Goal: Task Accomplishment & Management: Complete application form

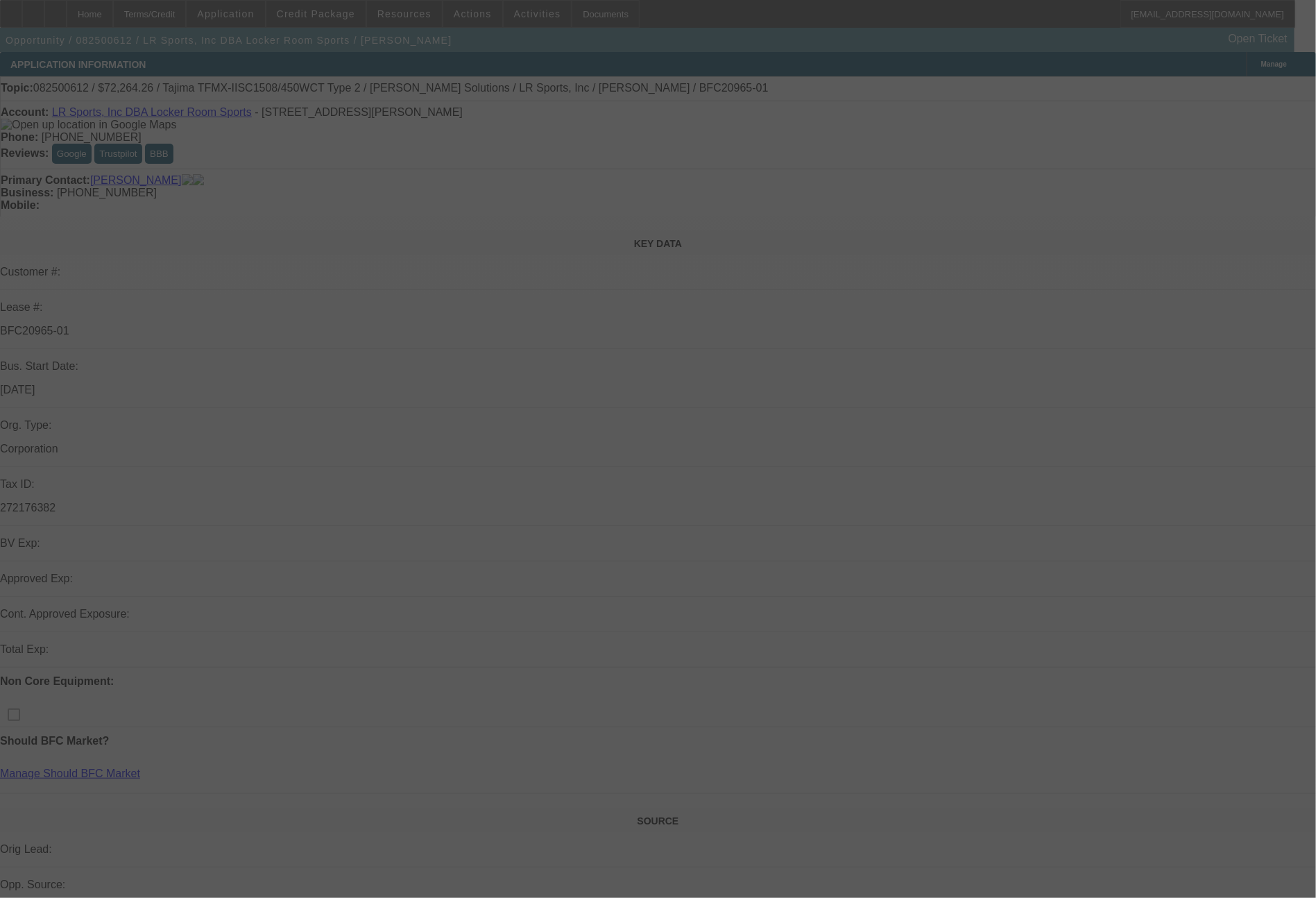
select select "0"
select select "2"
select select "0.1"
select select "4"
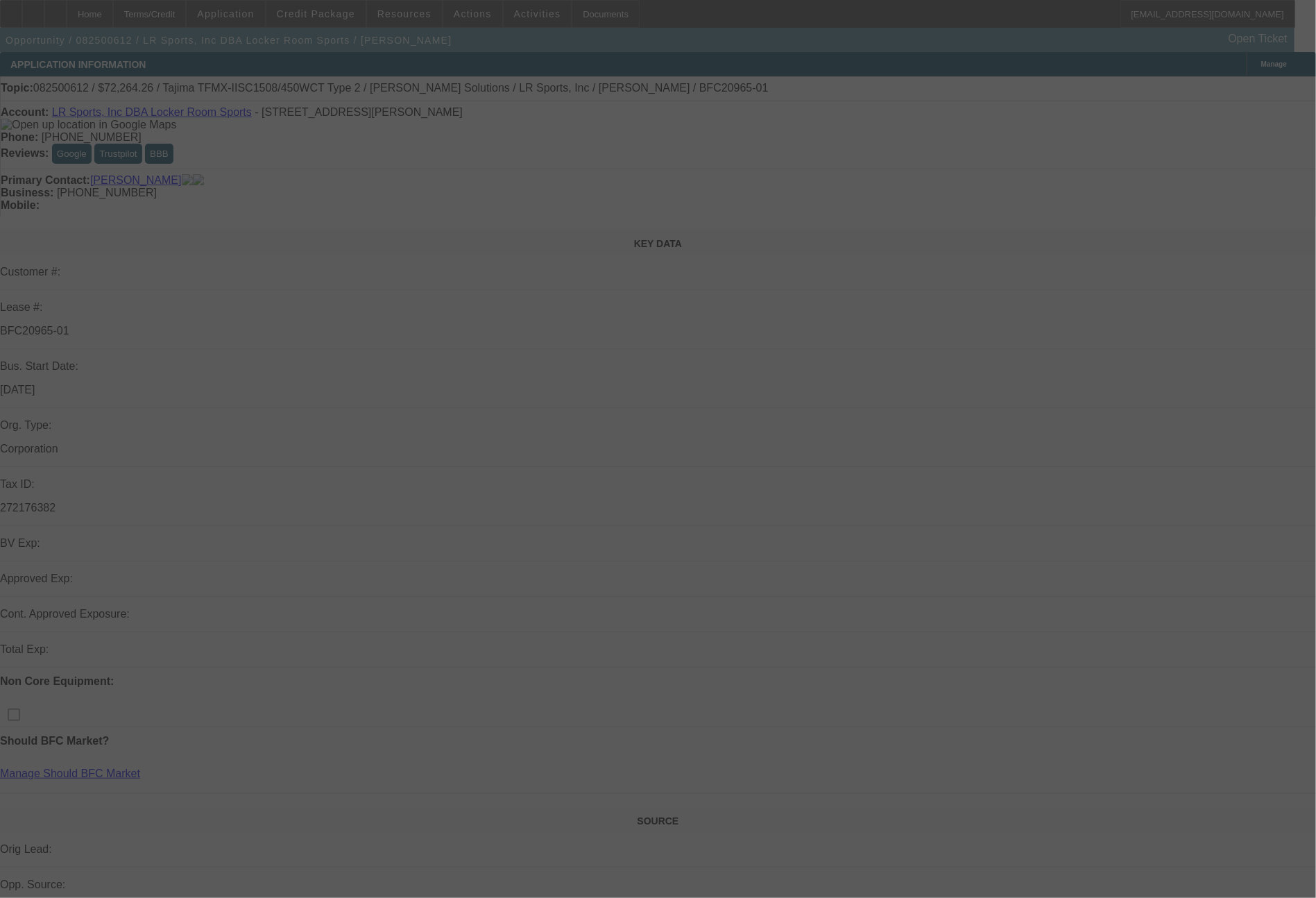
select select "0"
select select "2"
select select "0"
select select "6"
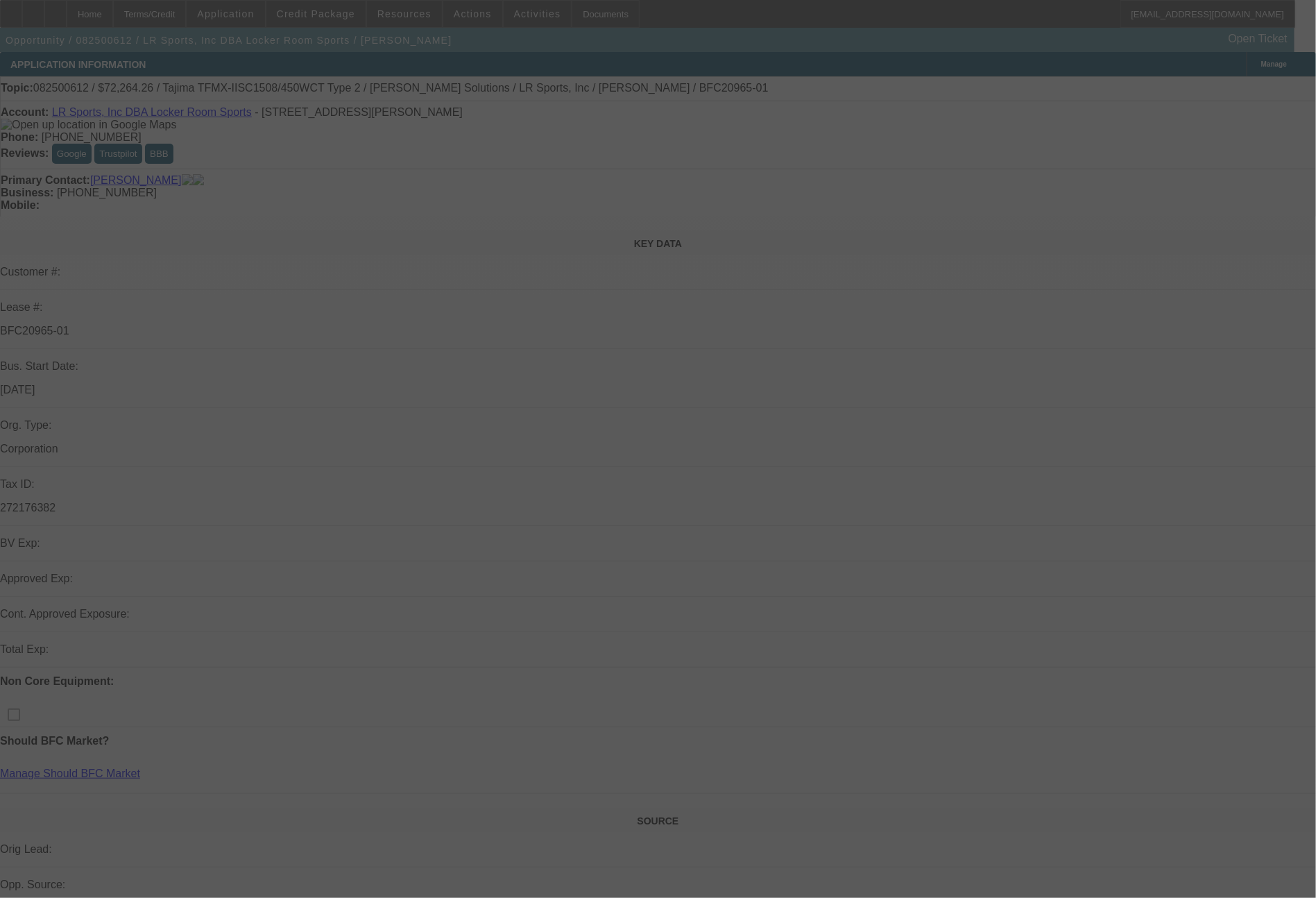
select select "0"
select select "2"
select select "0.1"
select select "4"
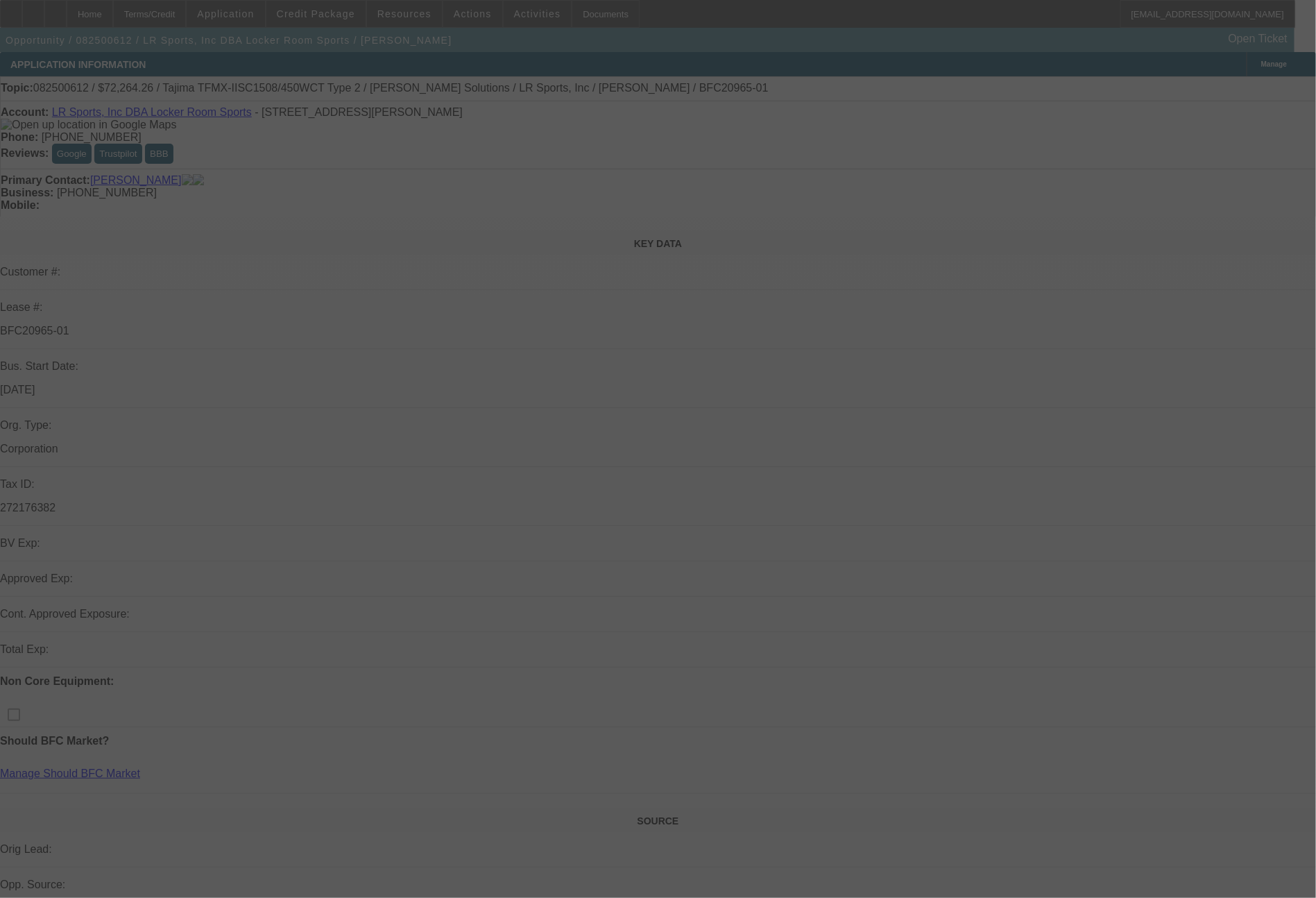
select select "0"
select select "2"
select select "0"
select select "6"
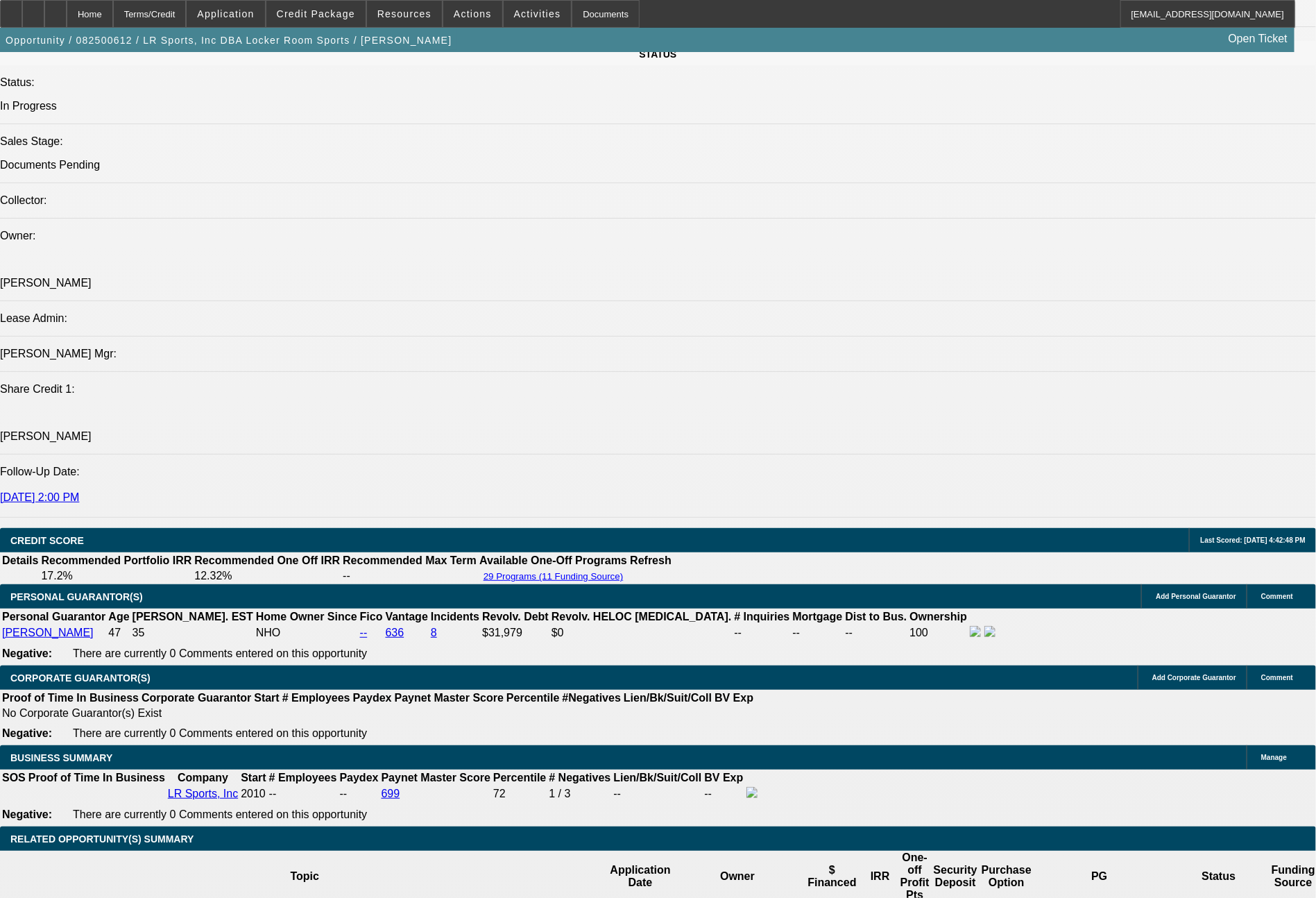
scroll to position [1650, 0]
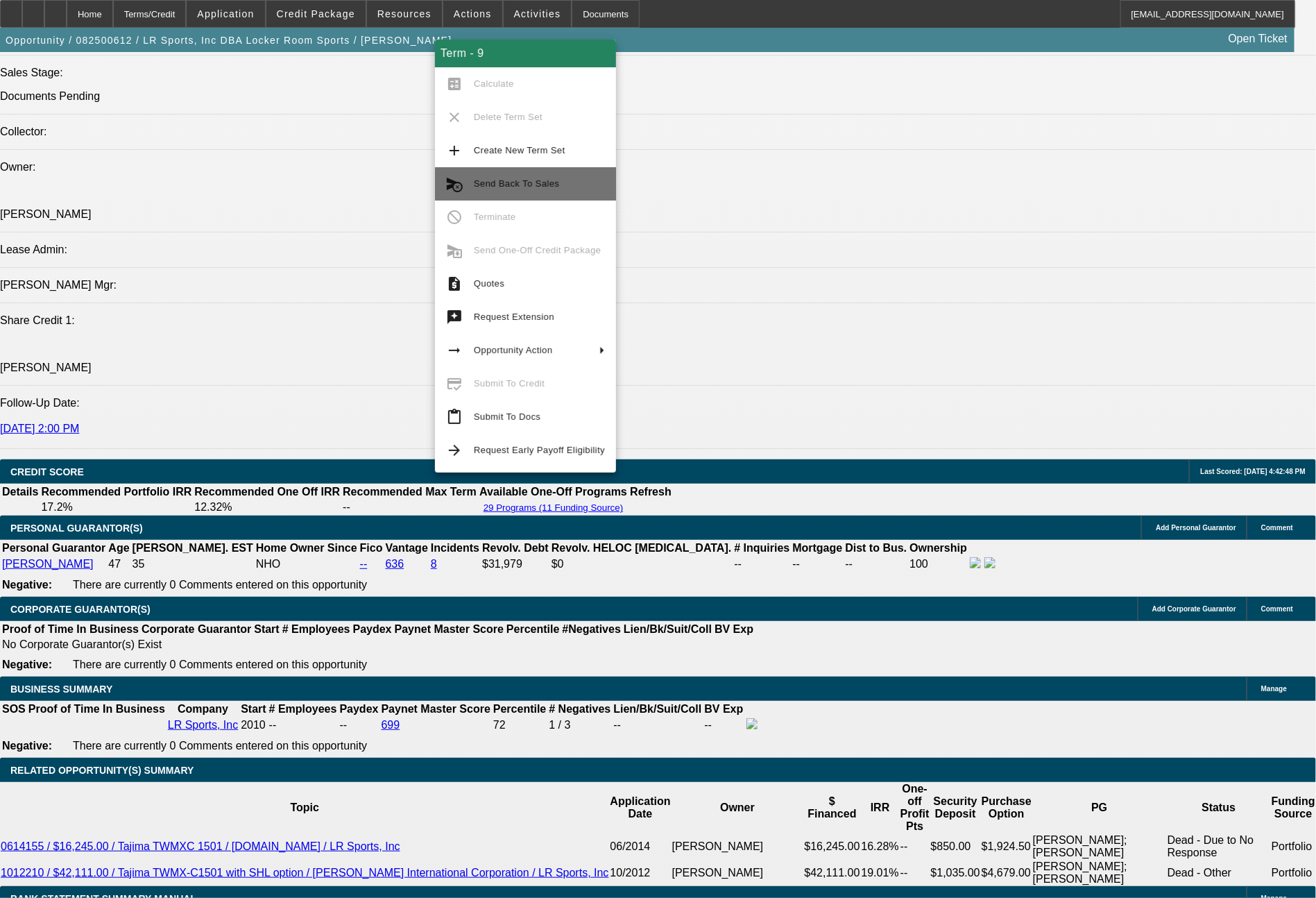
click at [529, 185] on span "Send Back To Sales" at bounding box center [516, 184] width 85 height 11
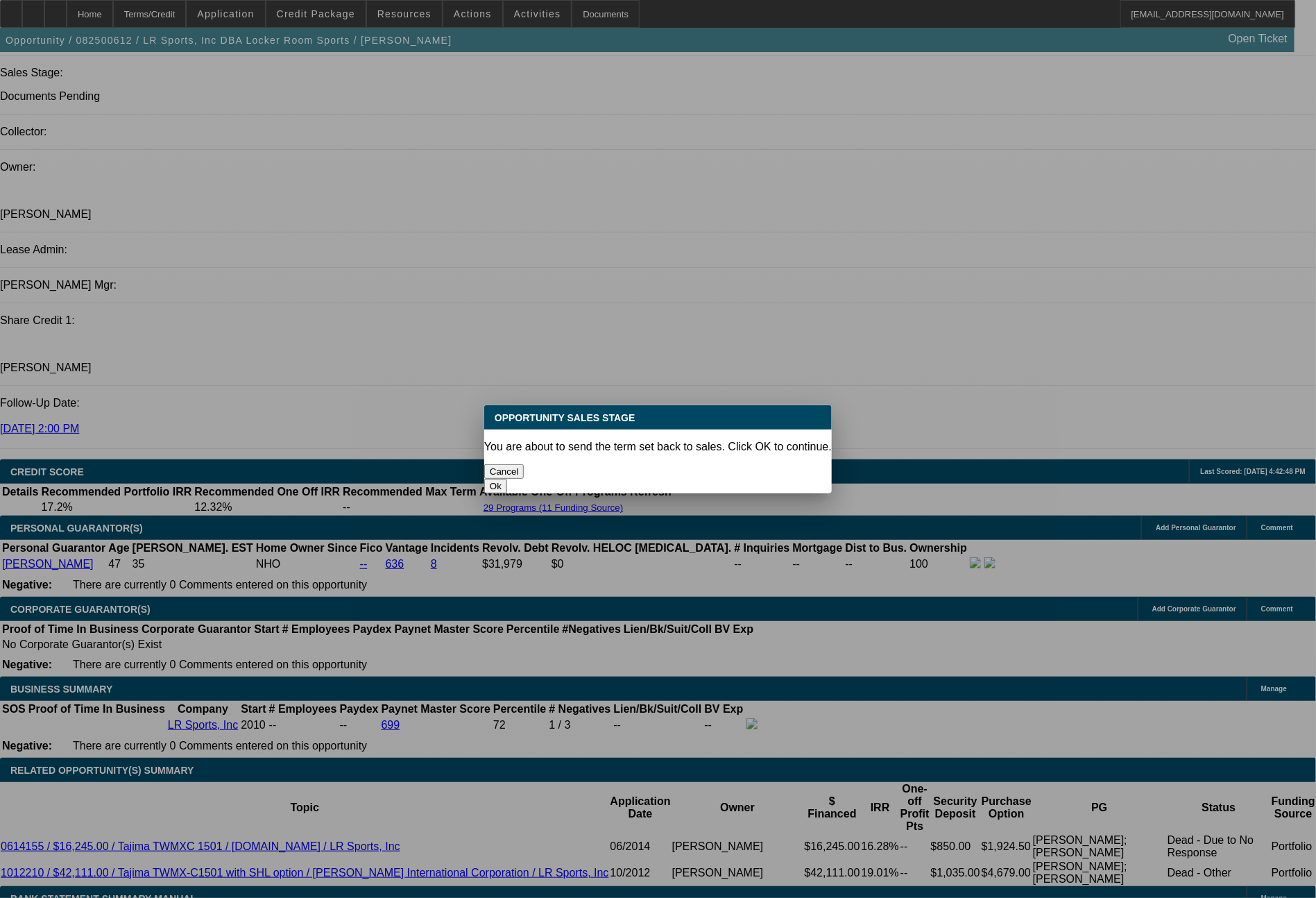
scroll to position [0, 0]
click at [507, 479] on button "Ok" at bounding box center [496, 486] width 23 height 15
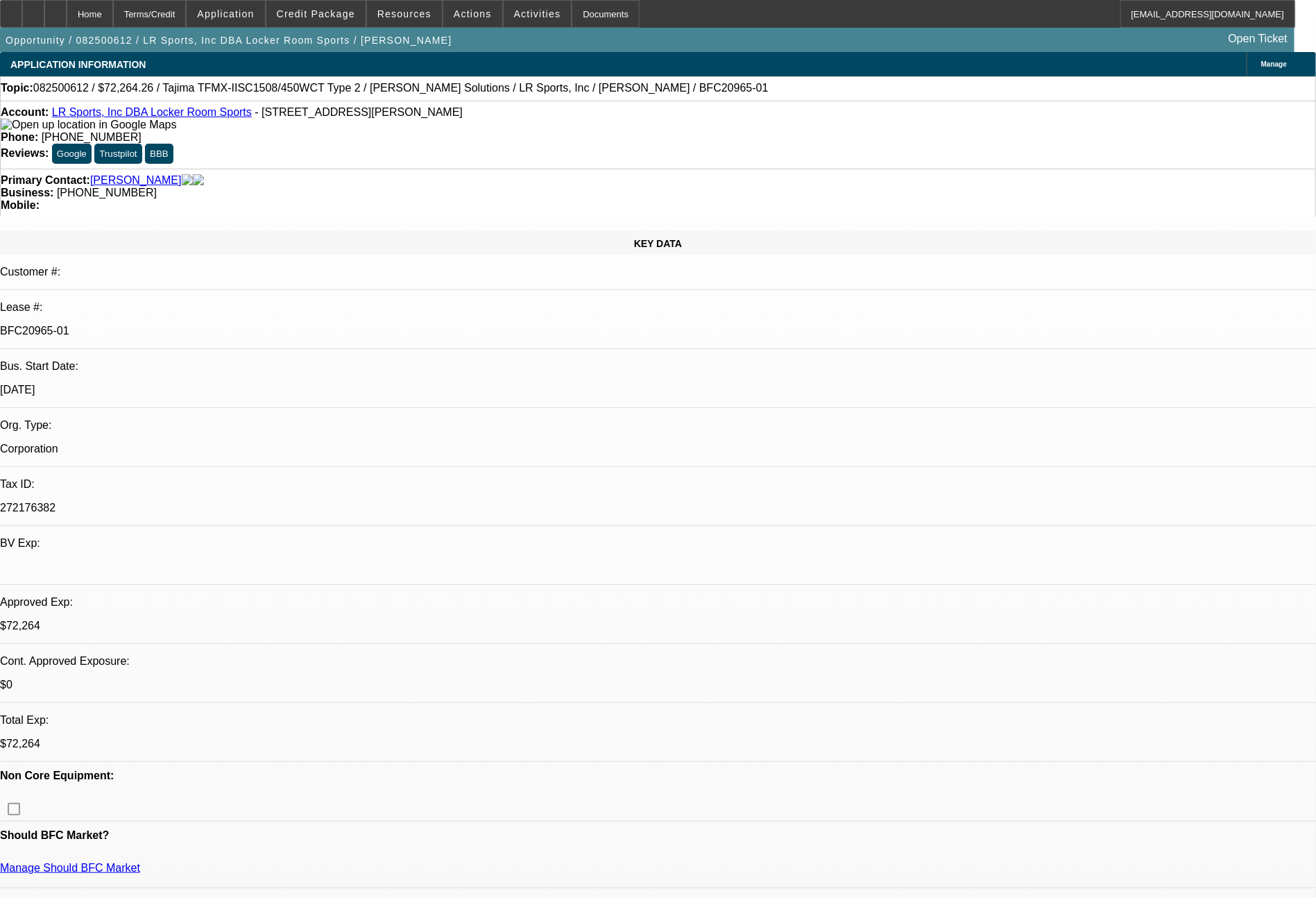
type textarea "customer switching from the 72 month term to the 60 month term, will update and…"
select select "0"
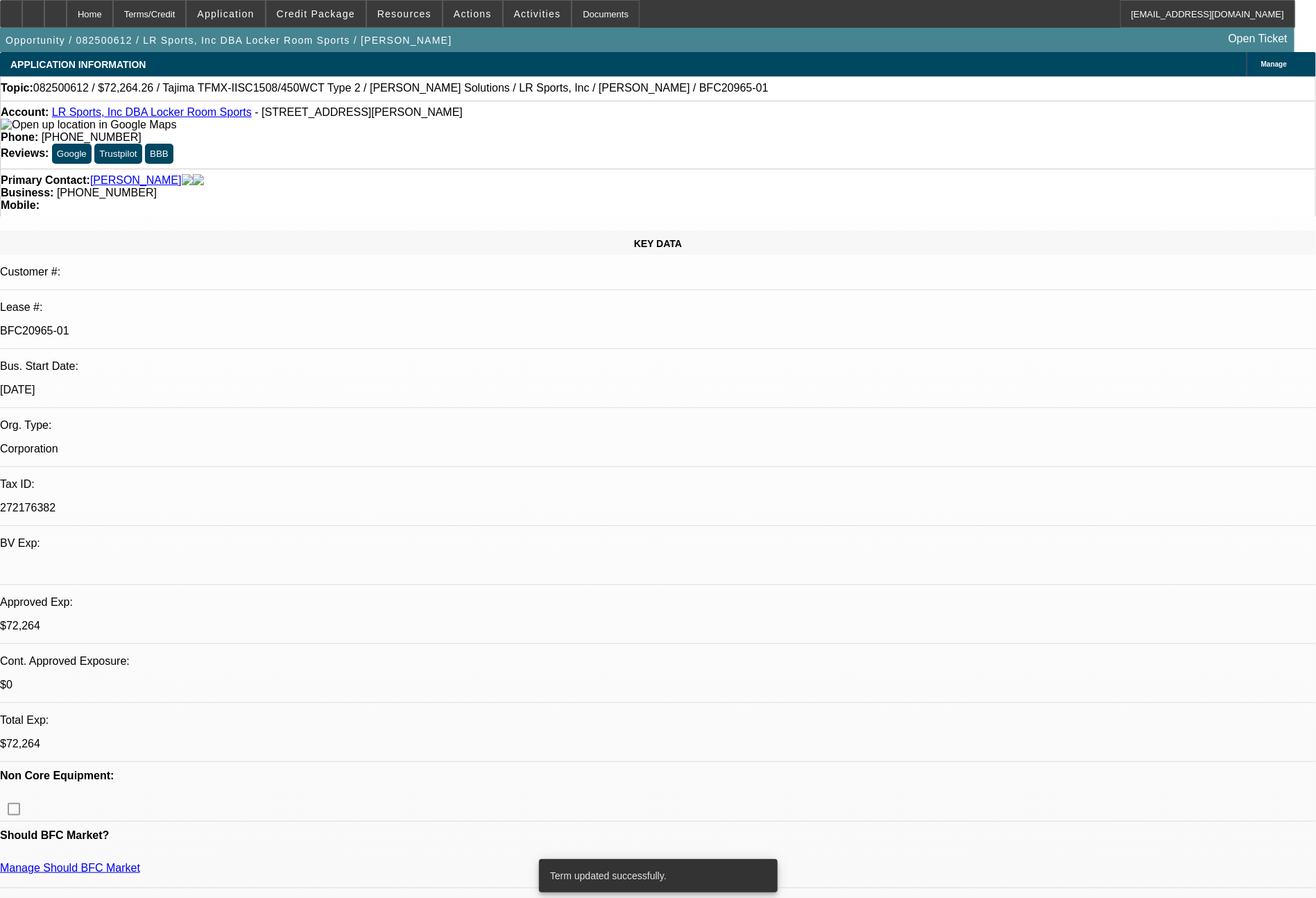
select select "2"
select select "0.1"
select select "4"
select select "0"
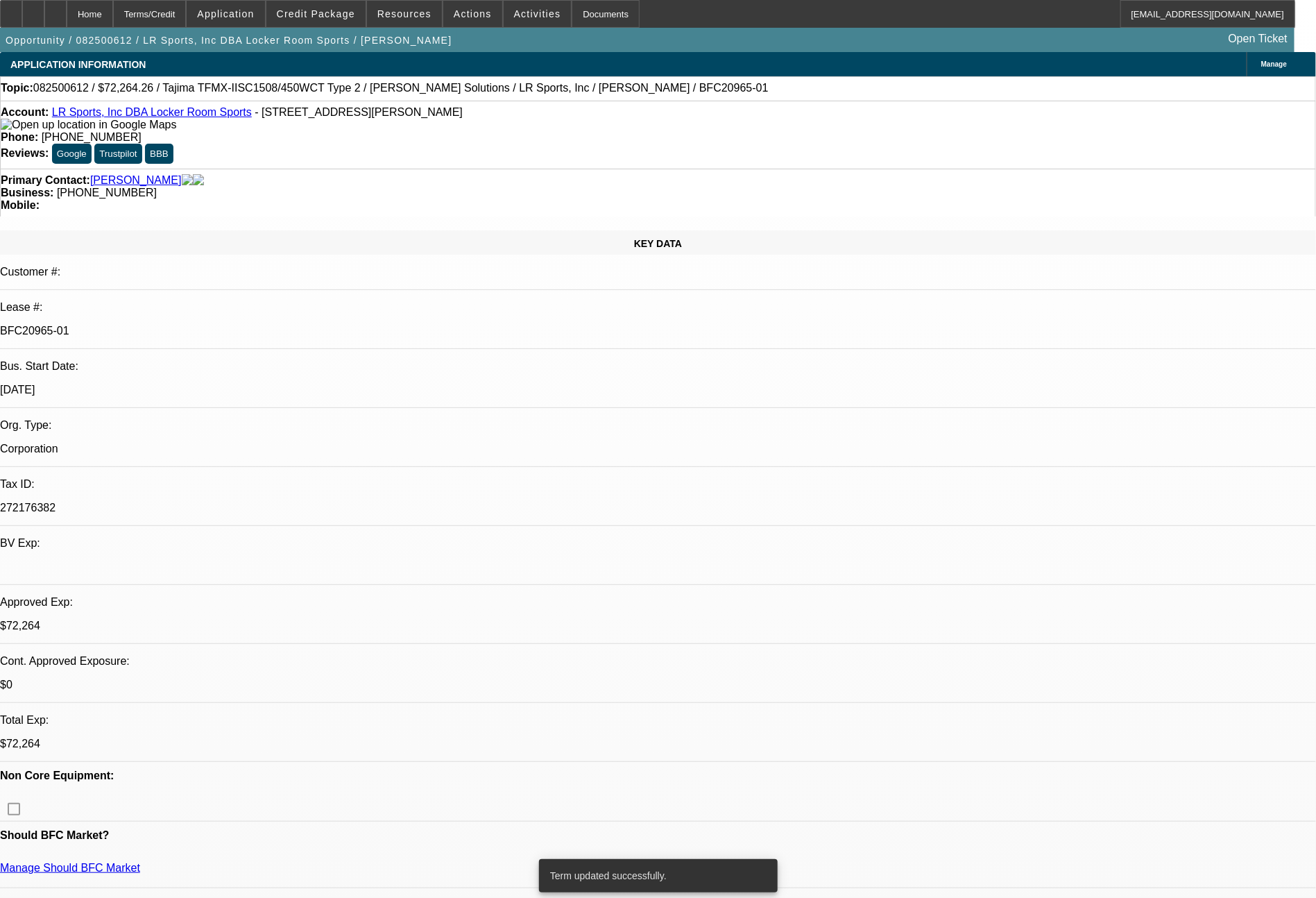
select select "2"
select select "0"
select select "6"
select select "0"
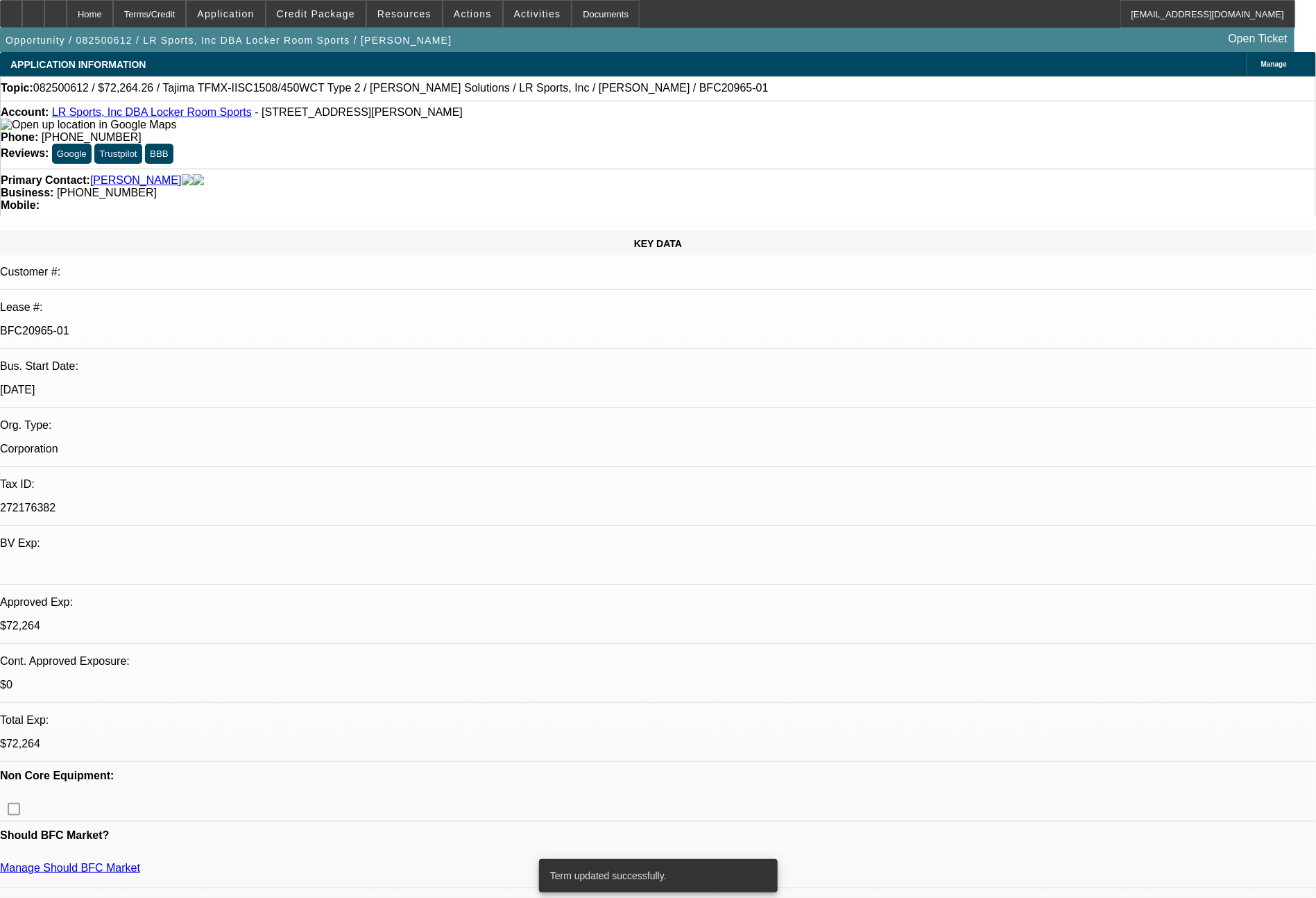
select select "2"
select select "0.1"
select select "4"
select select "0"
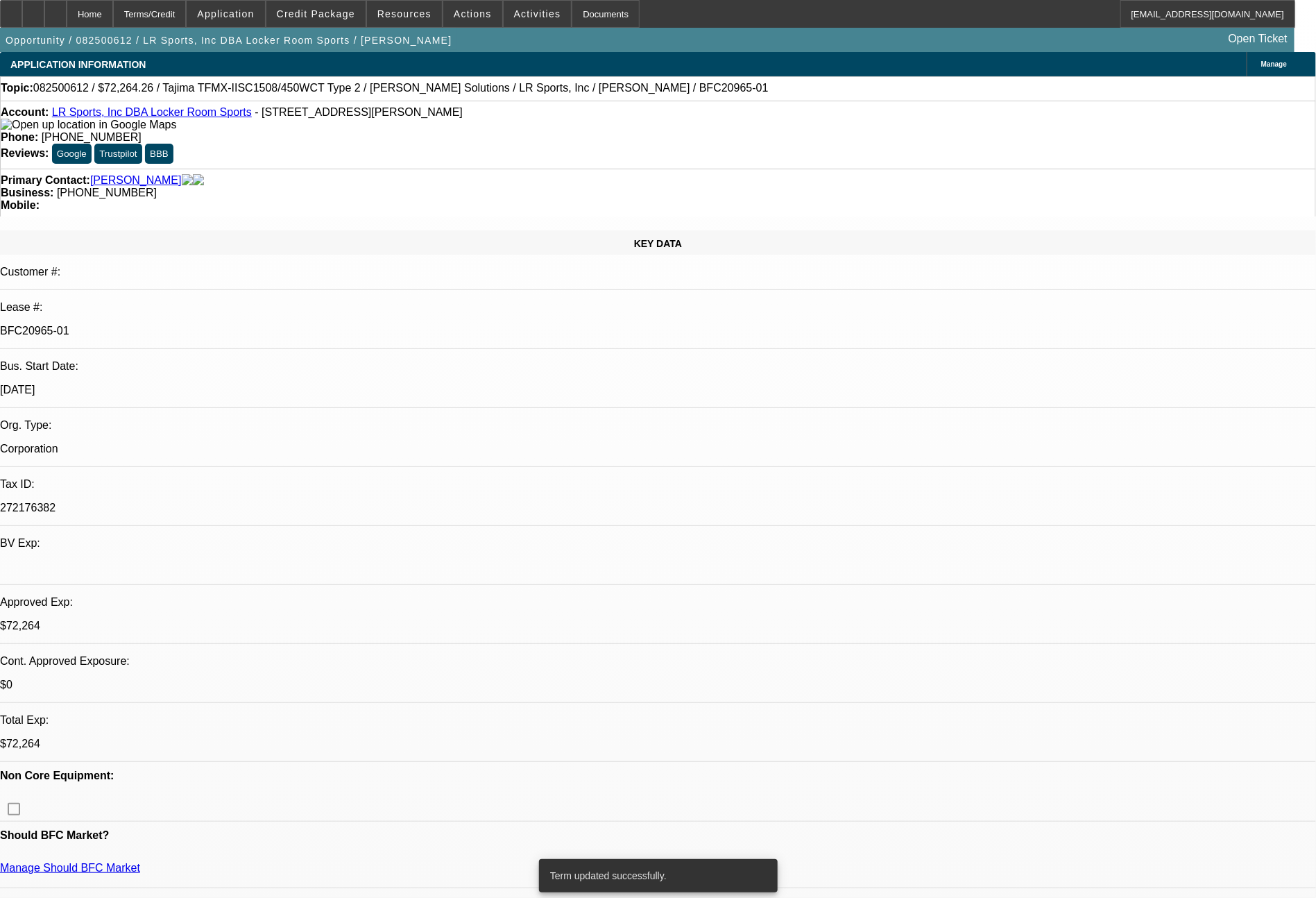
select select "2"
select select "0"
select select "6"
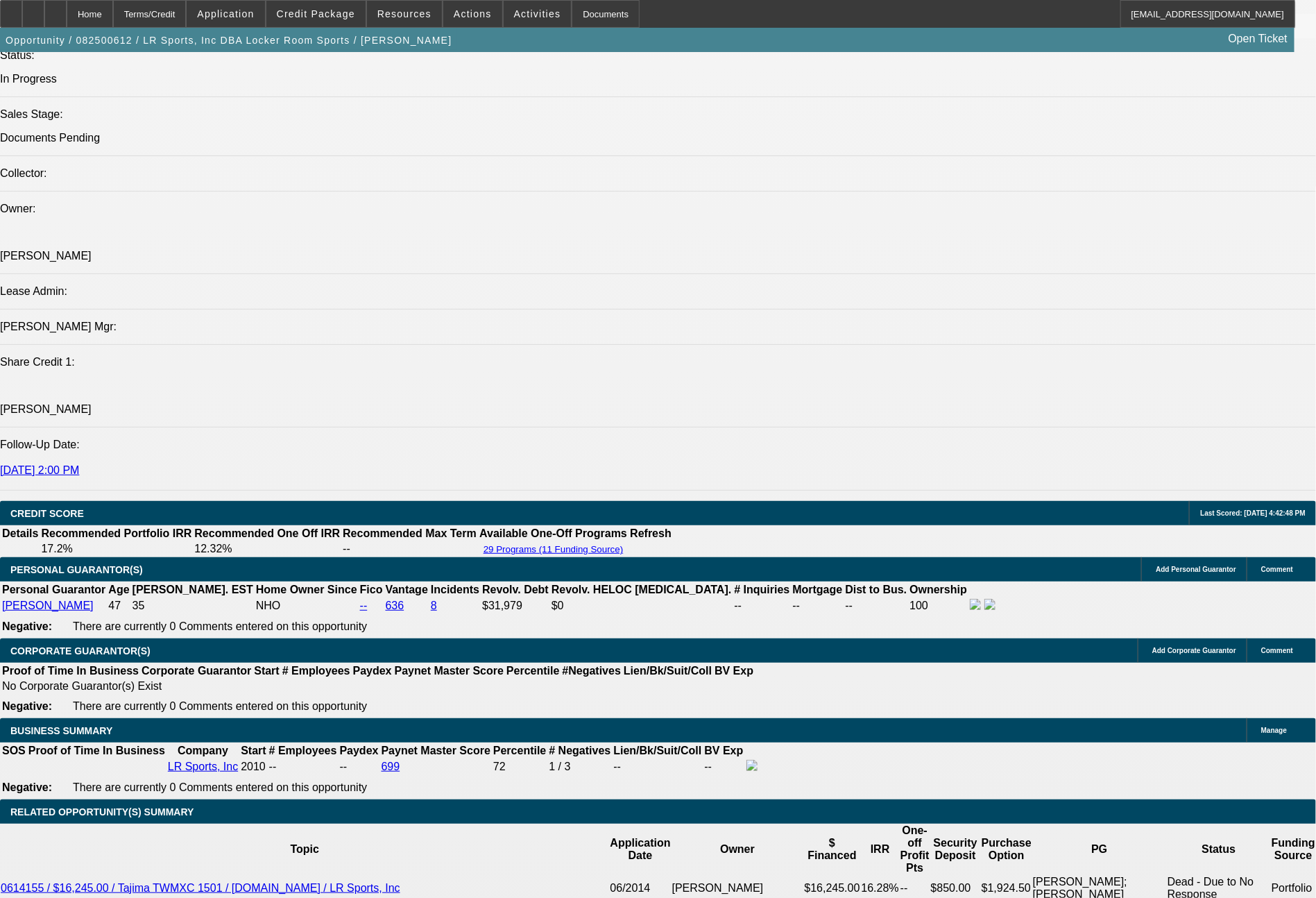
scroll to position [1636, 0]
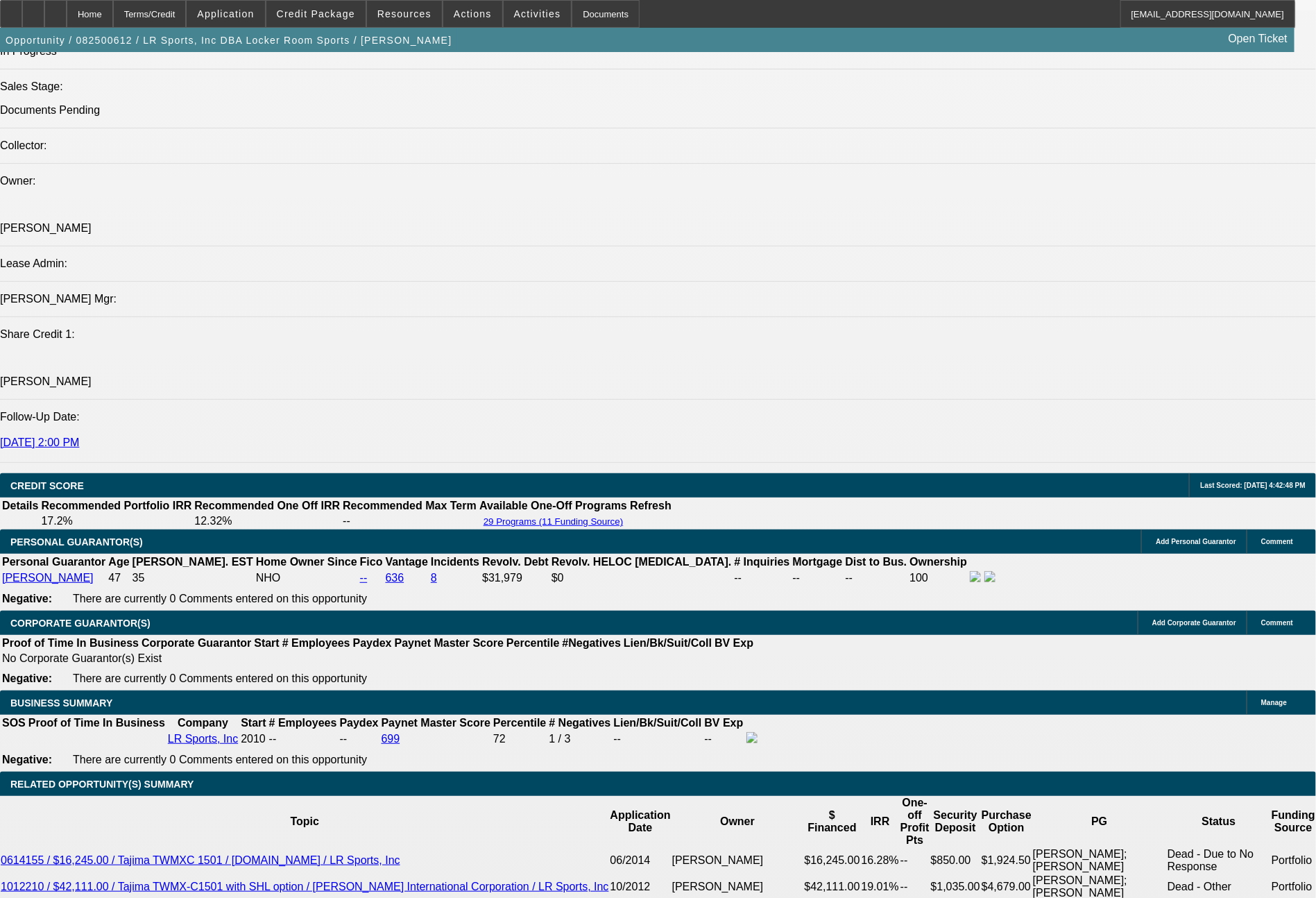
drag, startPoint x: 1067, startPoint y: 610, endPoint x: 1053, endPoint y: 525, distance: 86.1
copy td "Ready for EFA docs. You can do the doc call to George Elemont at 313 768 5161. …"
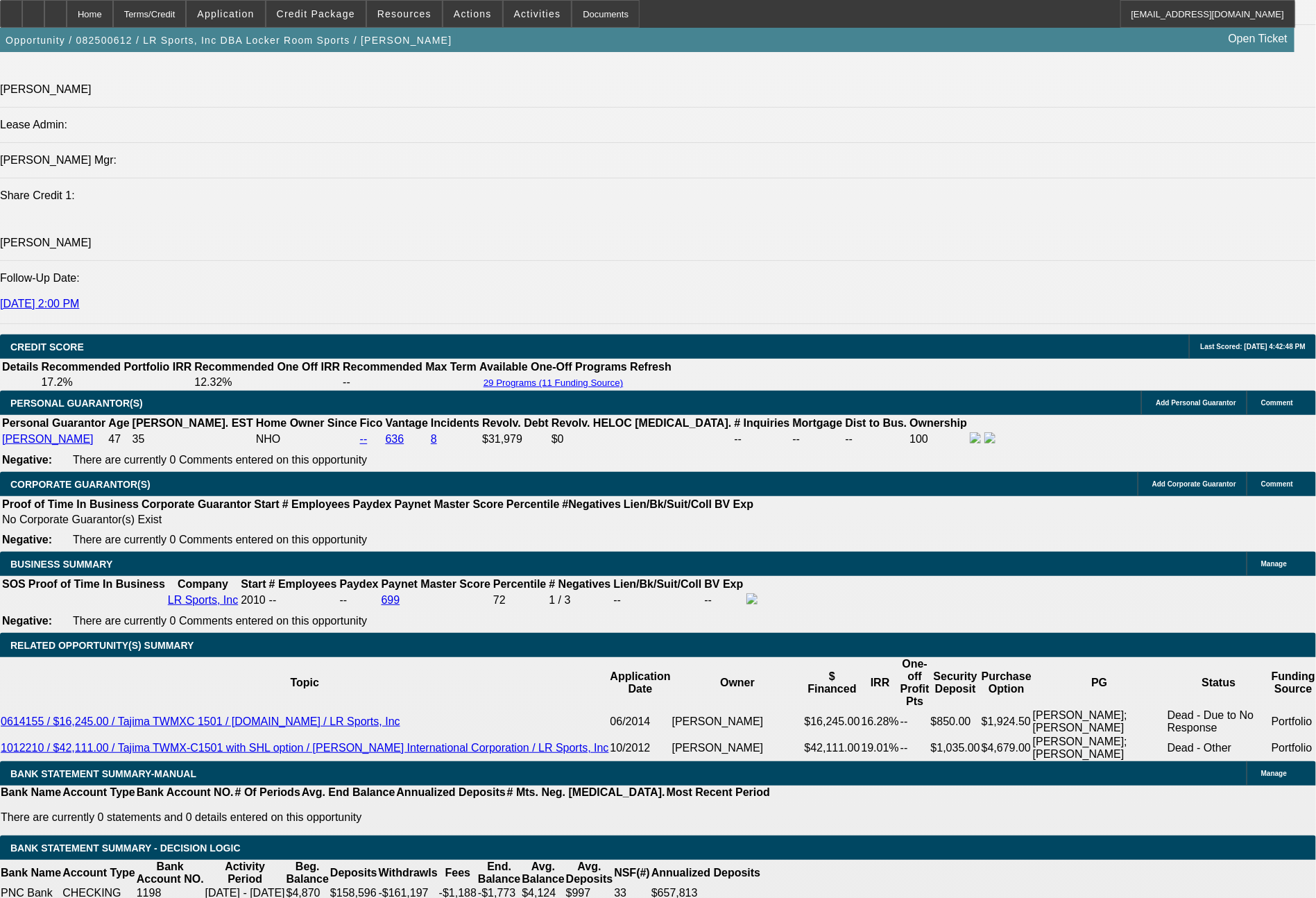
scroll to position [1790, 0]
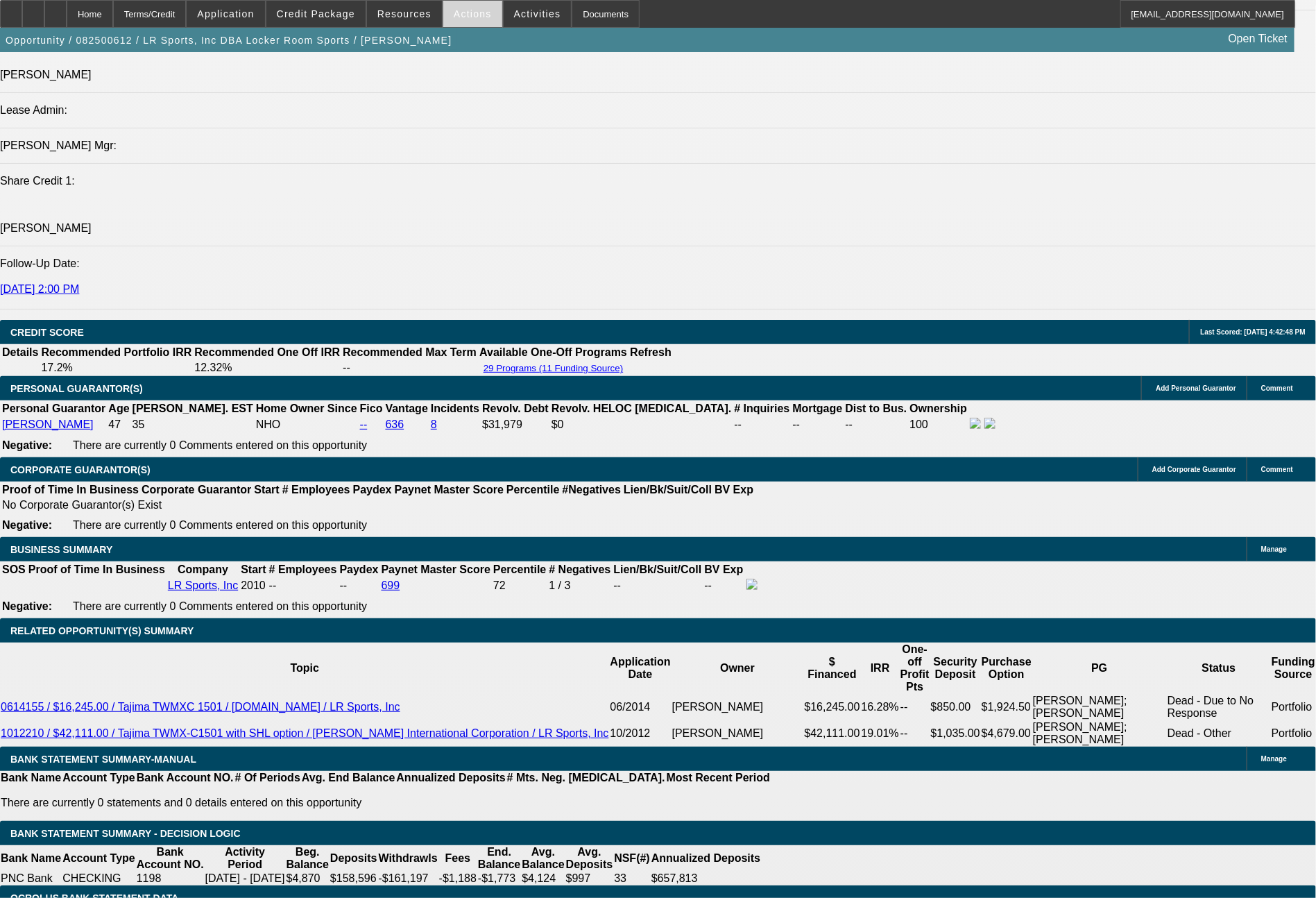
click at [448, 18] on span at bounding box center [472, 13] width 59 height 33
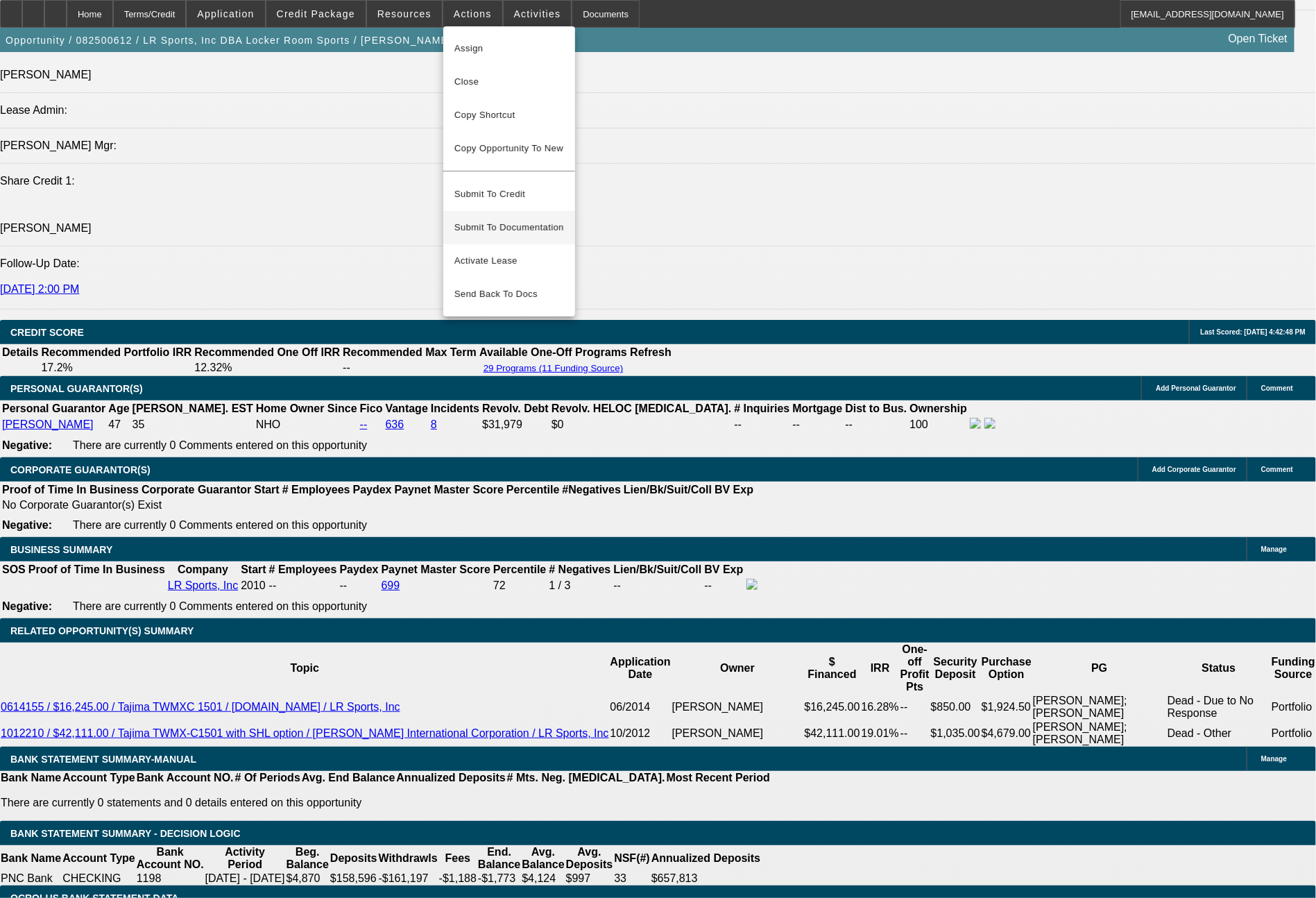
click at [501, 219] on span "Submit To Documentation" at bounding box center [509, 228] width 110 height 17
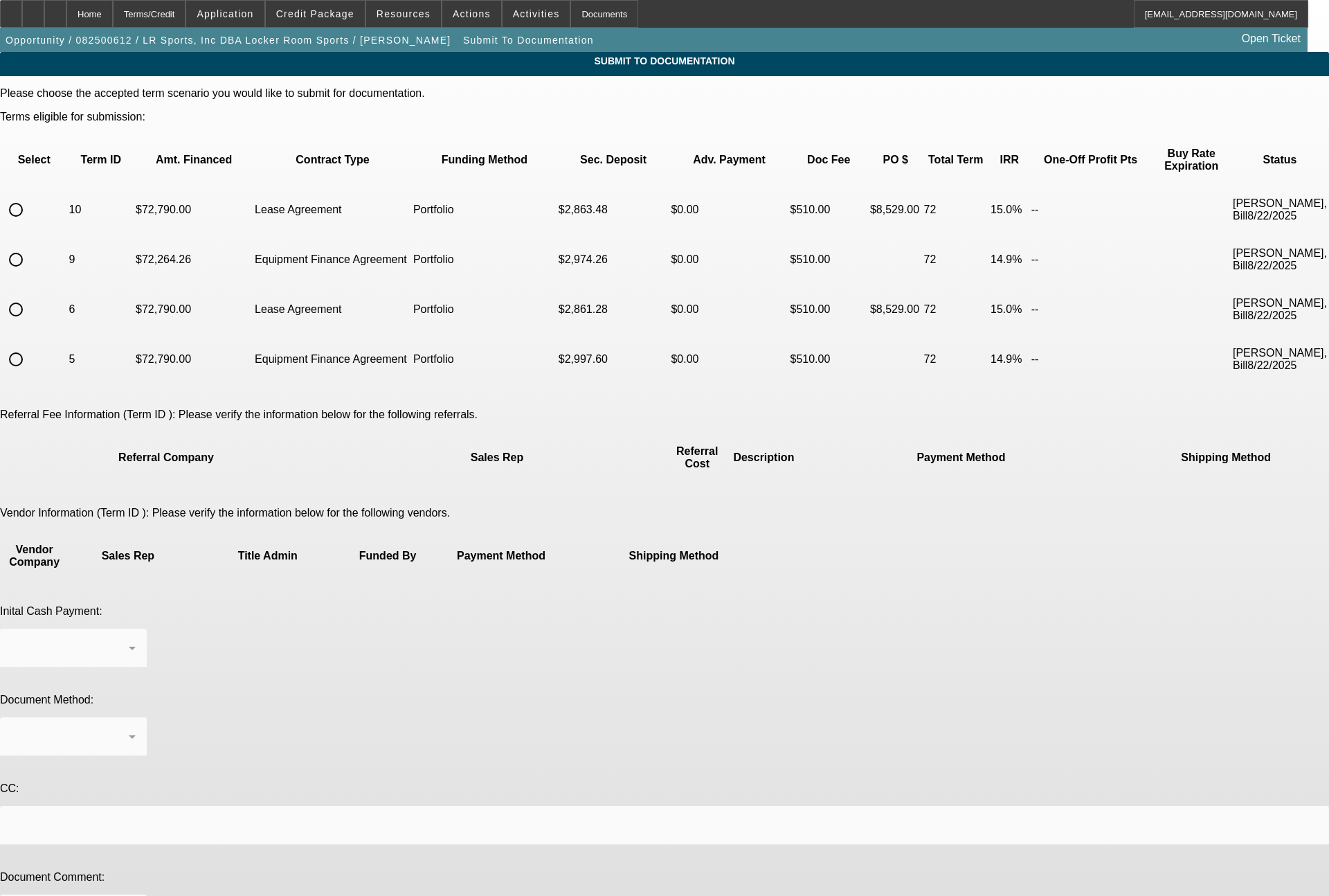
click at [29, 196] on input "radio" at bounding box center [15, 209] width 27 height 27
radio input "true"
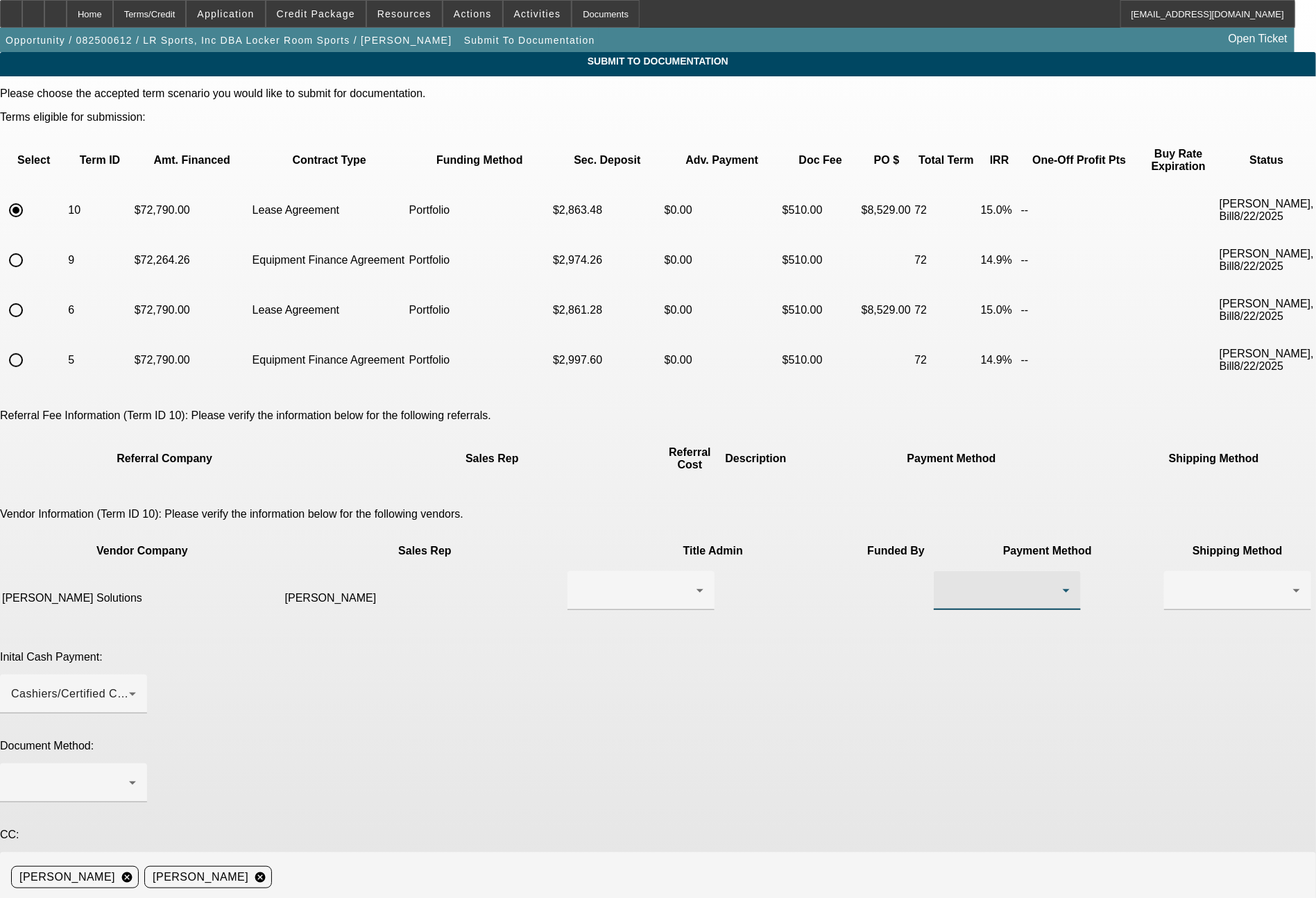
click at [945, 582] on div at bounding box center [1004, 591] width 118 height 17
click at [755, 617] on span "ACH" at bounding box center [751, 614] width 25 height 17
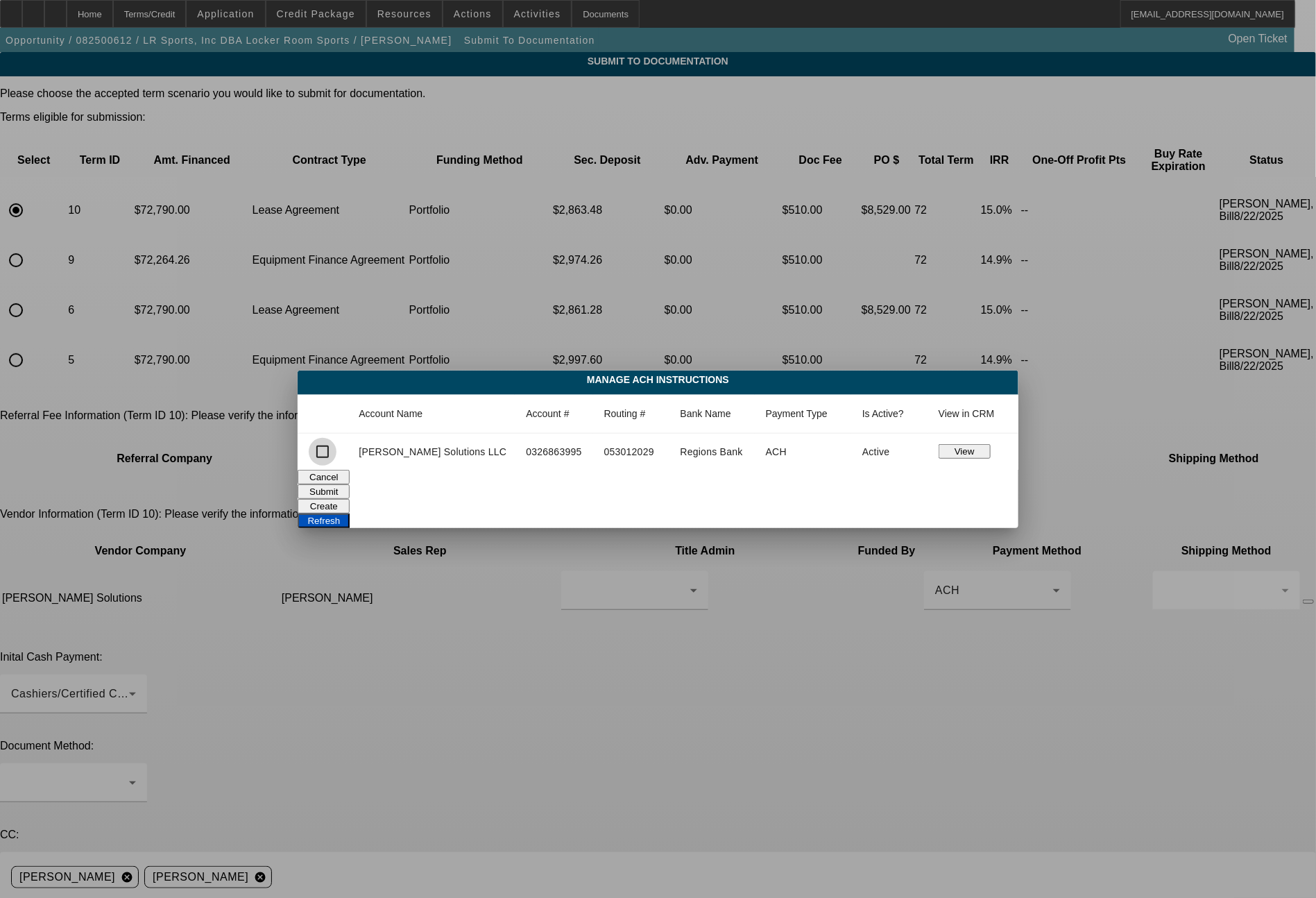
click at [336, 448] on input "checkbox" at bounding box center [322, 451] width 27 height 27
checkbox input "true"
click at [349, 488] on button "Submit" at bounding box center [323, 492] width 52 height 15
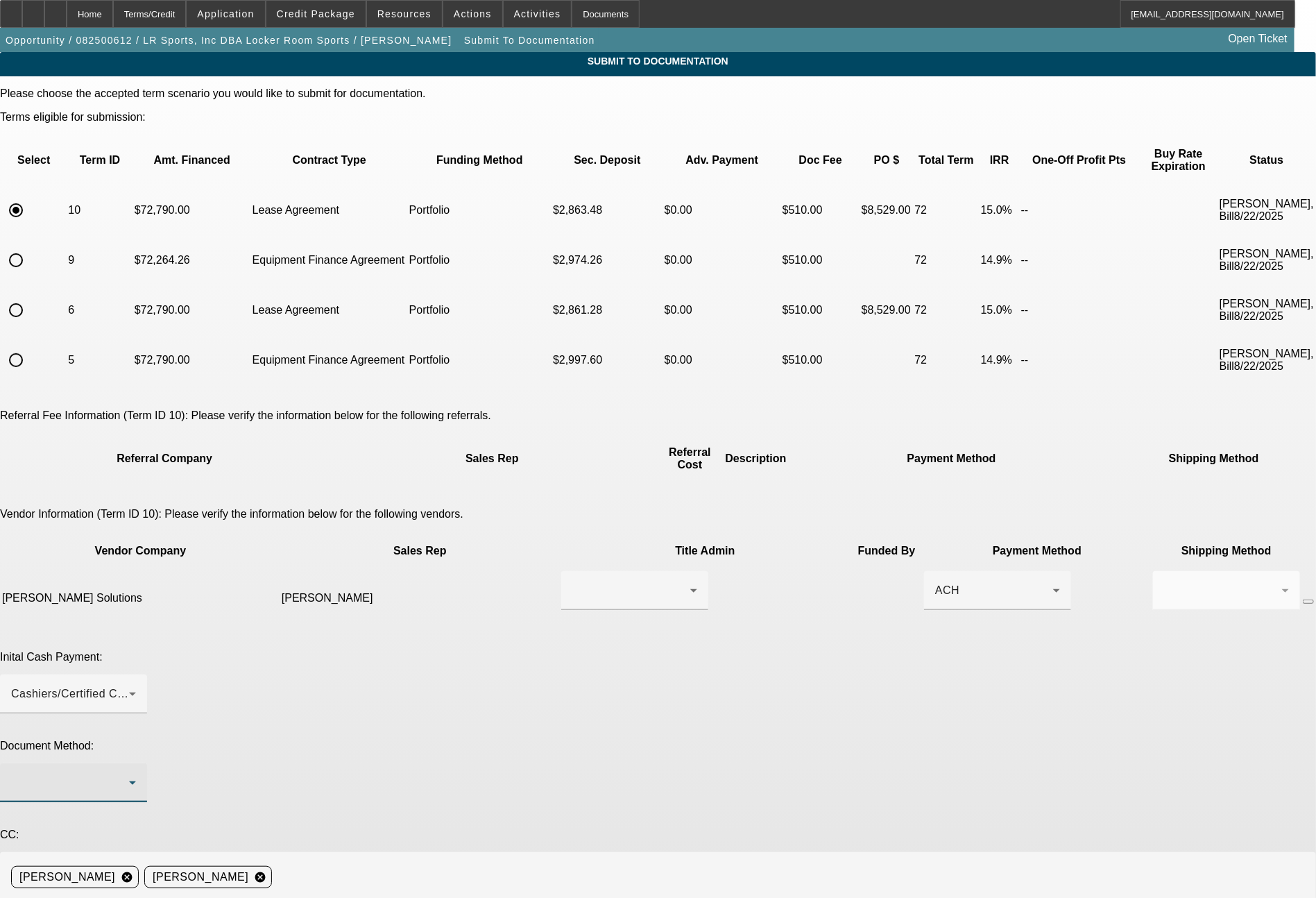
click at [129, 774] on div at bounding box center [70, 783] width 118 height 17
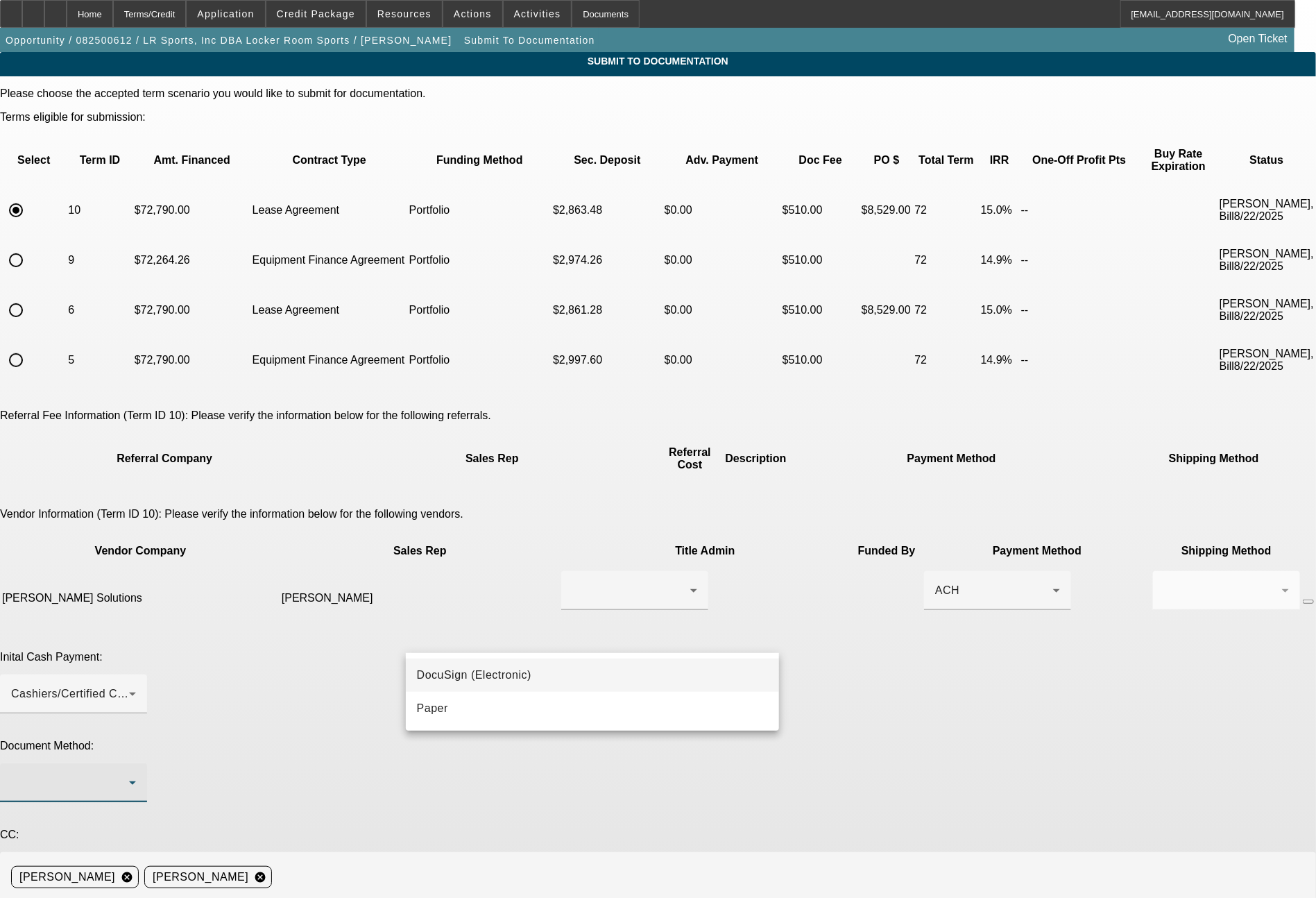
click at [458, 681] on span "DocuSign (Electronic)" at bounding box center [474, 675] width 115 height 17
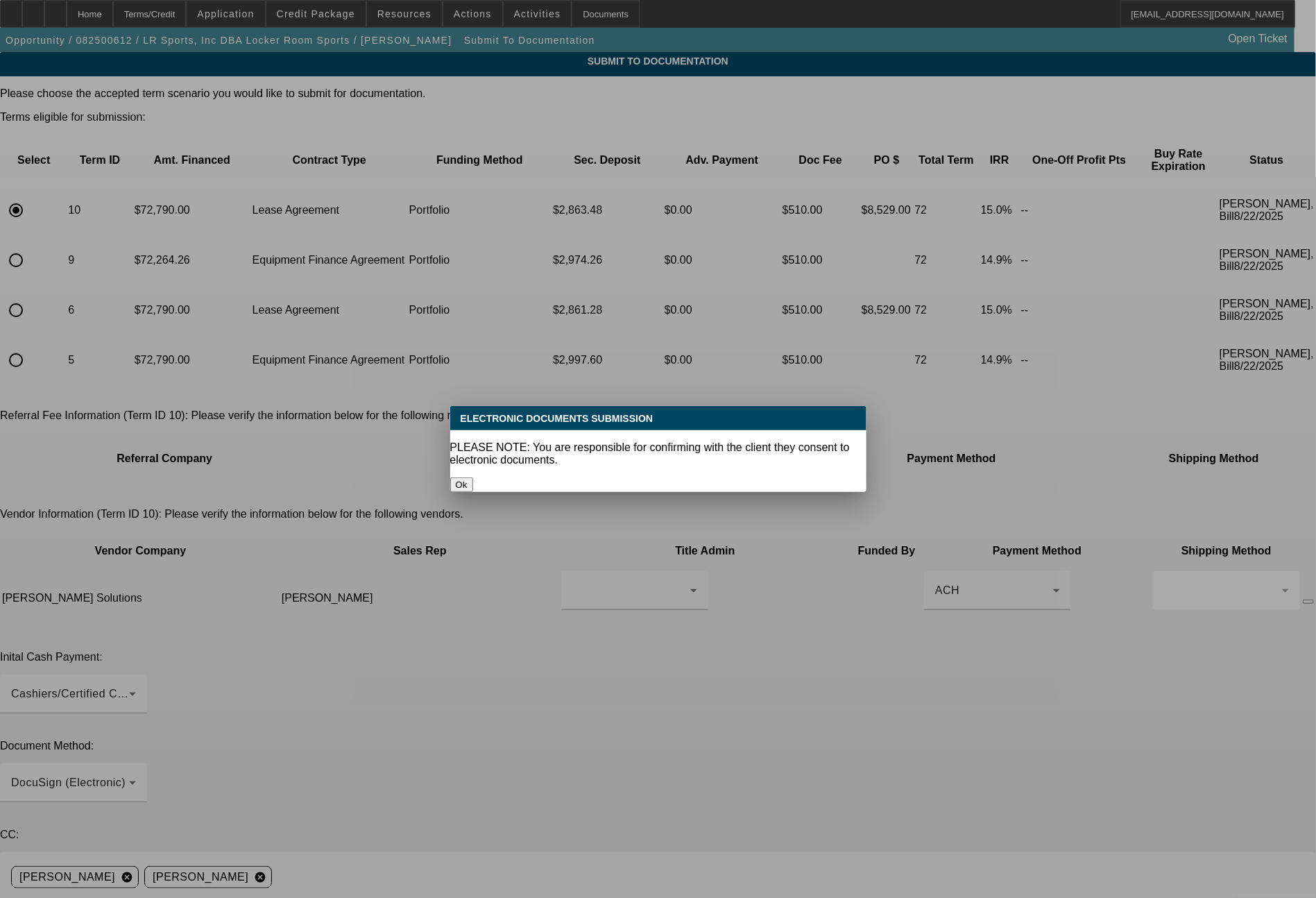
click at [473, 477] on button "Ok" at bounding box center [461, 485] width 23 height 15
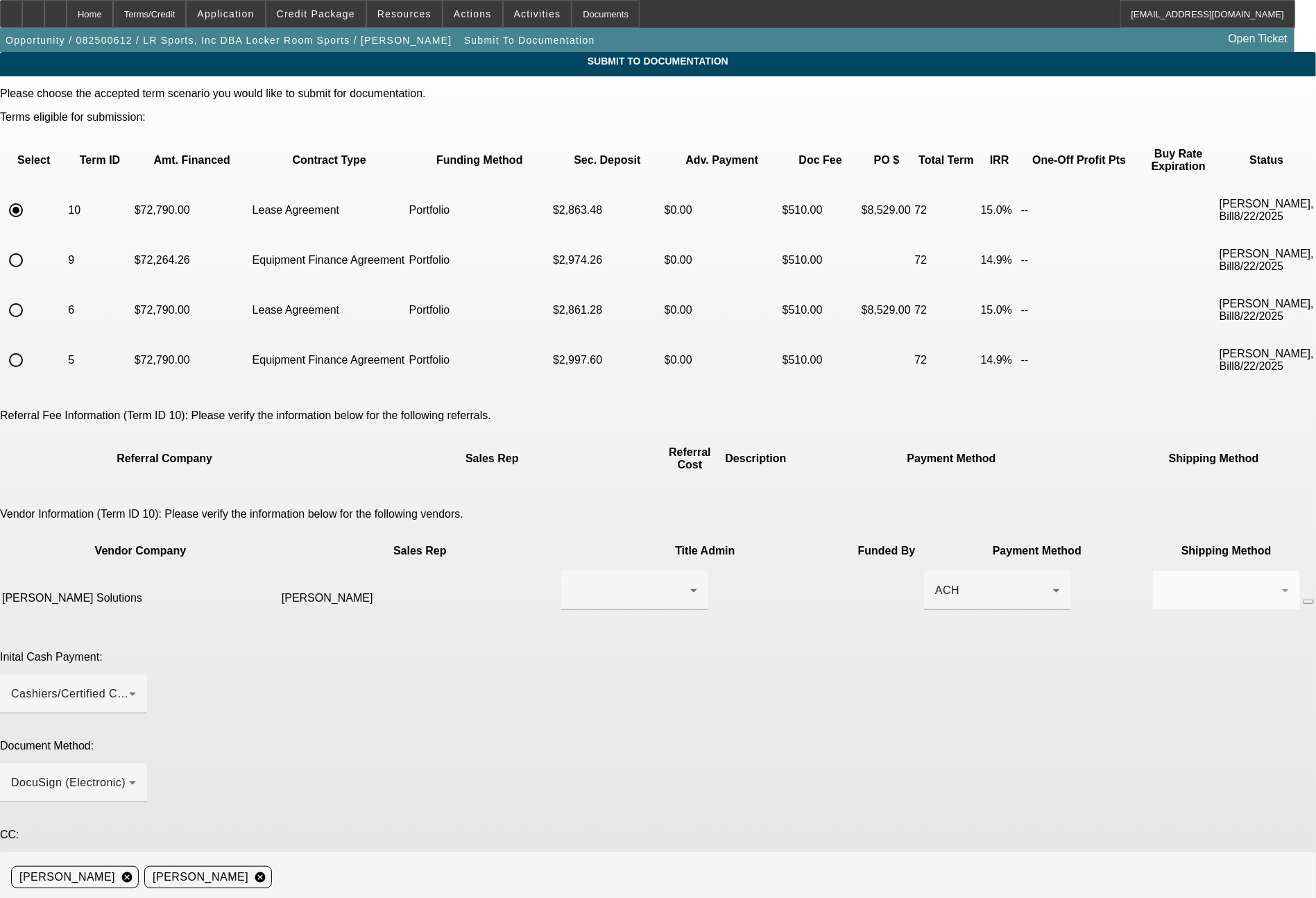
paste textarea "Ready for EFA docs. You can do the doc call to George Elemont at 313 768 5161. …"
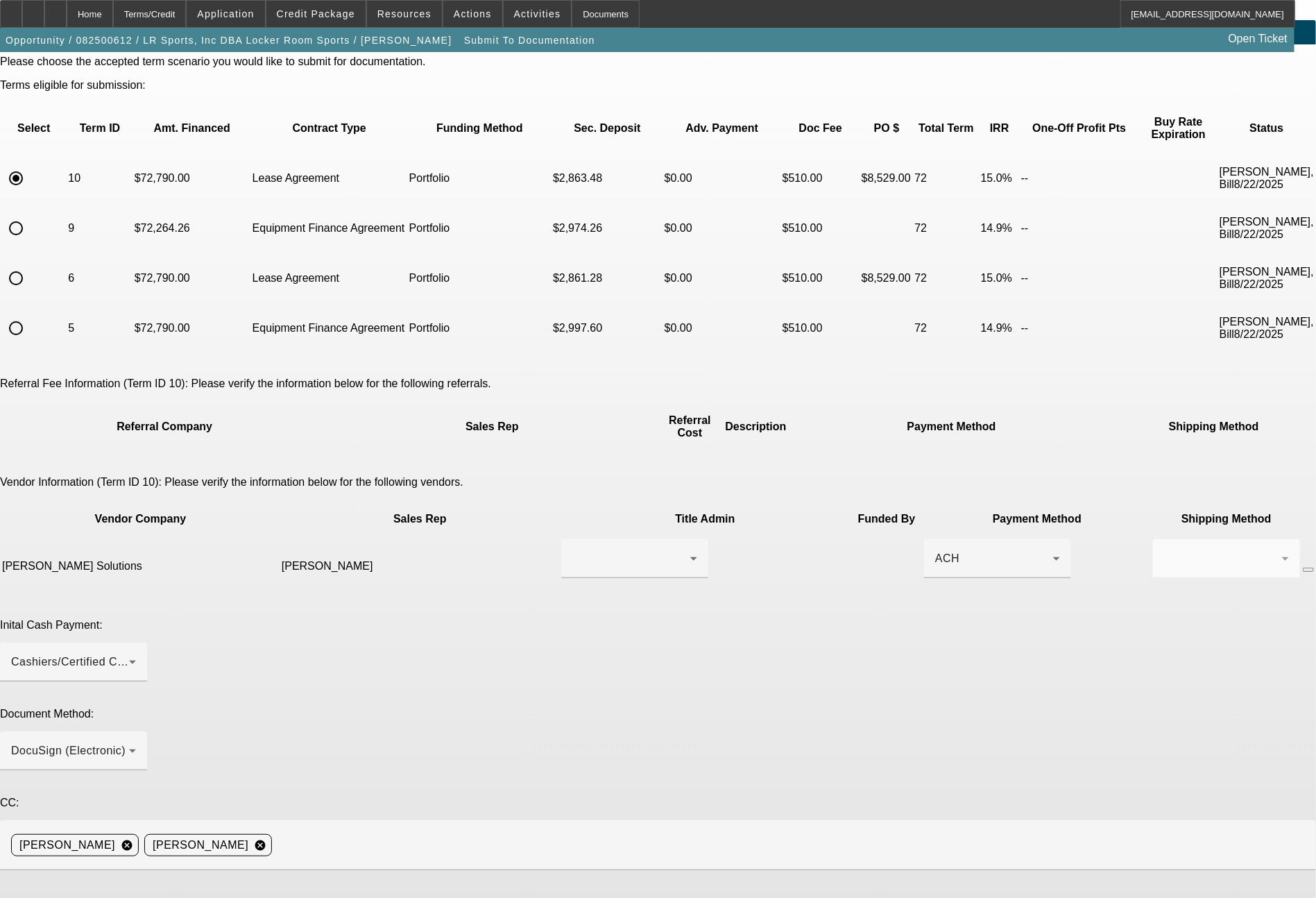
scroll to position [63, 0]
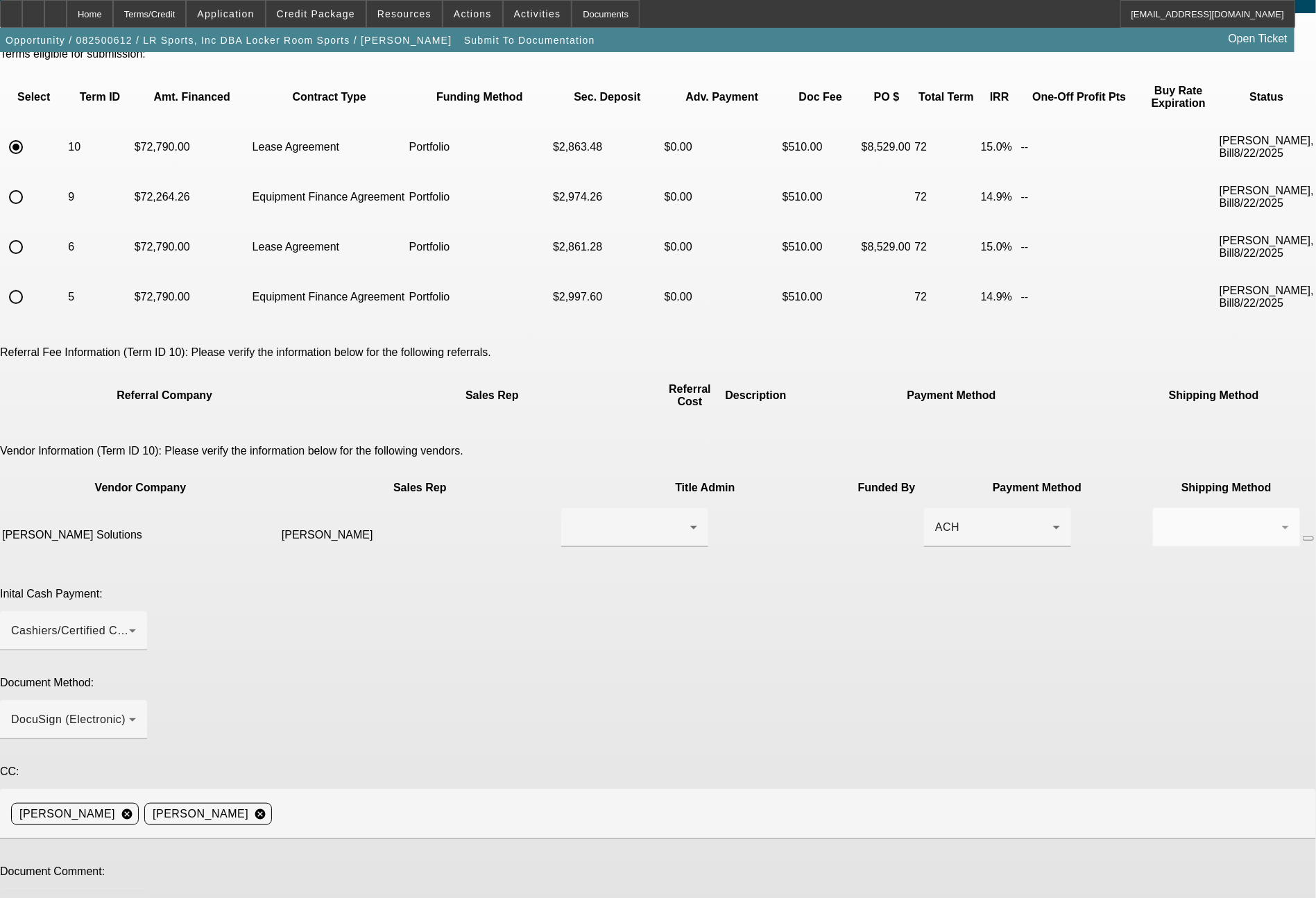
type textarea "Ready for EFA docs. You can do the doc call to George Elemont at 313 768 5161. …"
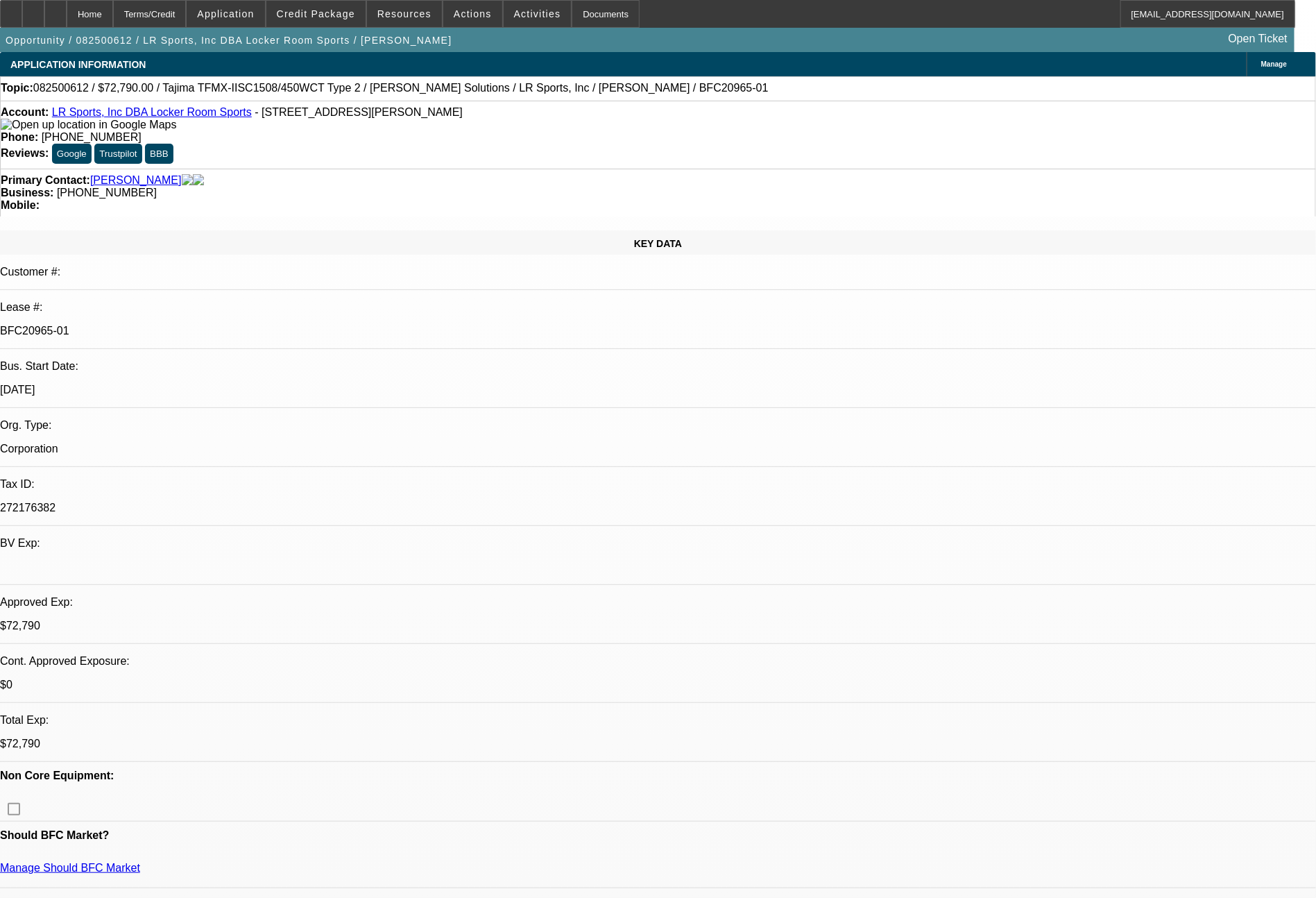
select select "0"
select select "2"
select select "0.1"
select select "4"
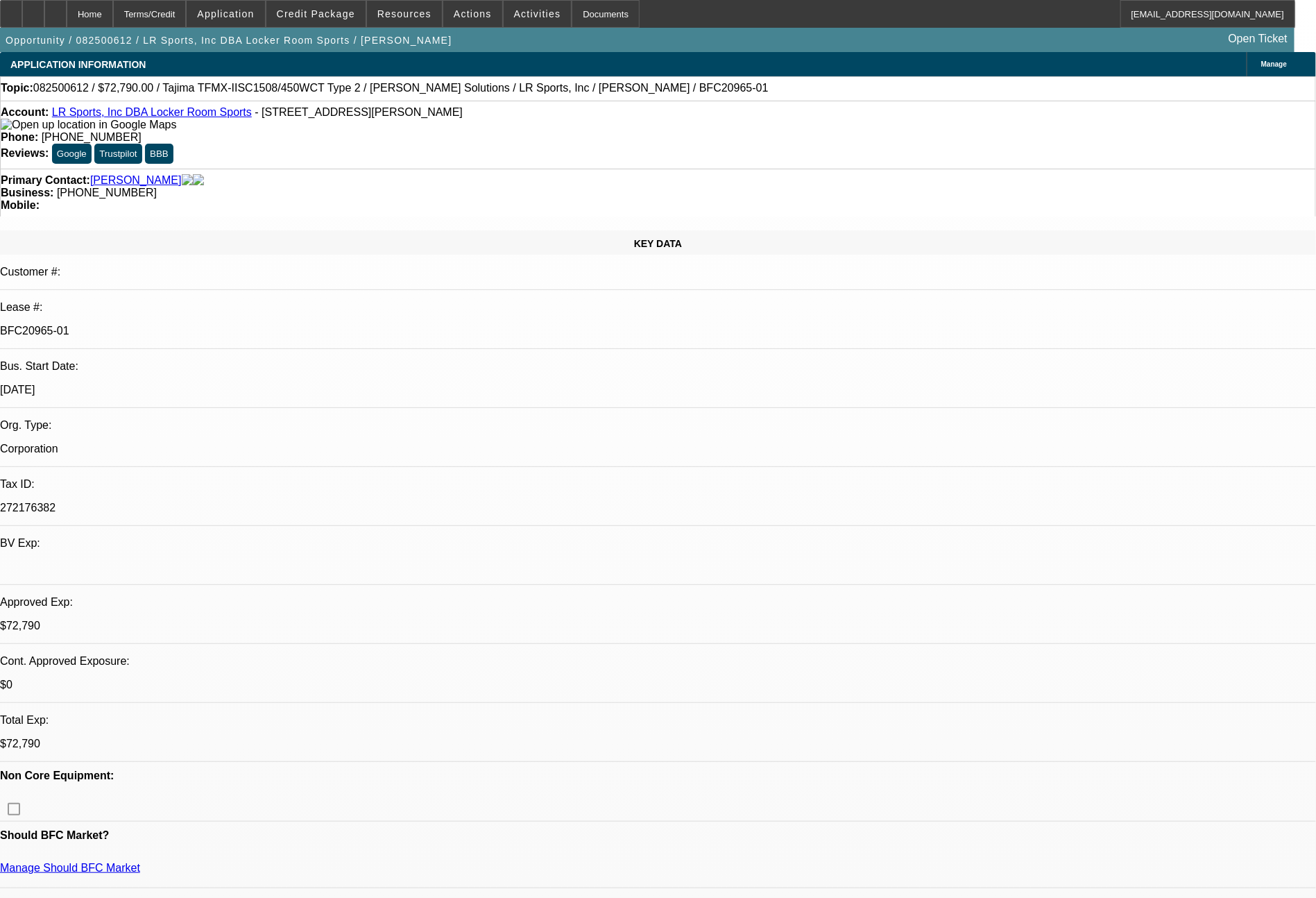
select select "0"
select select "2"
select select "0"
select select "6"
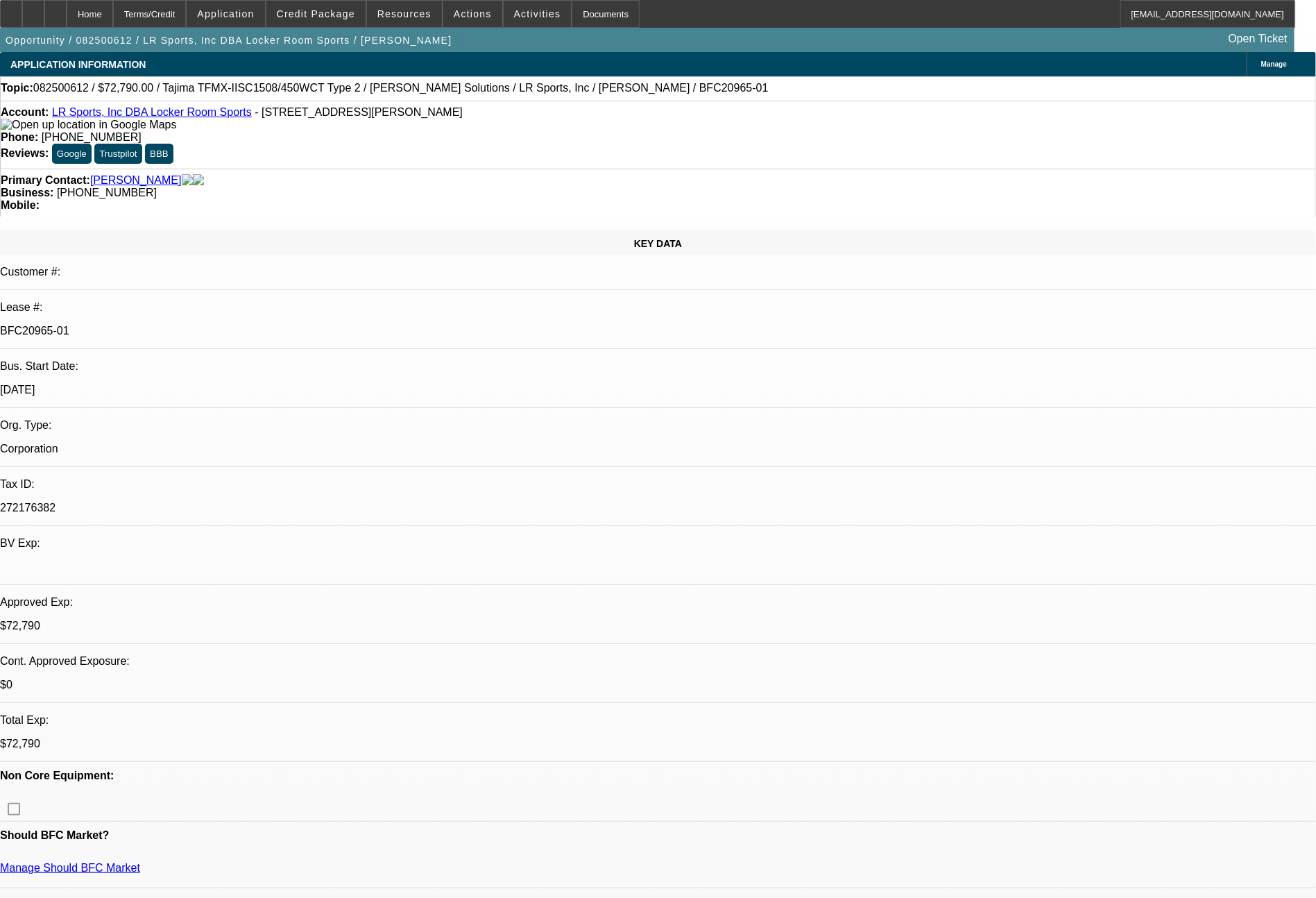
select select "0"
select select "2"
select select "0.1"
select select "4"
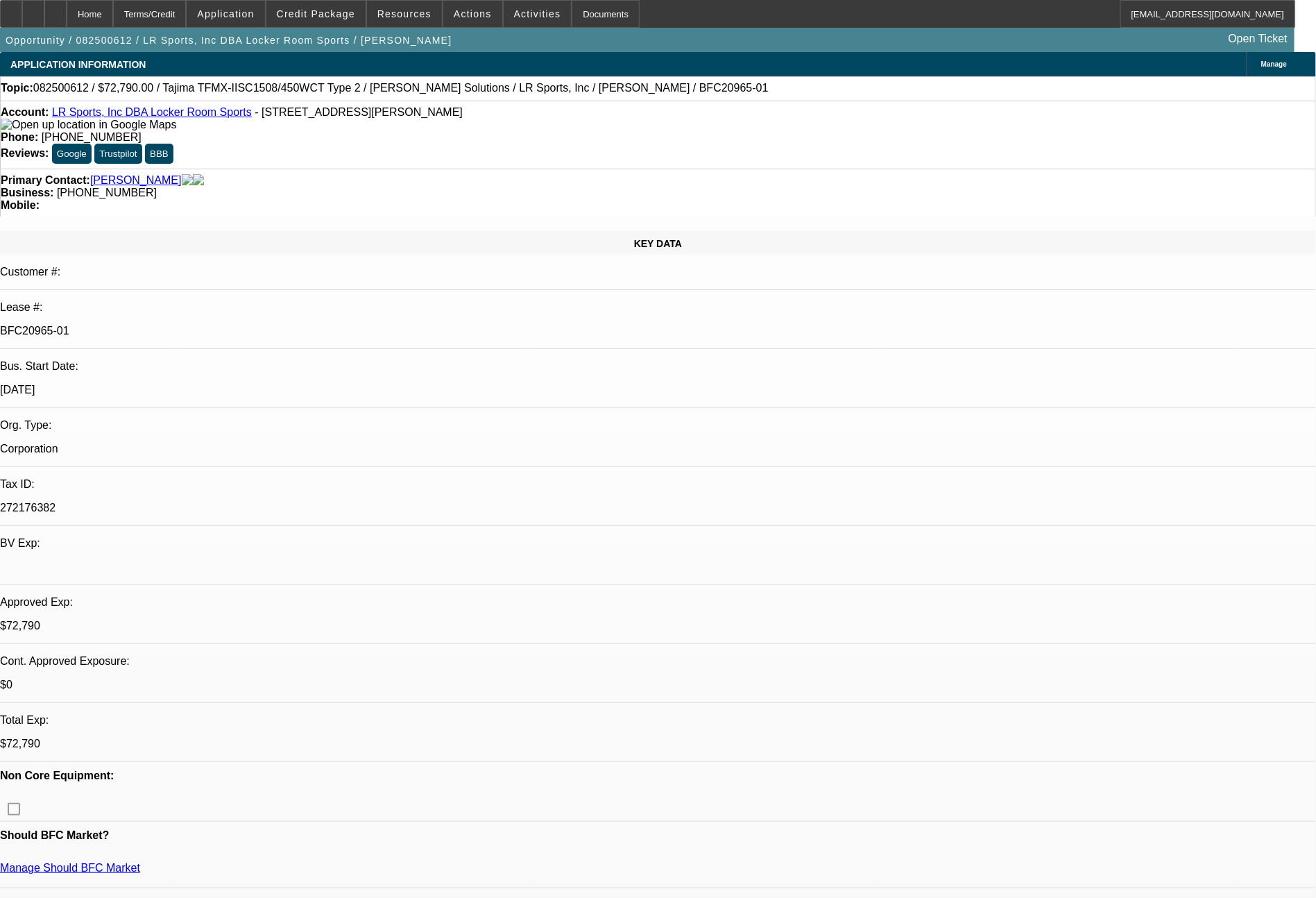
select select "0"
select select "2"
select select "0"
select select "6"
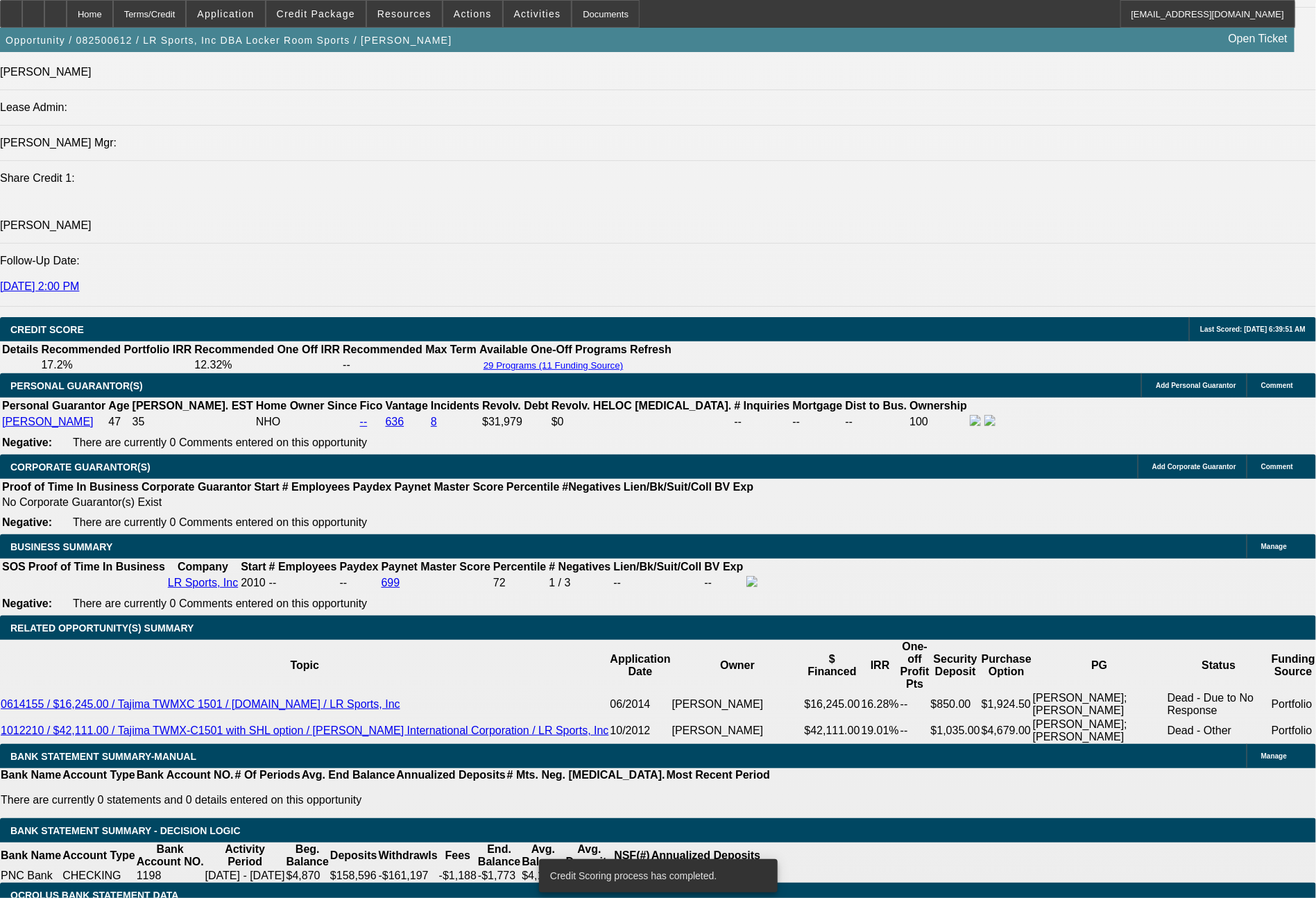
scroll to position [1786, 0]
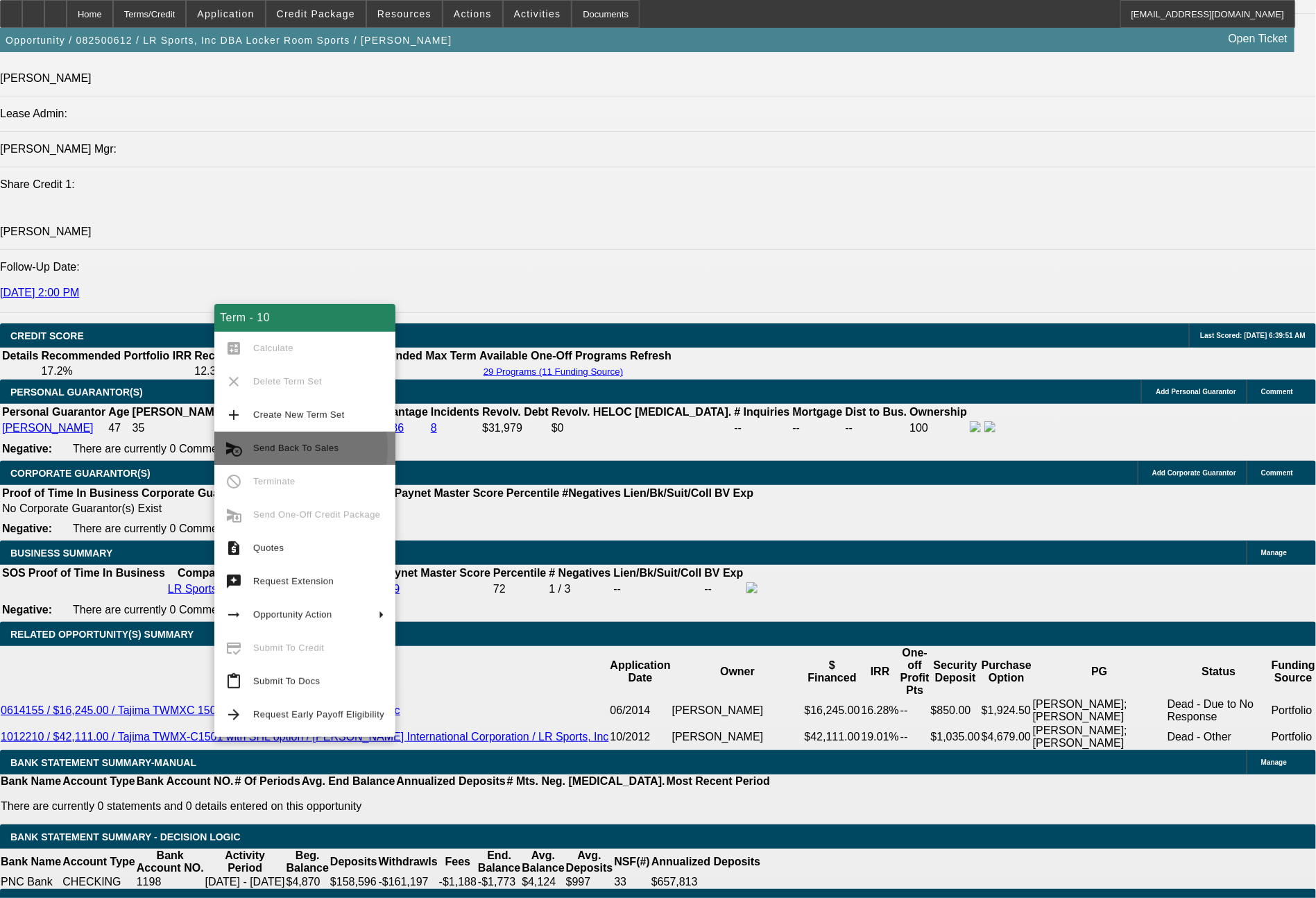
click at [290, 448] on span "Send Back To Sales" at bounding box center [295, 447] width 85 height 11
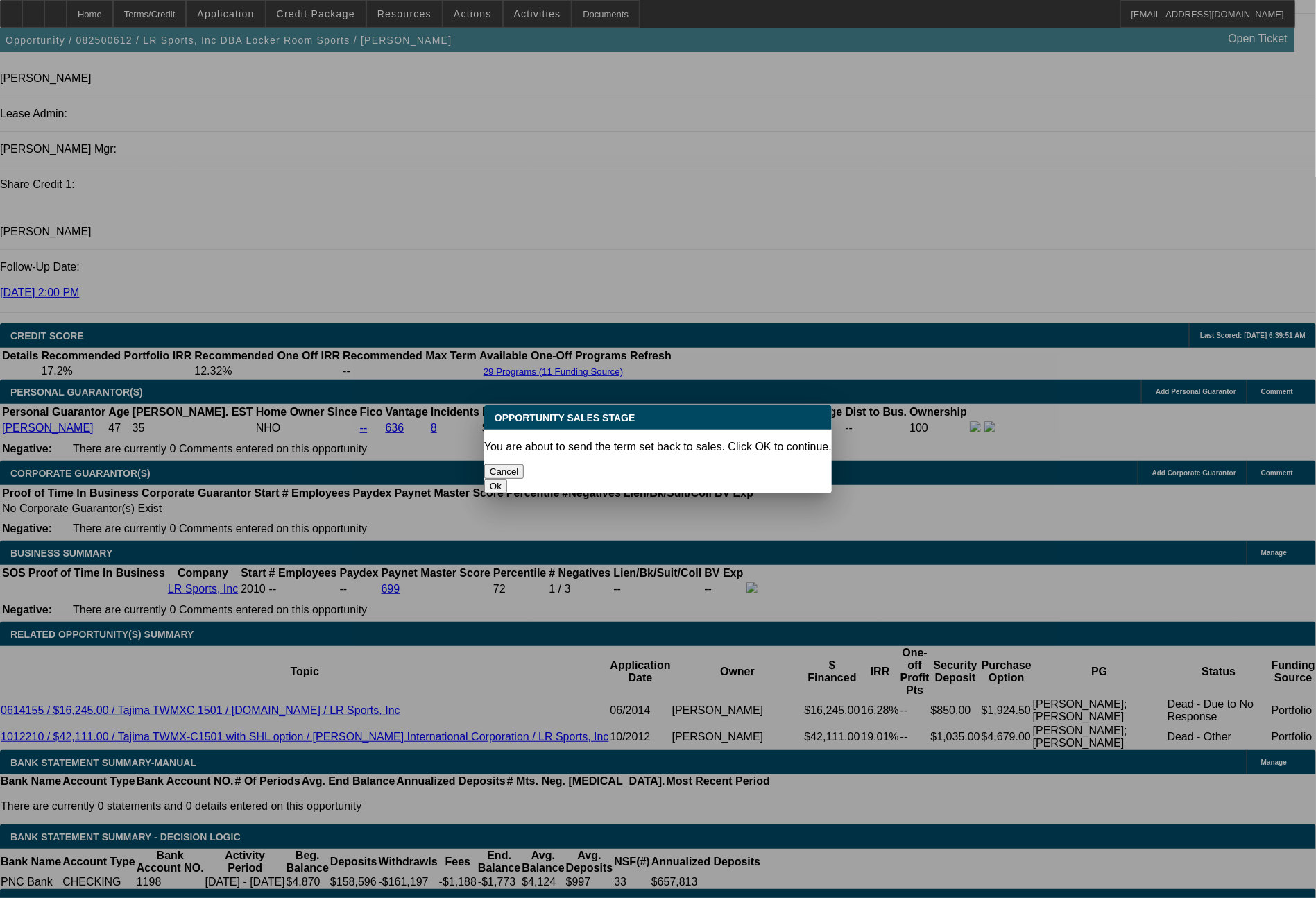
click at [507, 479] on button "Ok" at bounding box center [496, 486] width 23 height 15
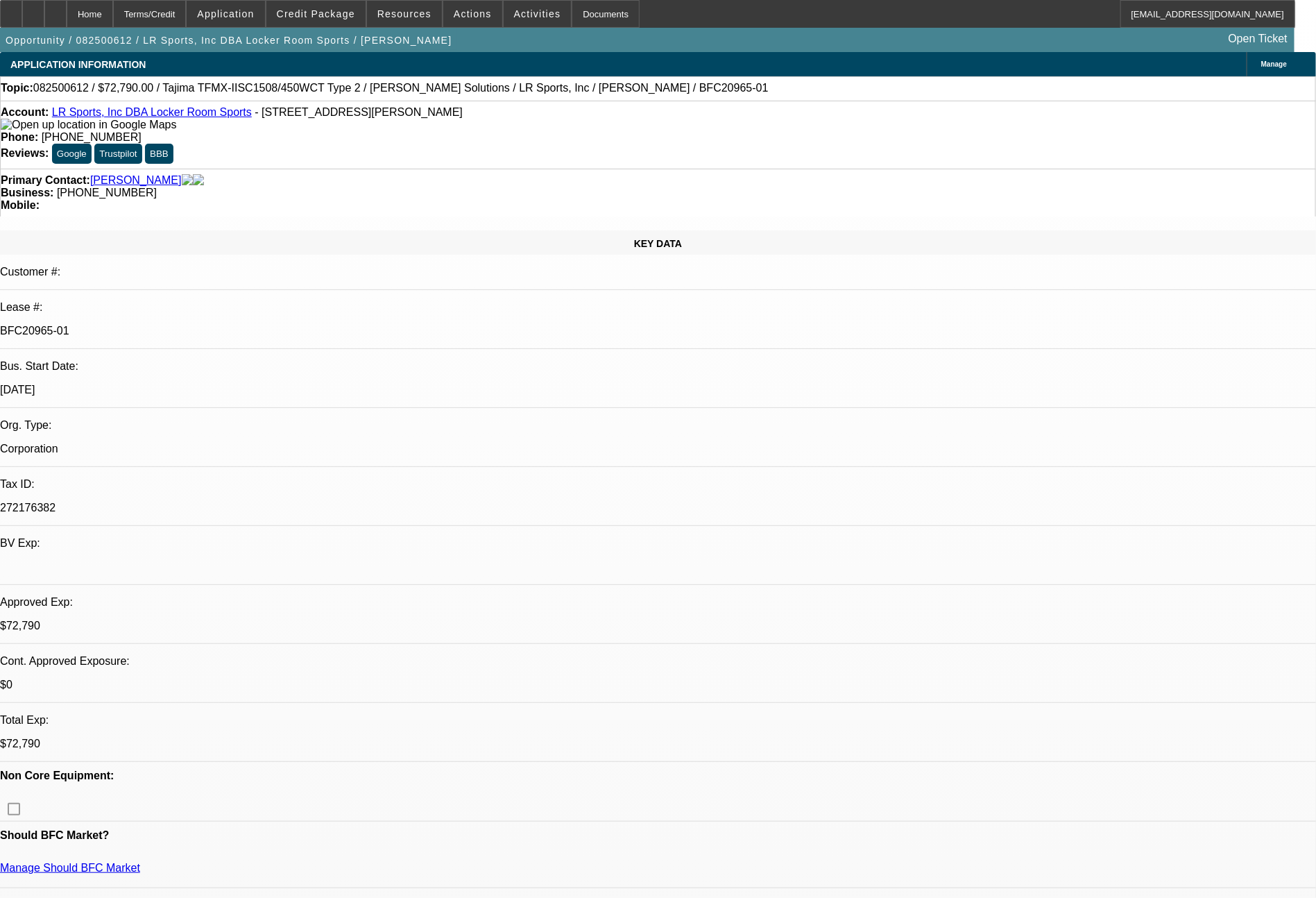
type textarea "off to a slow start this morning. had the down payment noted incorrectly, updat…"
select select "0"
select select "2"
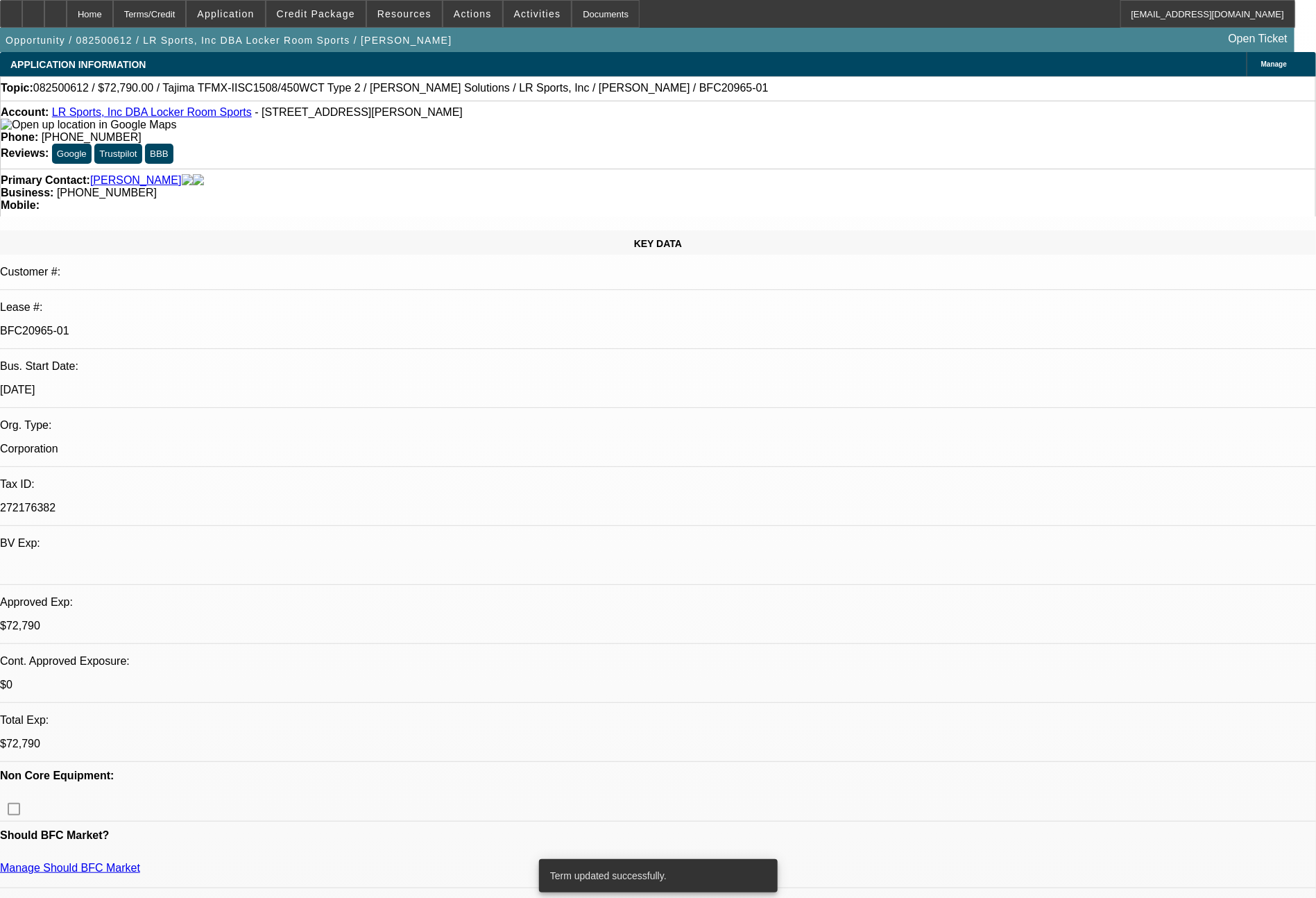
select select "2"
select select "0.1"
select select "4"
select select "0"
select select "2"
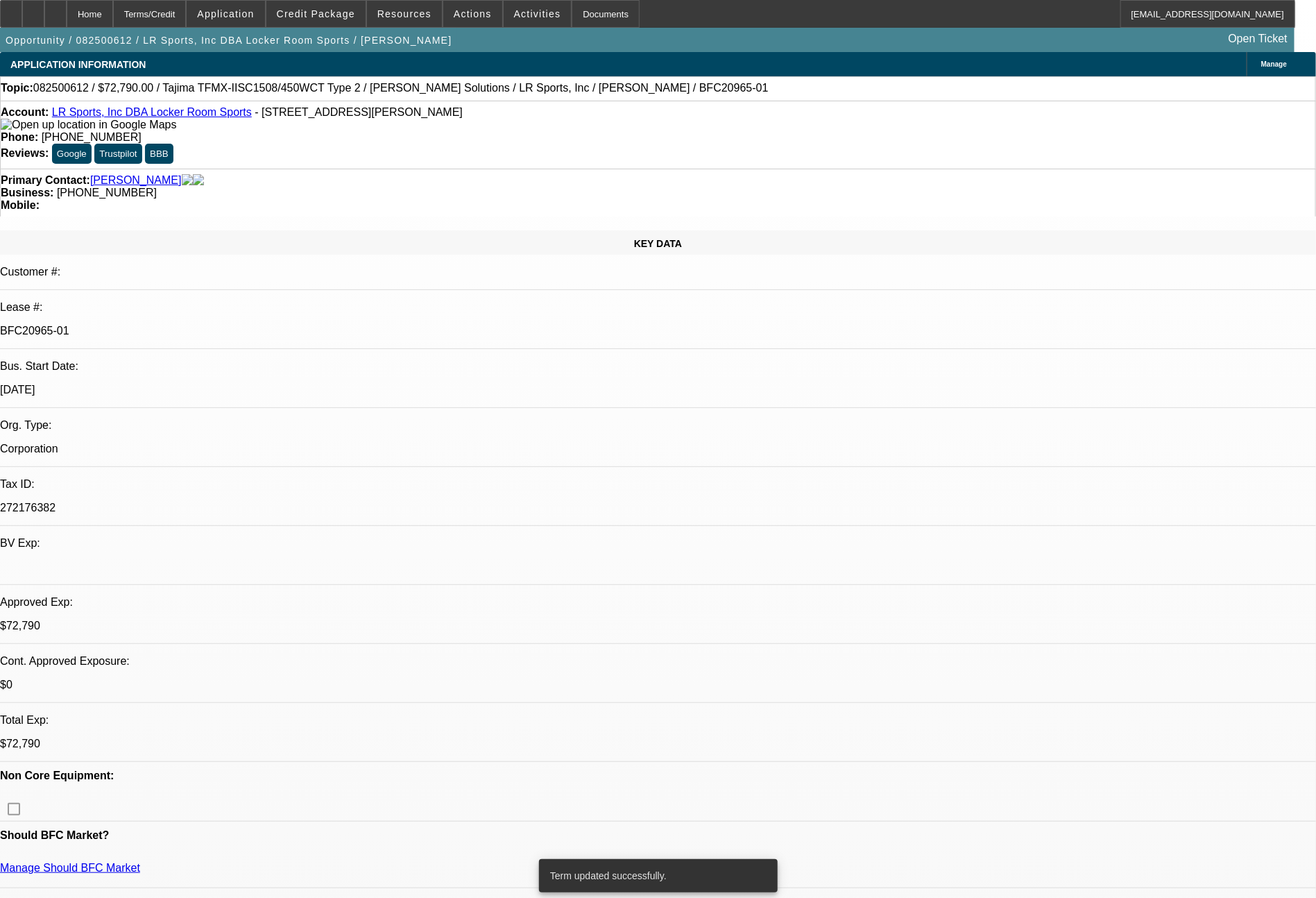
select select "2"
select select "0"
select select "6"
select select "0"
select select "2"
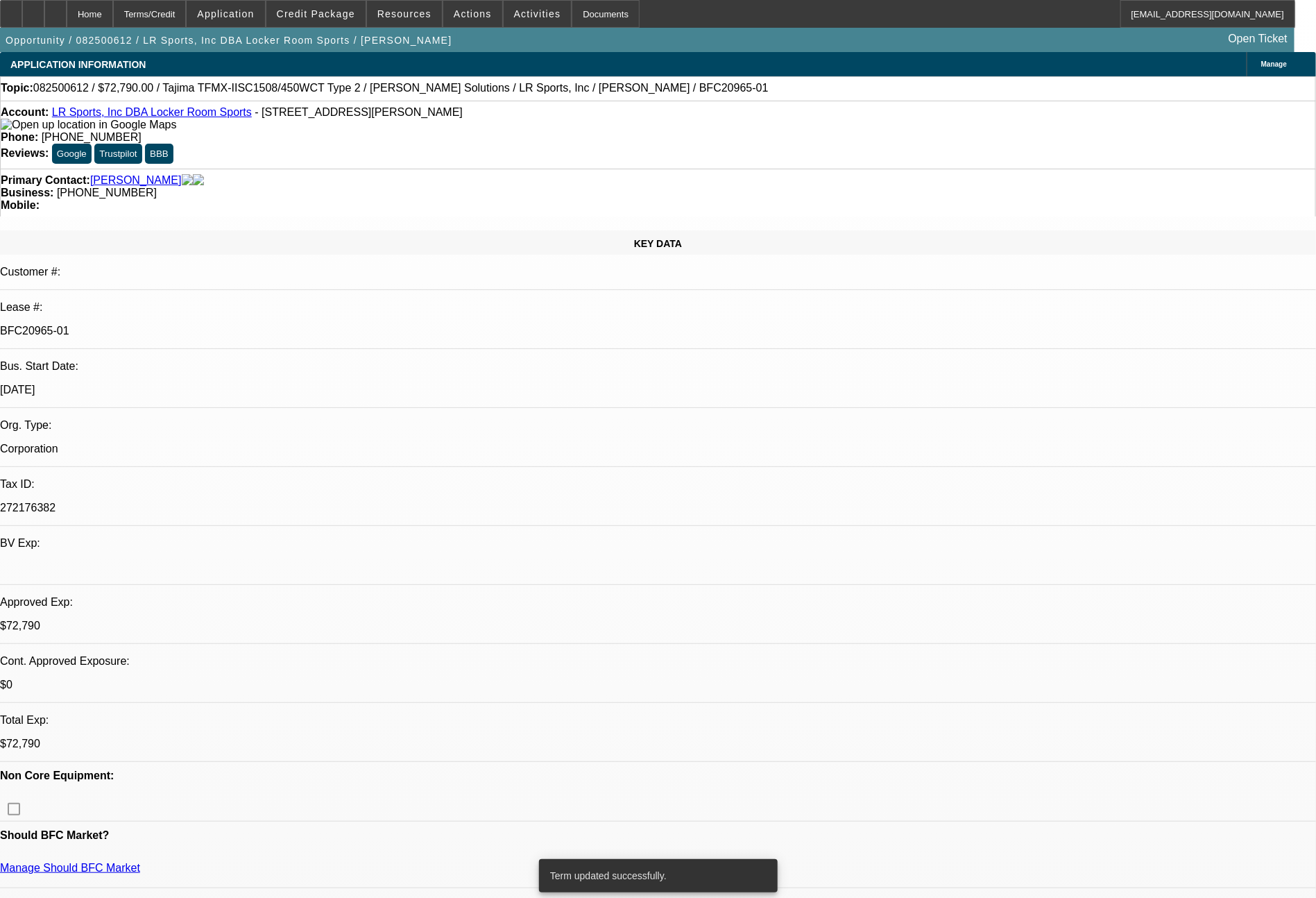
select select "2"
select select "0.1"
select select "4"
select select "0"
select select "2"
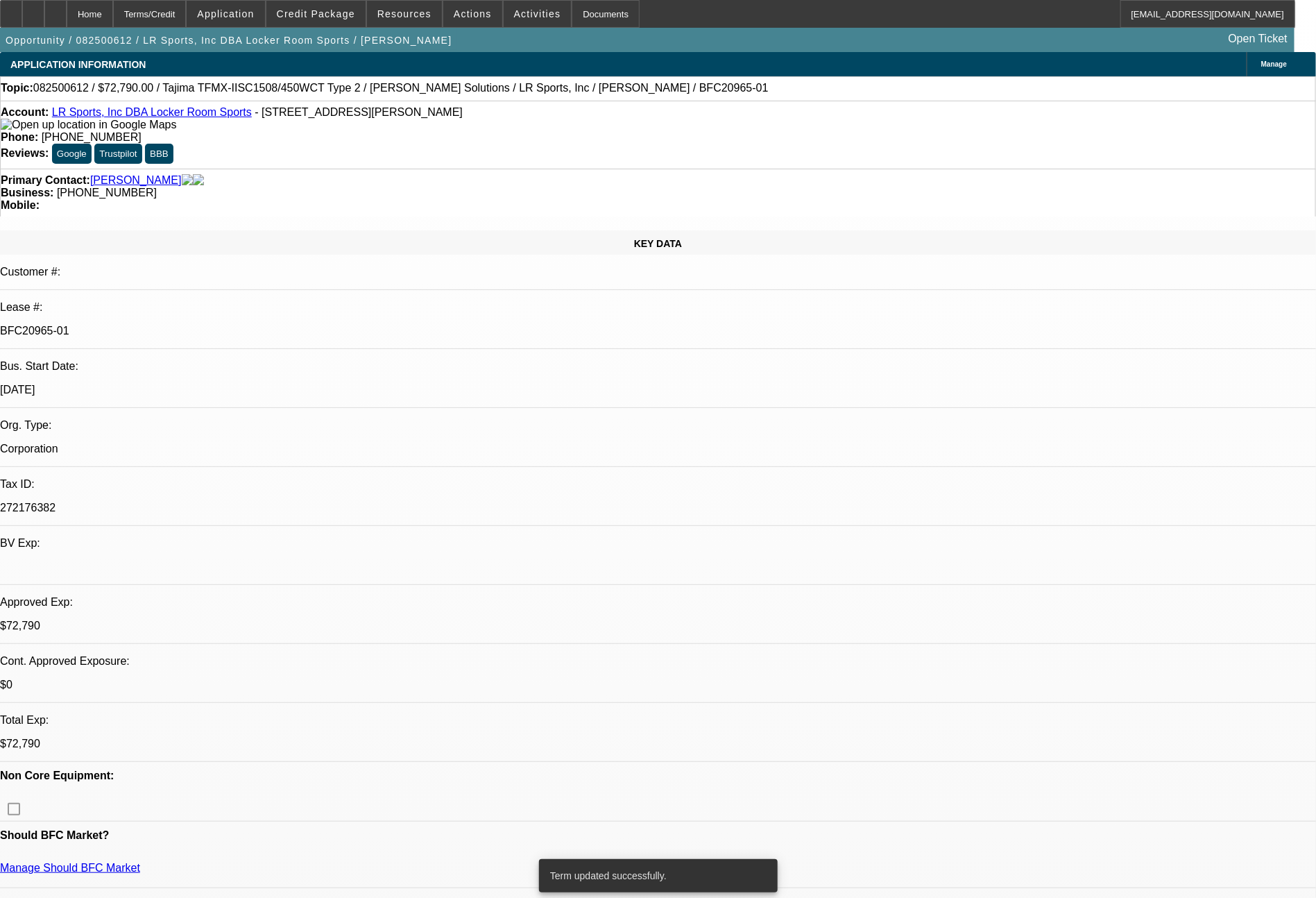
select select "2"
select select "0"
select select "6"
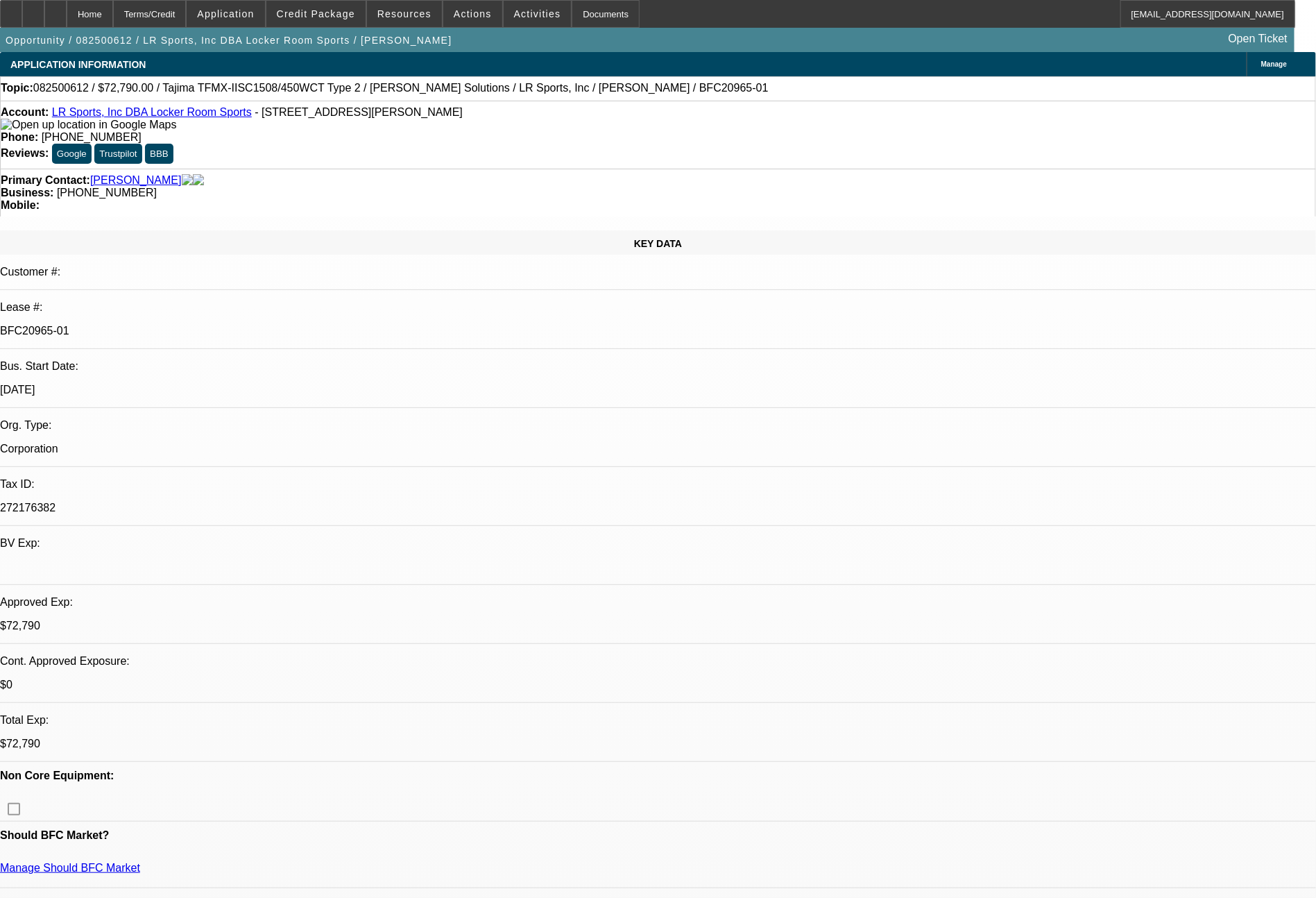
drag, startPoint x: 1114, startPoint y: 589, endPoint x: 1068, endPoint y: 486, distance: 112.8
copy td "Ready for EFA docs. You can do the doc call to George Elemont at 313 768 5161. …"
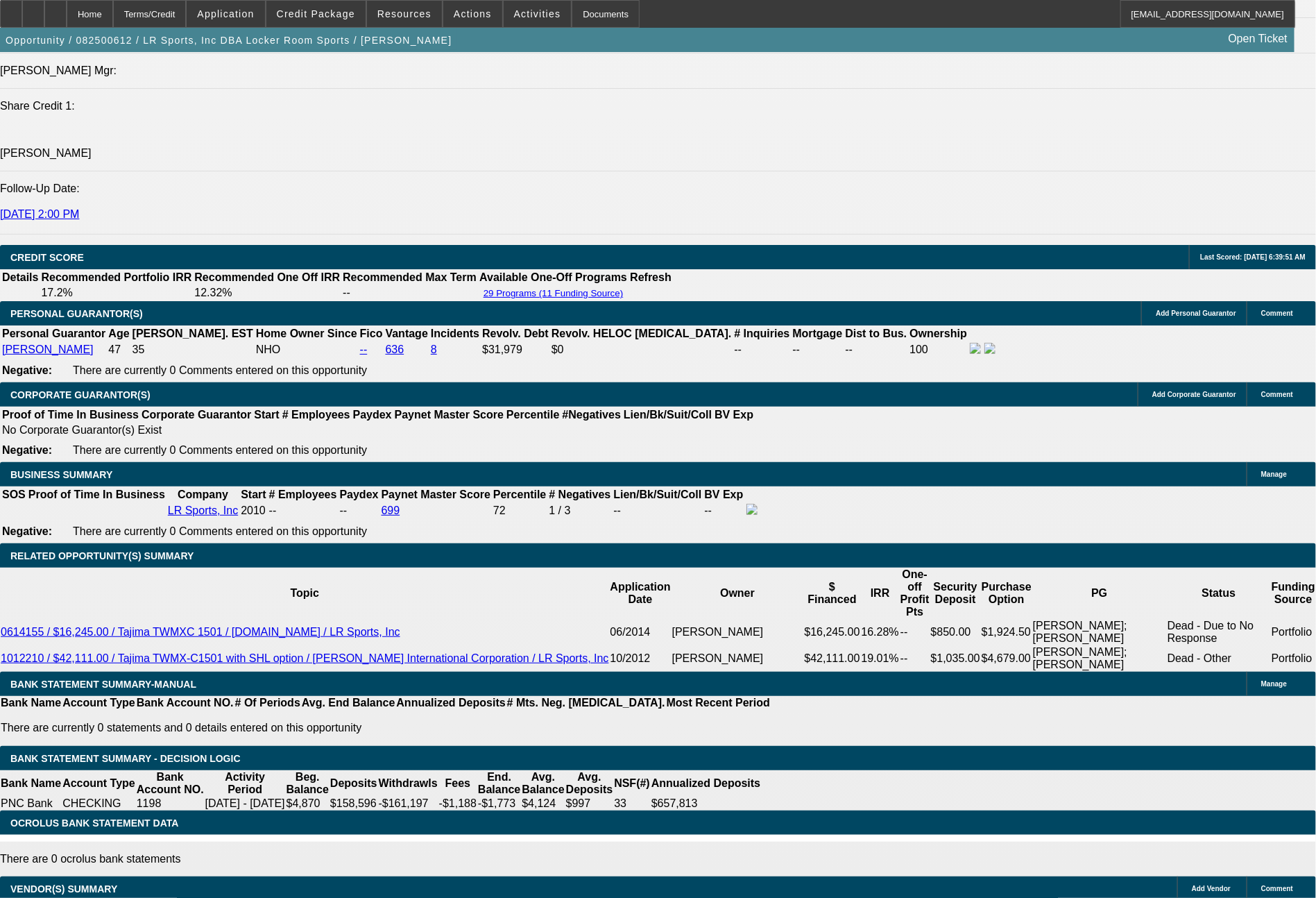
scroll to position [1845, 0]
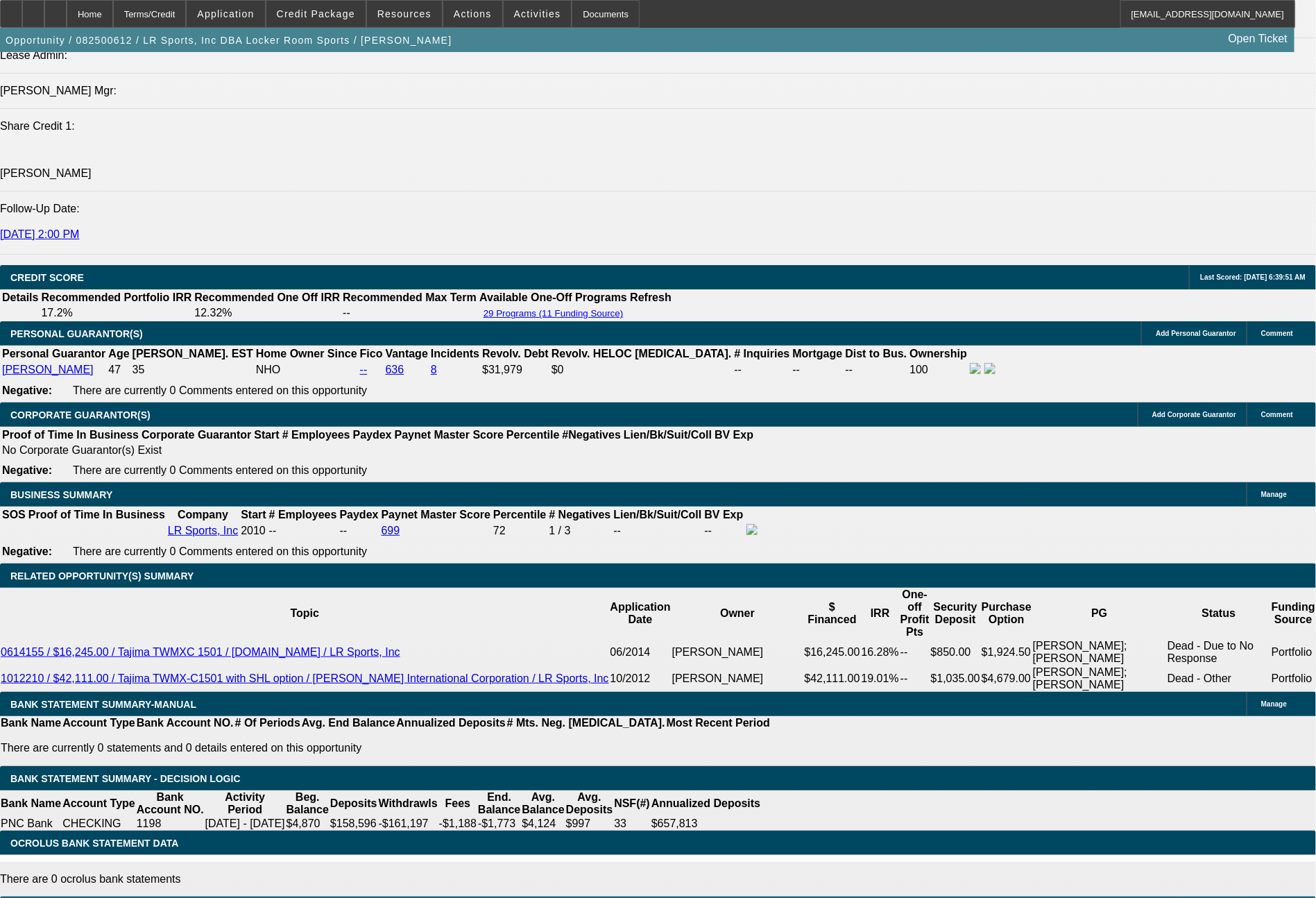
drag, startPoint x: 242, startPoint y: 325, endPoint x: 379, endPoint y: 328, distance: 137.0
type input "$12,621.24"
type input "UNKNOWN"
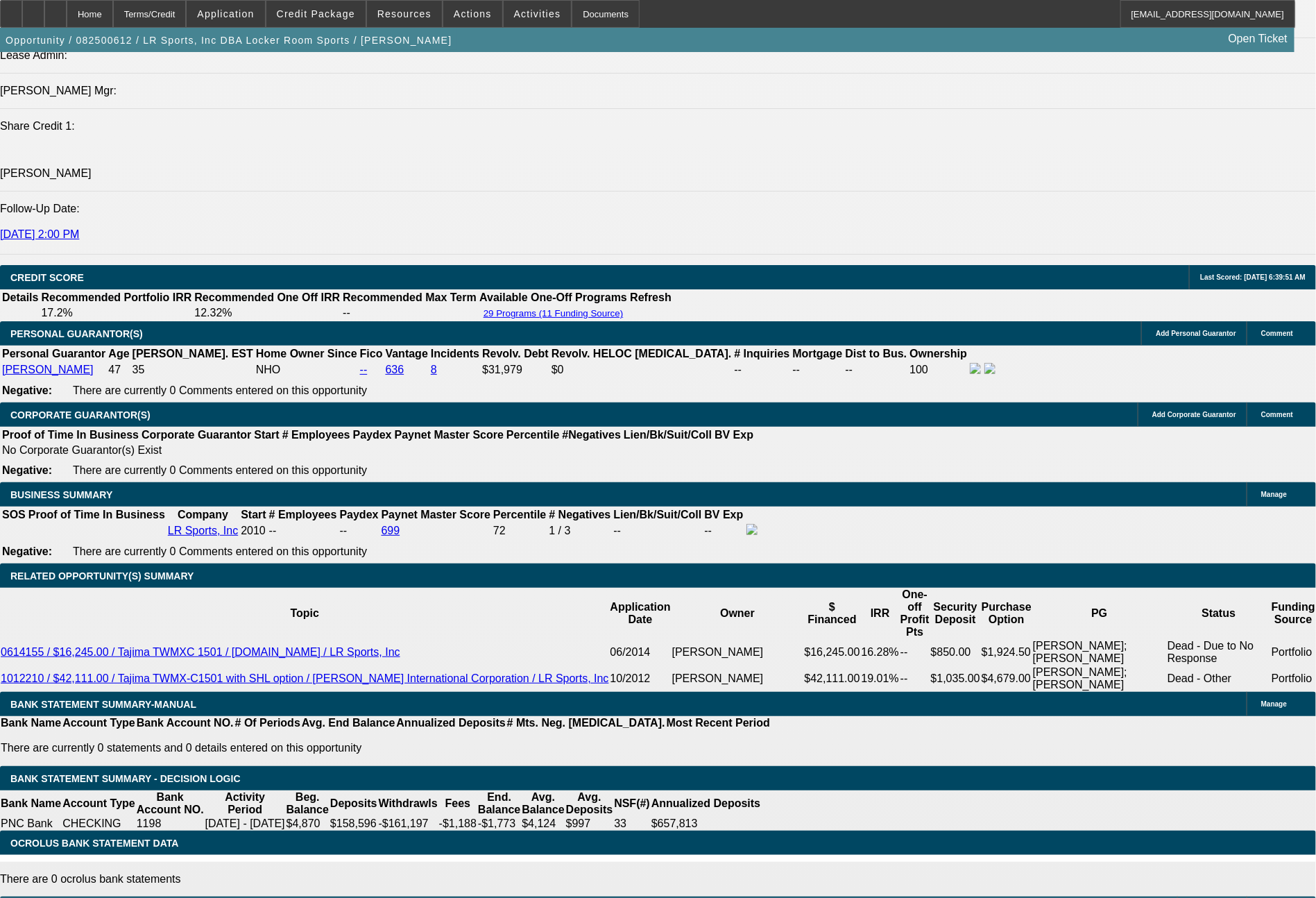
type input "$1,429.36"
type input "$2,858.72"
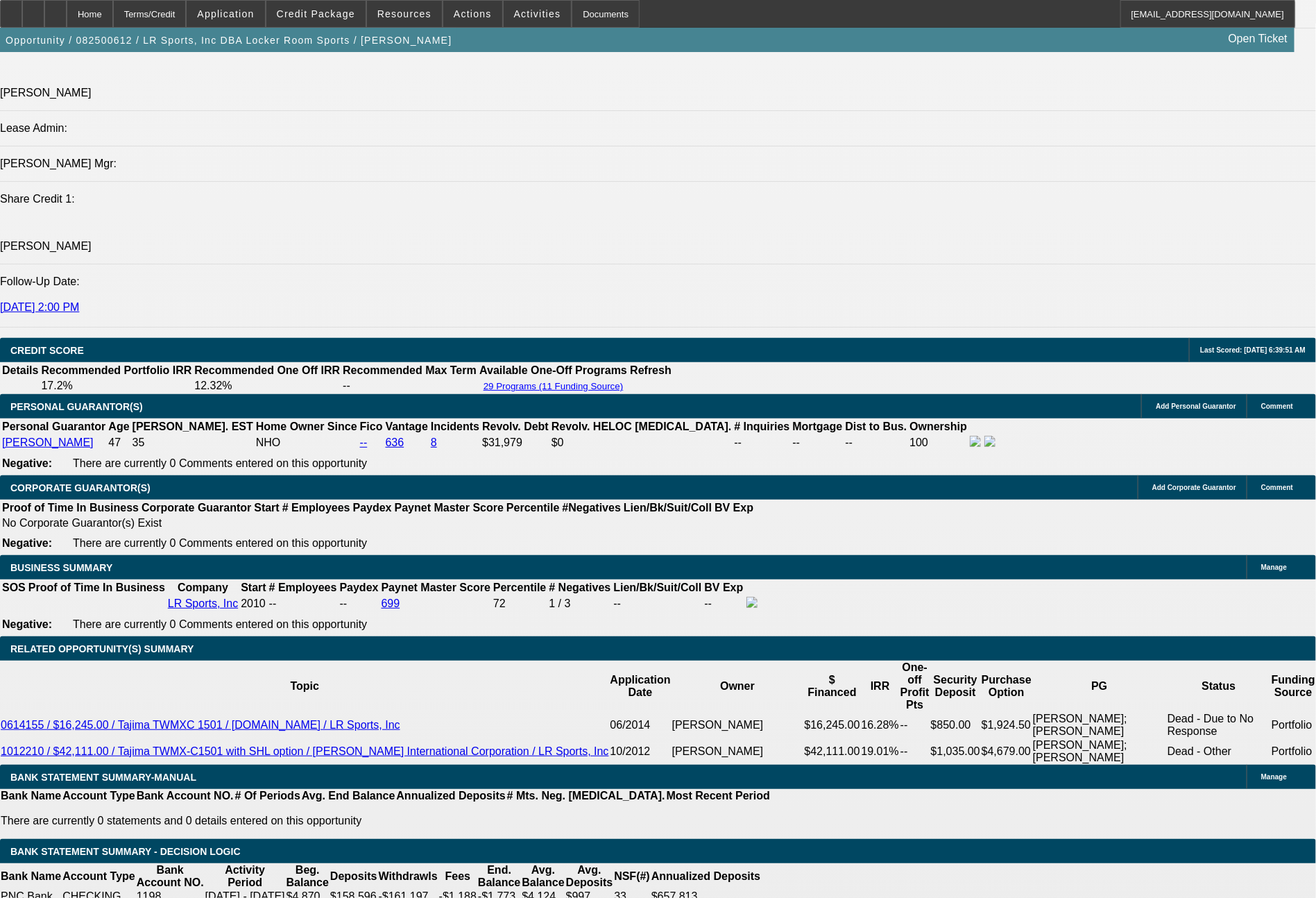
scroll to position [1781, 0]
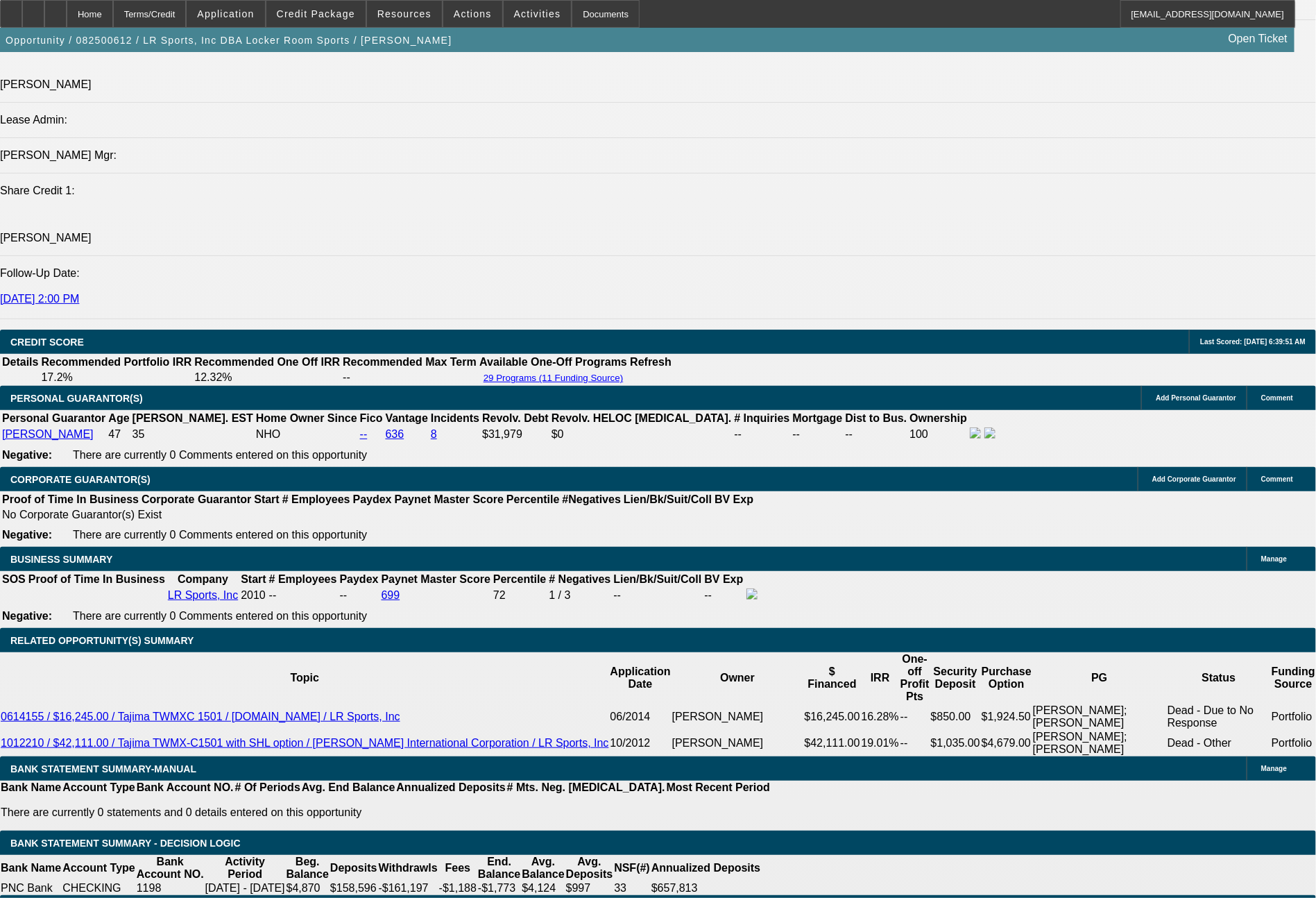
select select "0"
select select "2"
select select "0.1"
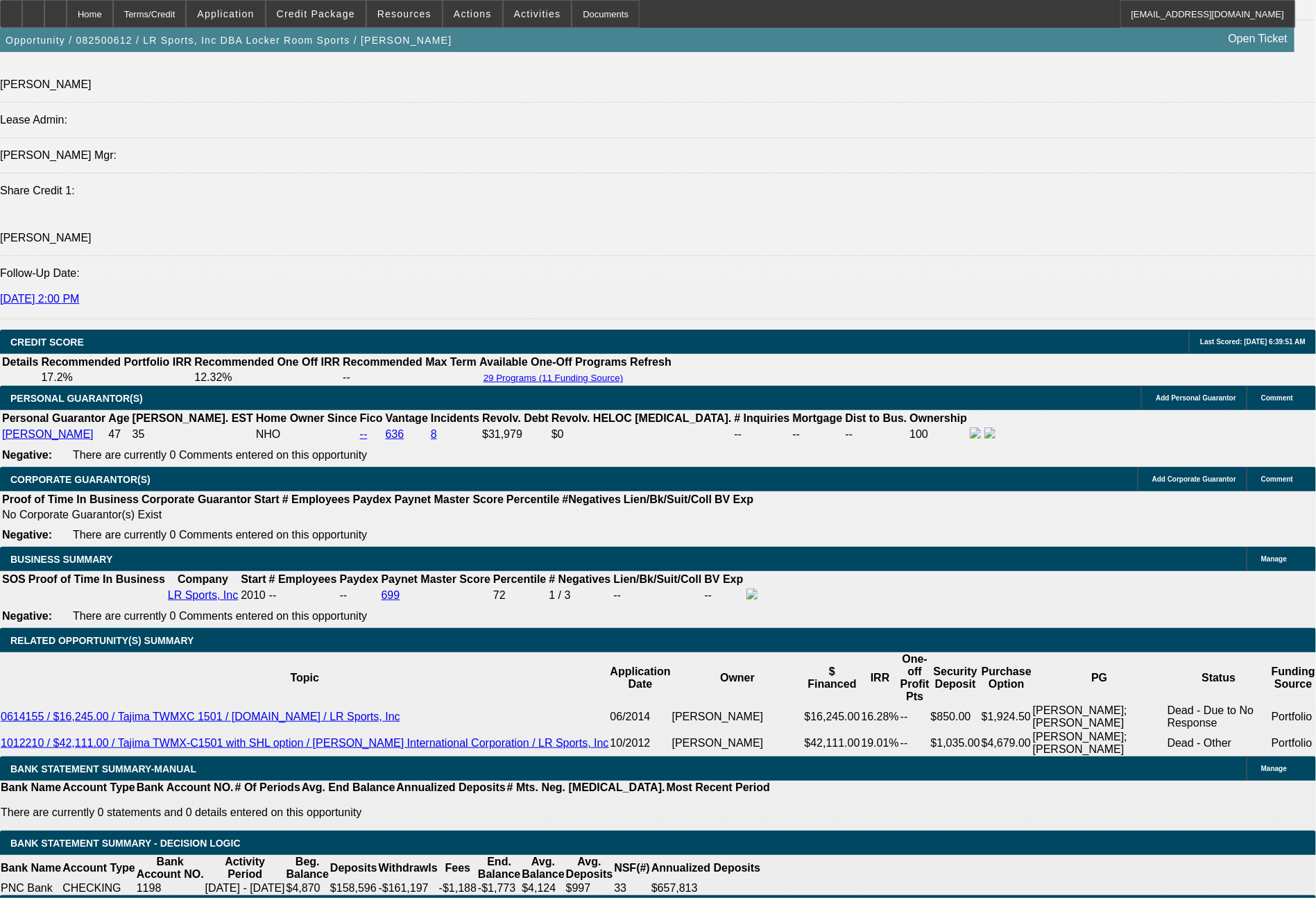
select select "4"
select select "0"
select select "2"
select select "0"
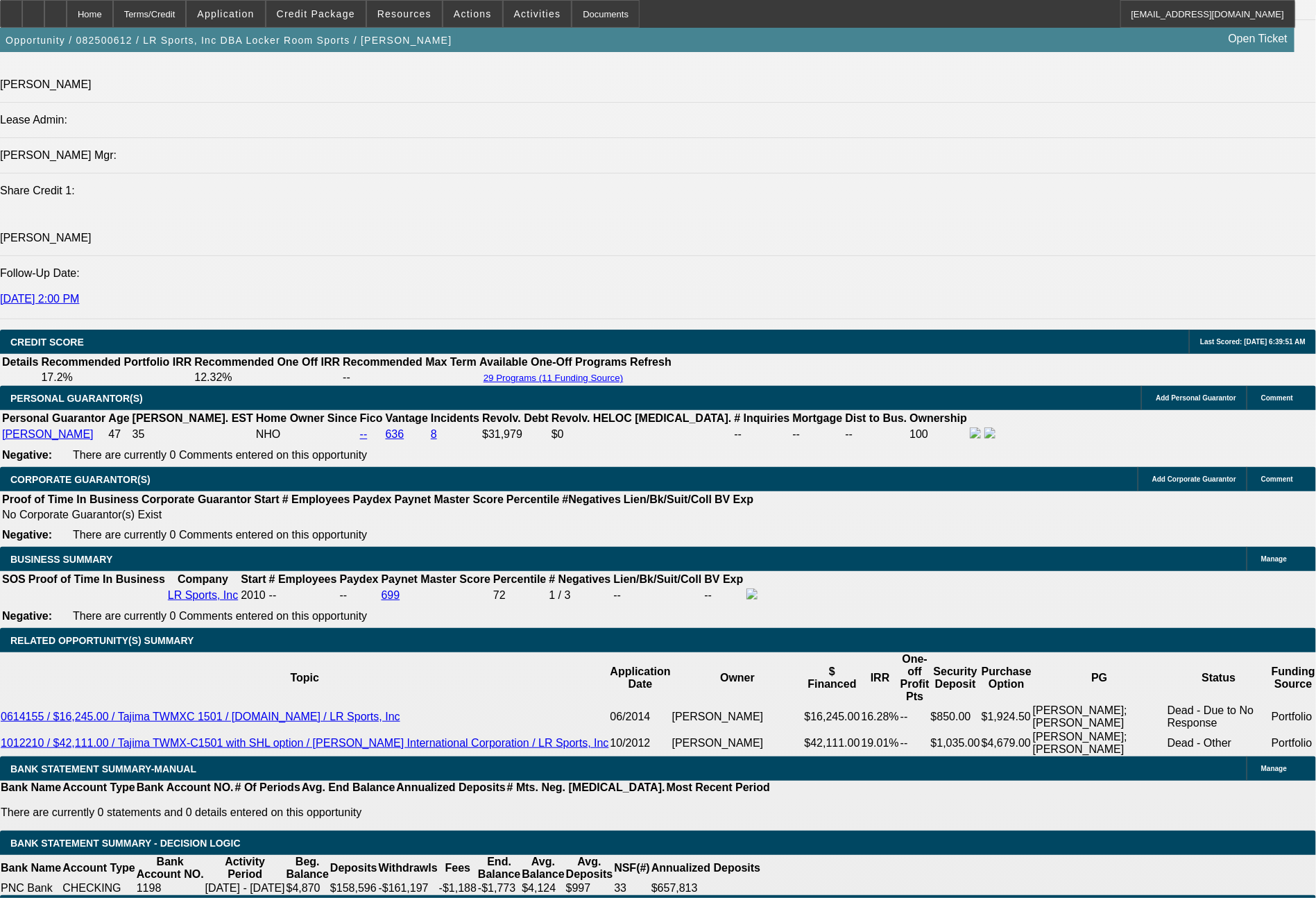
select select "6"
select select "0"
select select "2"
select select "0.1"
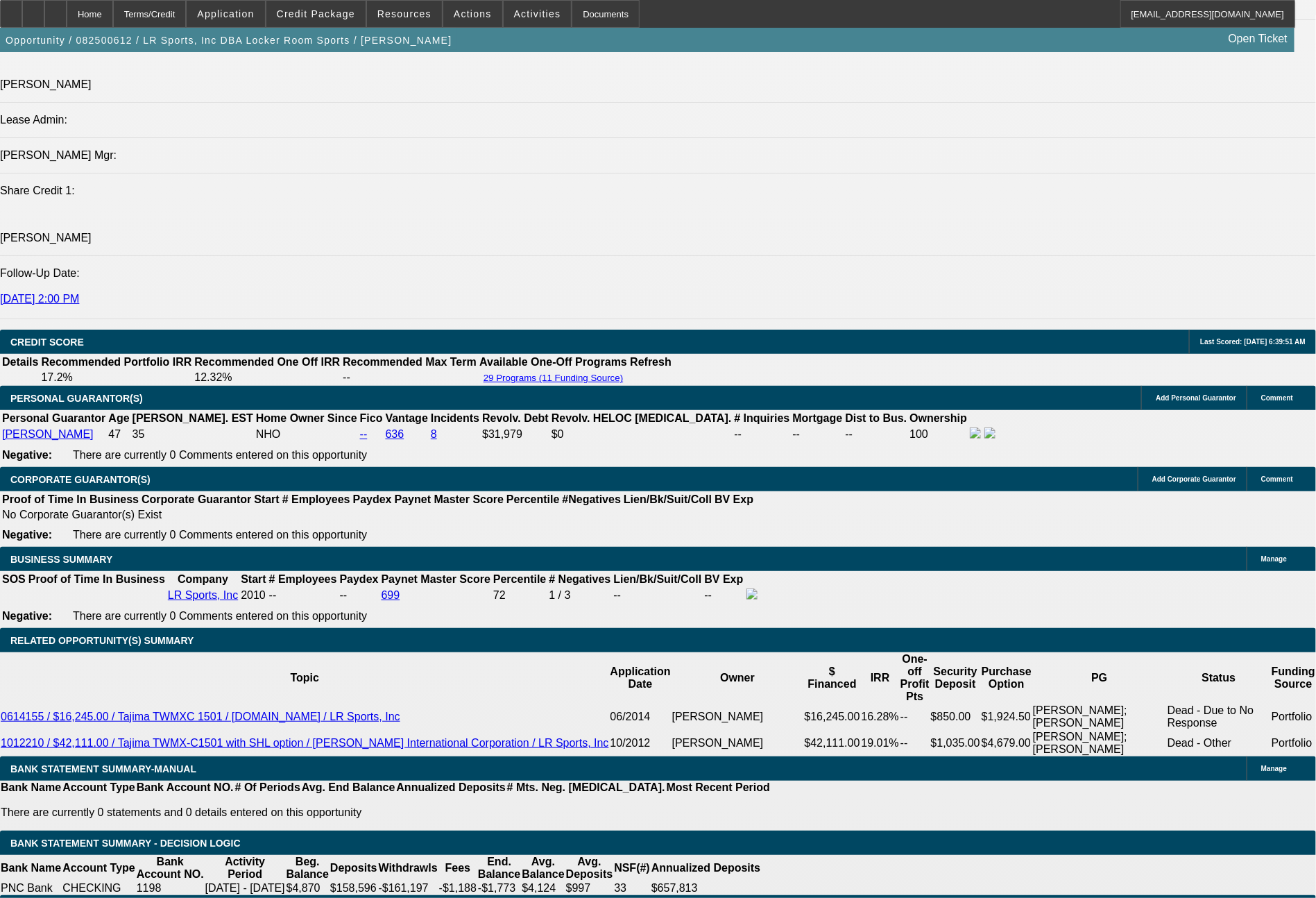
select select "4"
select select "0"
select select "2"
select select "0"
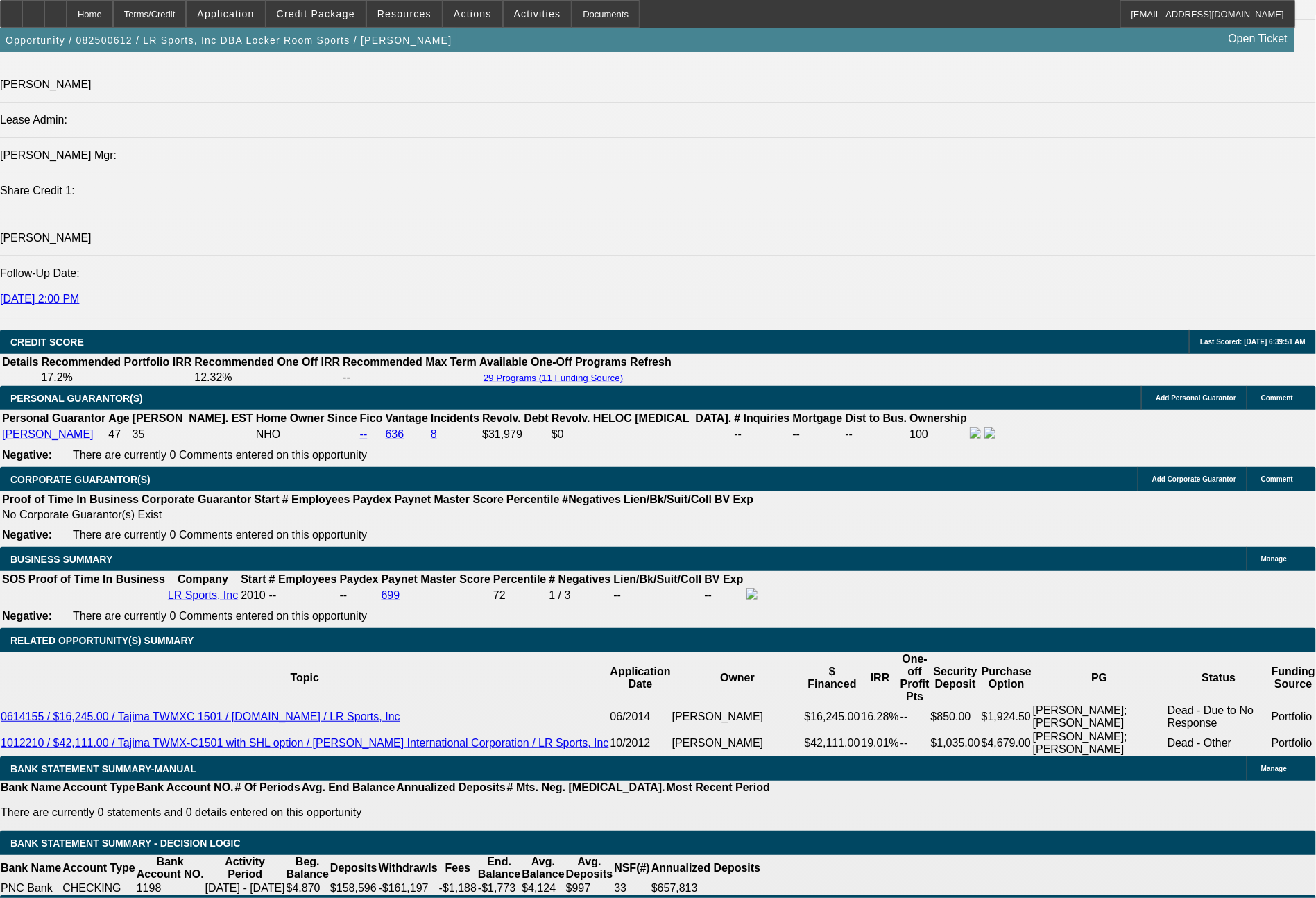
select select "6"
select select "0"
select select "2"
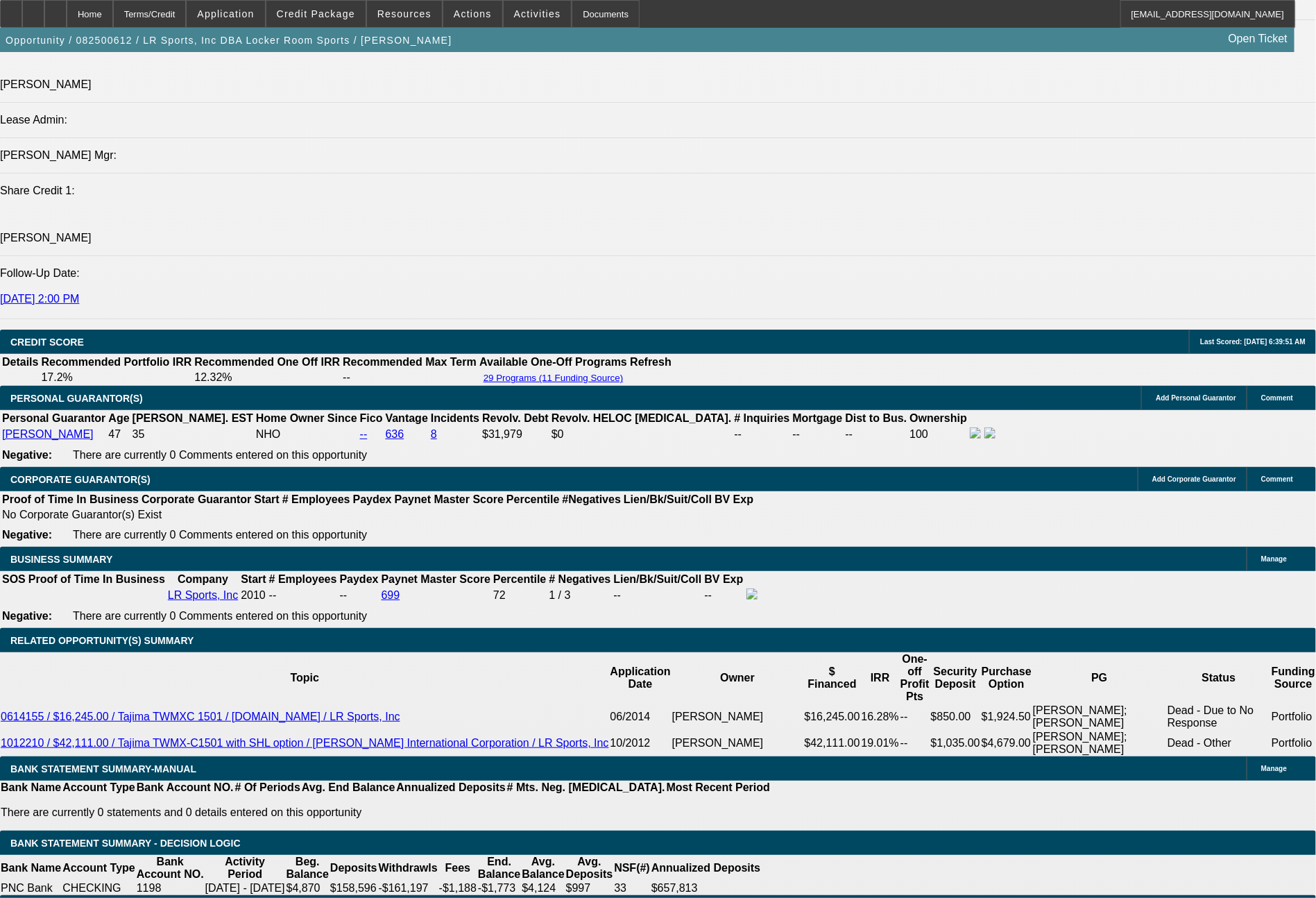
select select "0.1"
select select "4"
select select "0"
select select "2"
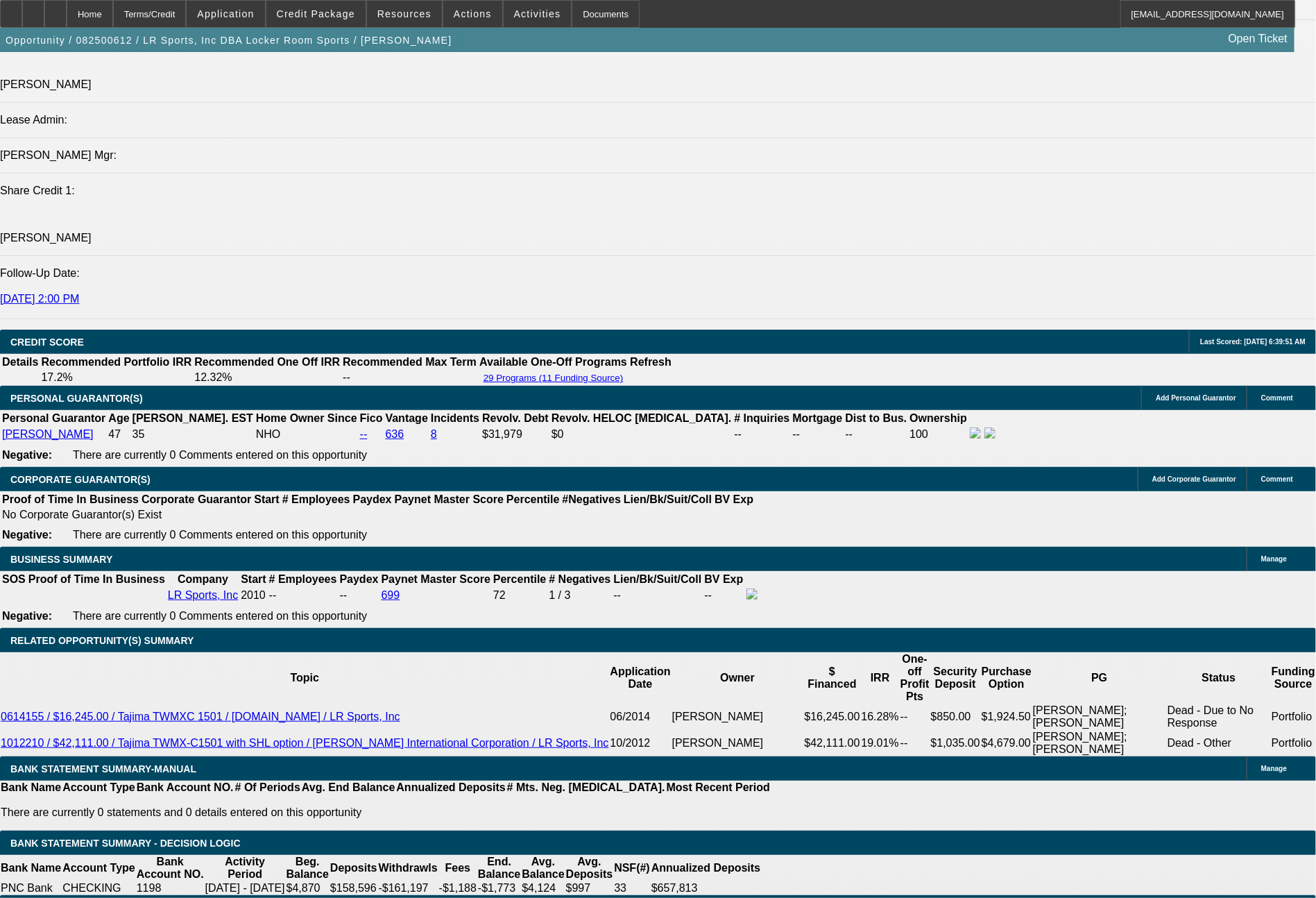
select select "0"
select select "6"
select select "0"
select select "2"
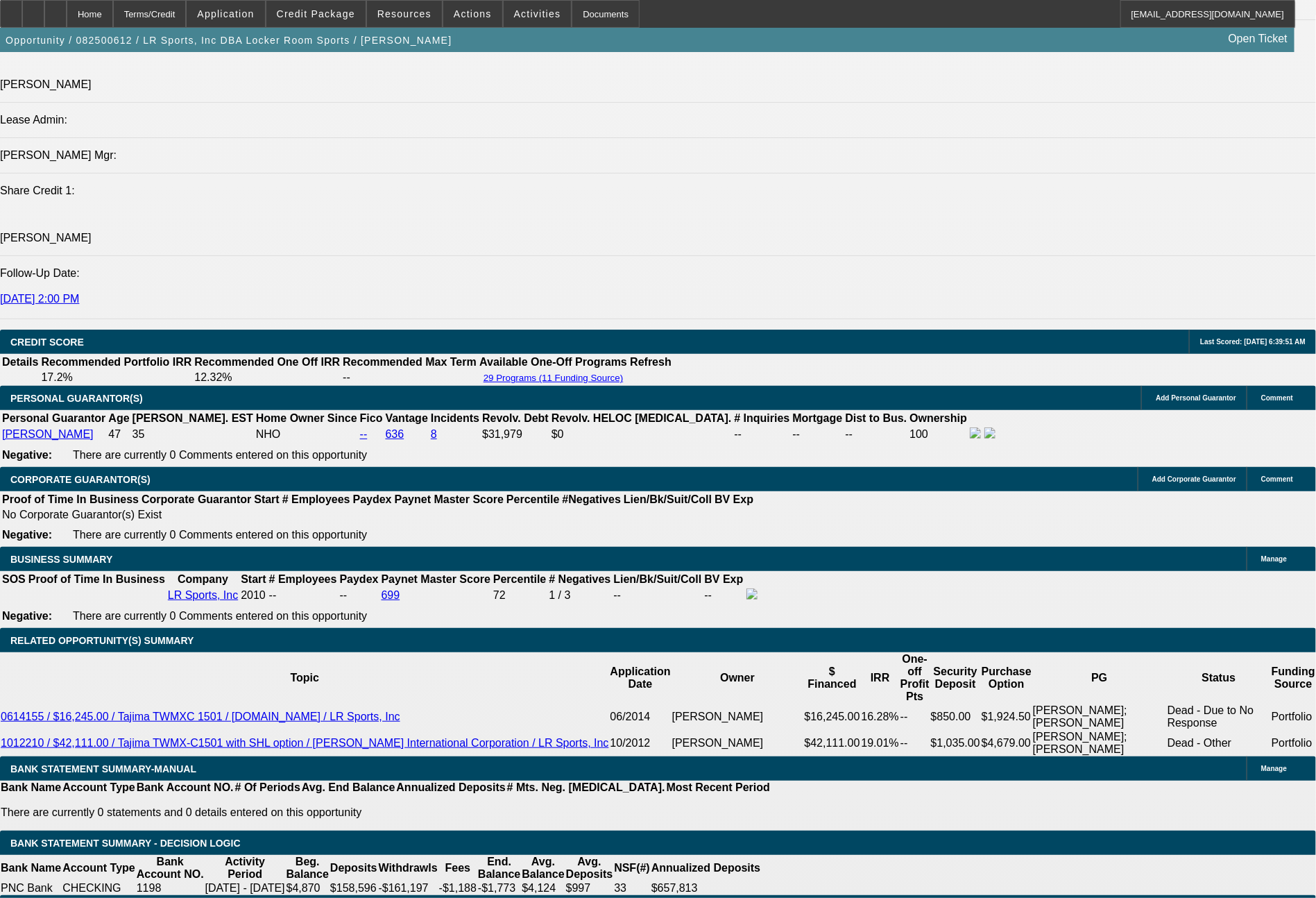
select select "0.1"
select select "4"
select select "0"
select select "2"
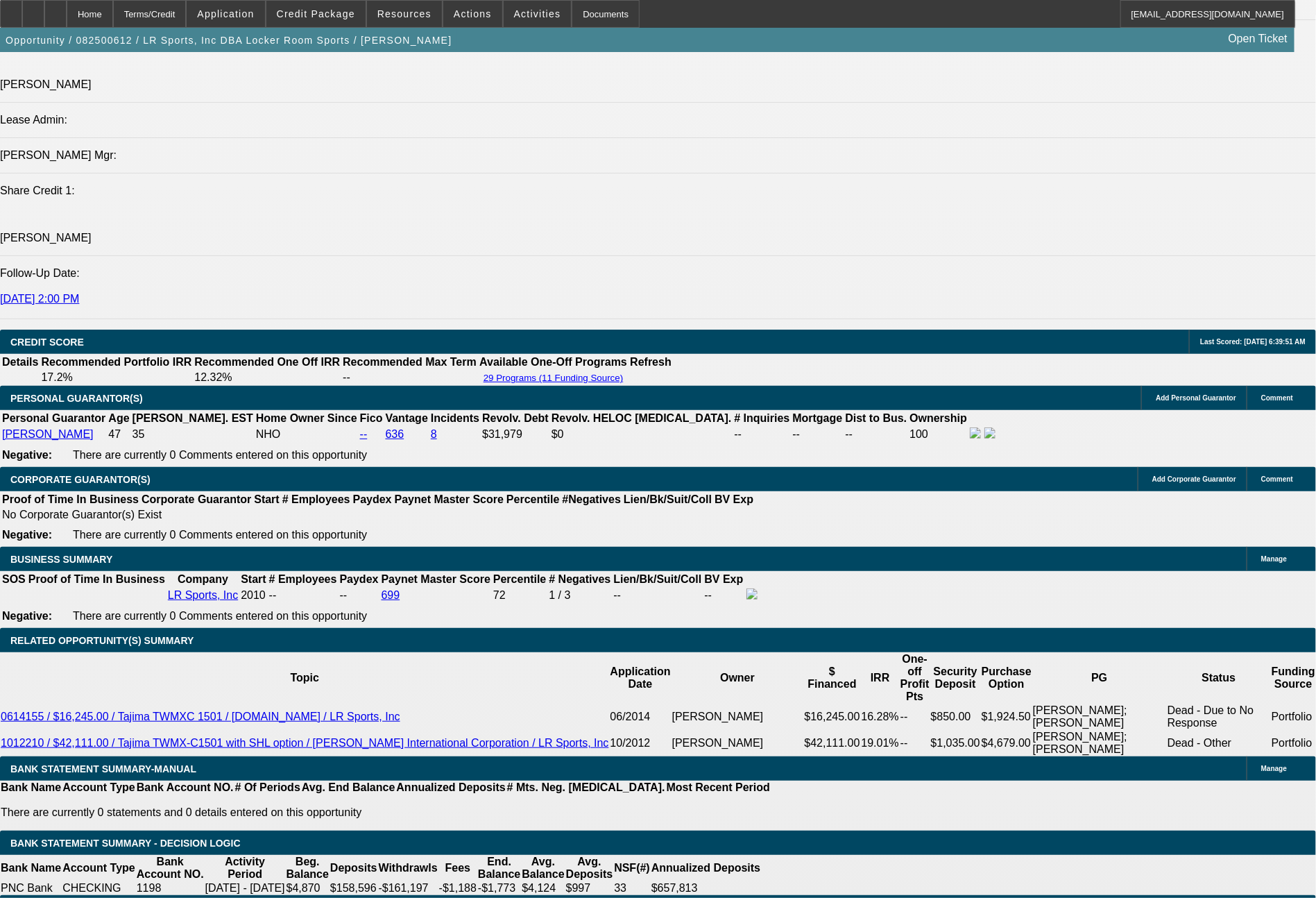
select select "0"
select select "6"
drag, startPoint x: 436, startPoint y: 493, endPoint x: 468, endPoint y: 490, distance: 32.1
type input "6"
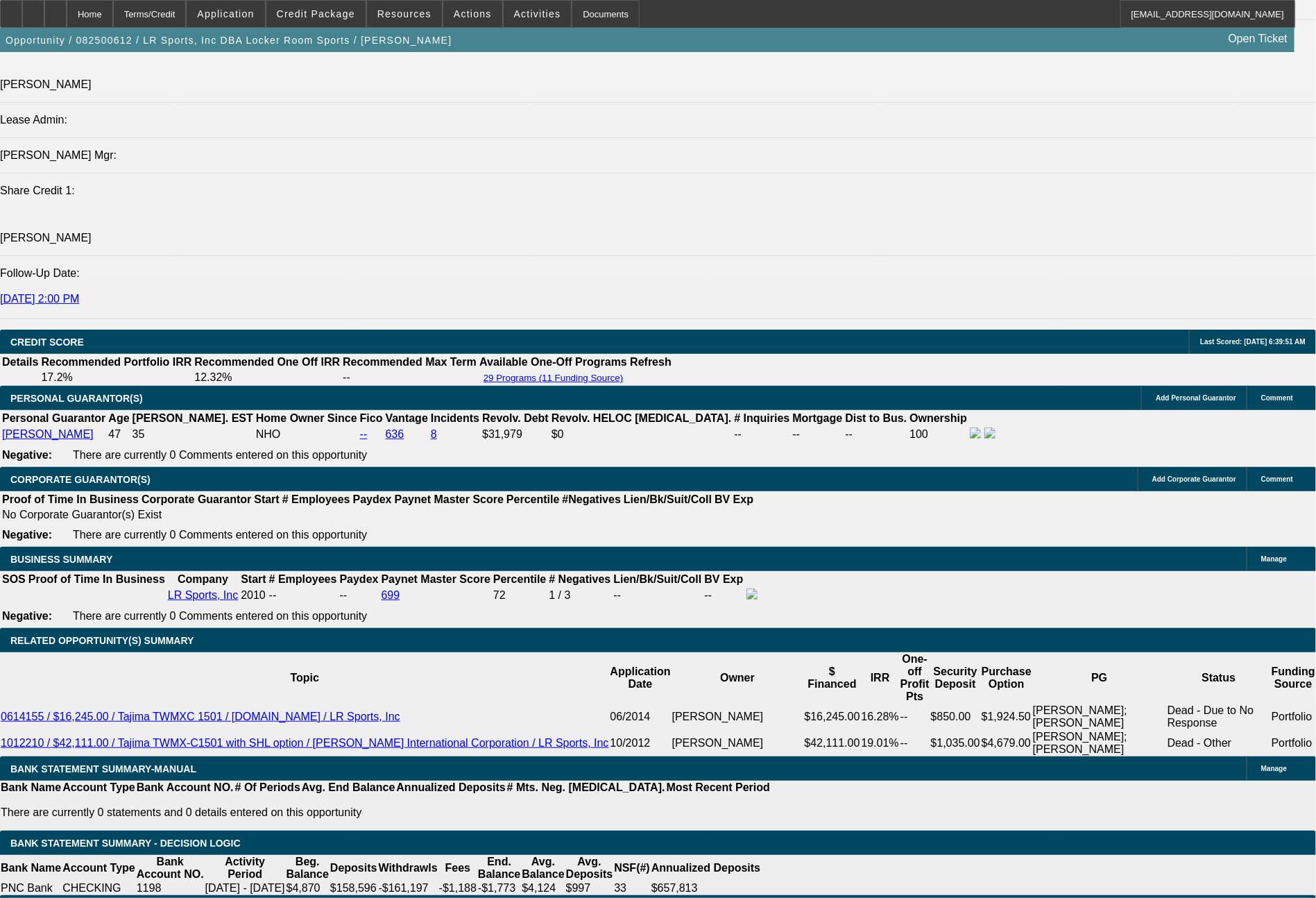
type input "UNKNOWN"
type input "60"
type input "$12,538.80"
type input "$25,077.60"
type input "$1,679.59"
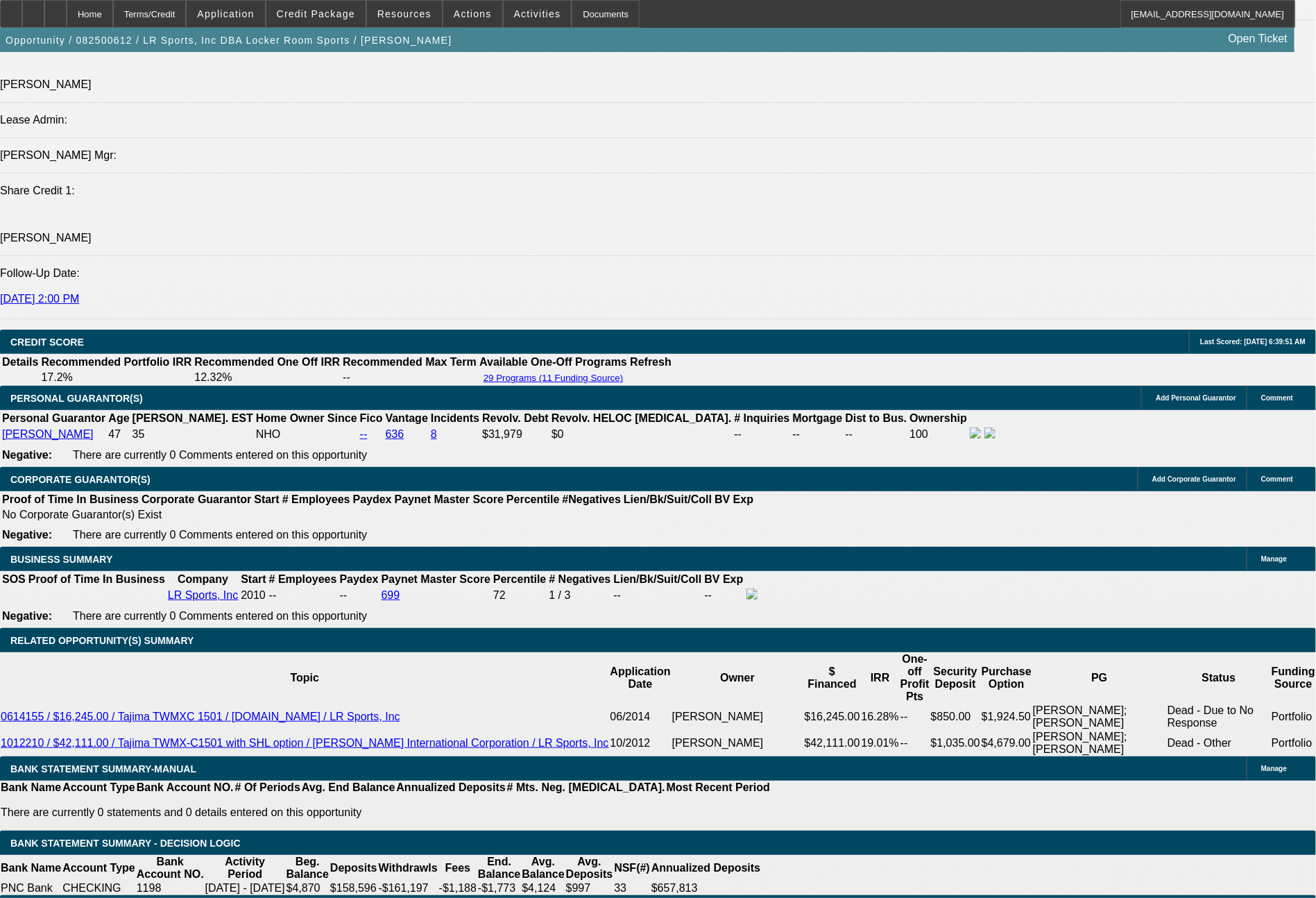
type input "$3,359.18"
type input "60"
drag, startPoint x: 421, startPoint y: 382, endPoint x: 535, endPoint y: 402, distance: 115.7
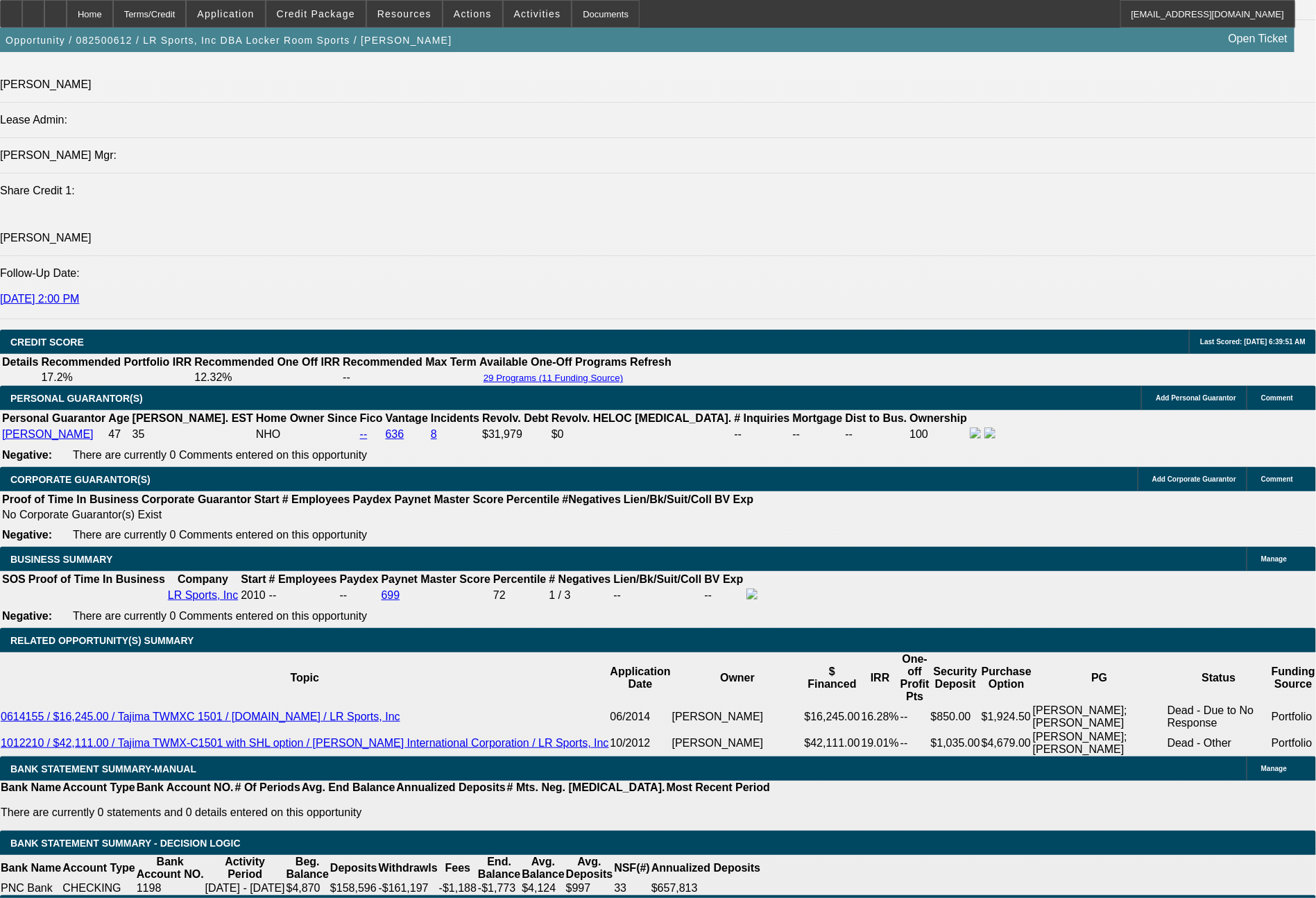
type input "$12,621.24"
type input "$1,688.99"
type input "$3,377.98"
drag, startPoint x: 384, startPoint y: 488, endPoint x: 441, endPoint y: 488, distance: 57.0
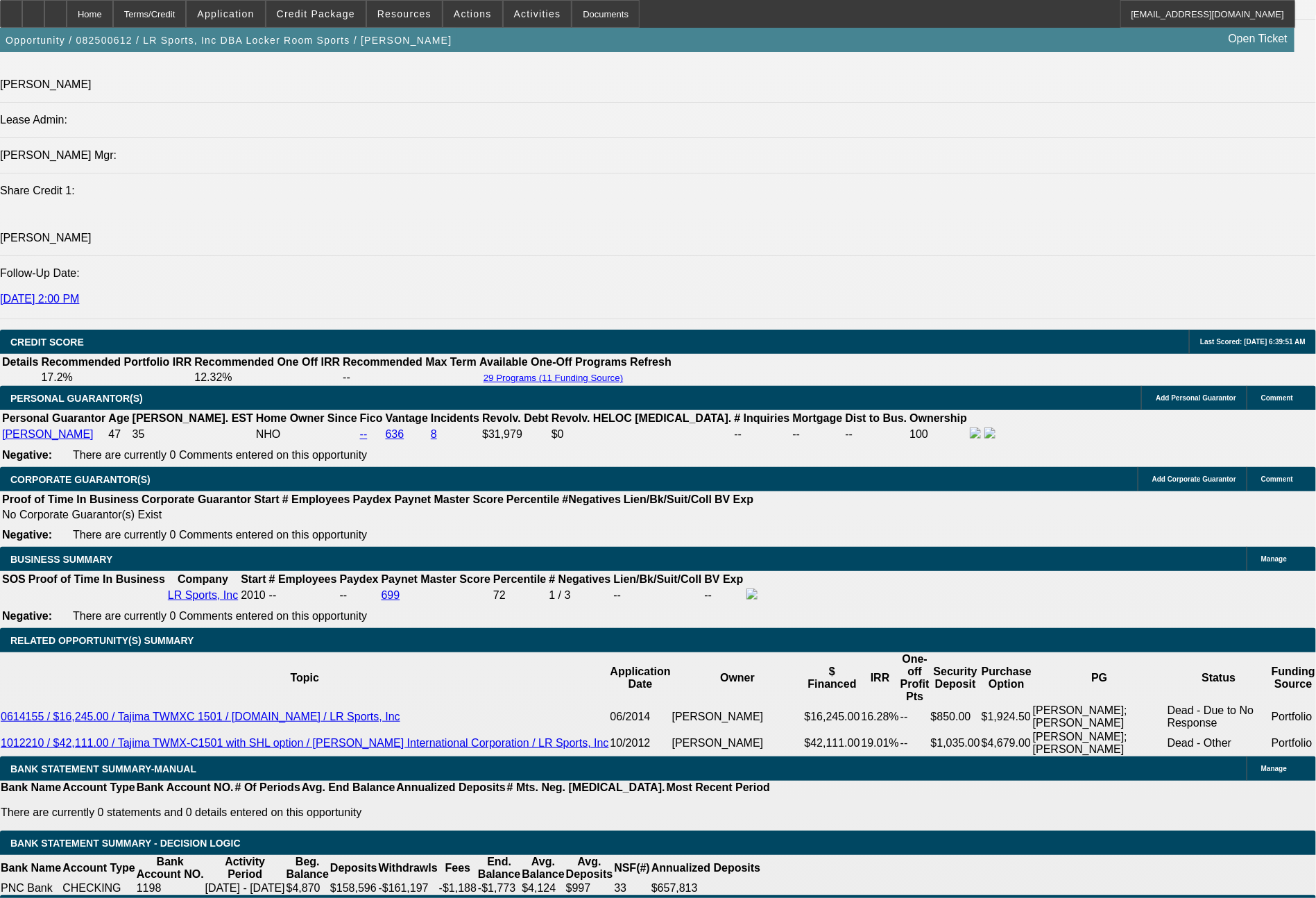
drag, startPoint x: 381, startPoint y: 497, endPoint x: 458, endPoint y: 486, distance: 77.8
type input "1"
type input "$2.00"
type input "1689"
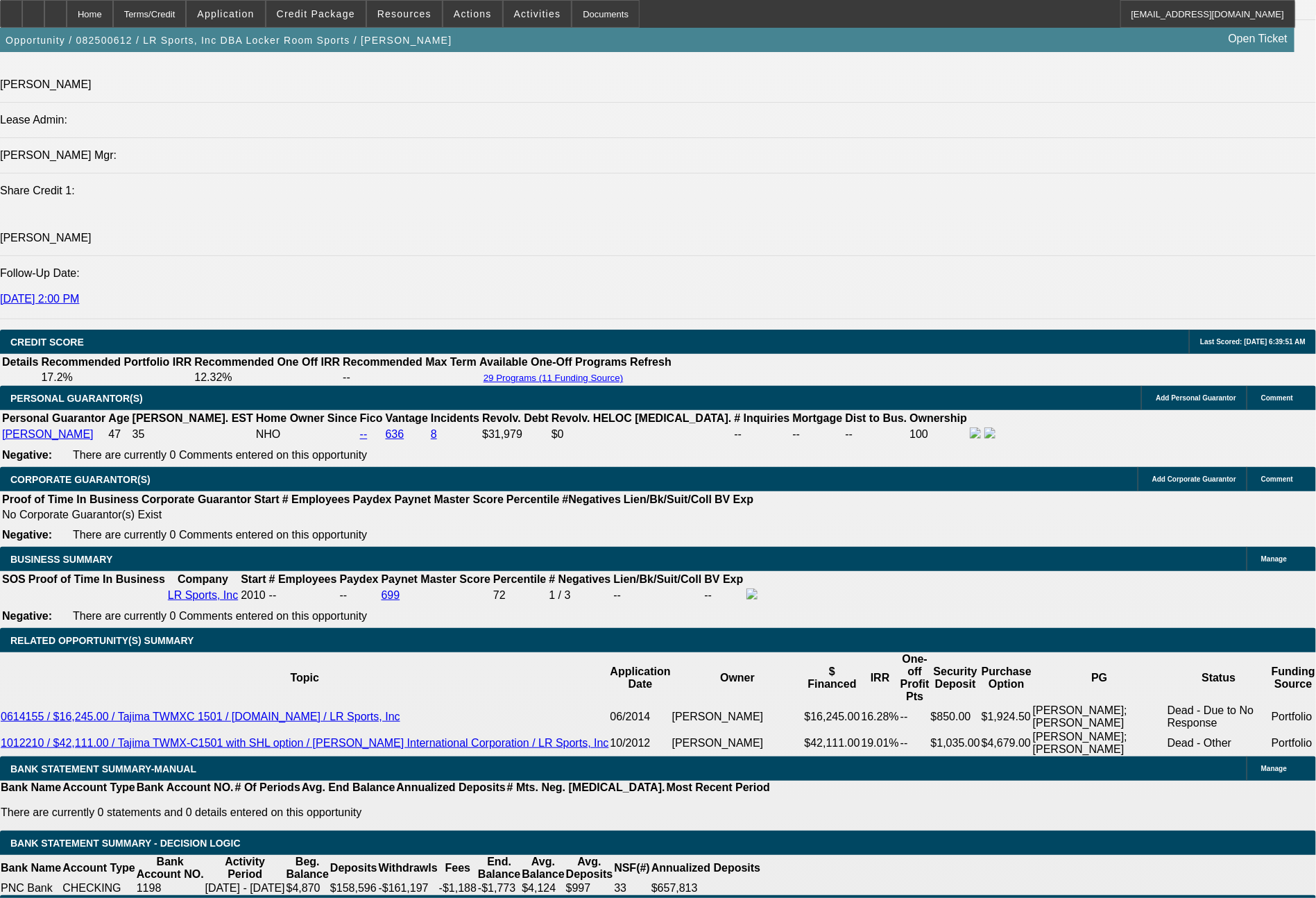
type input "14"
type input "$3,378.00"
type input "1689.38"
type input "$3,378.76"
type input "$1,689.38"
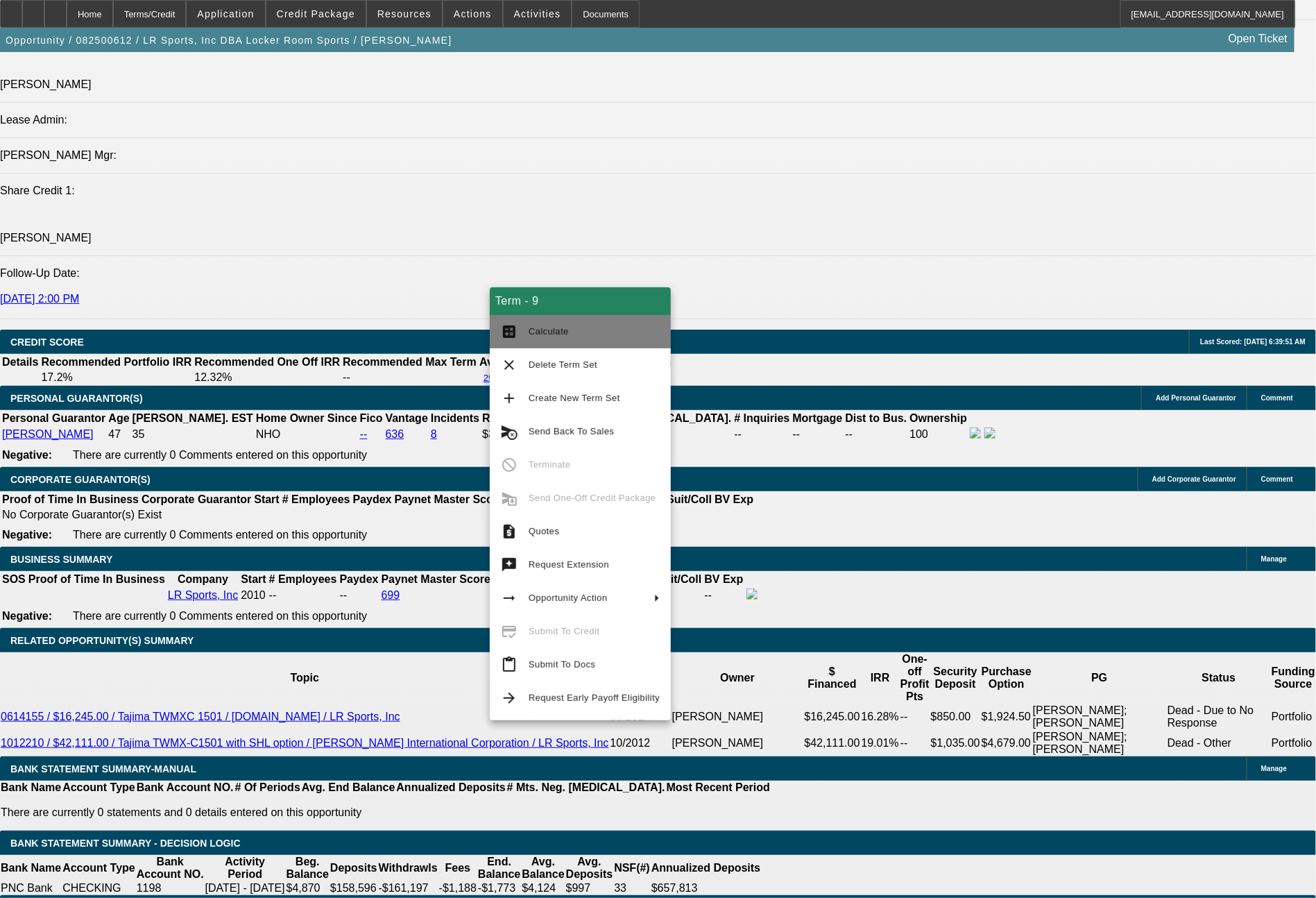
click at [553, 332] on span "Calculate" at bounding box center [548, 331] width 40 height 11
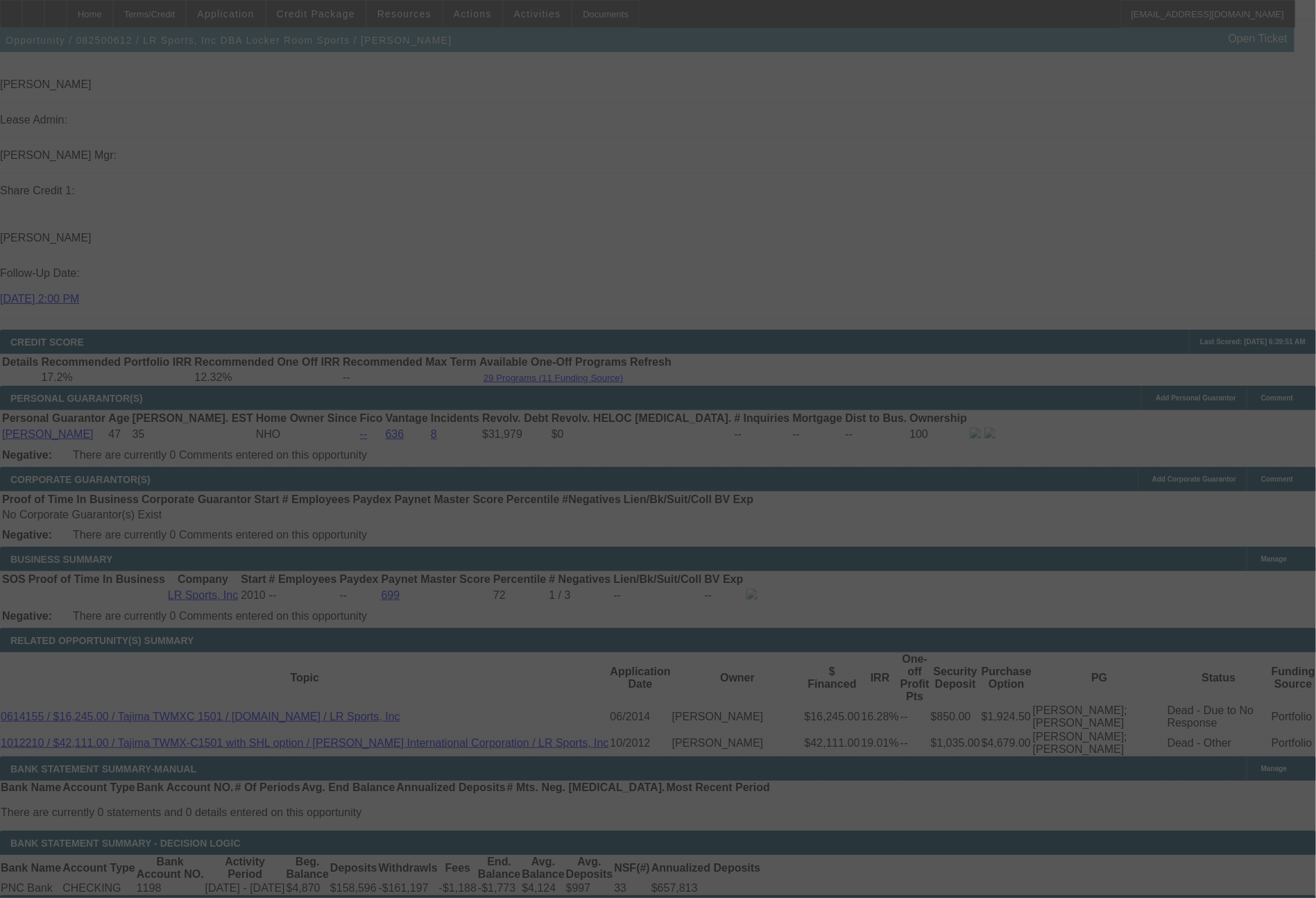
select select "0"
select select "2"
select select "0"
select select "6"
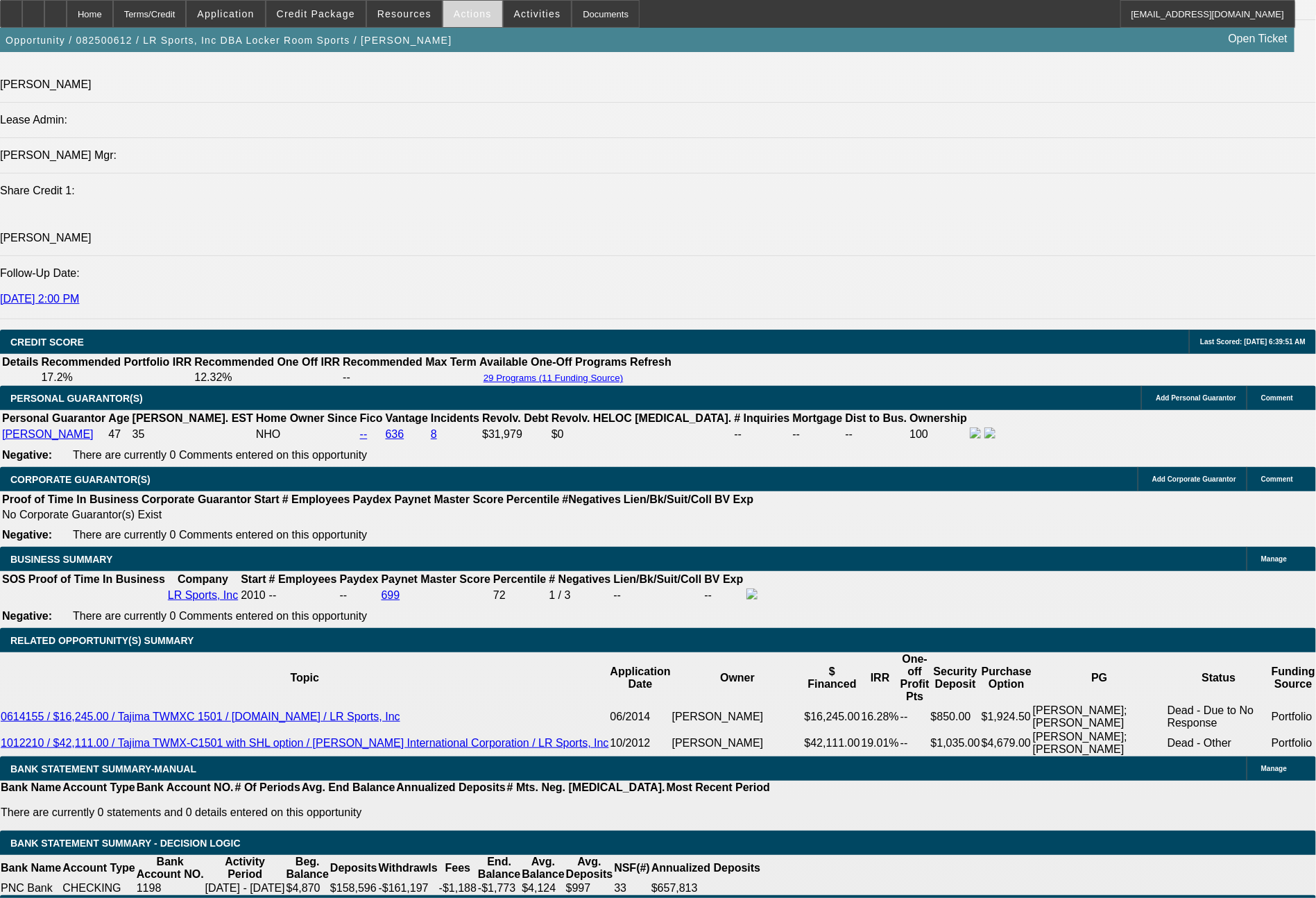
click at [464, 13] on span "Actions" at bounding box center [472, 14] width 38 height 11
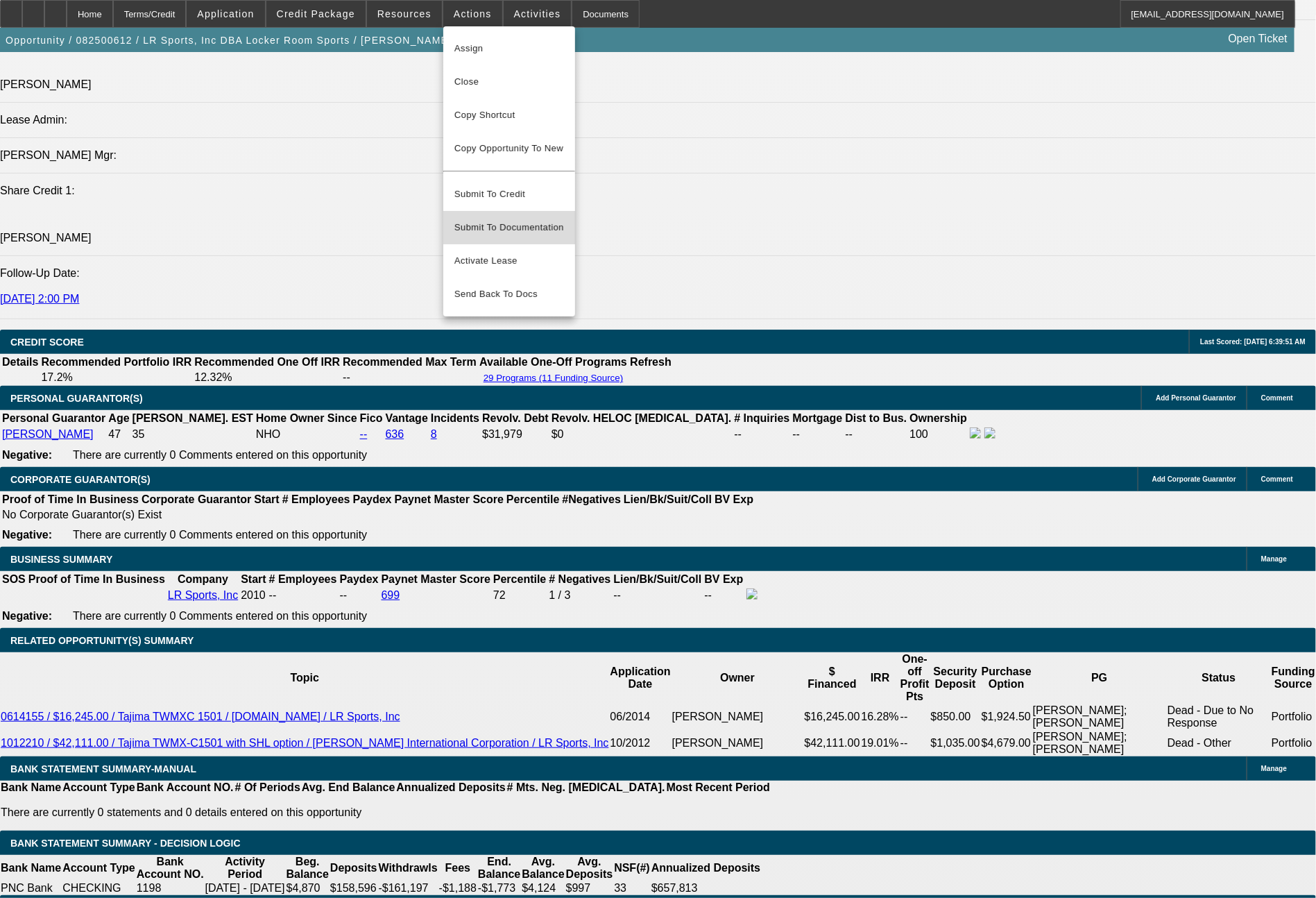
click at [520, 219] on span "Submit To Documentation" at bounding box center [509, 228] width 110 height 17
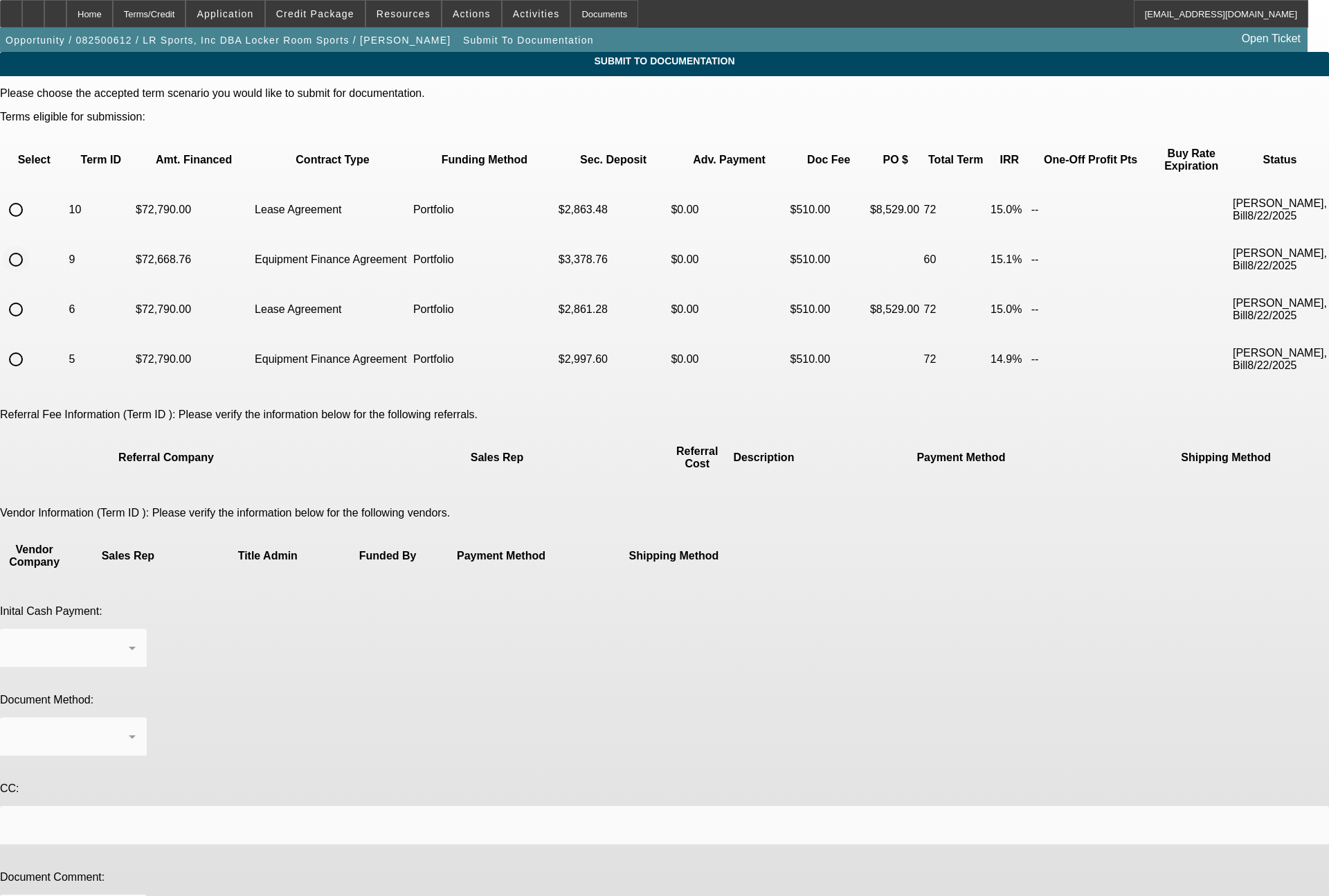
click at [29, 246] on input "radio" at bounding box center [15, 259] width 27 height 27
radio input "true"
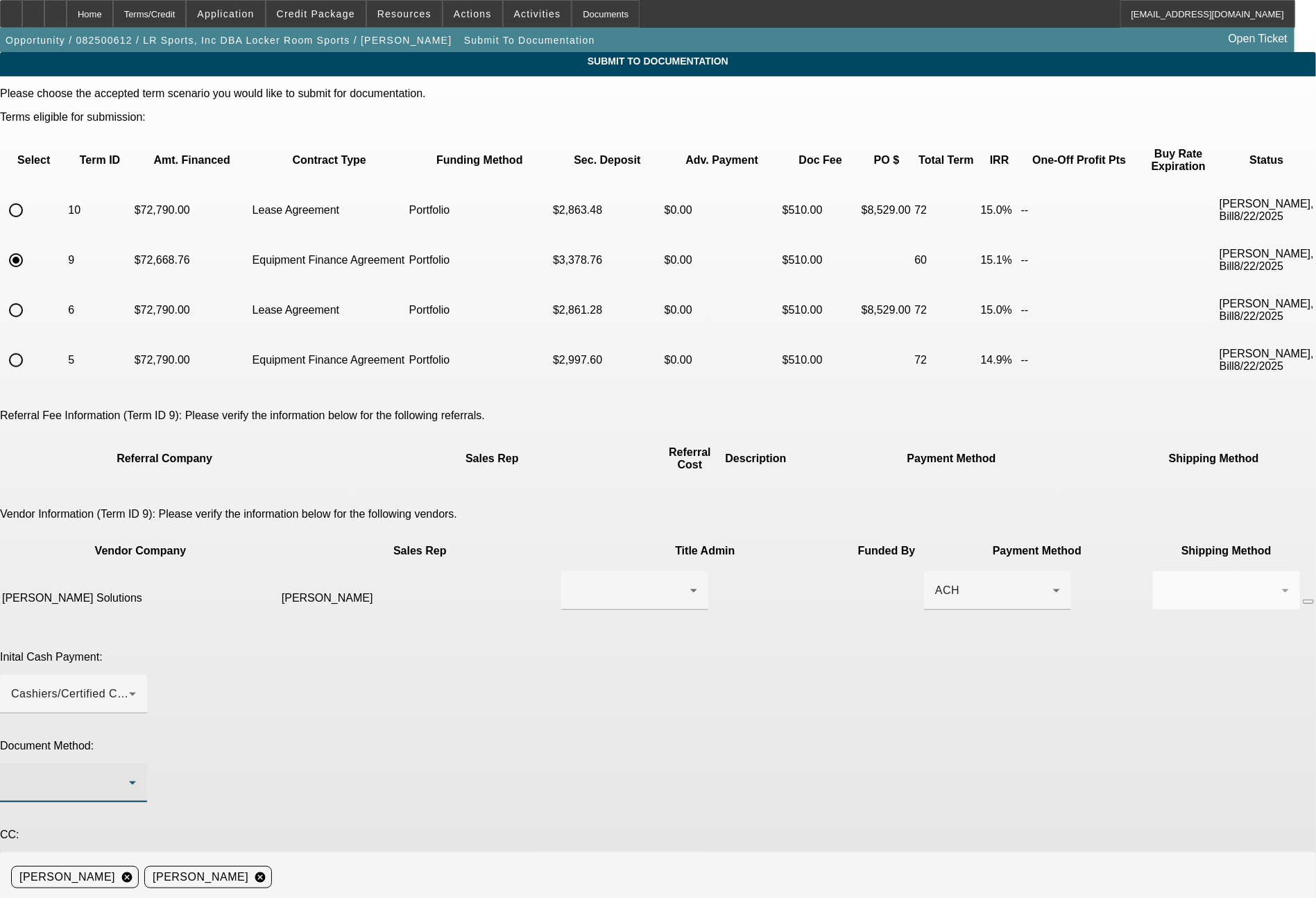
click at [129, 774] on div at bounding box center [70, 783] width 118 height 17
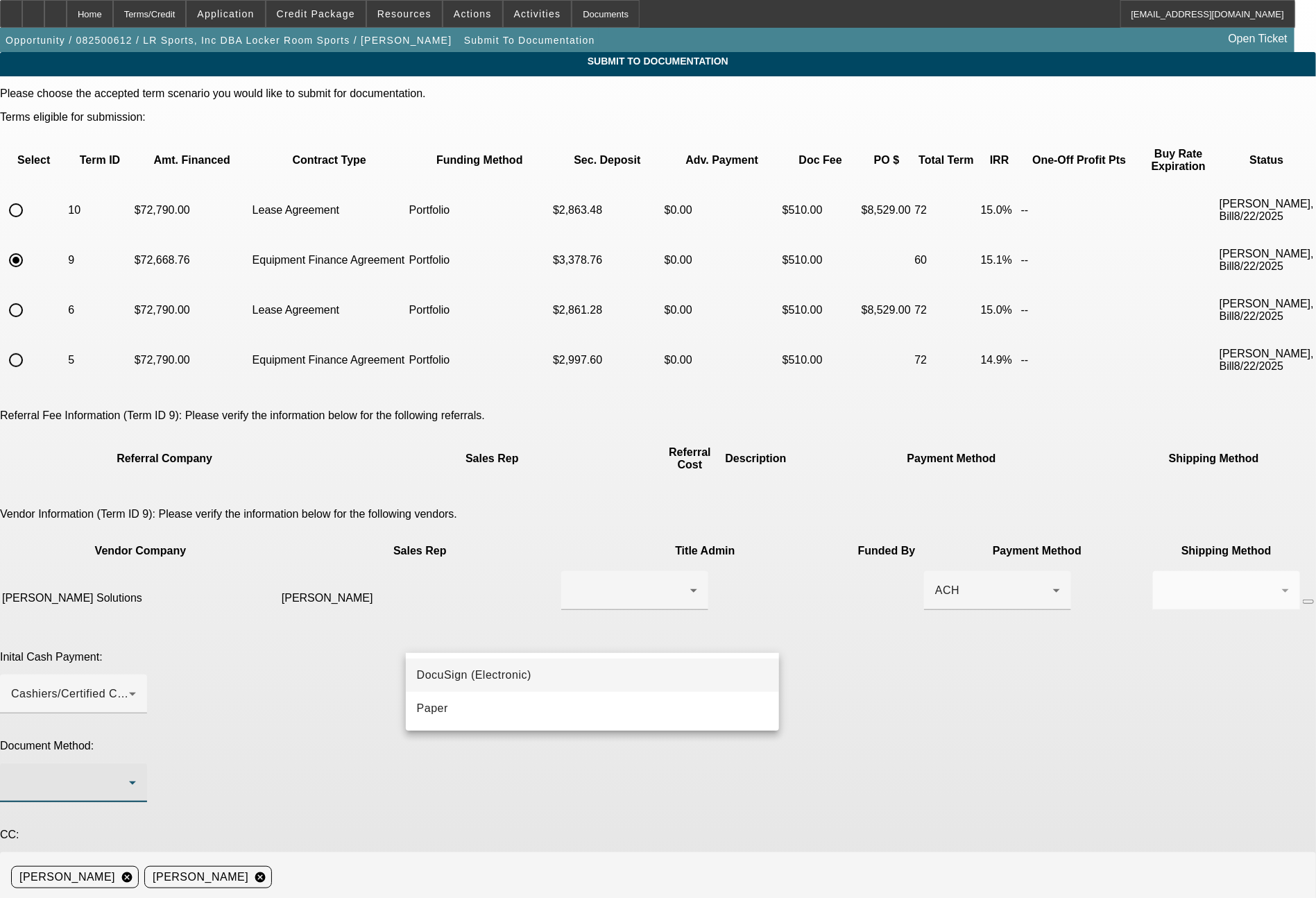
click at [439, 675] on span "DocuSign (Electronic)" at bounding box center [474, 675] width 115 height 17
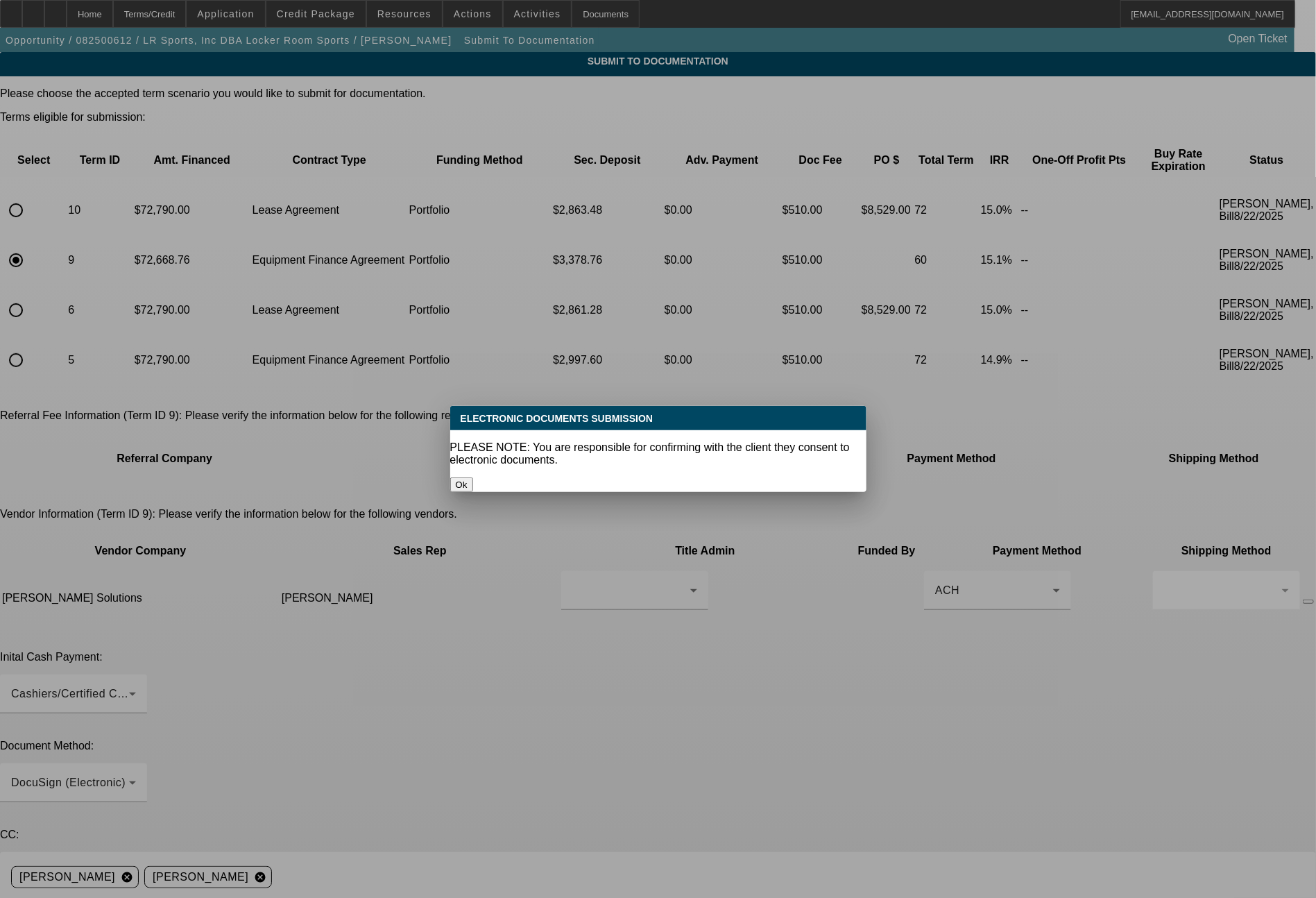
click at [473, 477] on button "Ok" at bounding box center [461, 485] width 23 height 15
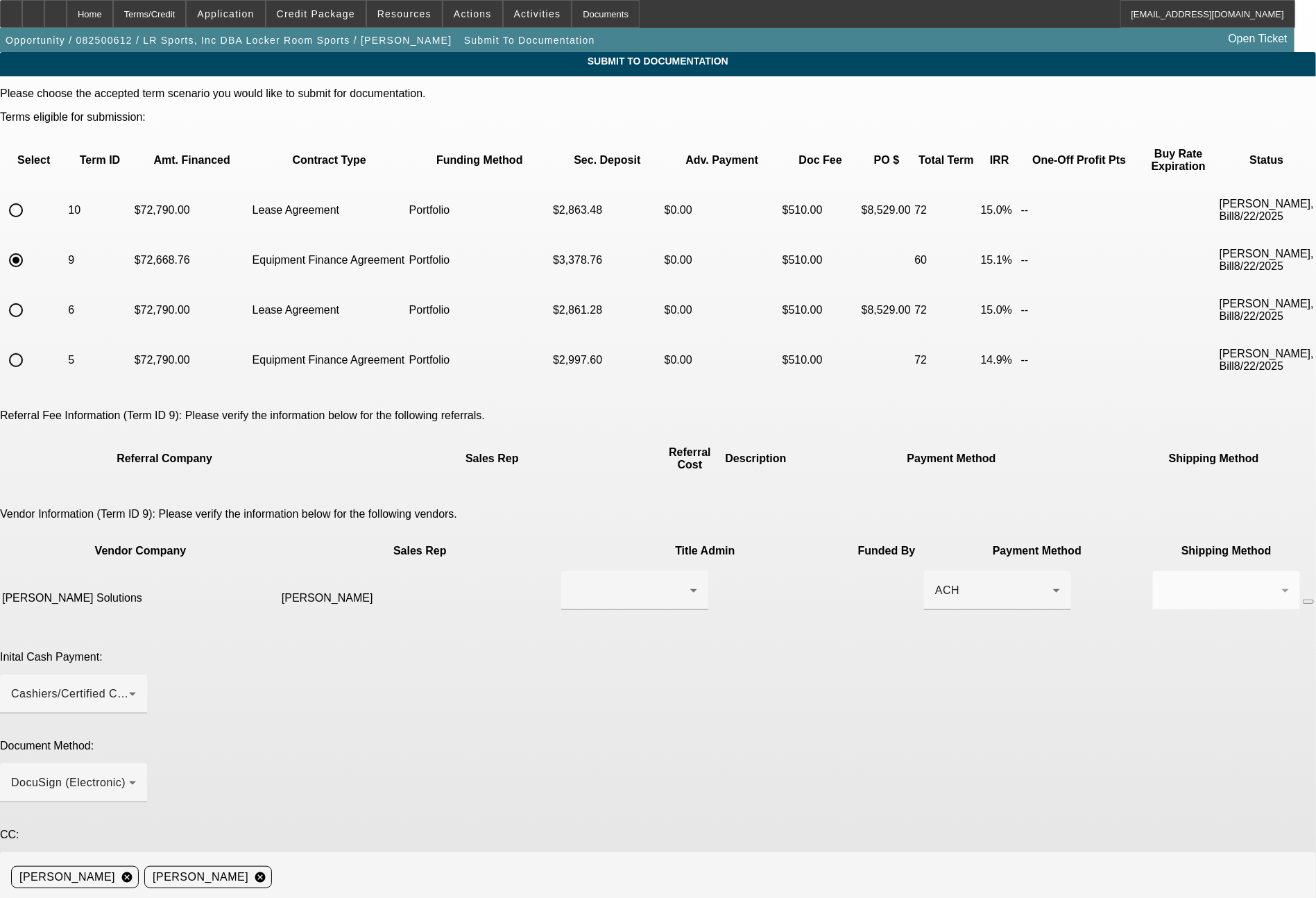
paste textarea "Ready for EFA docs. You can do the doc call to George Elemont at 313 768 5161. …"
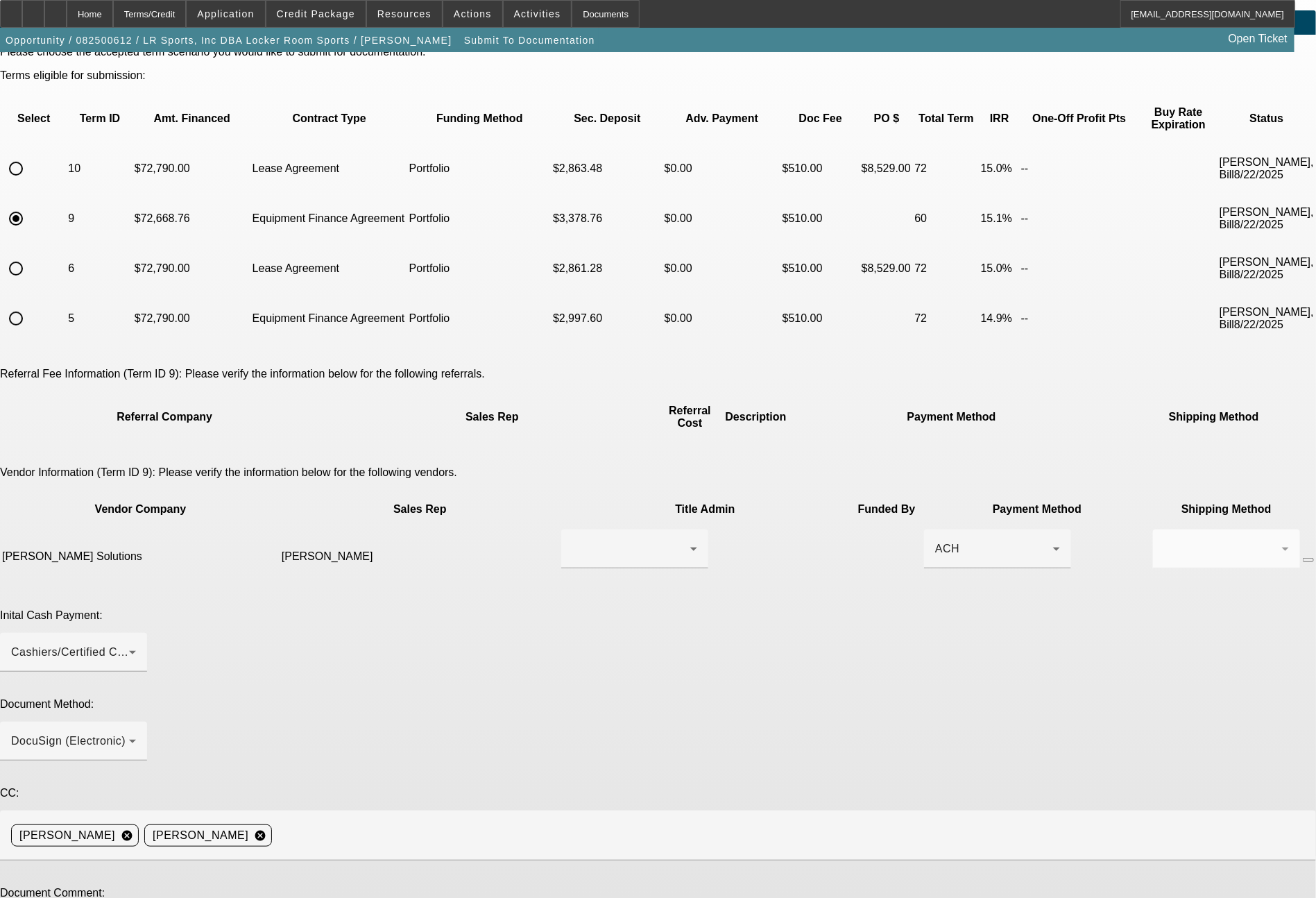
scroll to position [63, 0]
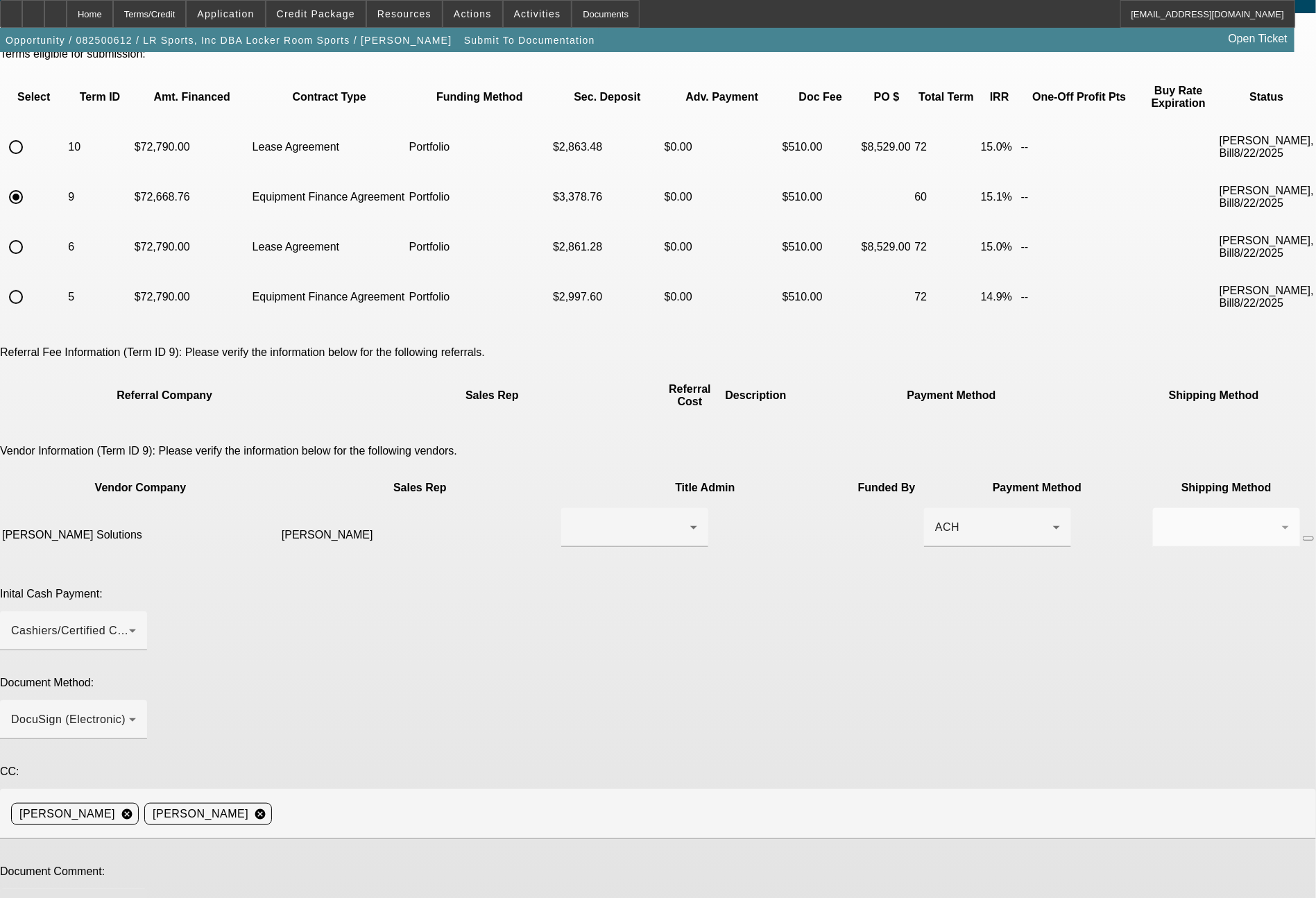
type textarea "Ready for EFA docs. You can do the doc call to George Elemont at 313 768 5161. …"
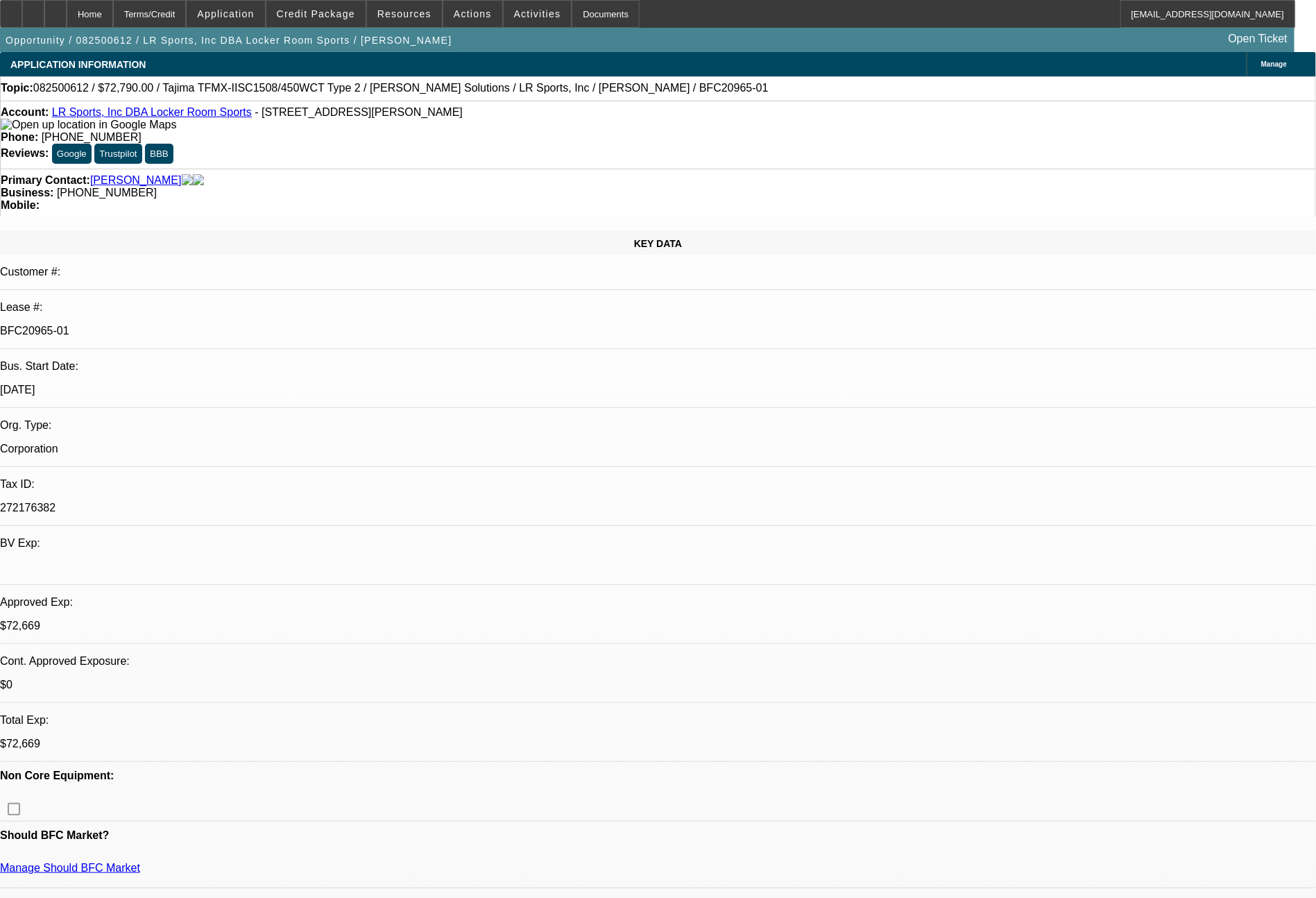
select select "0"
select select "2"
select select "0.1"
select select "4"
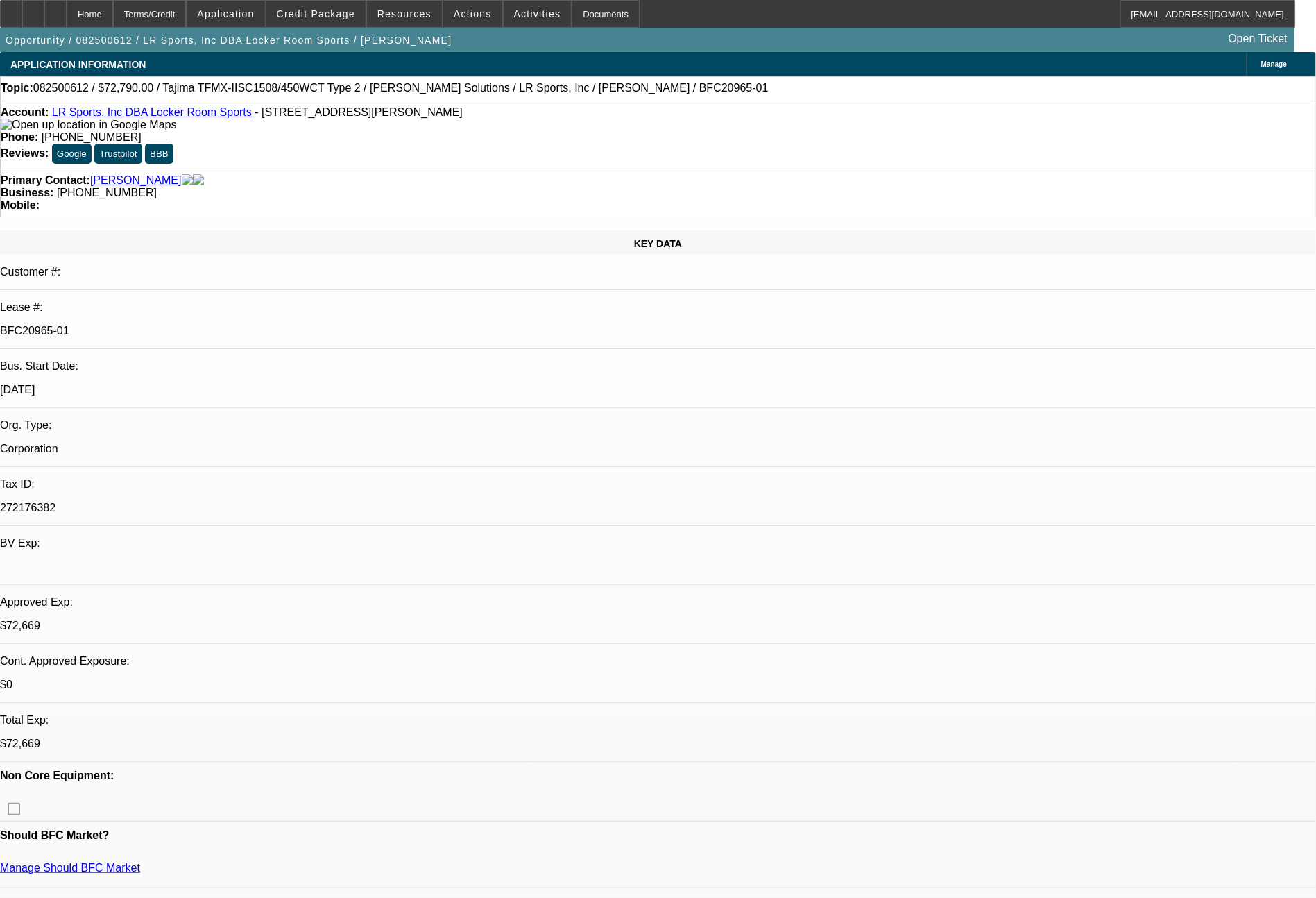
select select "0"
select select "2"
select select "0"
select select "6"
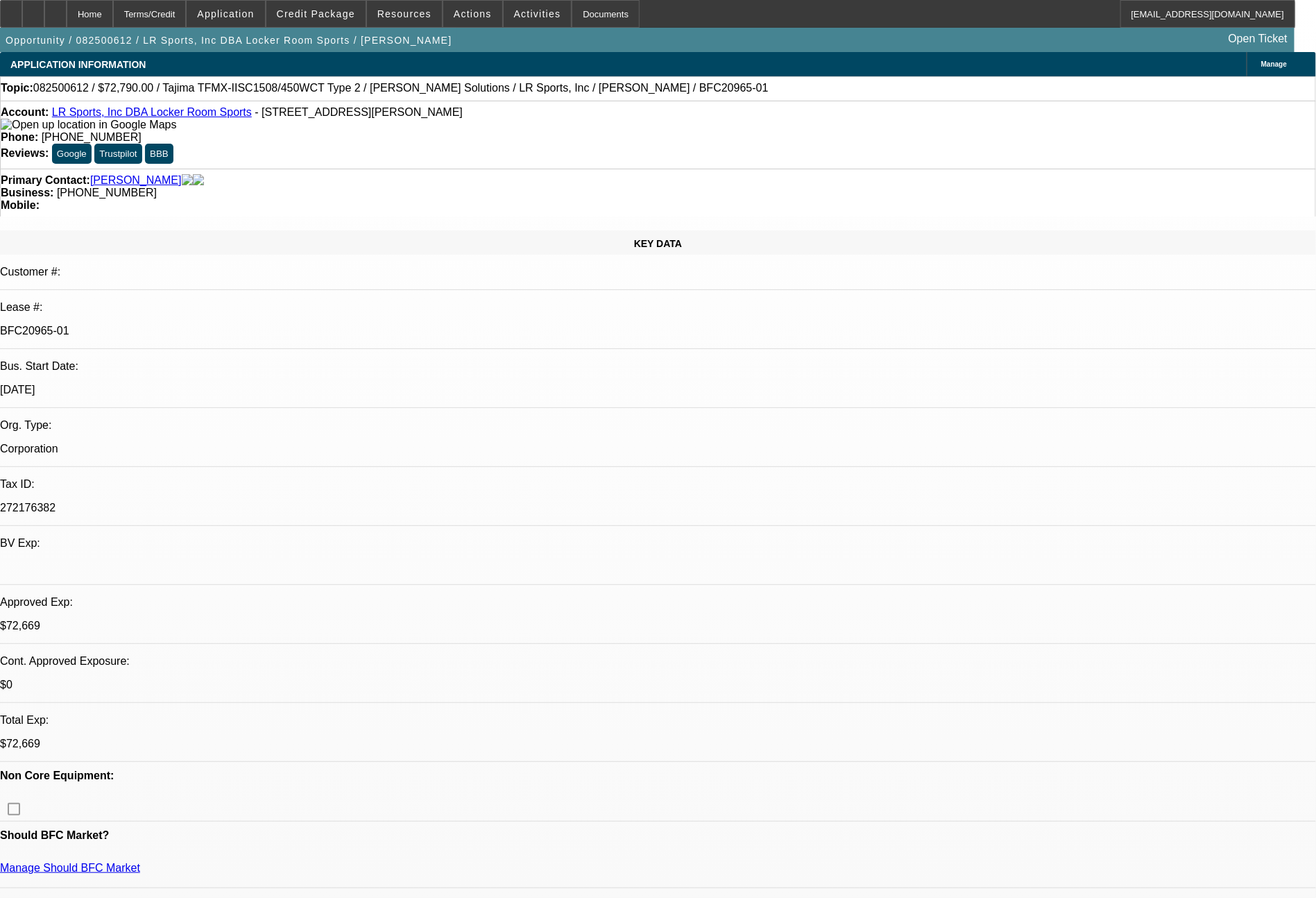
select select "0"
select select "2"
select select "0.1"
select select "4"
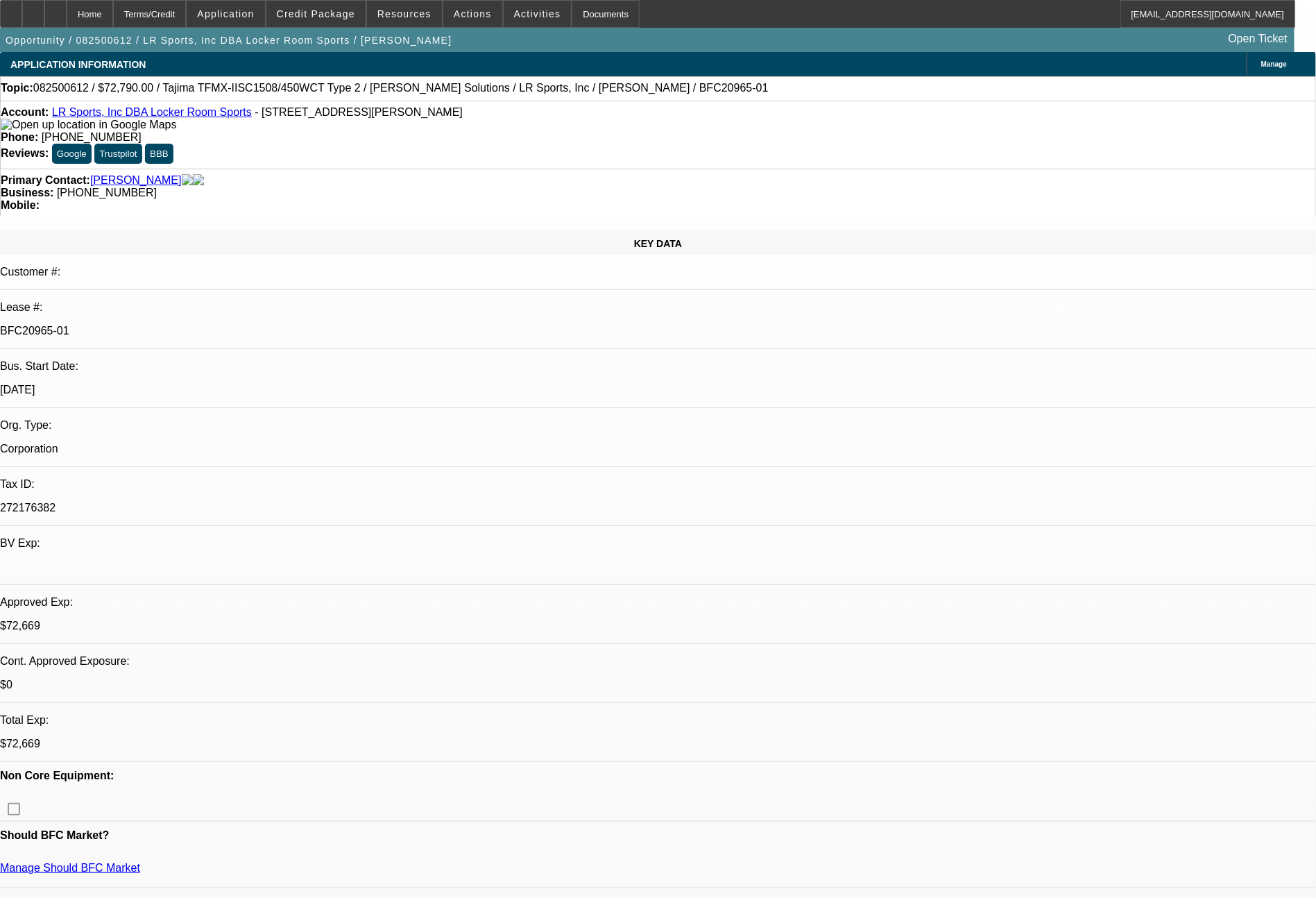
select select "0"
select select "2"
select select "0"
select select "6"
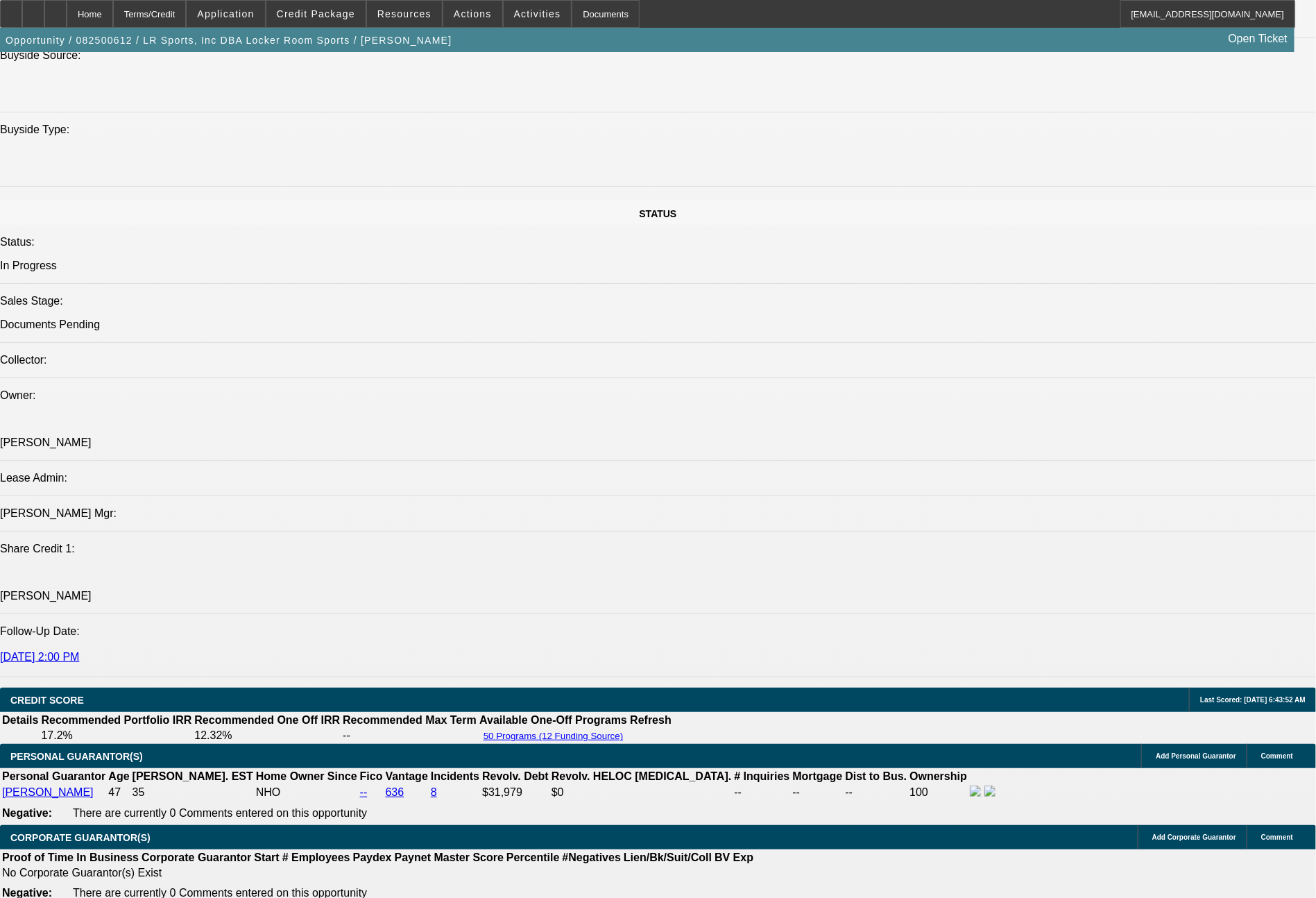
scroll to position [1442, 0]
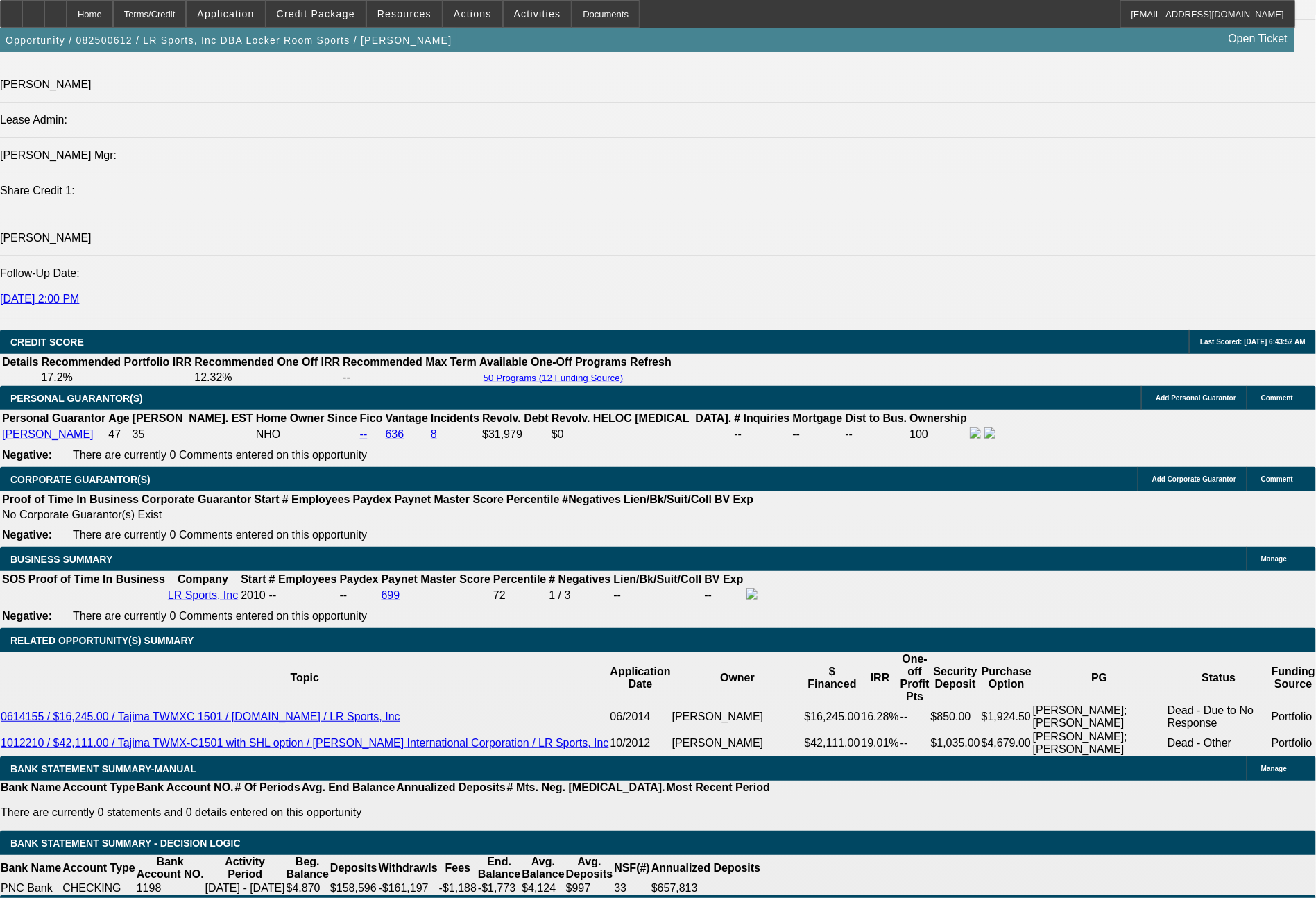
scroll to position [1790, 0]
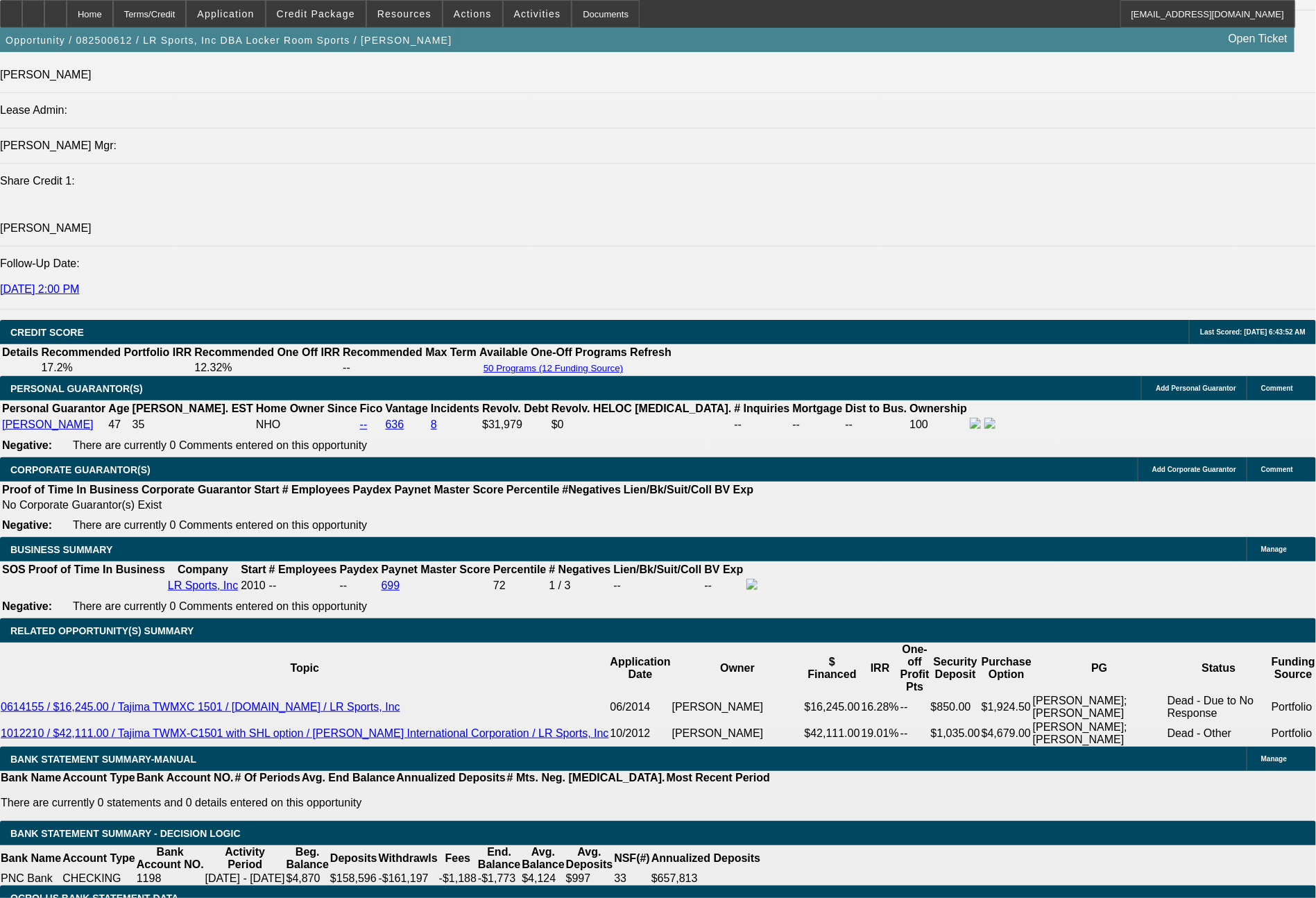
select select "0"
select select "2"
select select "0.1"
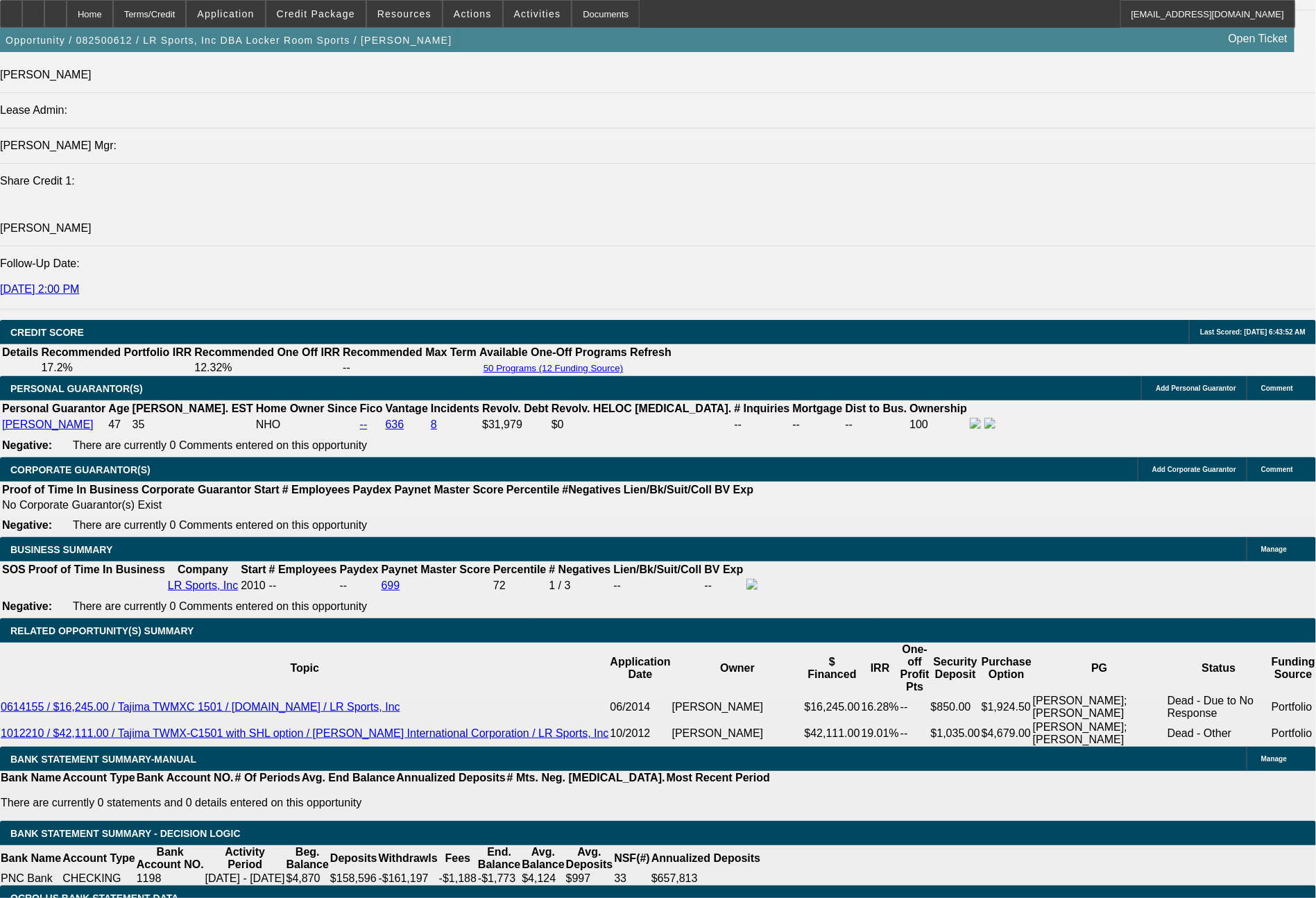
select select "4"
select select "0"
select select "2"
select select "0"
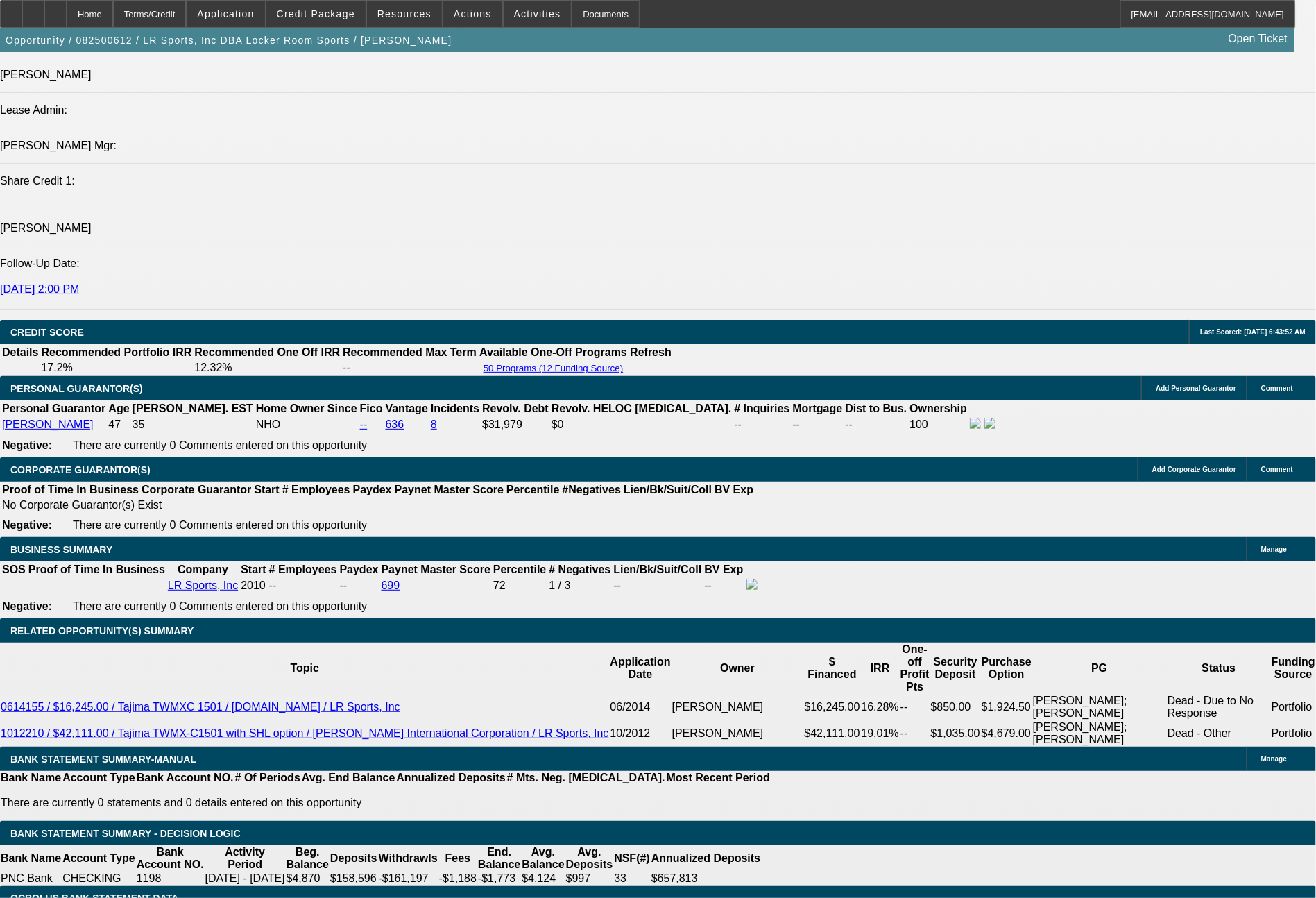
select select "6"
select select "0"
select select "2"
select select "0.1"
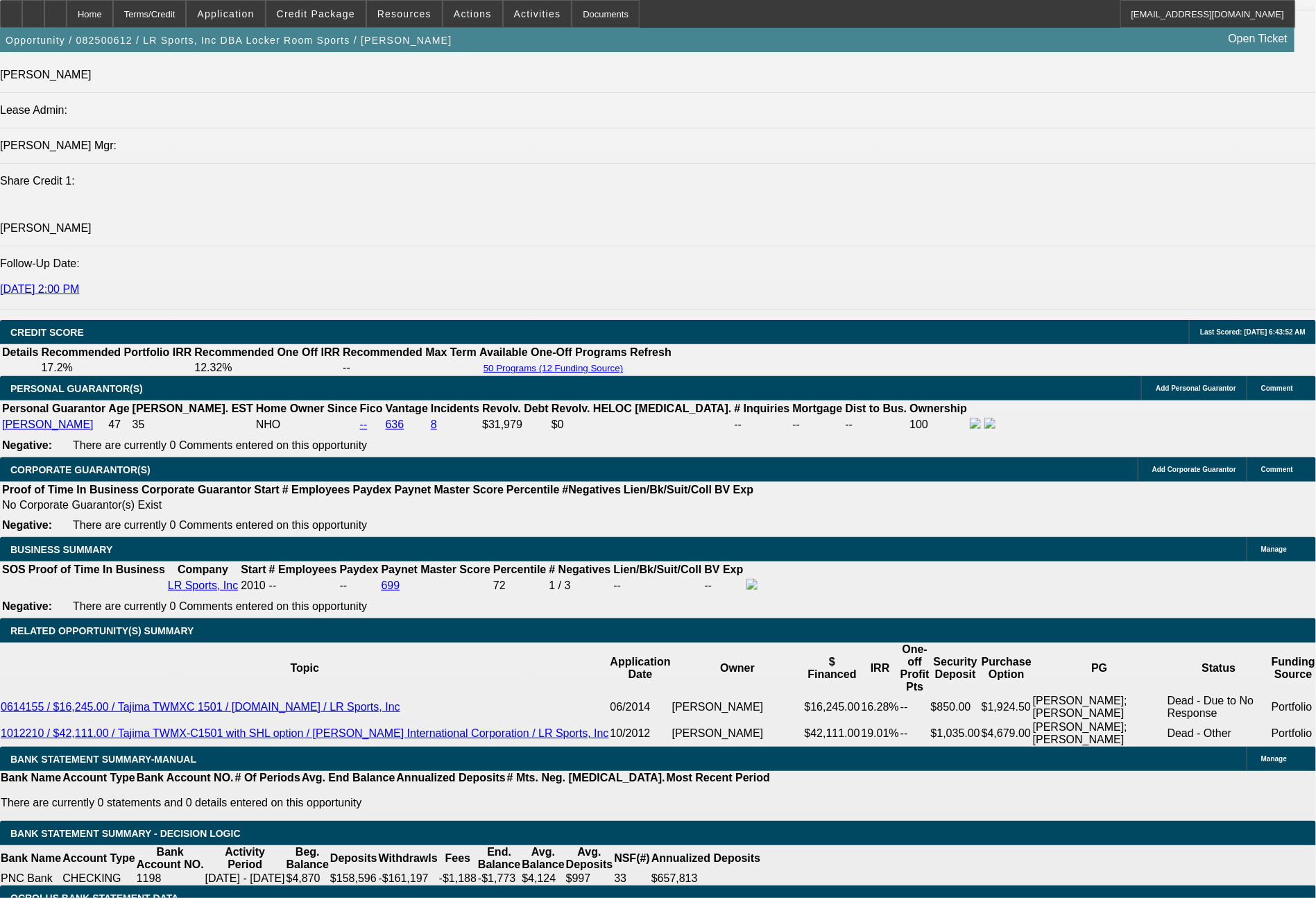
select select "4"
select select "0"
select select "2"
select select "0"
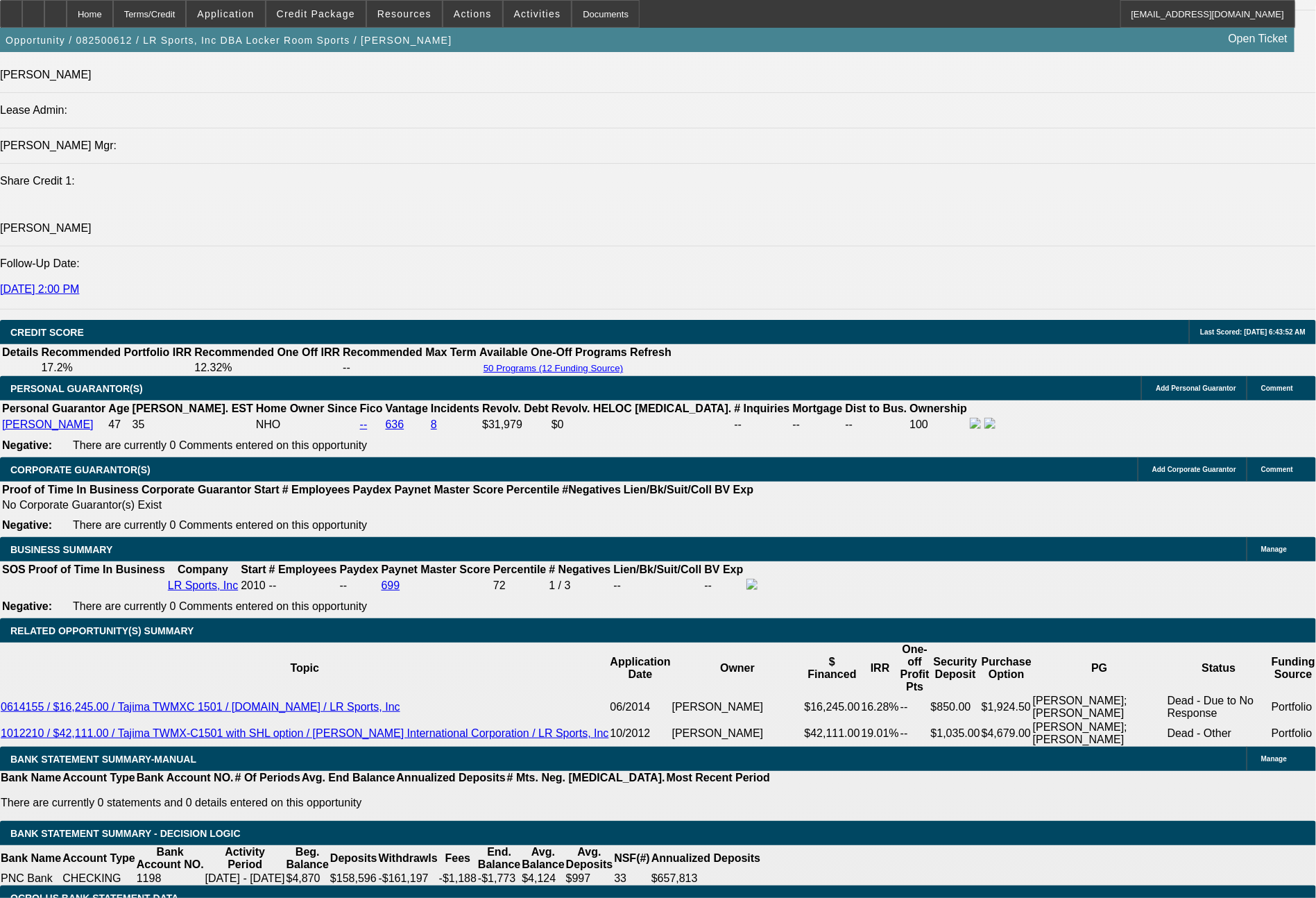
select select "6"
select select "0"
select select "2"
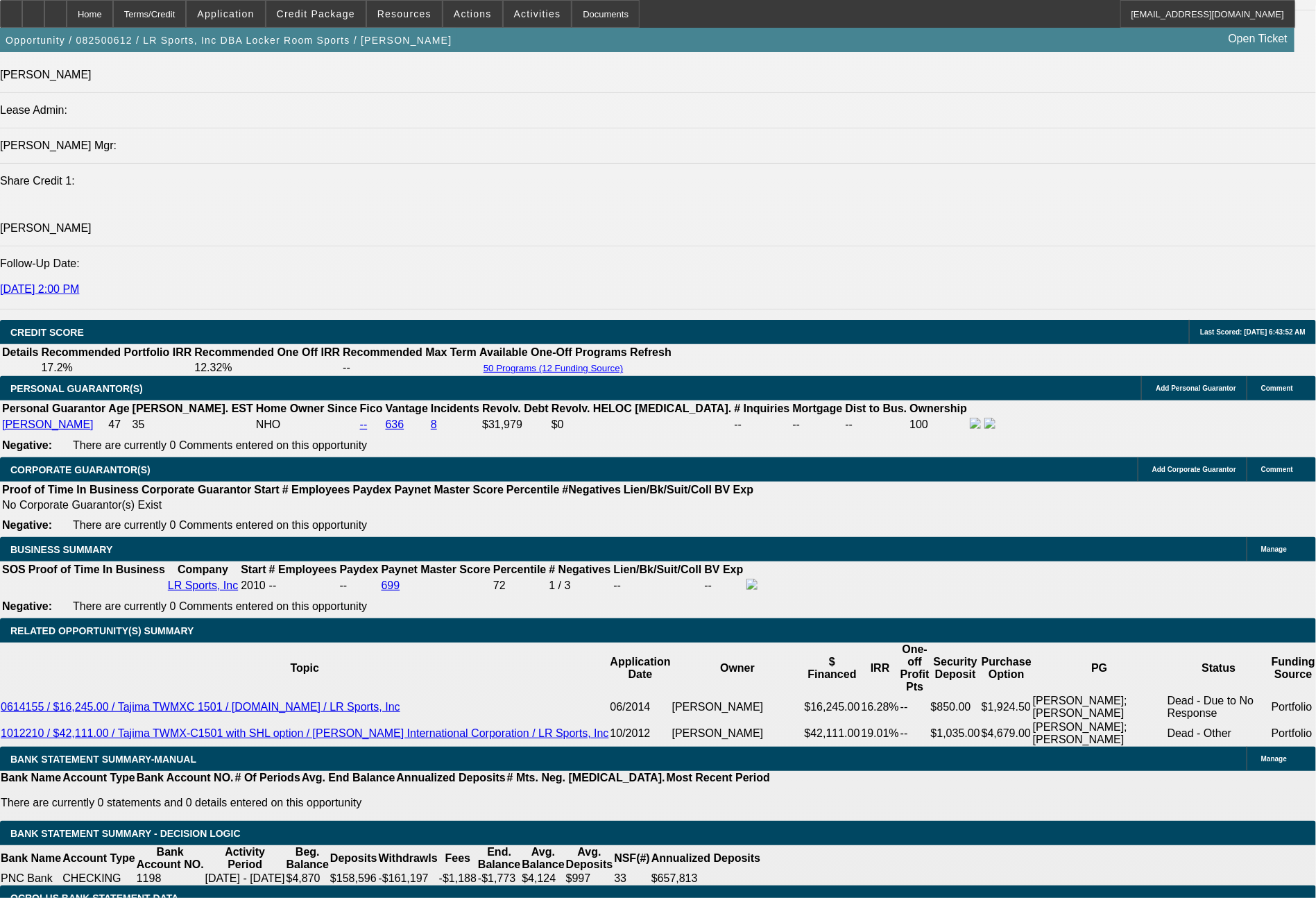
select select "0.1"
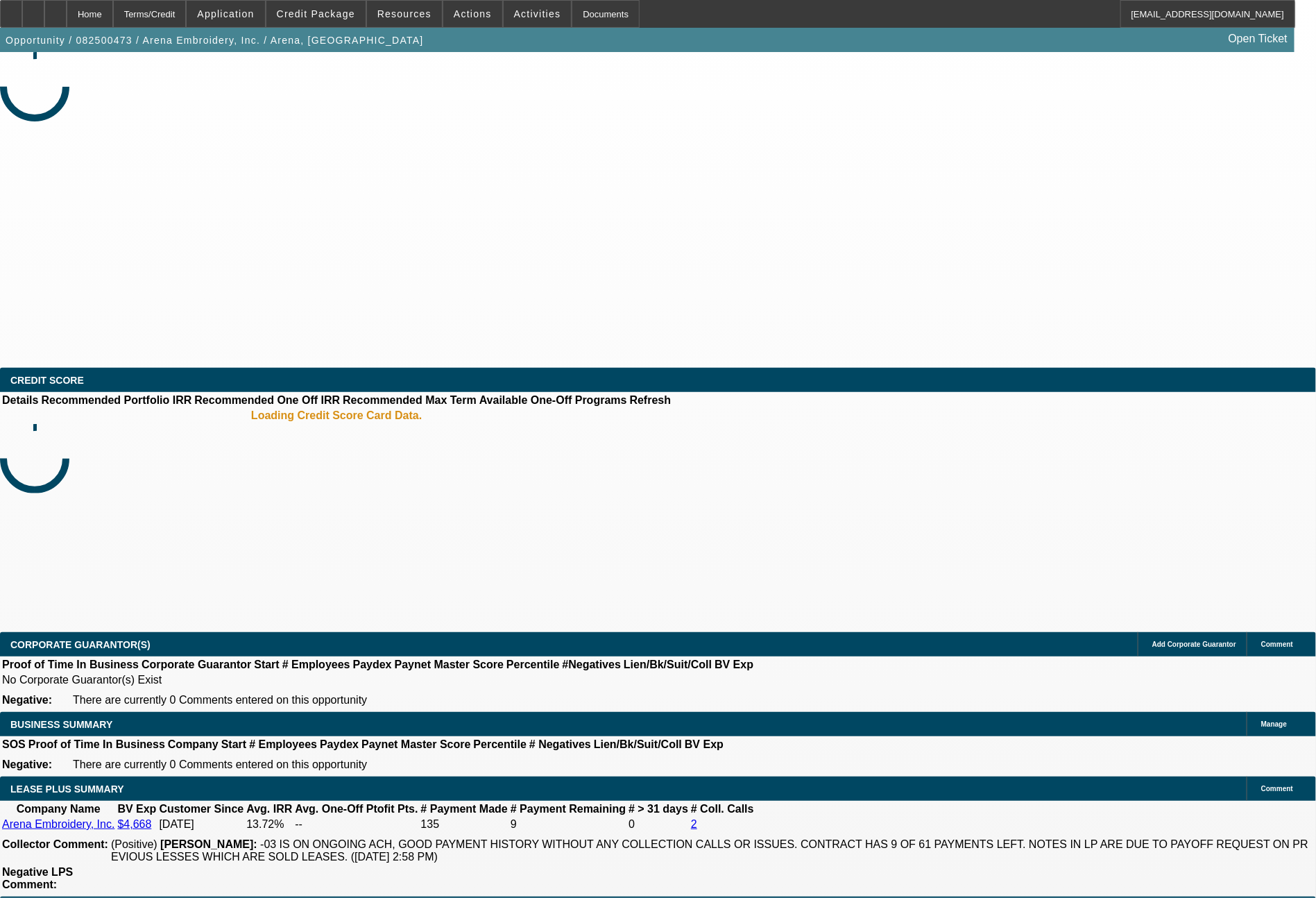
select select "0"
select select "2"
select select "0.1"
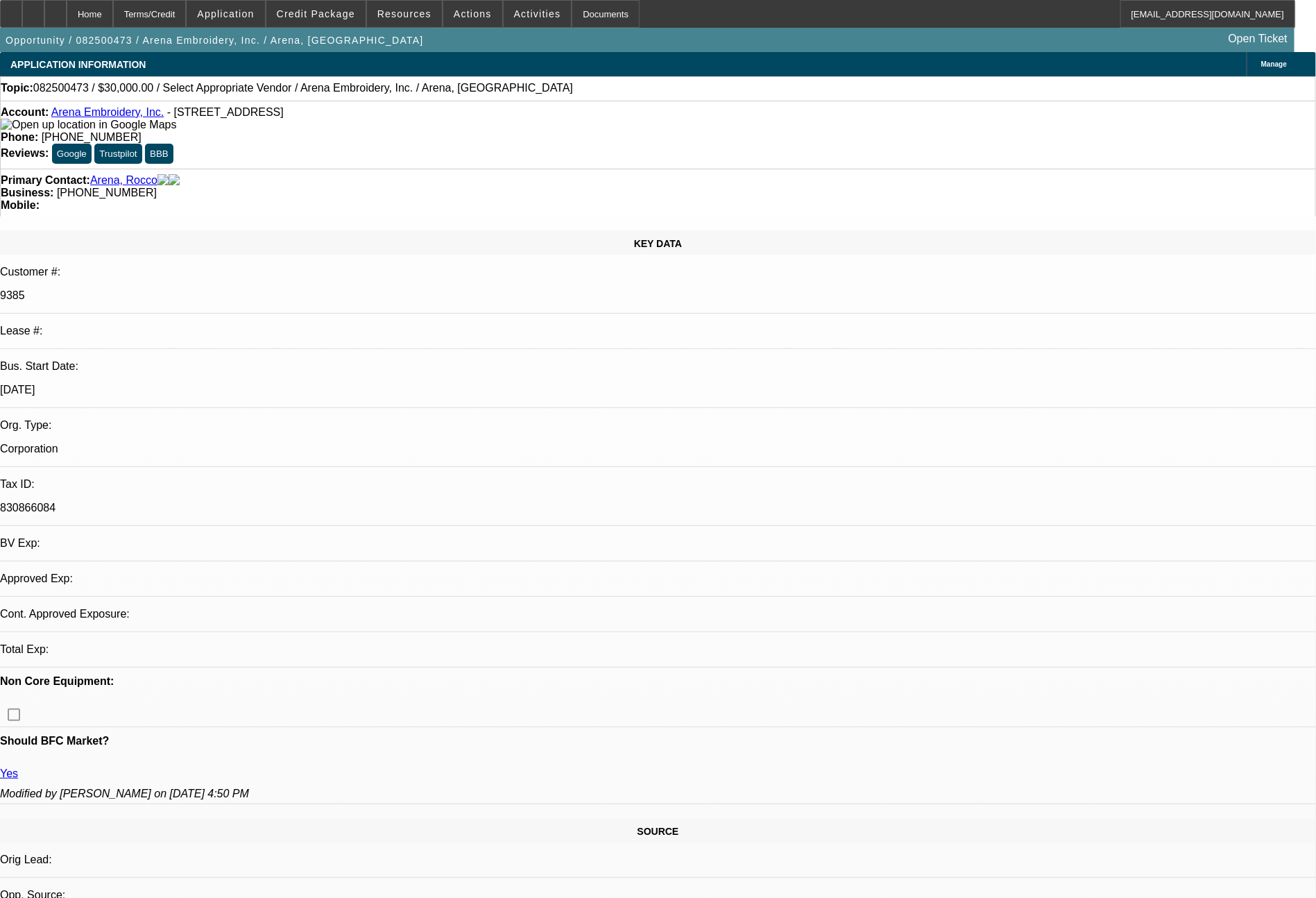
select select "1"
select select "2"
select select "4"
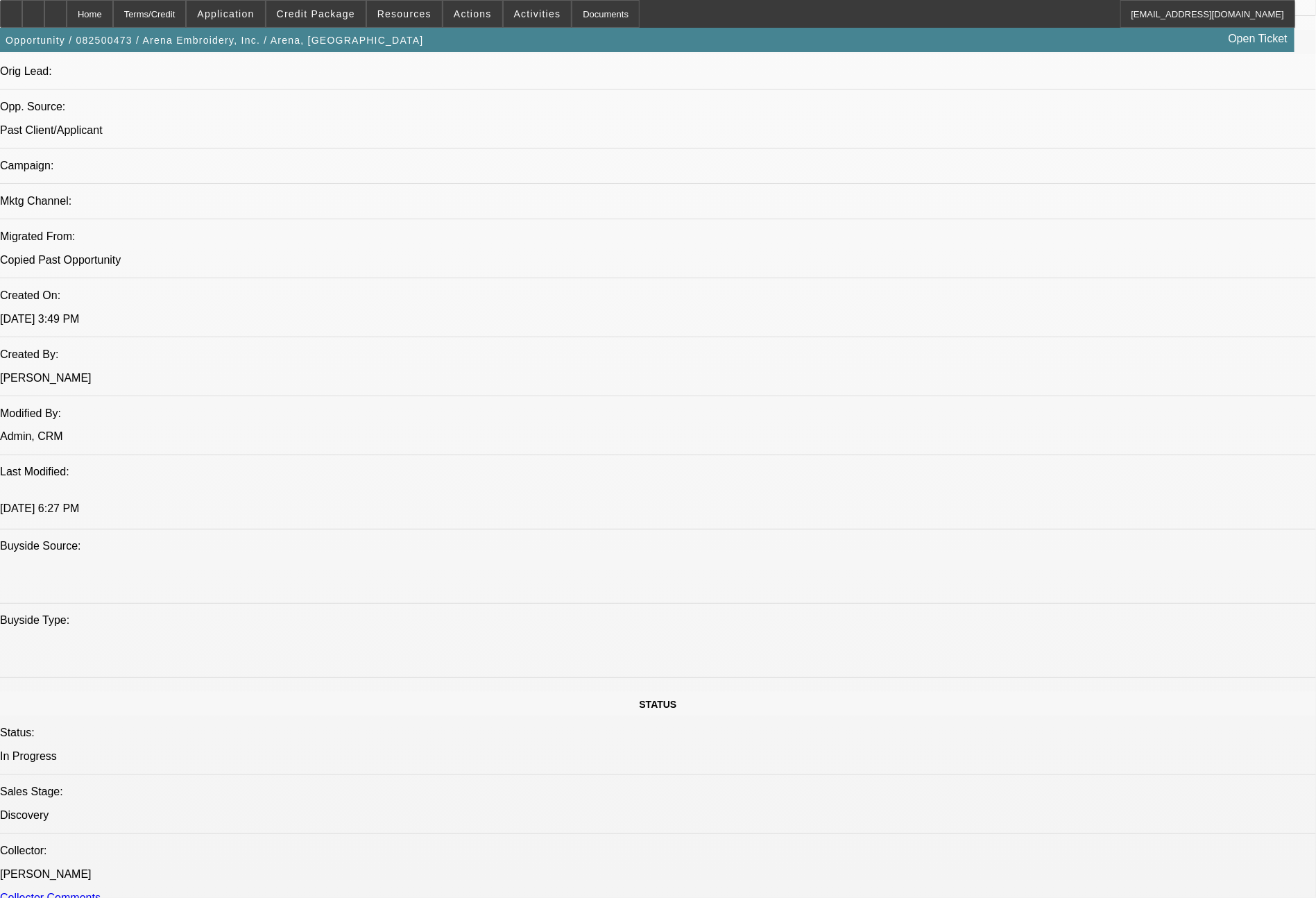
scroll to position [868, 0]
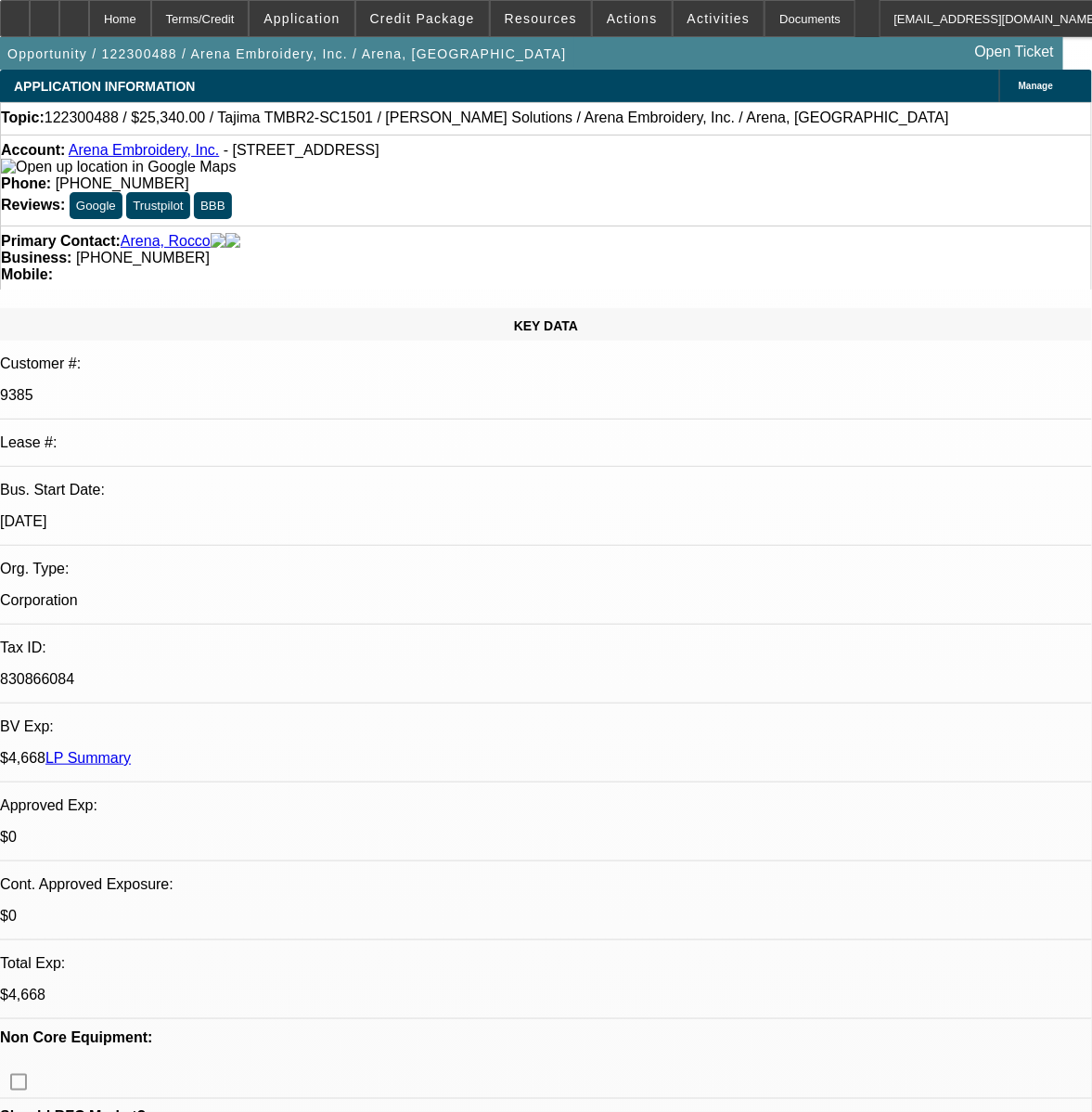
select select "0"
select select "2"
select select "0.1"
select select "0"
select select "2"
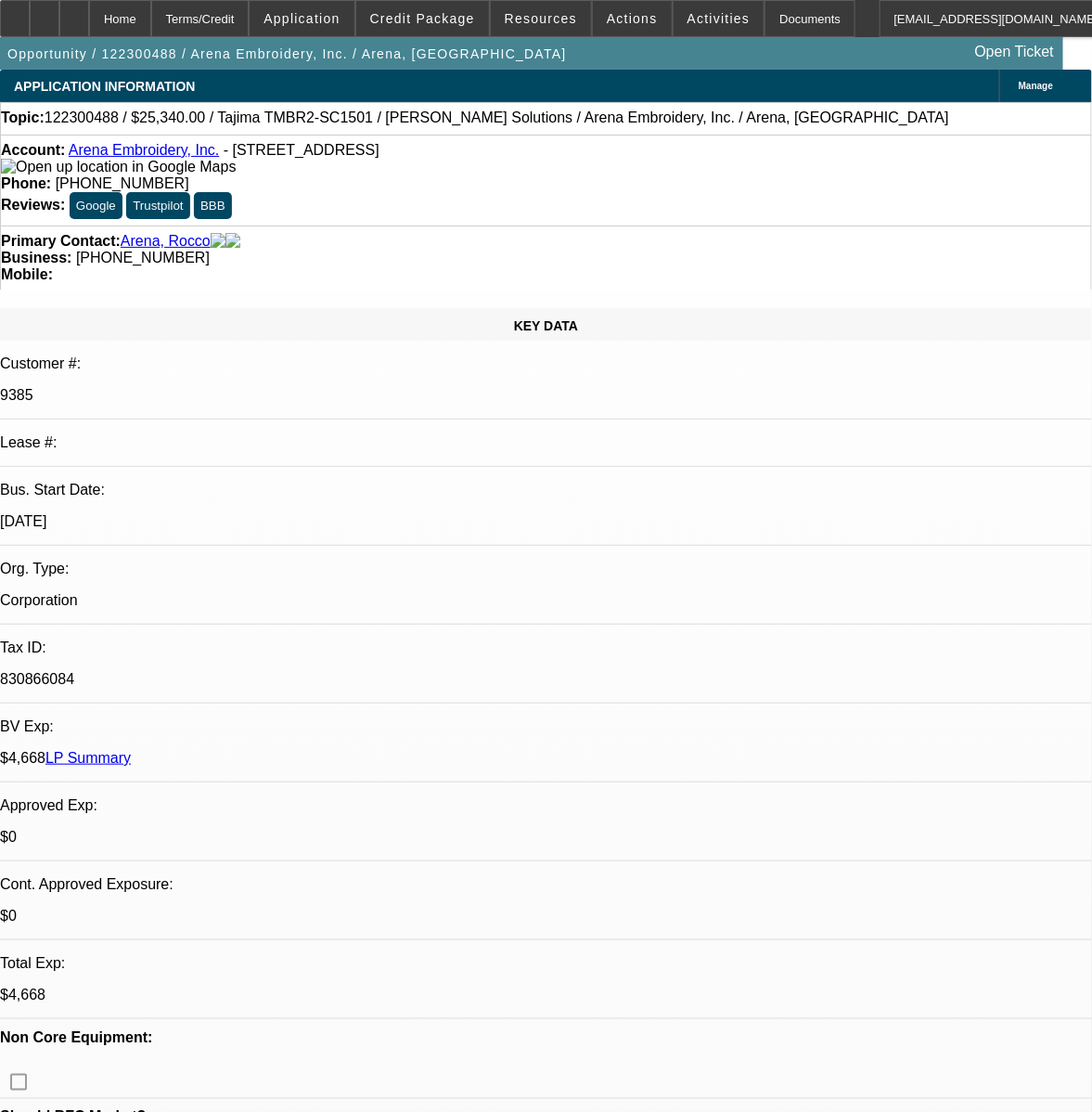
select select "0.1"
select select "0"
select select "2"
select select "0.1"
select select "0"
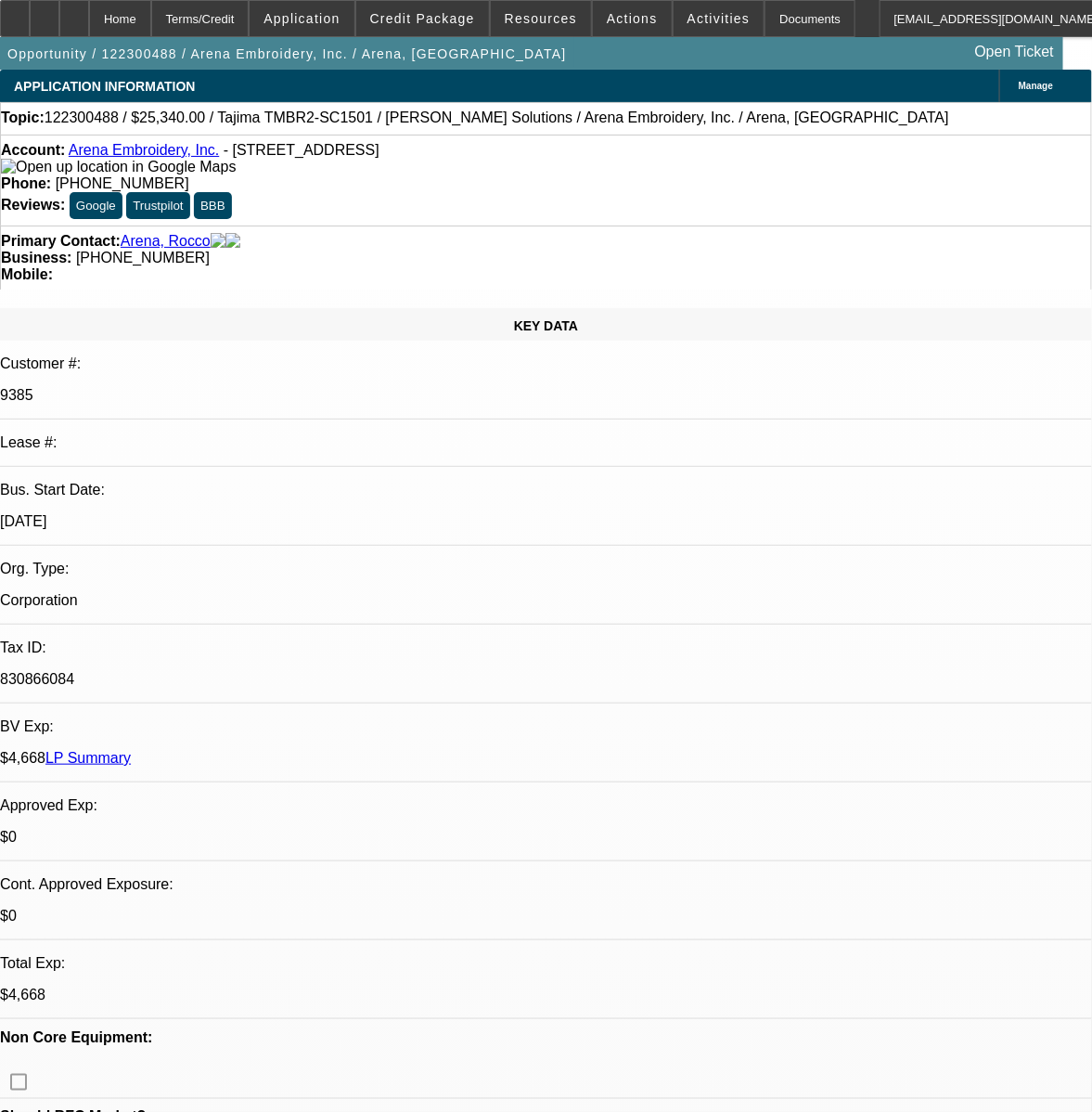
select select "2"
select select "0.1"
select select "1"
select select "2"
select select "4"
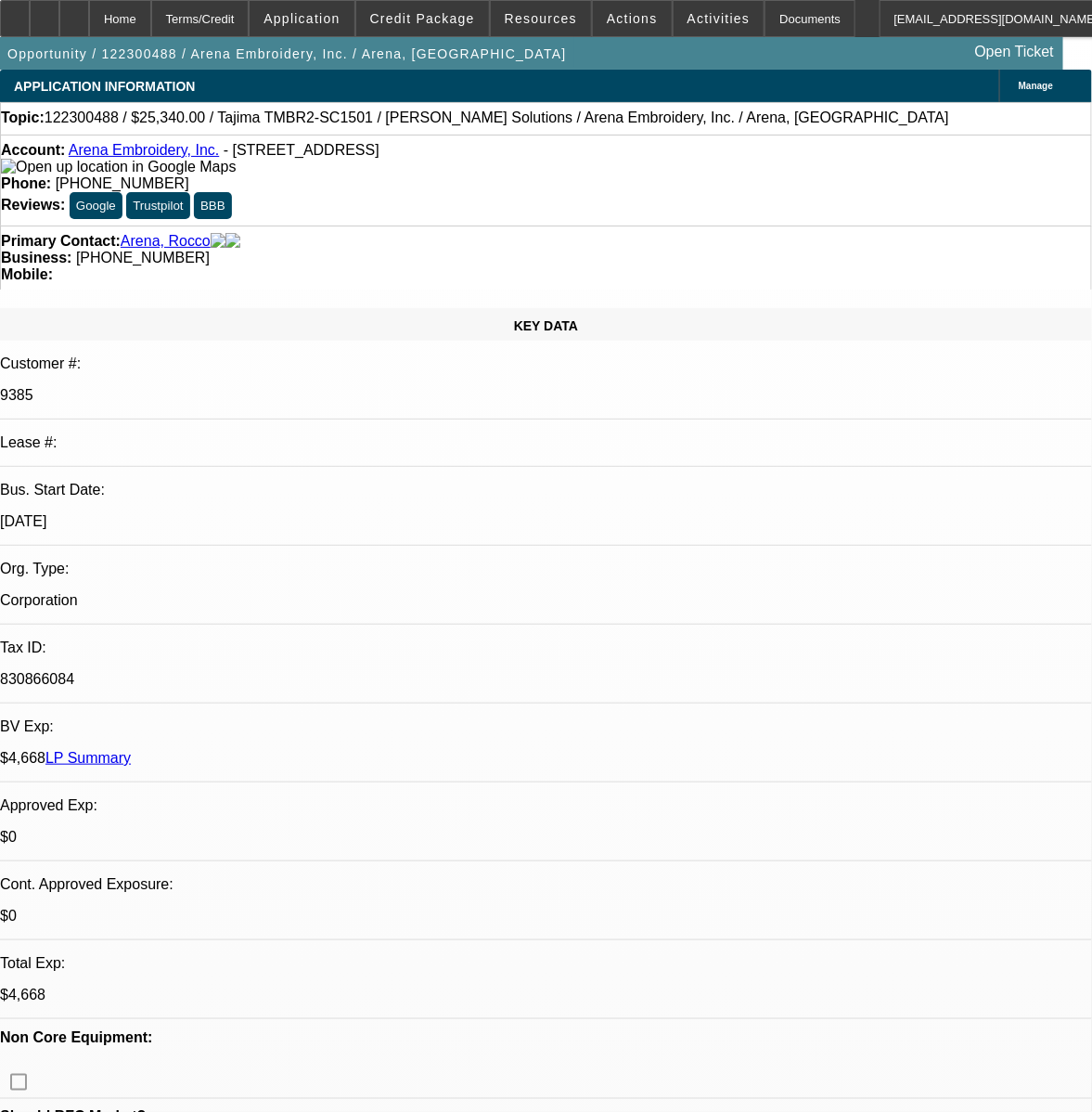
select select "1"
select select "2"
select select "4"
select select "1"
select select "2"
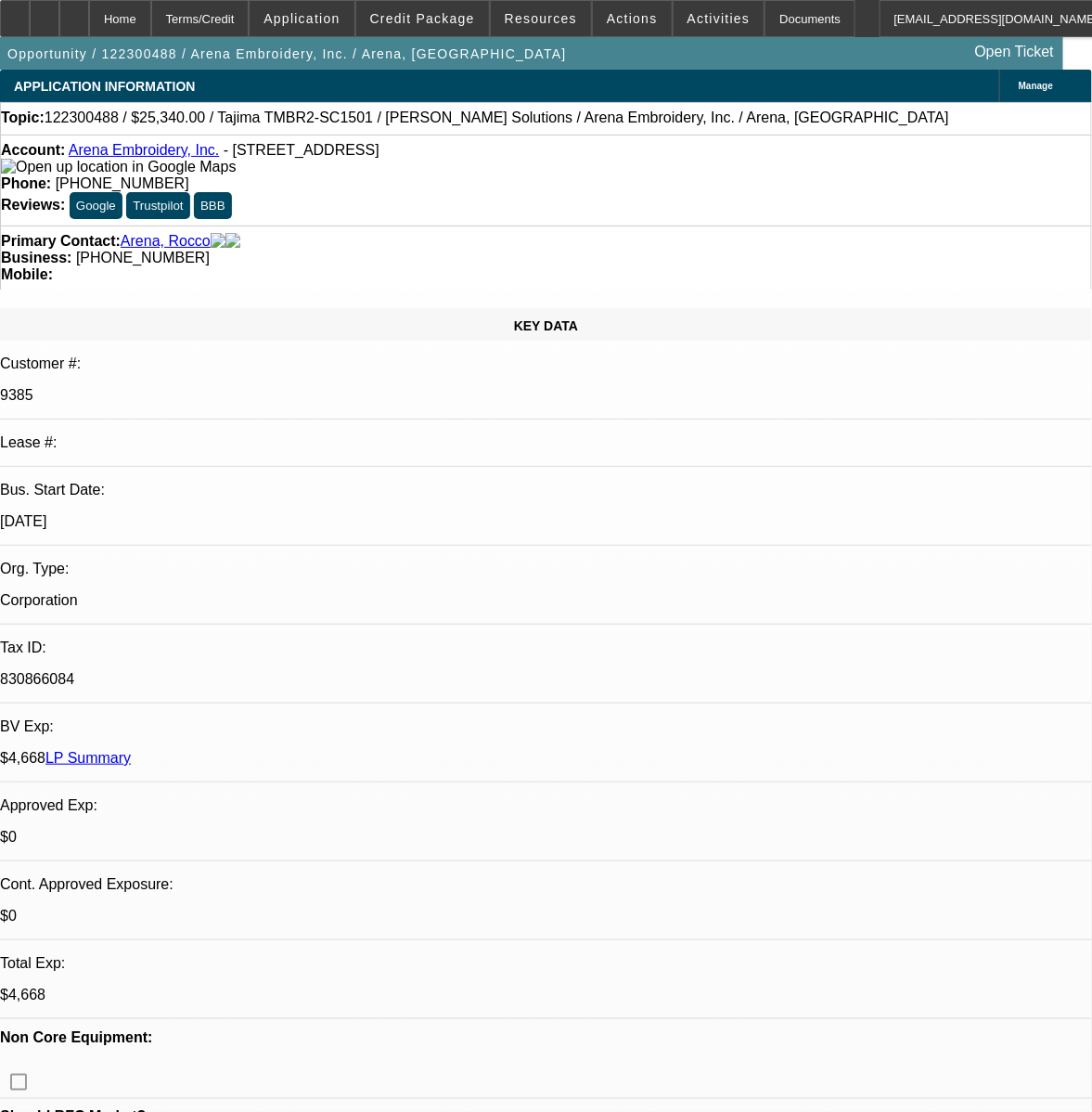
select select "4"
select select "1"
select select "2"
select select "4"
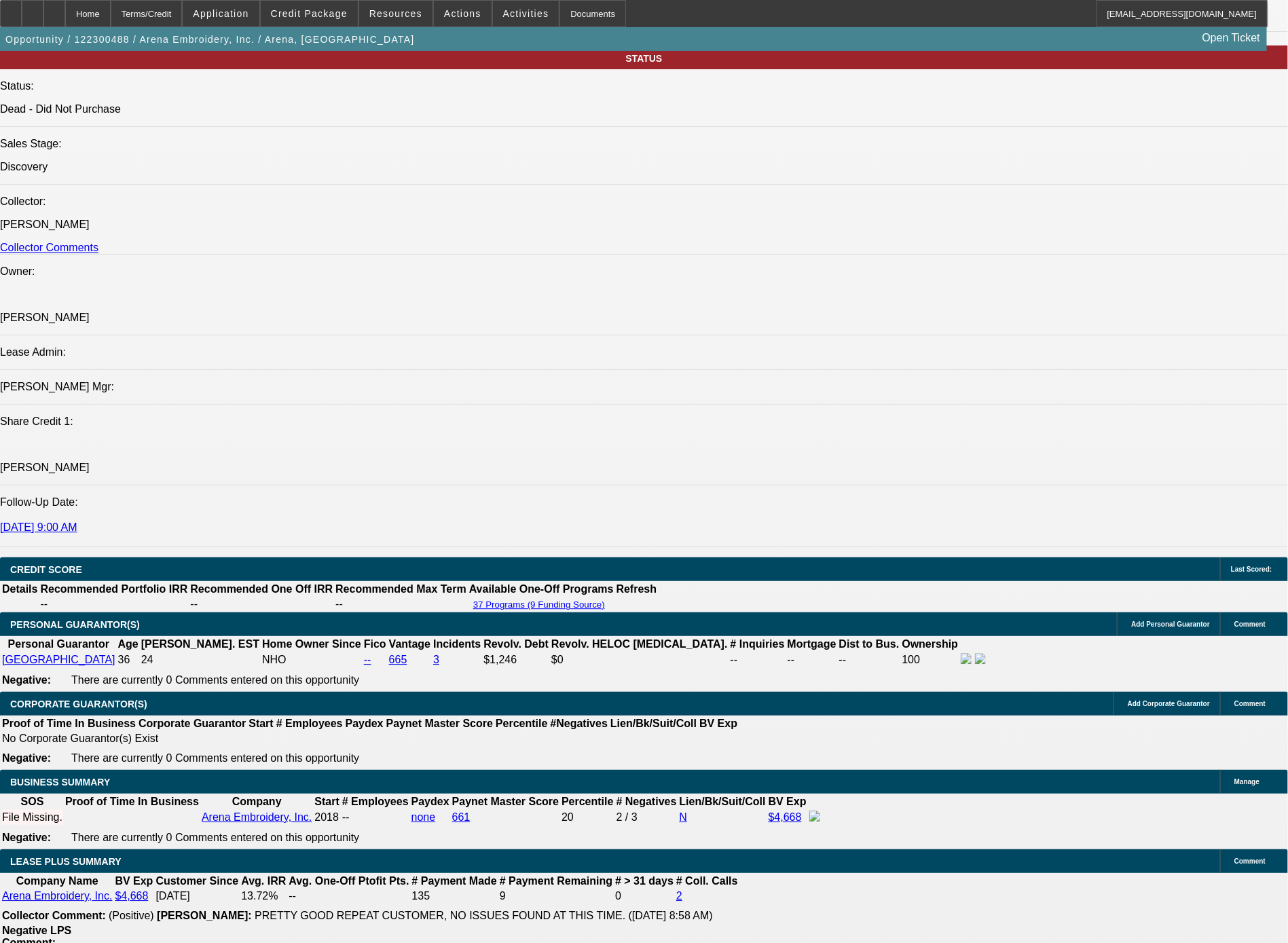
scroll to position [1573, 0]
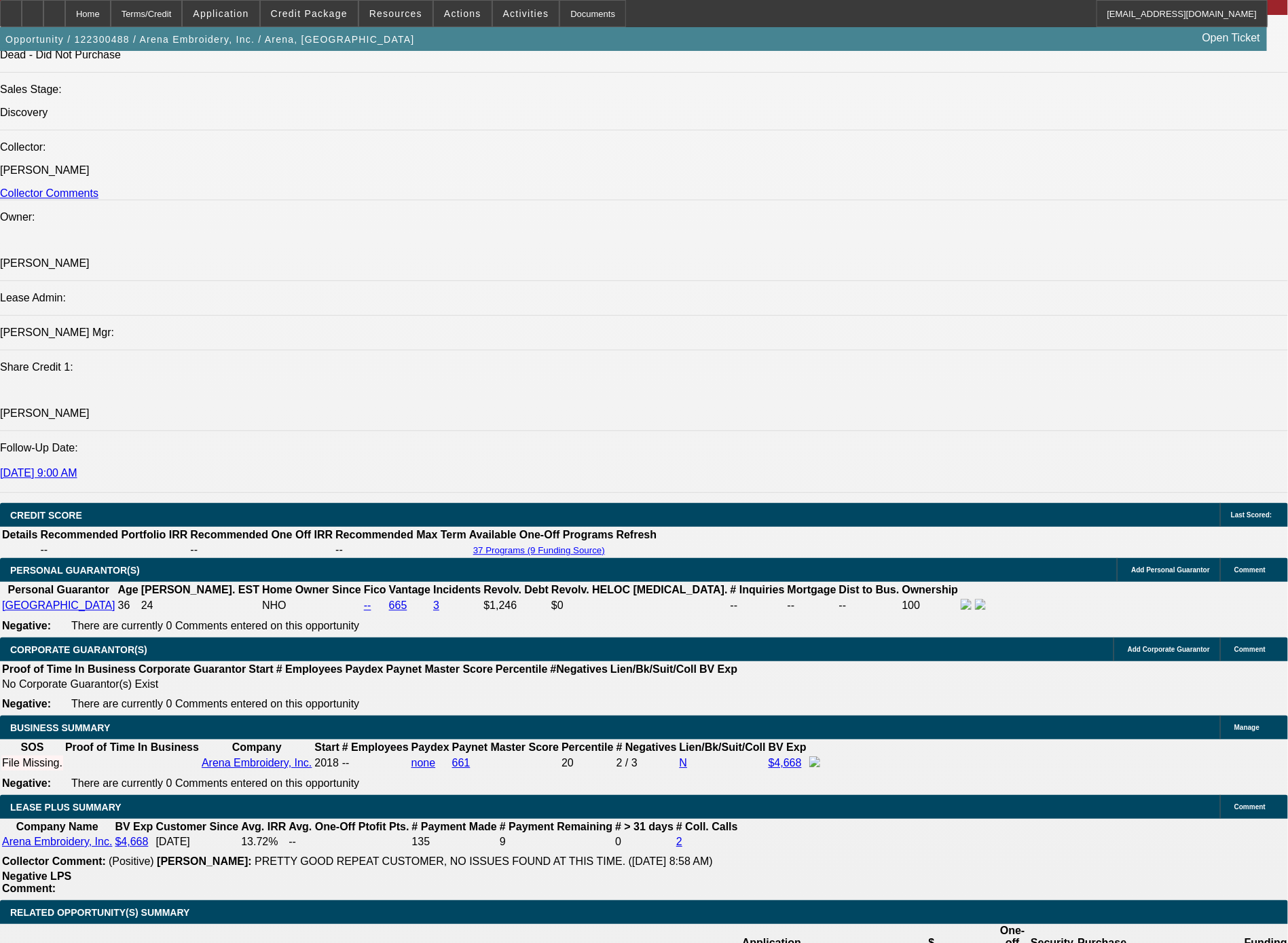
drag, startPoint x: 404, startPoint y: 679, endPoint x: 106, endPoint y: 591, distance: 310.7
copy div "Rocco Arena is/has been the sole owner of Arena Embroidery Inc, located in Broo…"
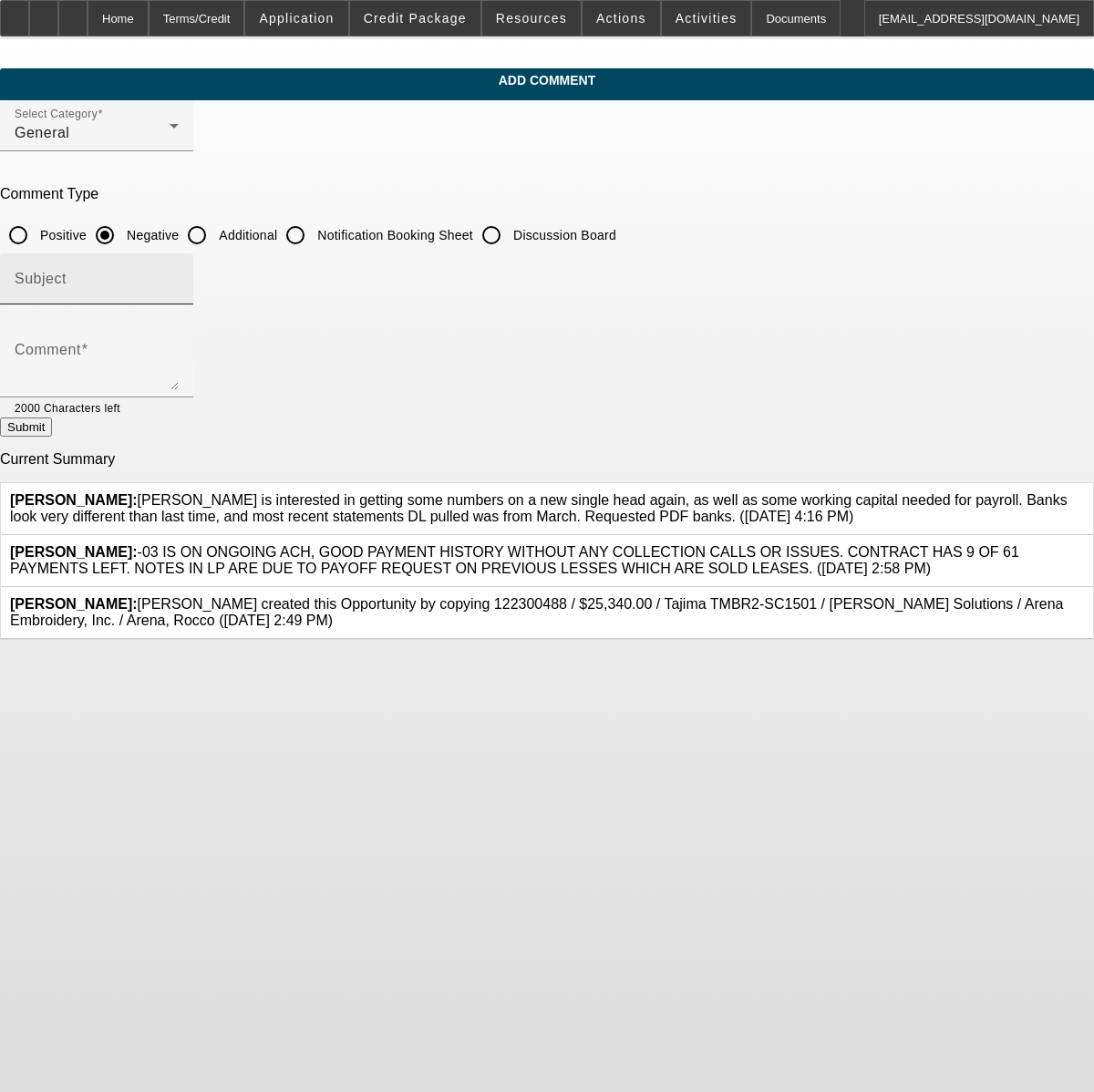
drag, startPoint x: 397, startPoint y: 231, endPoint x: 397, endPoint y: 288, distance: 57.0
click at [215, 236] on input "Additional" at bounding box center [196, 235] width 36 height 36
radio input "true"
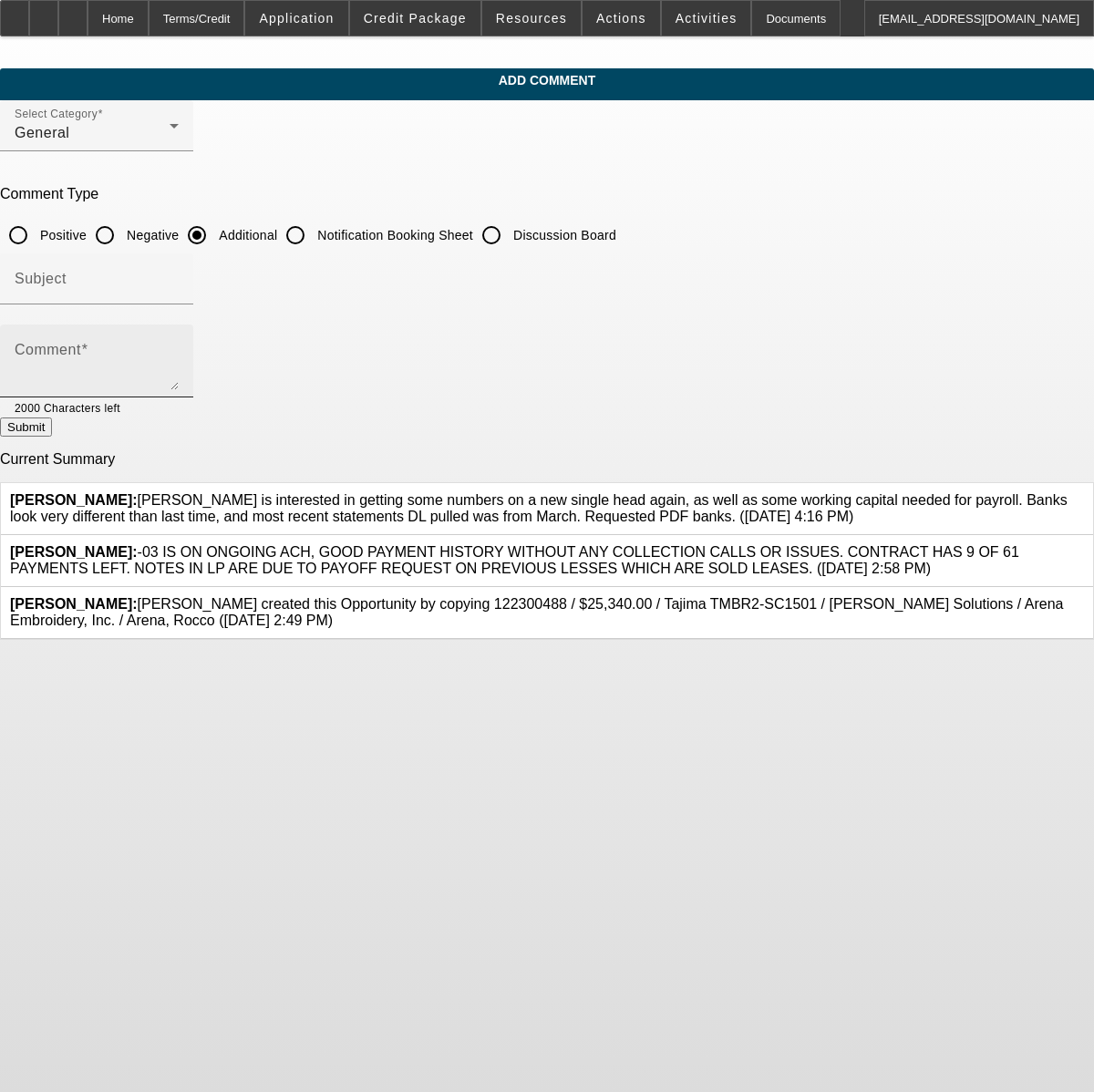
click at [178, 358] on textarea "Comment" at bounding box center [97, 368] width 164 height 43
paste textarea "Rocco Arena is/has been the sole owner of Arena Embroidery Inc, located in [GEO…"
click at [178, 377] on textarea "Comment" at bounding box center [97, 368] width 164 height 43
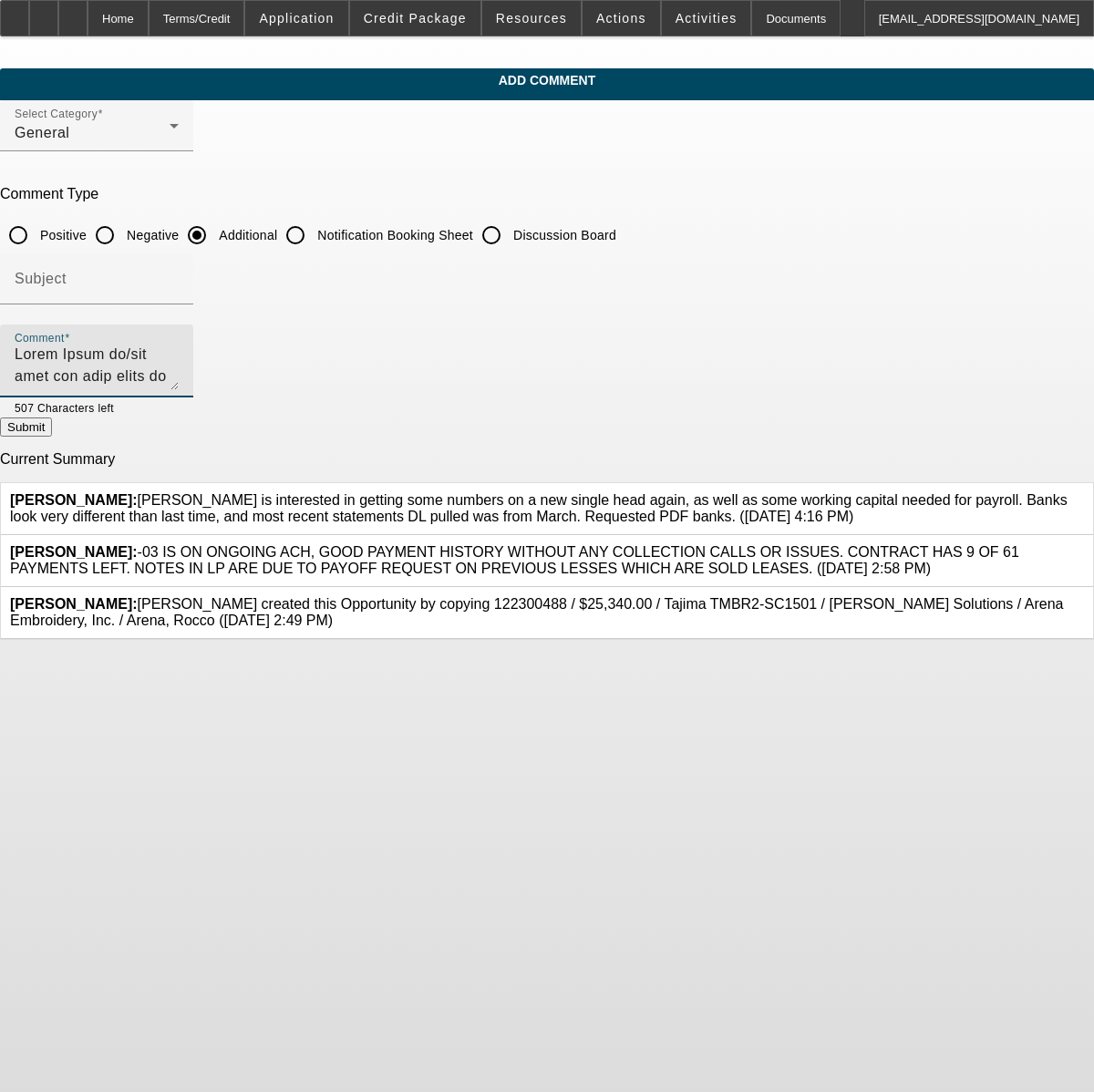
click at [178, 367] on textarea "Comment" at bounding box center [97, 368] width 164 height 43
click at [178, 385] on textarea "Comment" at bounding box center [97, 368] width 164 height 43
click at [178, 359] on textarea "Comment" at bounding box center [97, 368] width 164 height 43
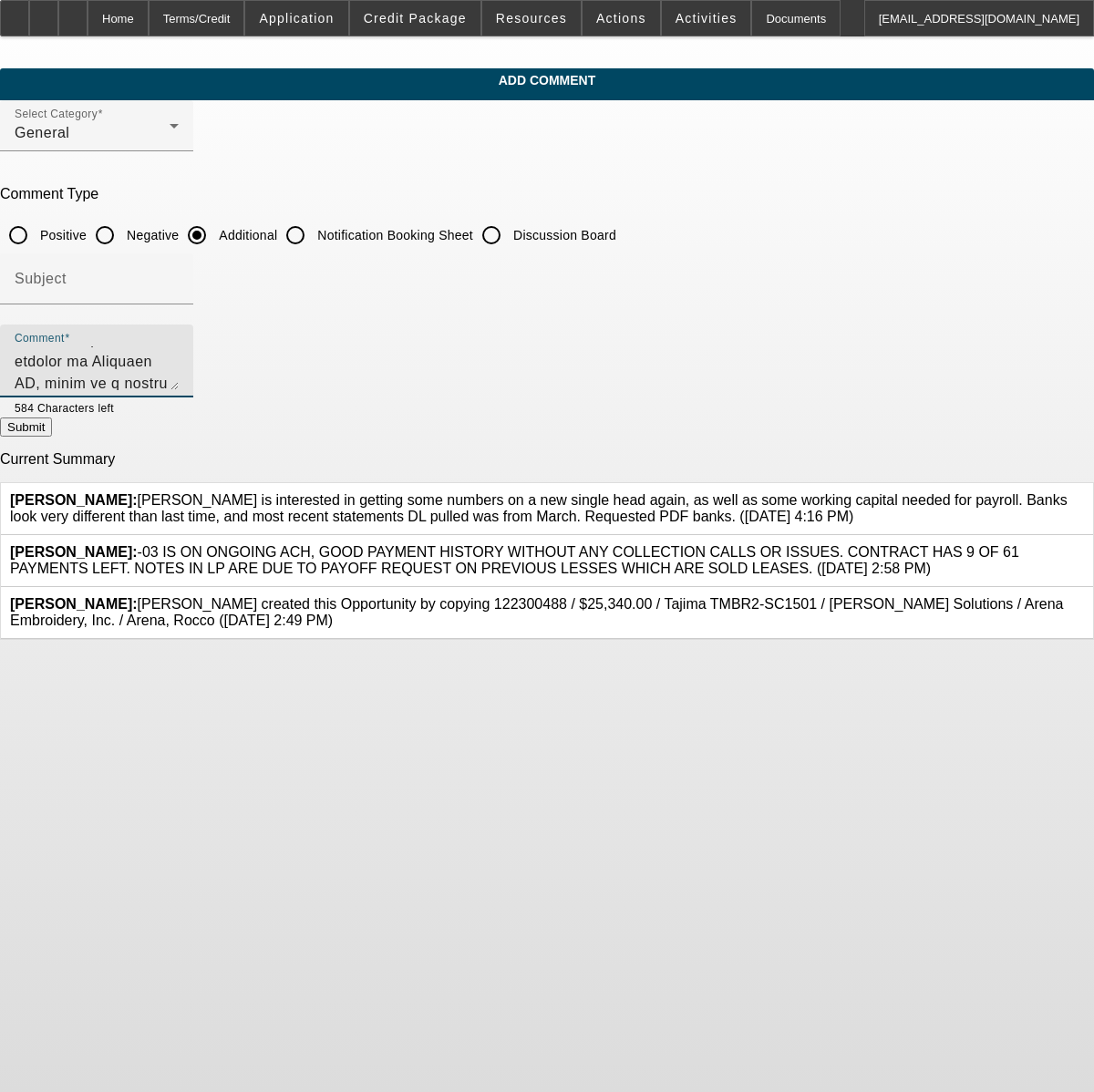
click at [178, 380] on textarea "Comment" at bounding box center [97, 368] width 164 height 43
click at [178, 374] on textarea "Comment" at bounding box center [97, 368] width 164 height 43
click at [178, 377] on textarea "Comment" at bounding box center [97, 368] width 164 height 43
click at [178, 389] on textarea "Comment" at bounding box center [97, 368] width 164 height 43
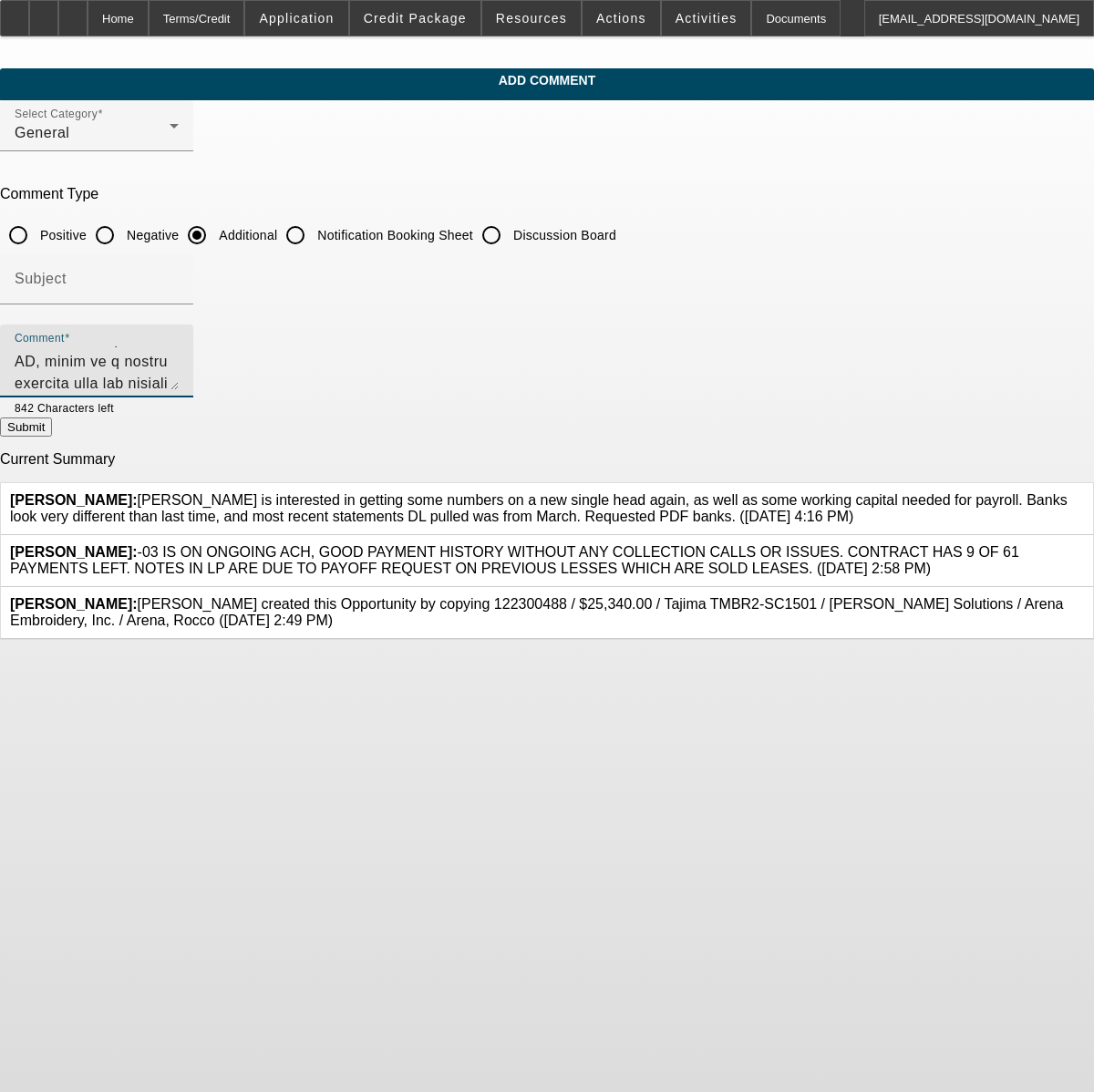
click at [178, 383] on textarea "Comment" at bounding box center [97, 368] width 164 height 43
click at [178, 382] on textarea "Rocco Arena is/has been the sole owner of Arena Embroidery Inc, located in [GEO…" at bounding box center [97, 368] width 164 height 43
click at [178, 378] on textarea "Rocco Arena is/has been the sole owner of Arena Embroidery Inc, located in [GEO…" at bounding box center [97, 368] width 164 height 43
click at [178, 380] on textarea "Rocco Arena is/has been the sole owner of Arena Embroidery Inc, located in [GEO…" at bounding box center [97, 368] width 164 height 43
click at [178, 388] on textarea "Rocco Arena is/has been the sole owner of Arena Embroidery Inc, located in [GEO…" at bounding box center [97, 368] width 164 height 43
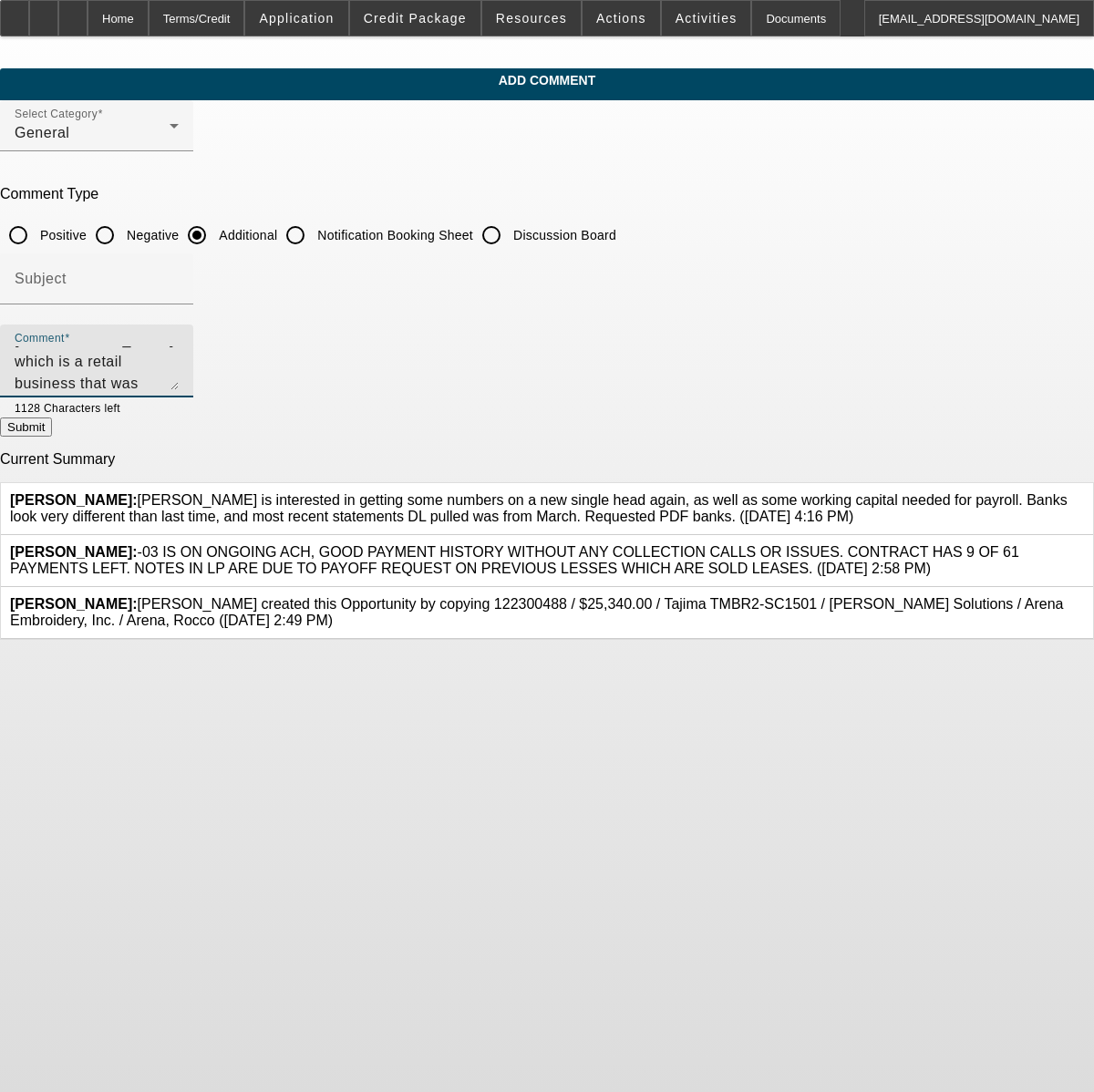
scroll to position [127, 0]
type textarea "Rocco Arena is/has been the sole owner of Arena Embroidery Inc, located in [GEO…"
click at [52, 436] on button "Submit" at bounding box center [26, 427] width 52 height 19
radio input "true"
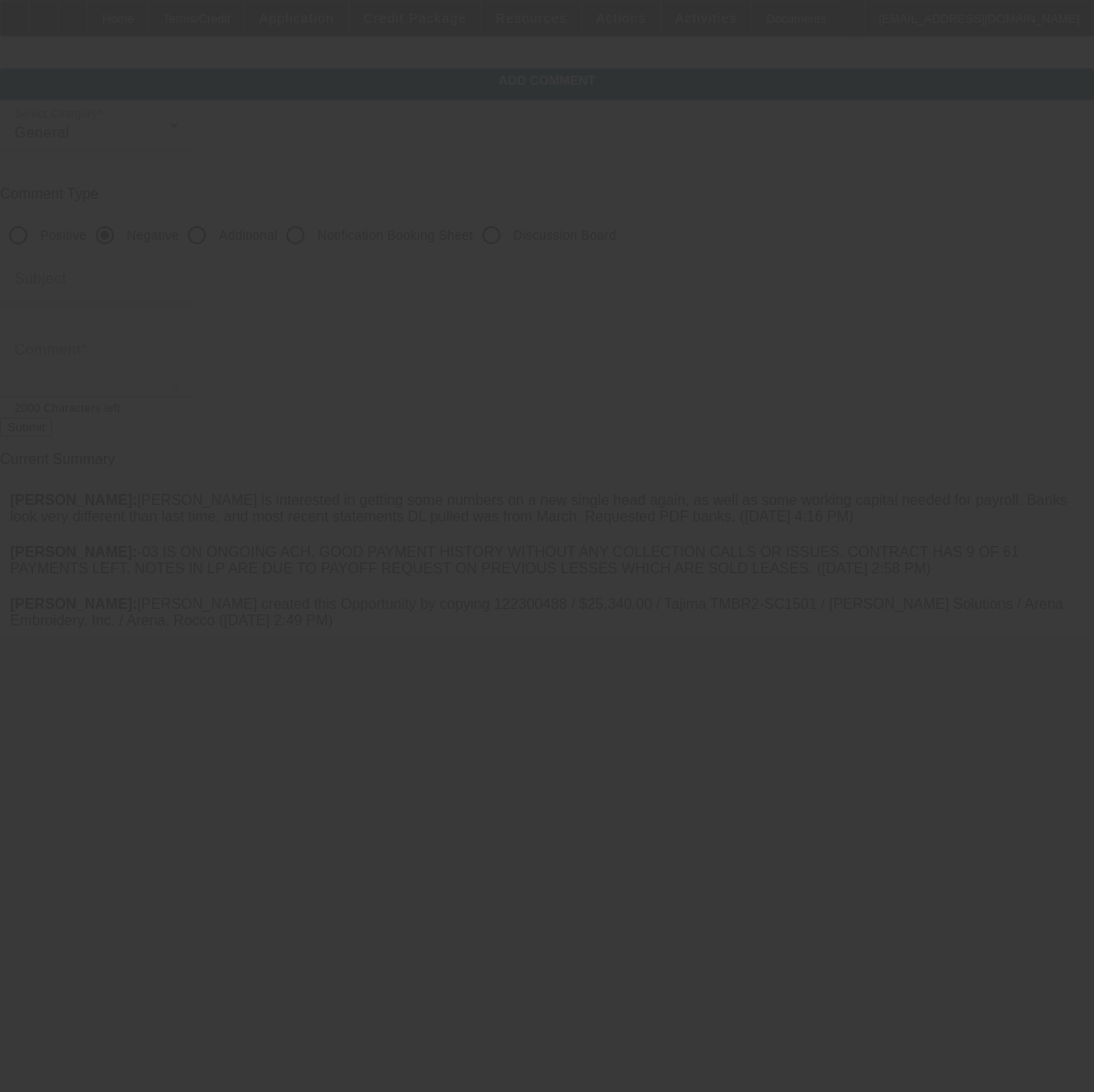
scroll to position [0, 0]
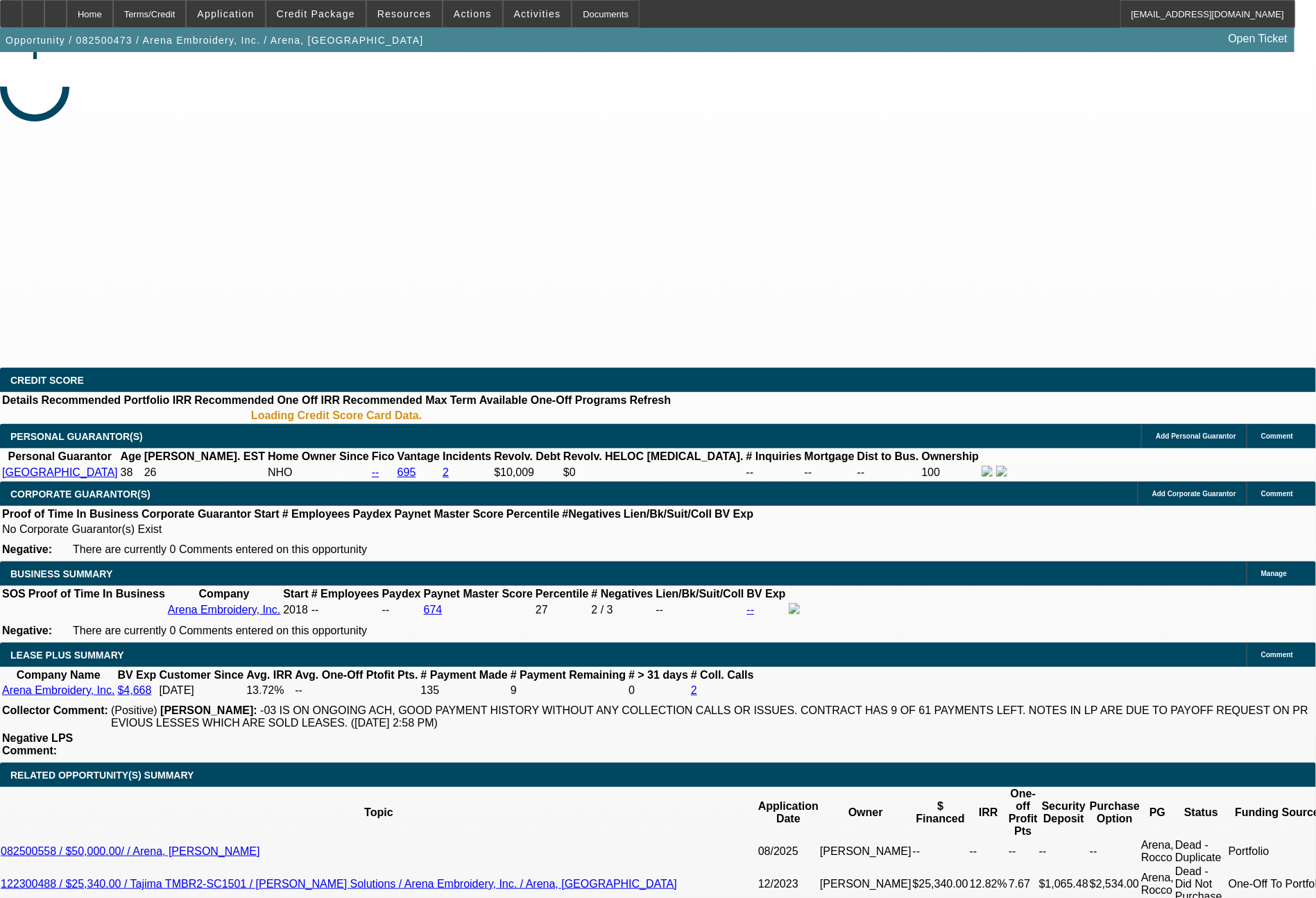
select select "0"
select select "2"
select select "0.1"
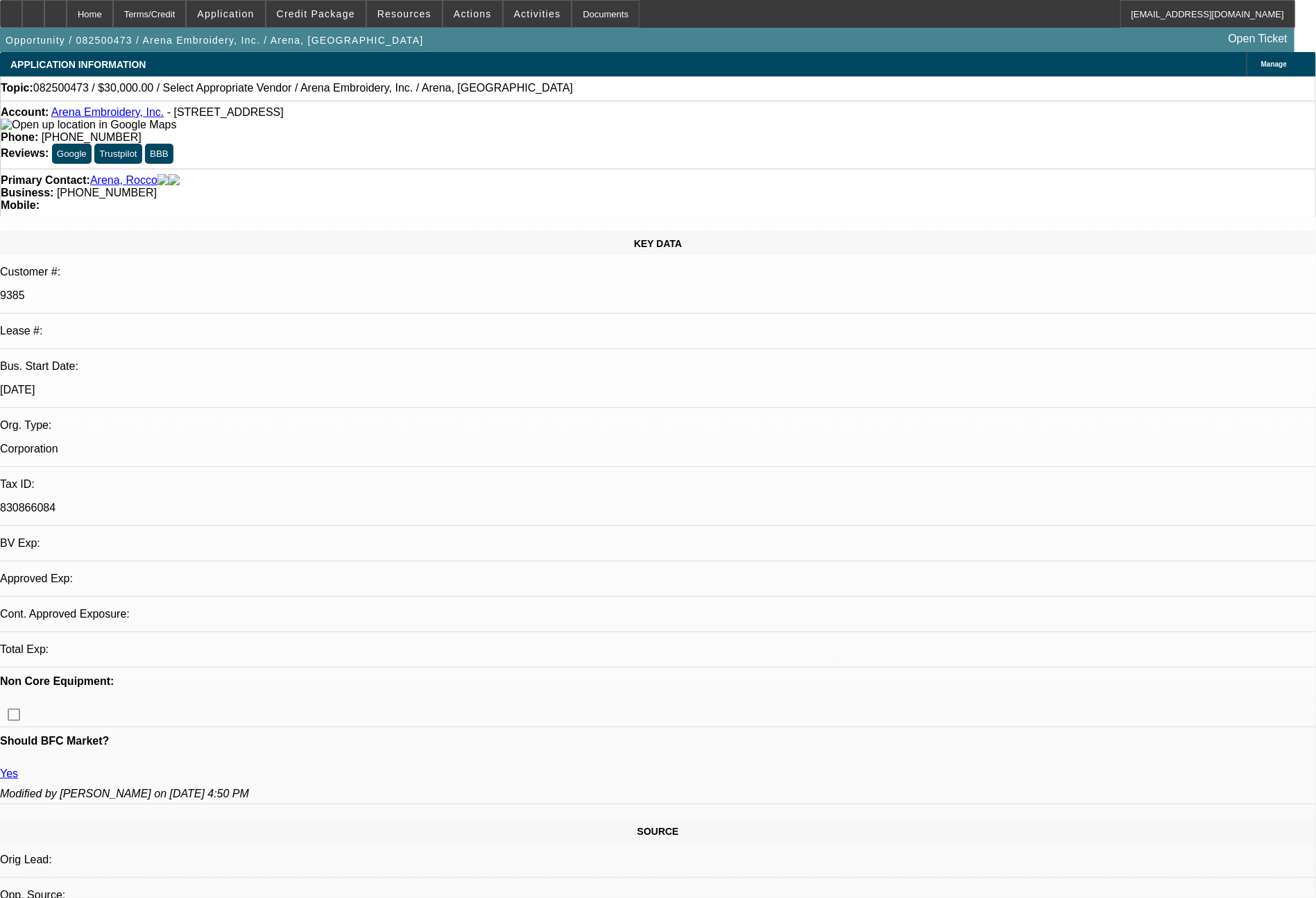
select select "1"
select select "2"
select select "4"
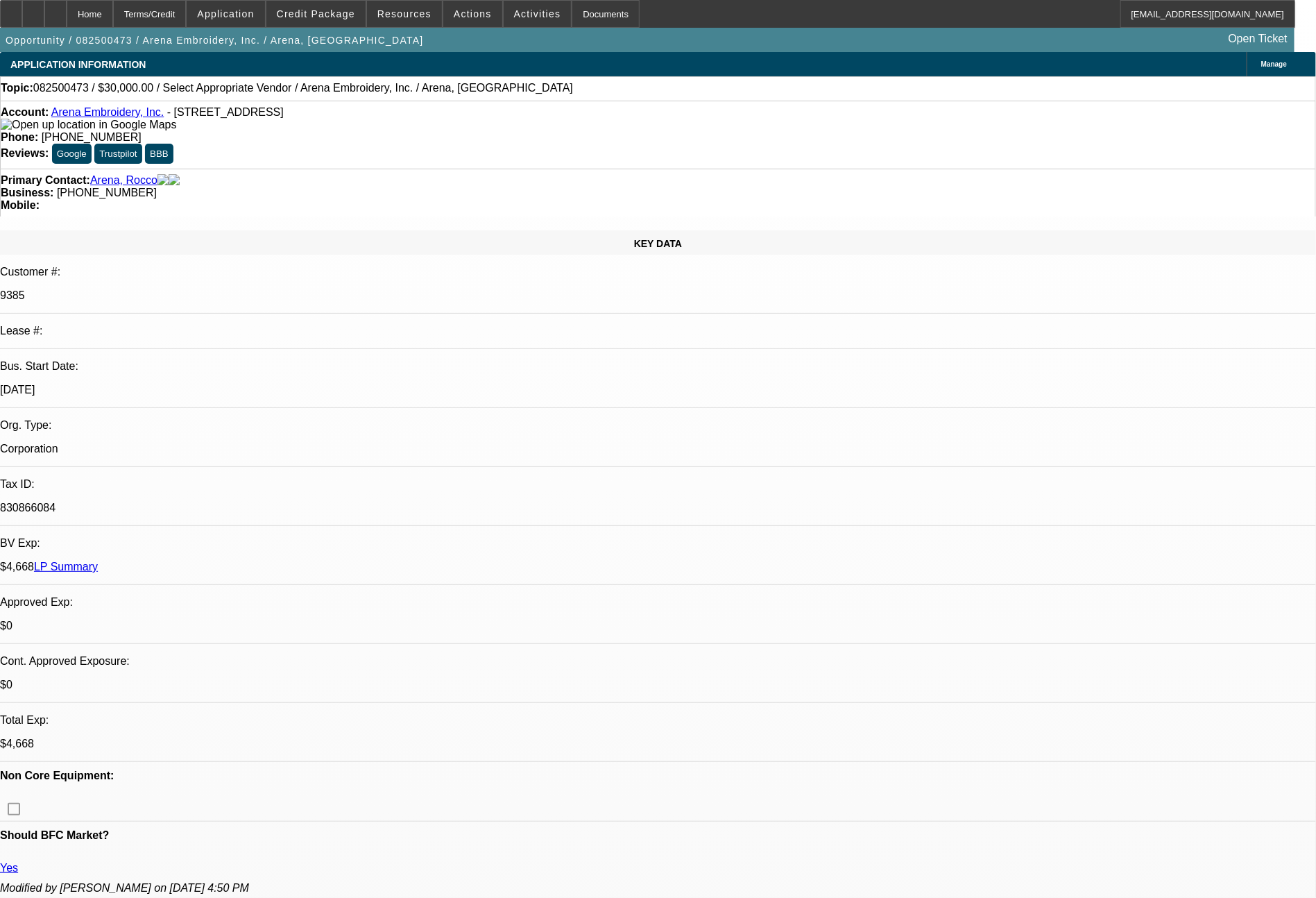
scroll to position [785, 0]
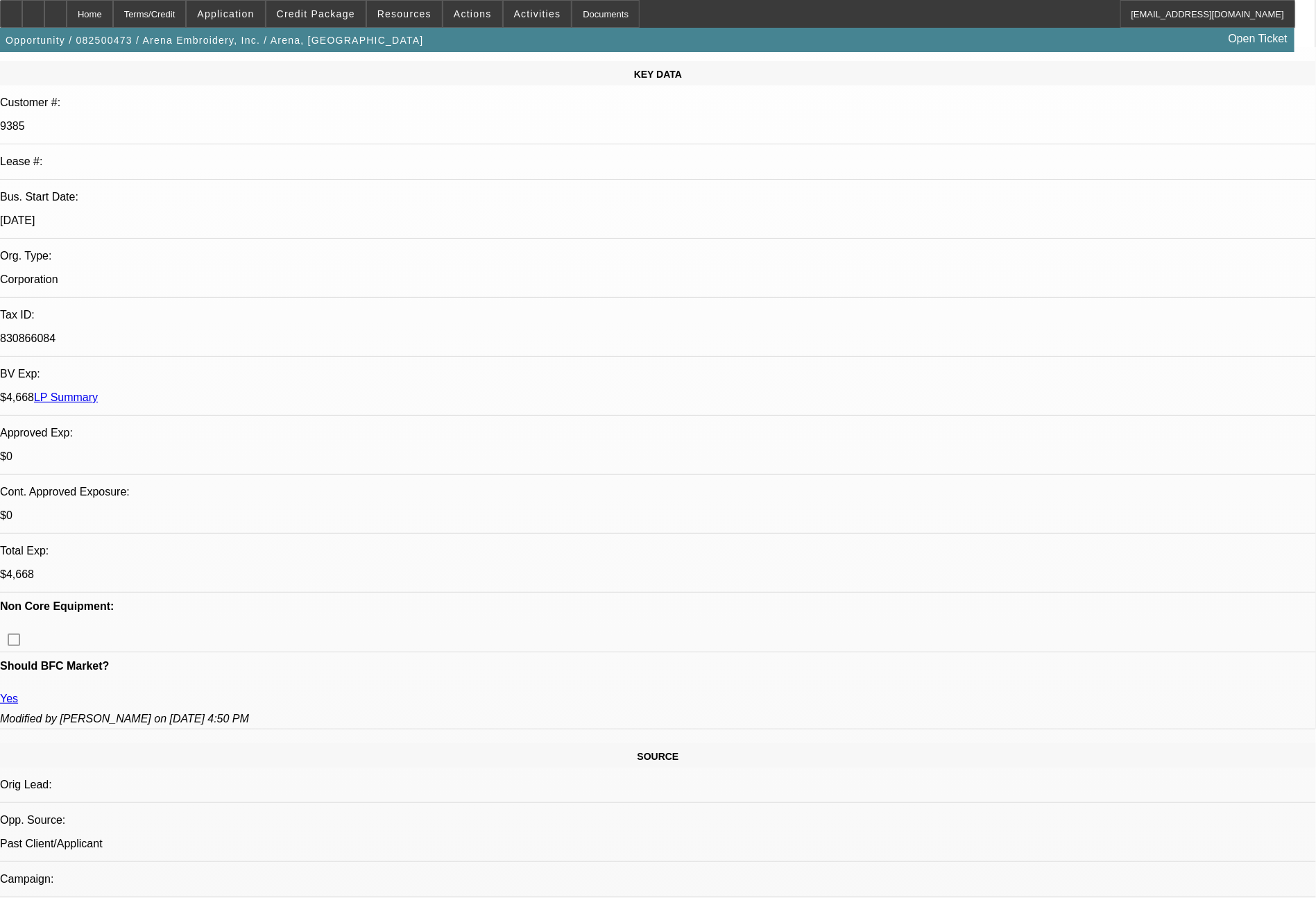
scroll to position [0, 0]
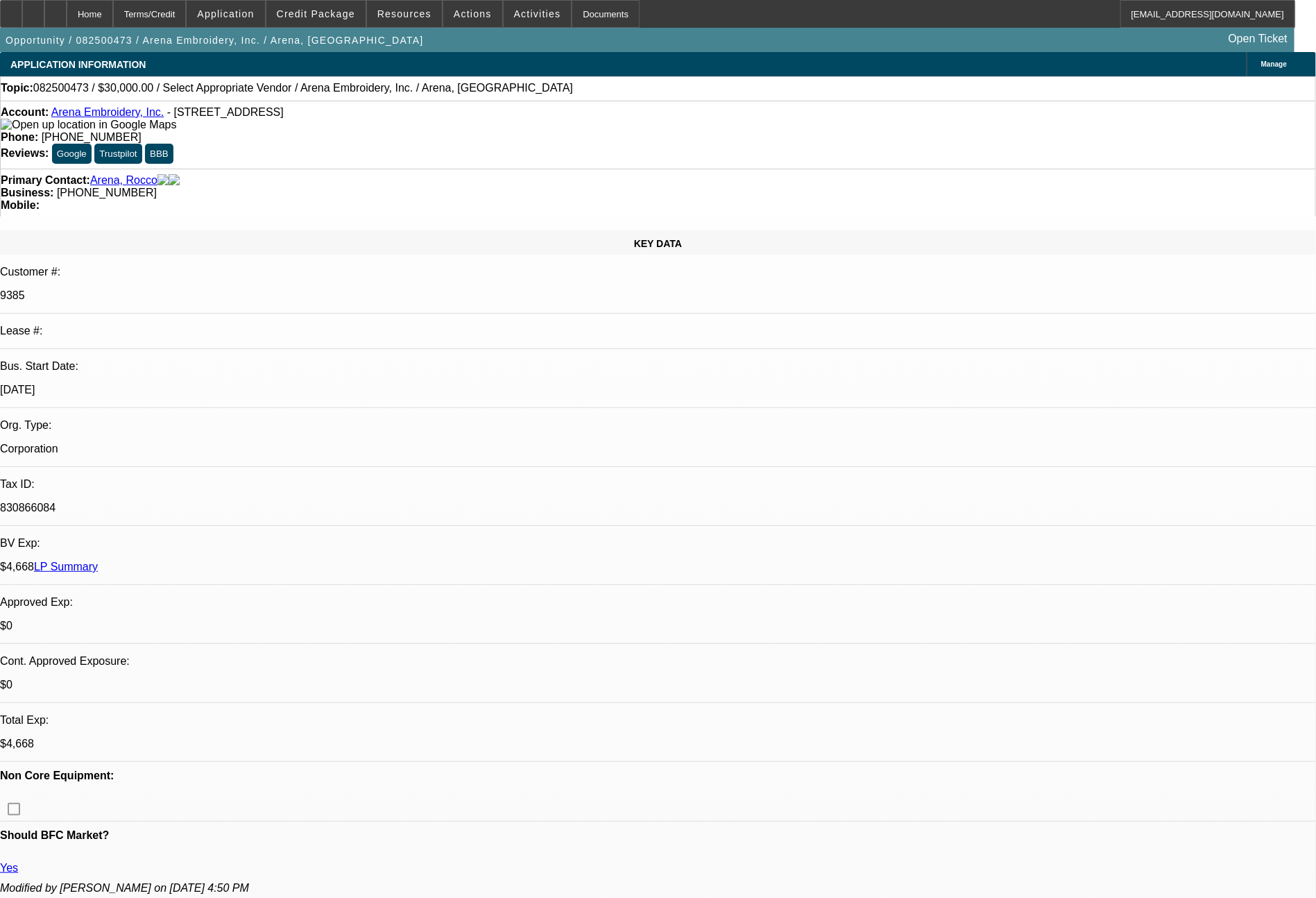
click at [98, 560] on link "LP Summary" at bounding box center [65, 566] width 64 height 12
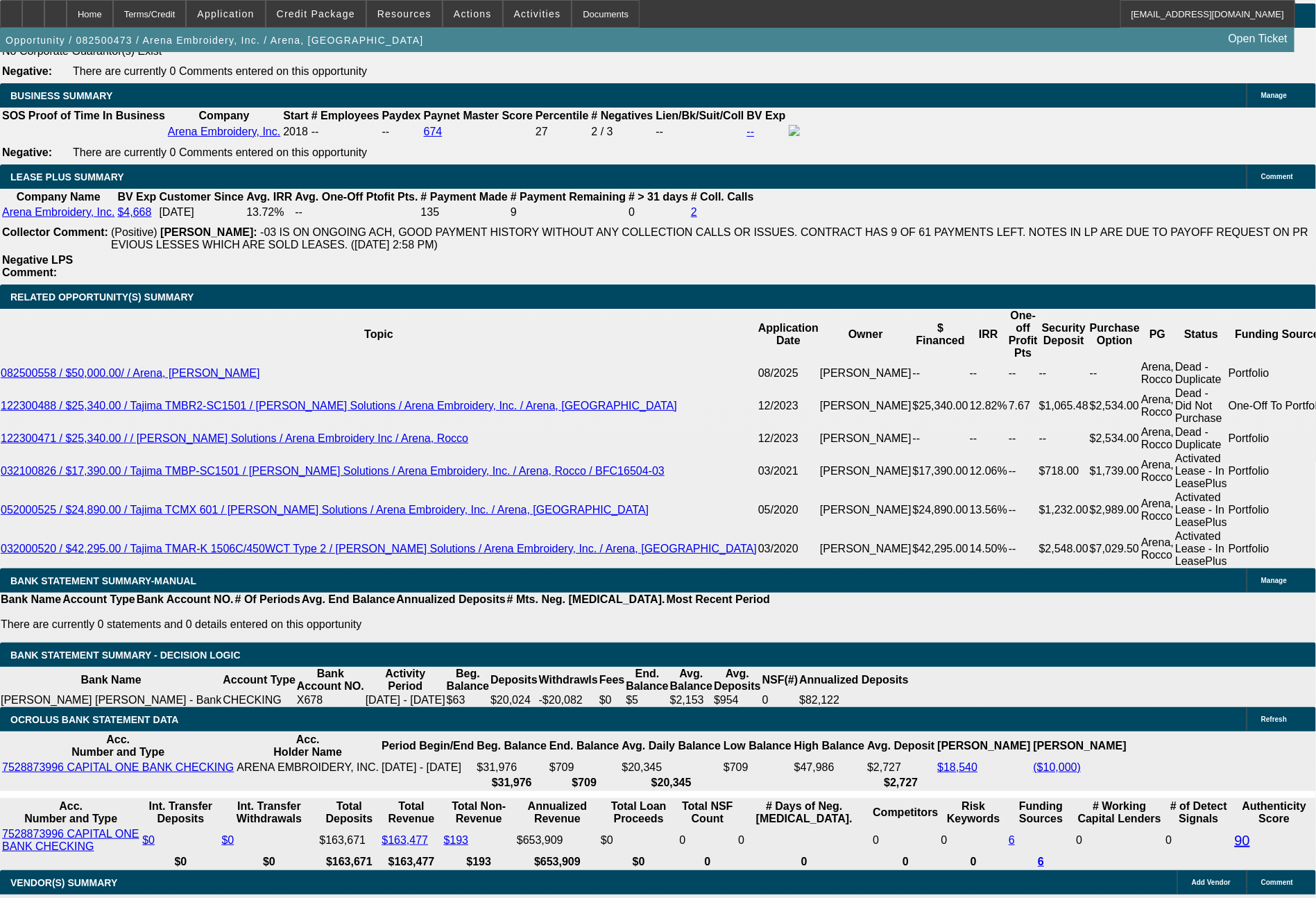
scroll to position [2191, 0]
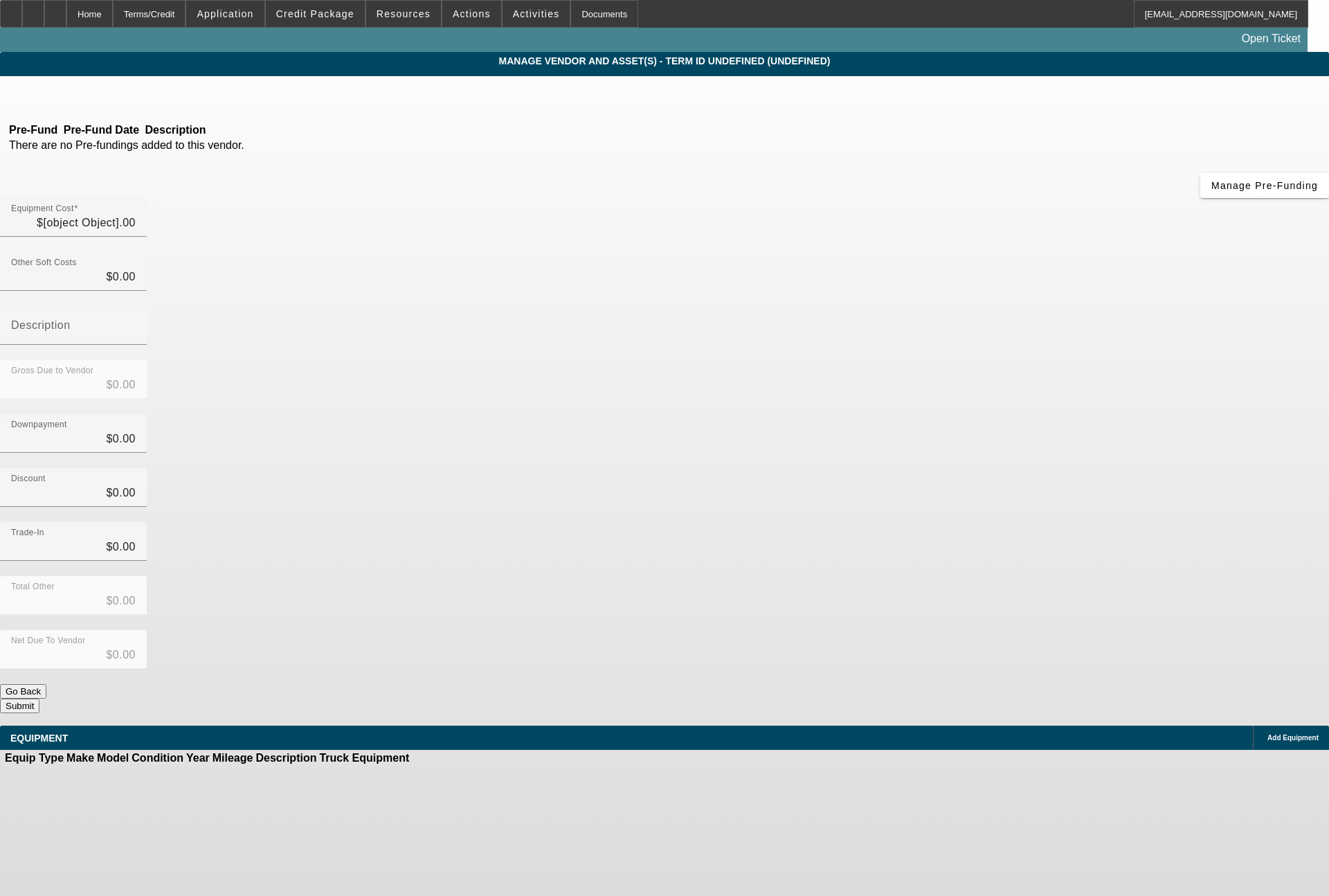
type input "$30,000.00"
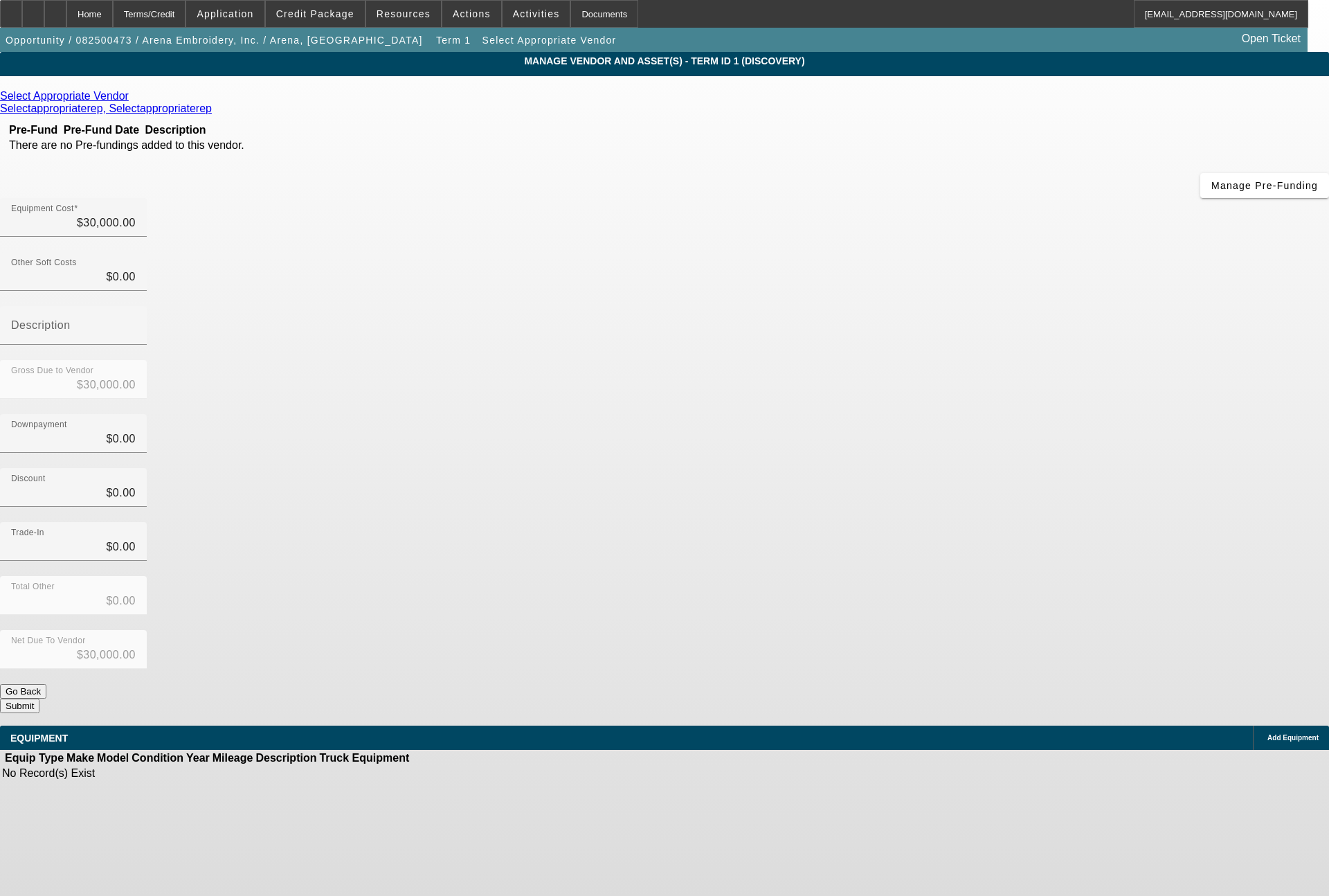
click at [132, 96] on icon at bounding box center [132, 95] width 0 height 12
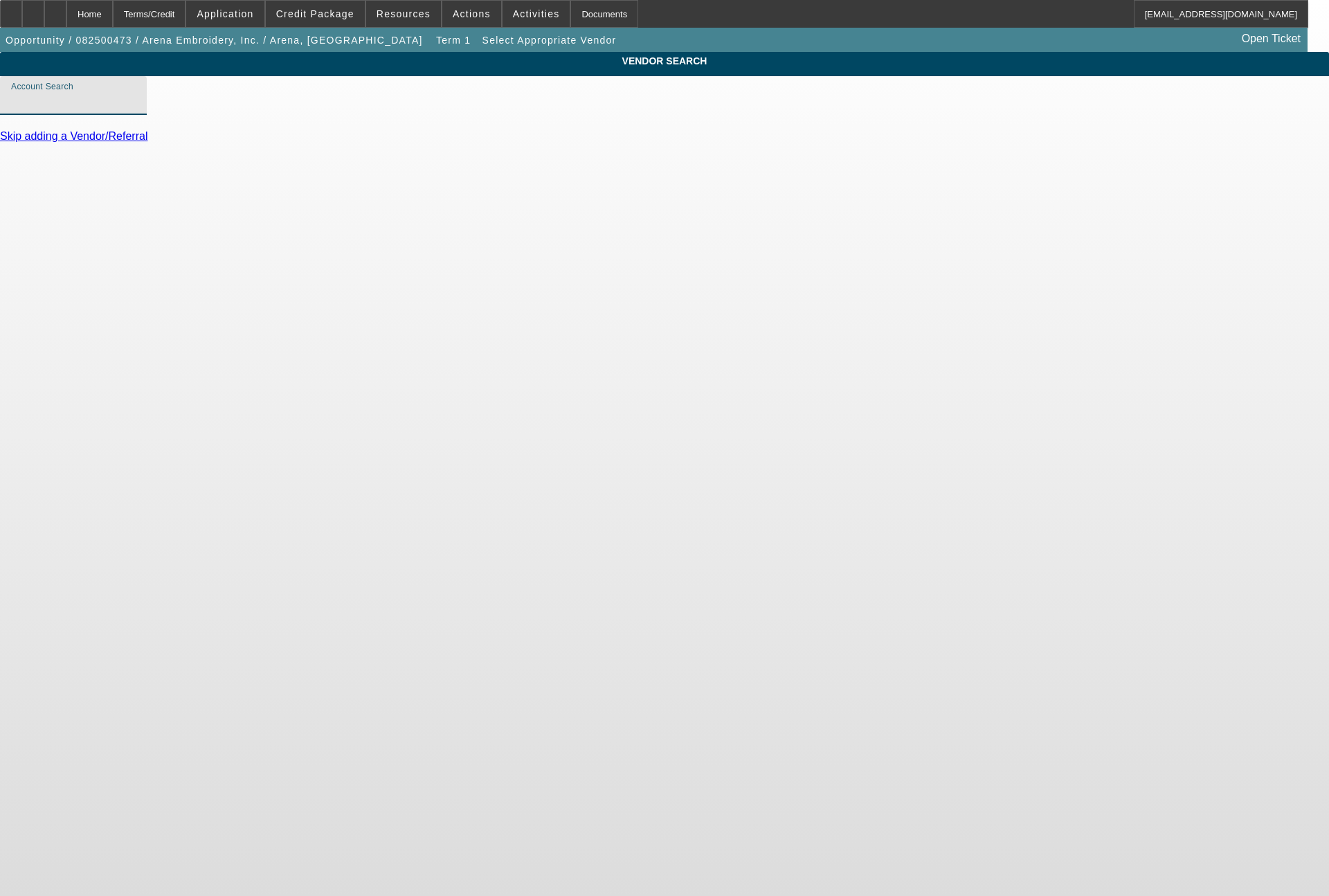
click at [135, 109] on input "Account Search" at bounding box center [74, 101] width 125 height 17
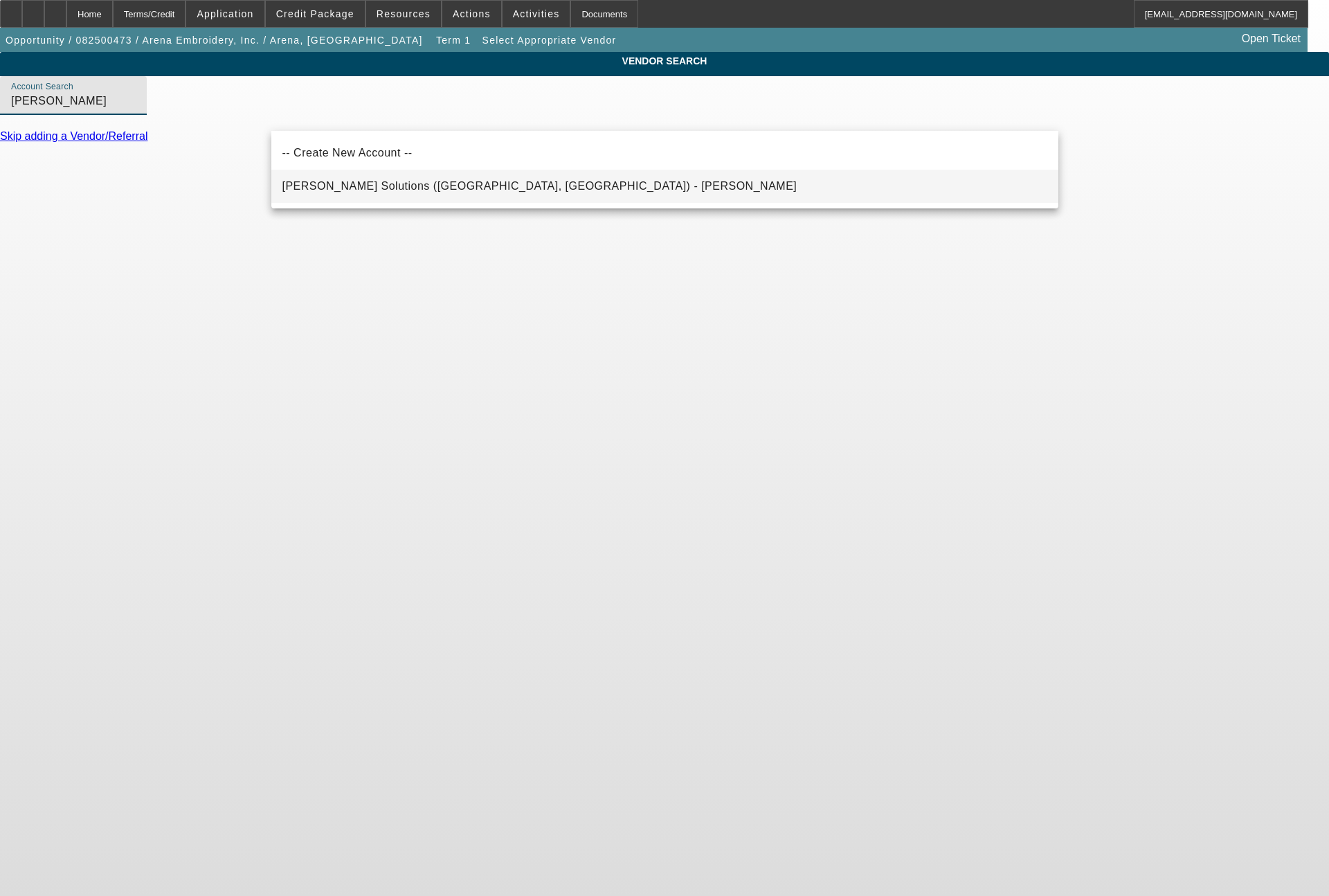
click at [425, 181] on span "Hirsch Solutions (Huntersville, NC) - Janowski, Kristof" at bounding box center [540, 186] width 515 height 12
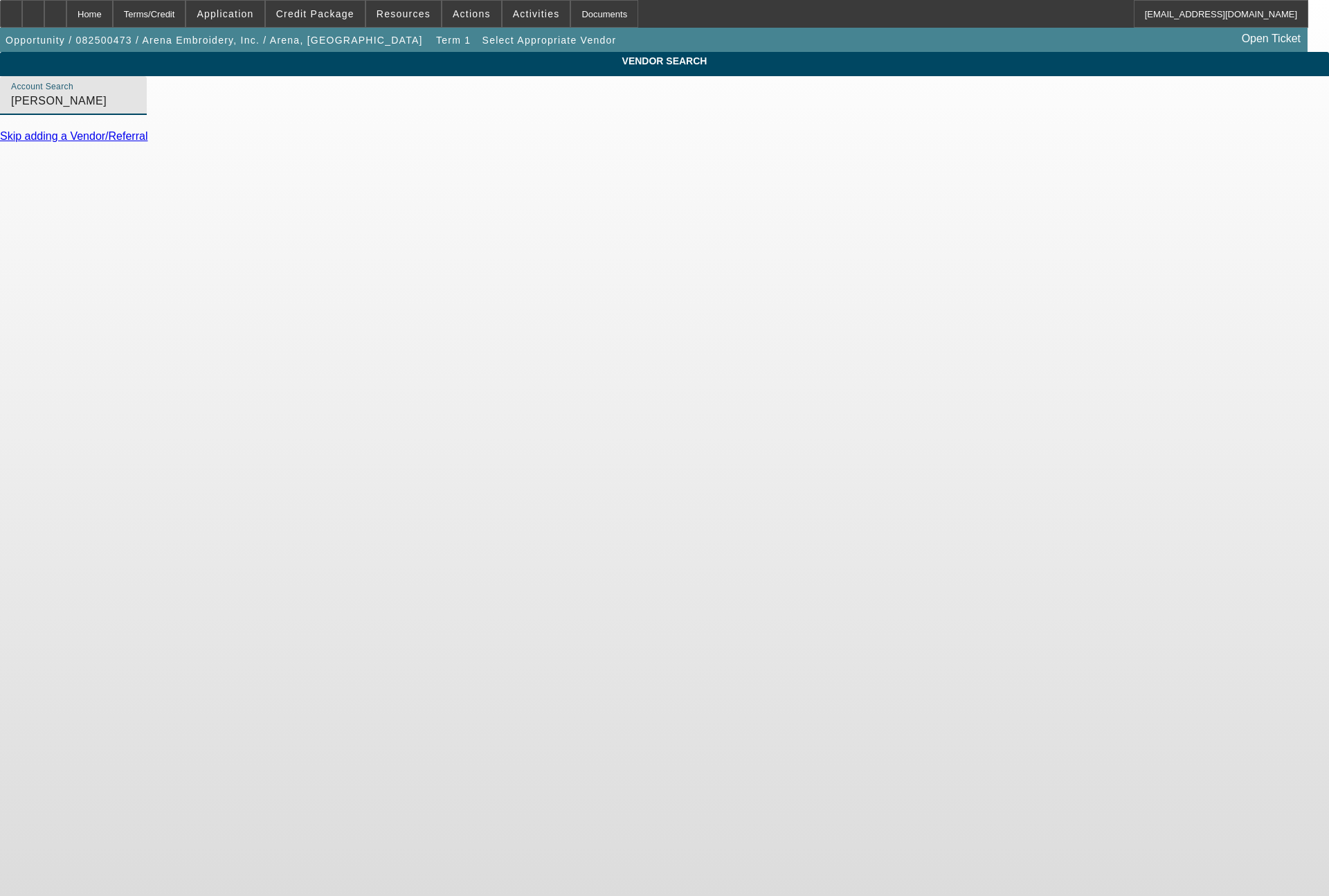
type input "Hirsch Solutions (Huntersville, NC) - Janowski, Kristof"
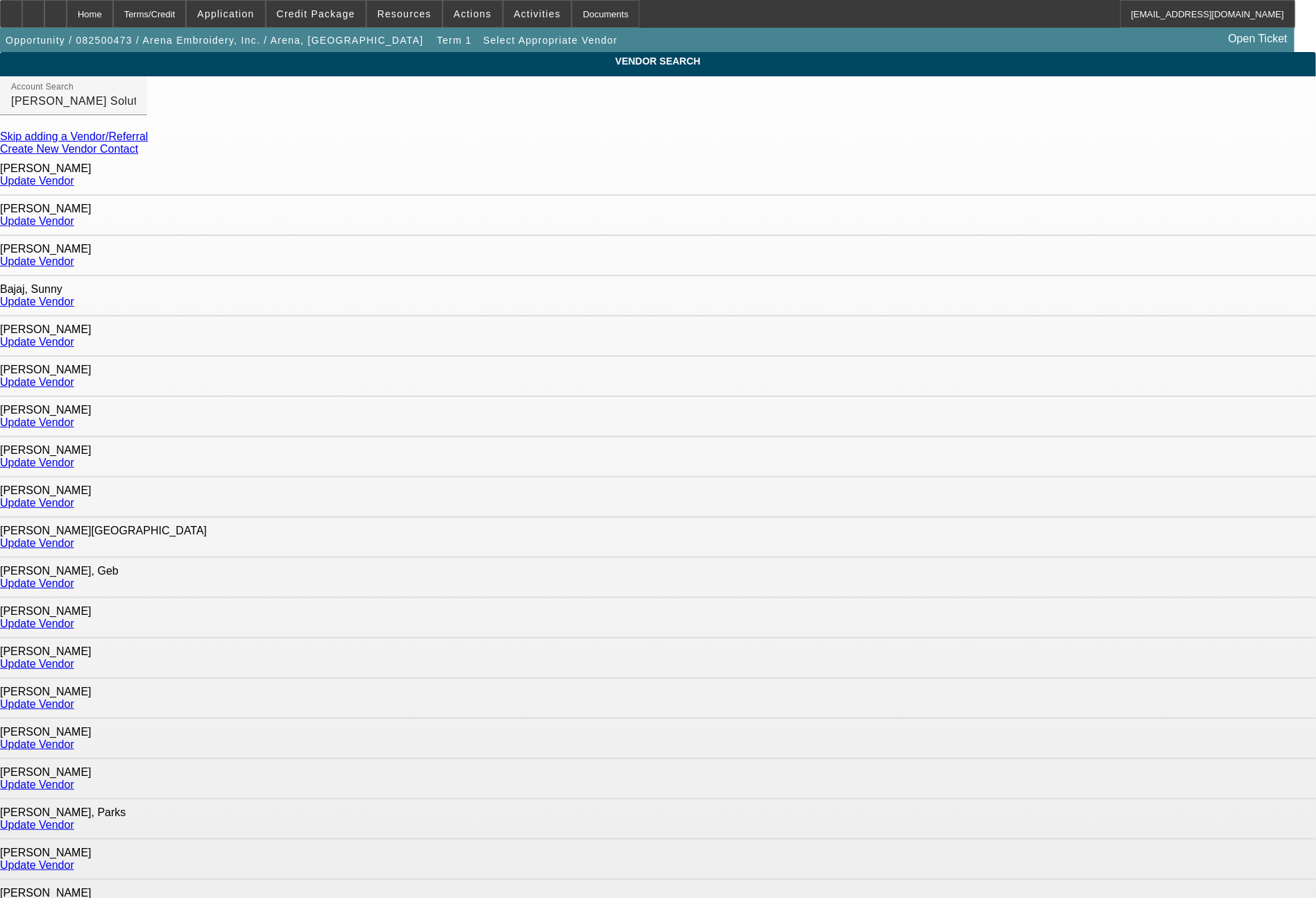
click at [75, 738] on link "Update Vendor" at bounding box center [37, 744] width 75 height 12
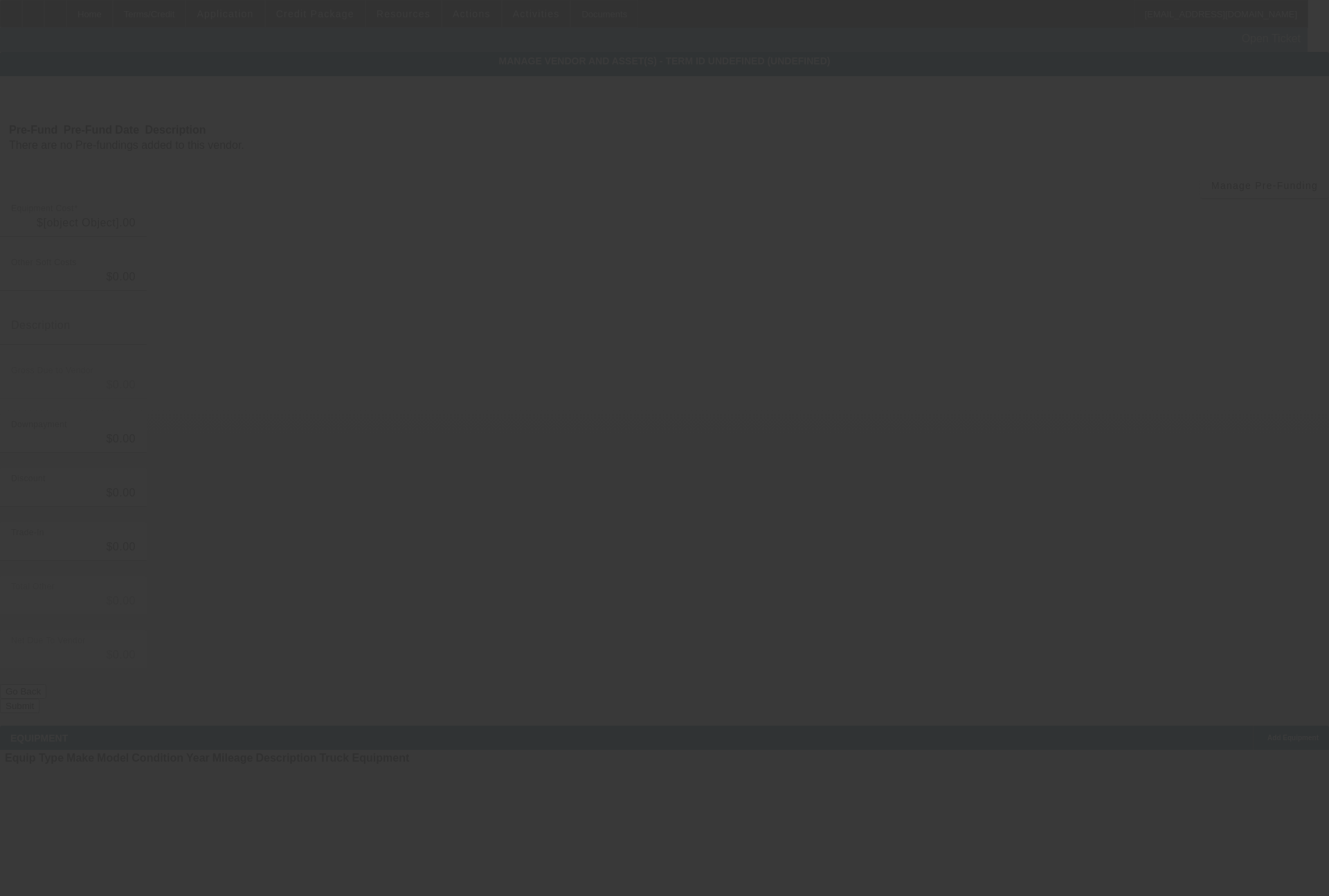
type input "$30,000.00"
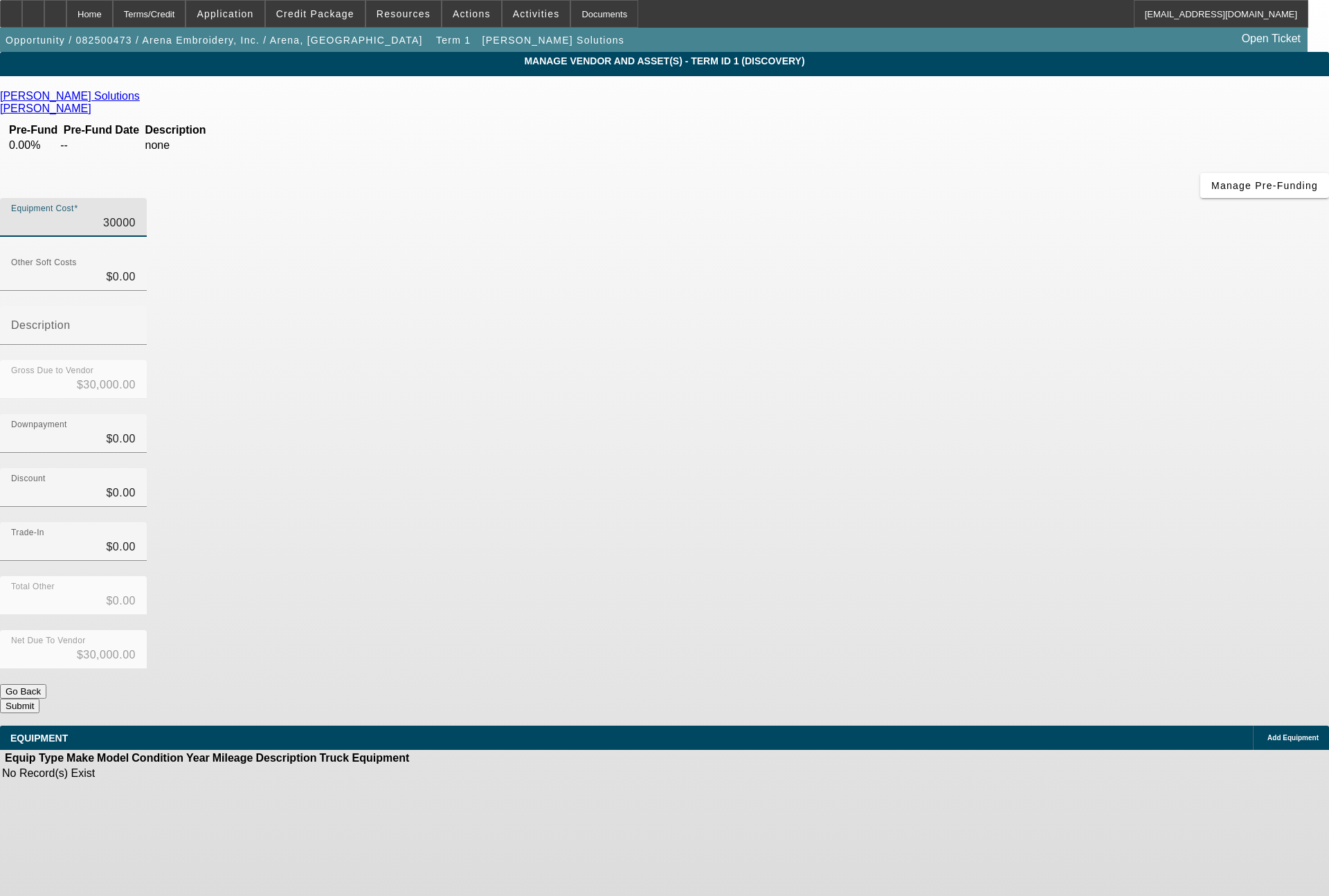
drag, startPoint x: 790, startPoint y: 123, endPoint x: 875, endPoint y: 123, distance: 85.0
click at [875, 198] on div "Equipment Cost 30000" at bounding box center [664, 225] width 1329 height 54
type input "3"
type input "$3.00"
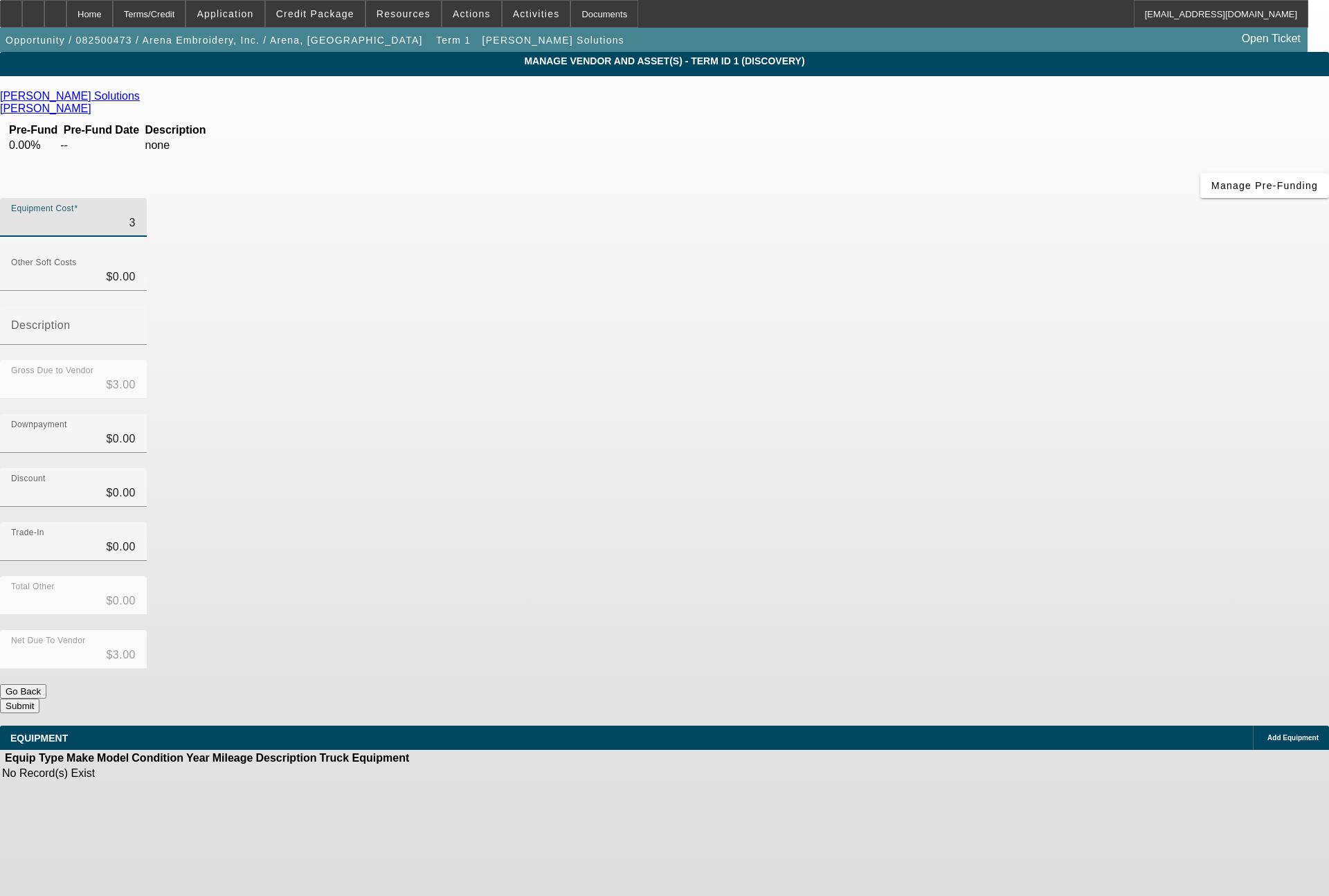
type input "30"
type input "$30.00"
type input "303"
type input "$303.00"
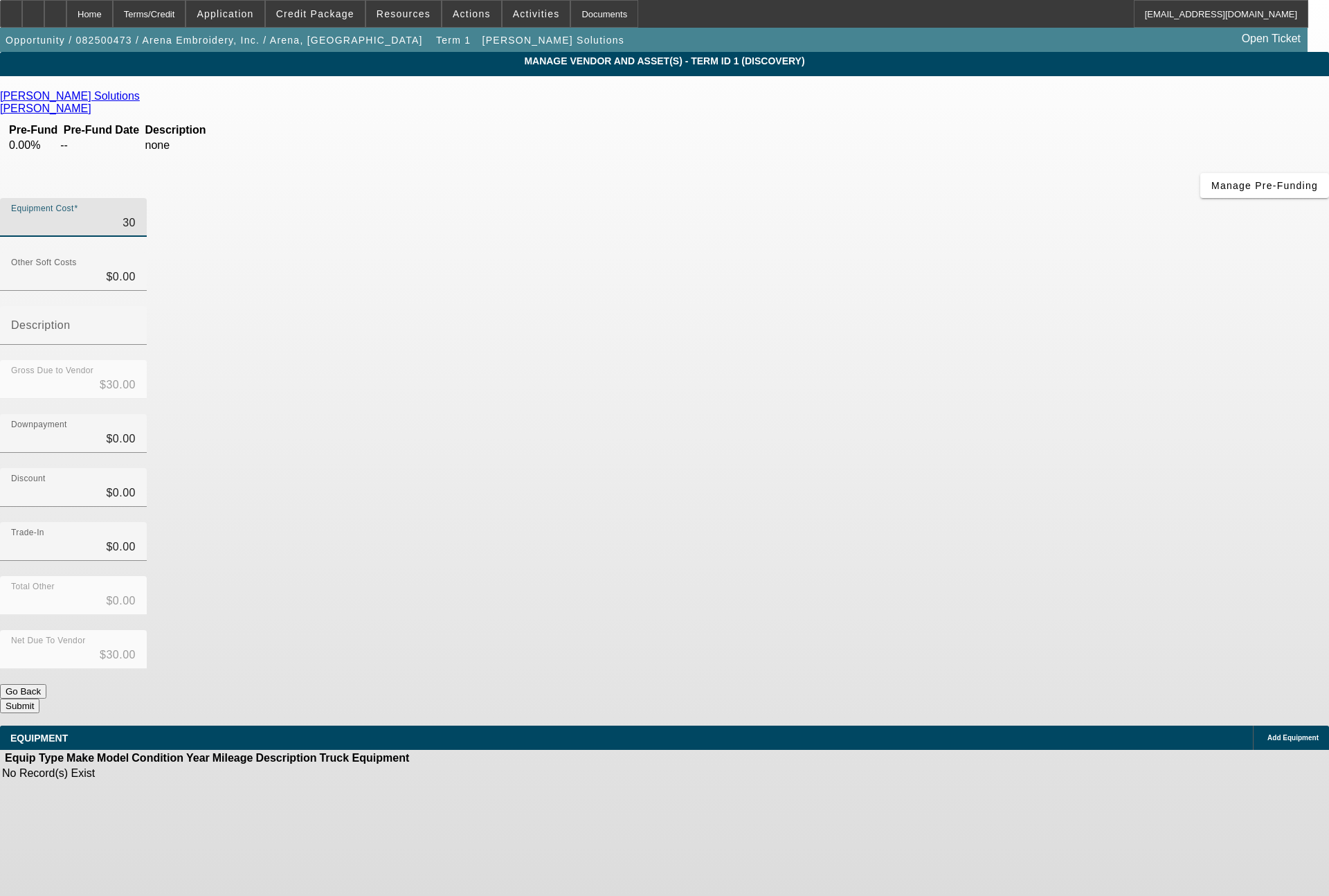
type input "$303.00"
type input "3034"
type input "$3,034.00"
type input "30340"
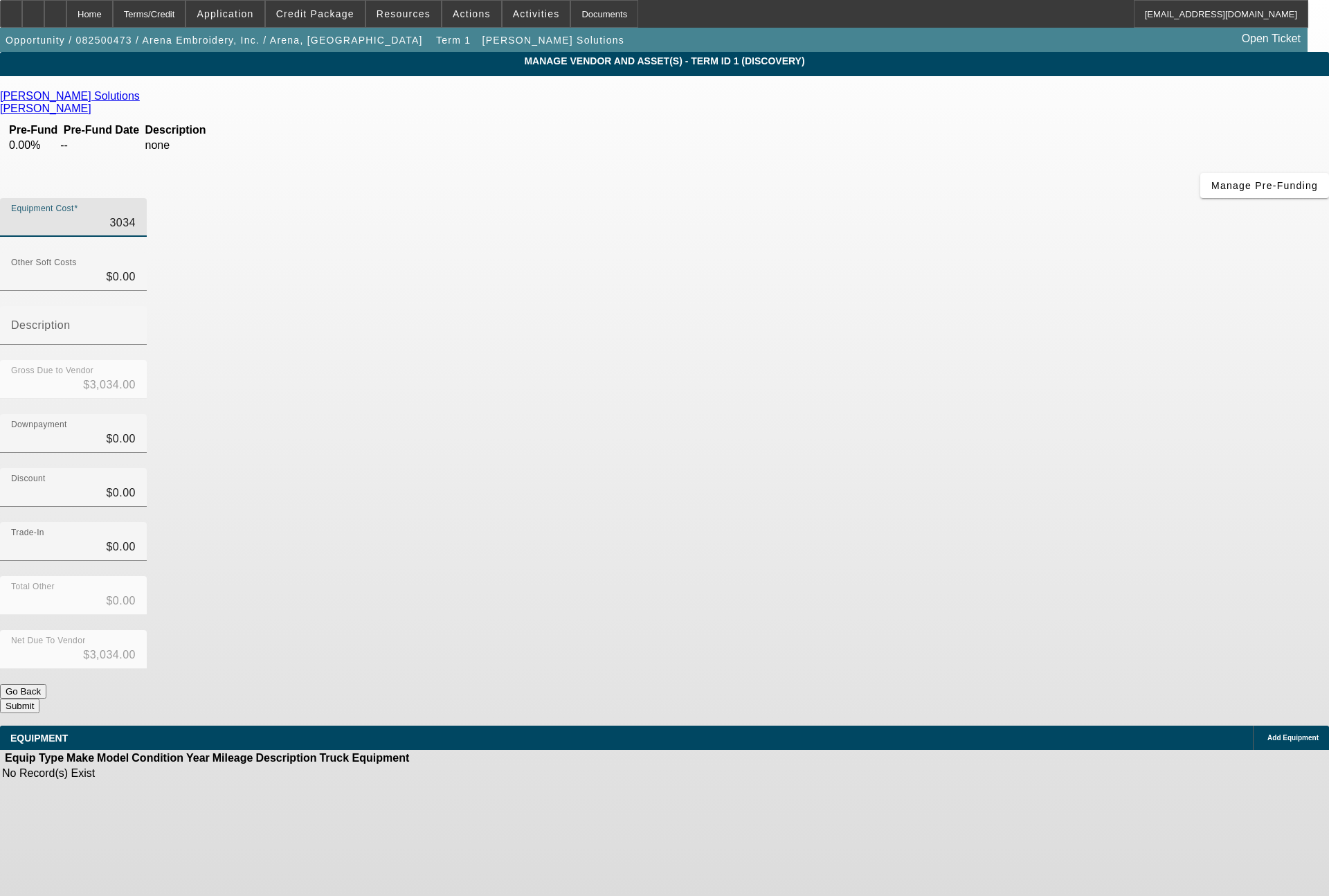
type input "$30,340.00"
click at [1253, 726] on div "Add Equipment" at bounding box center [1291, 737] width 76 height 25
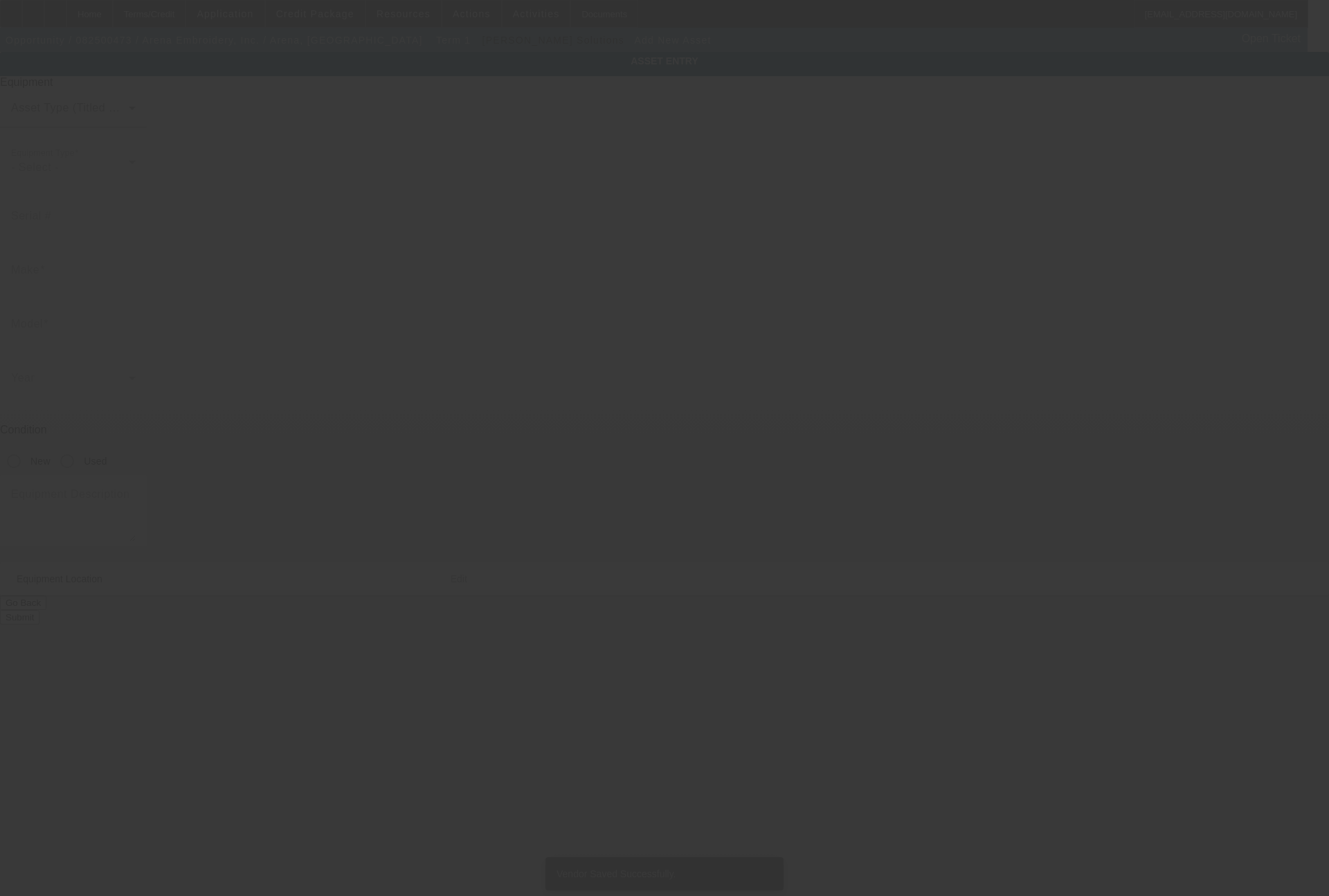
type input "80 Manhattan Ave"
type input "Brooklyn"
type input "11206"
type input "Kings"
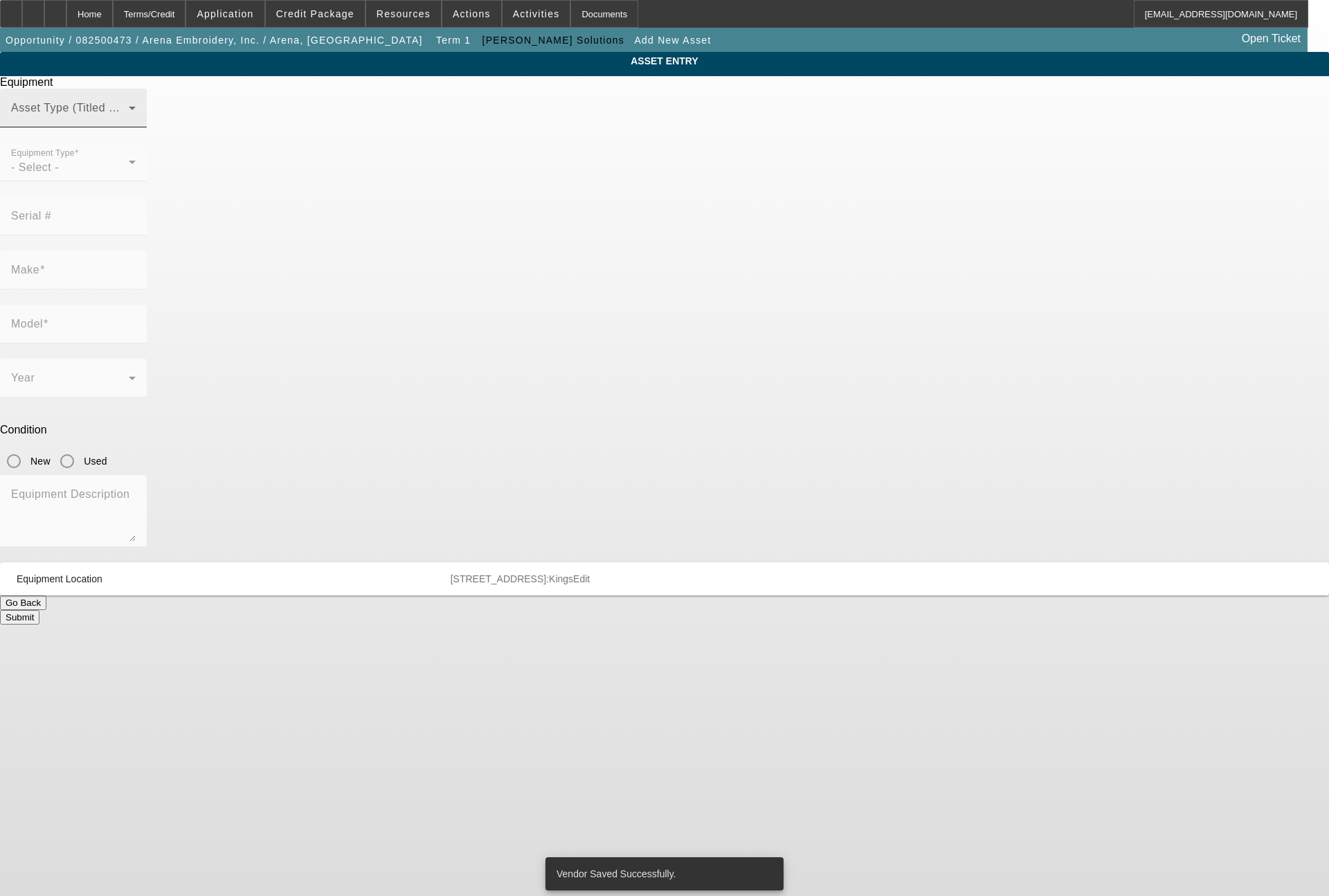
click at [129, 122] on span at bounding box center [70, 114] width 118 height 17
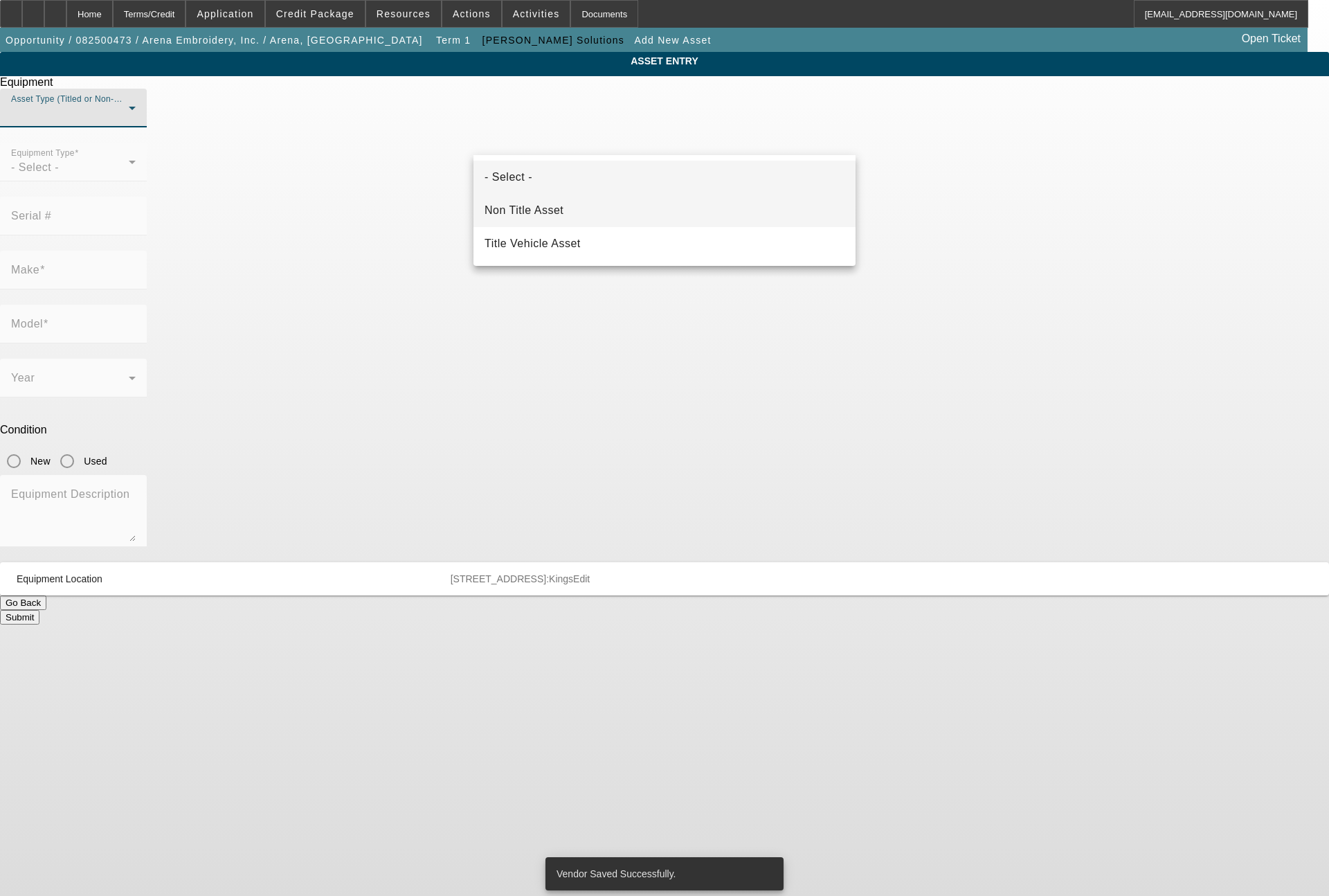
click at [555, 206] on span "Non Title Asset" at bounding box center [524, 210] width 79 height 17
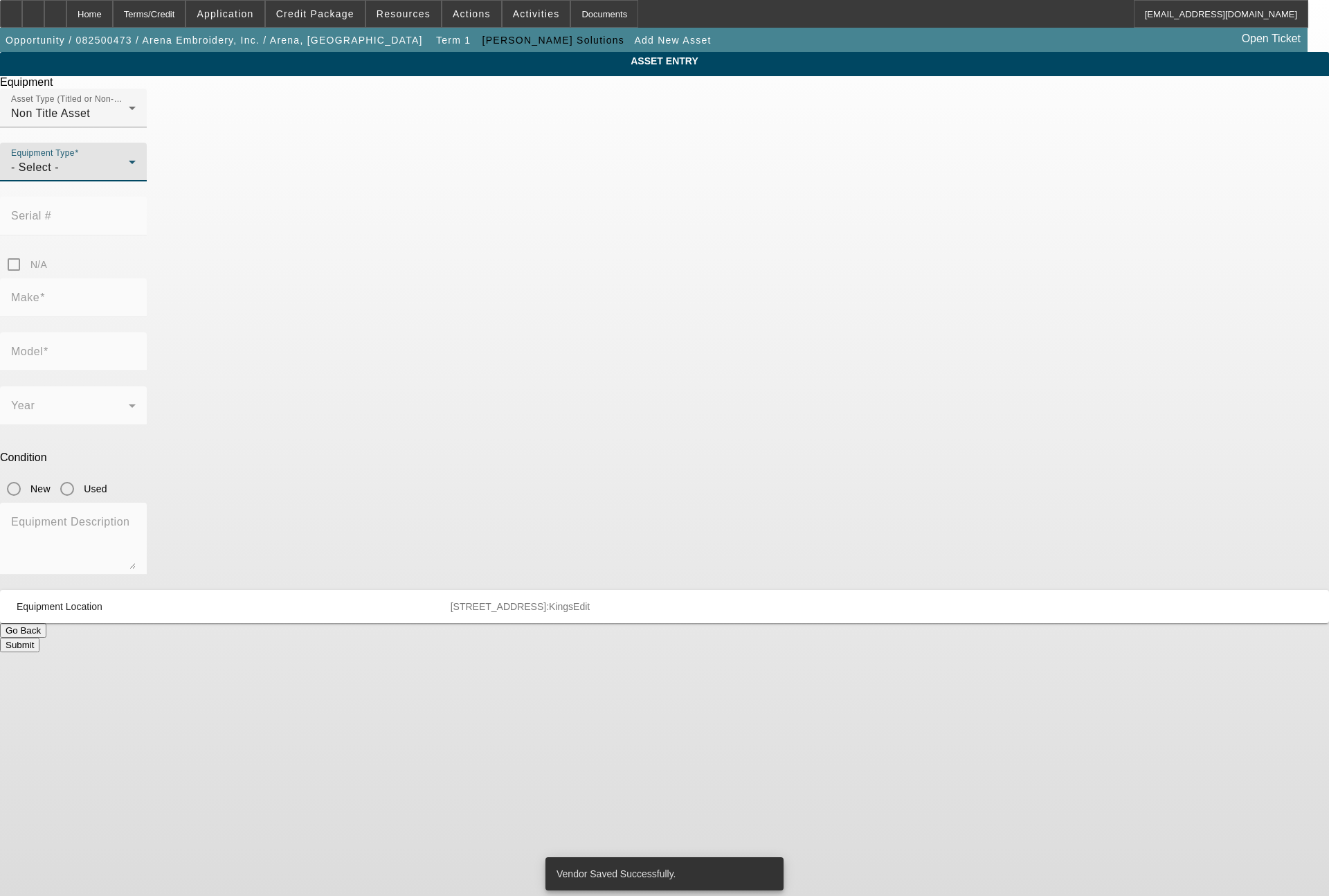
click at [129, 176] on div "- Select -" at bounding box center [70, 168] width 118 height 17
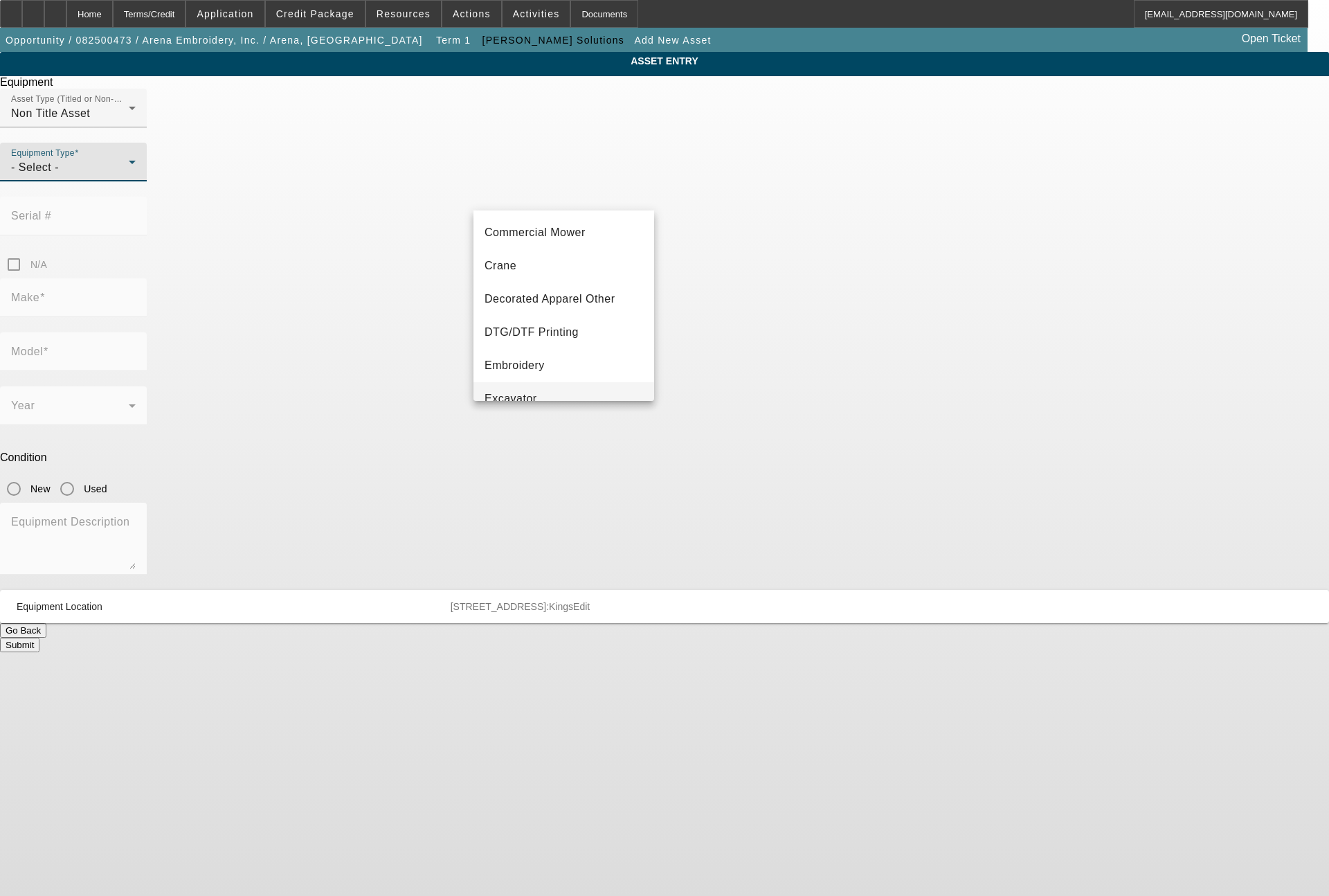
scroll to position [166, 0]
click at [526, 301] on span "Embroidery" at bounding box center [515, 299] width 60 height 17
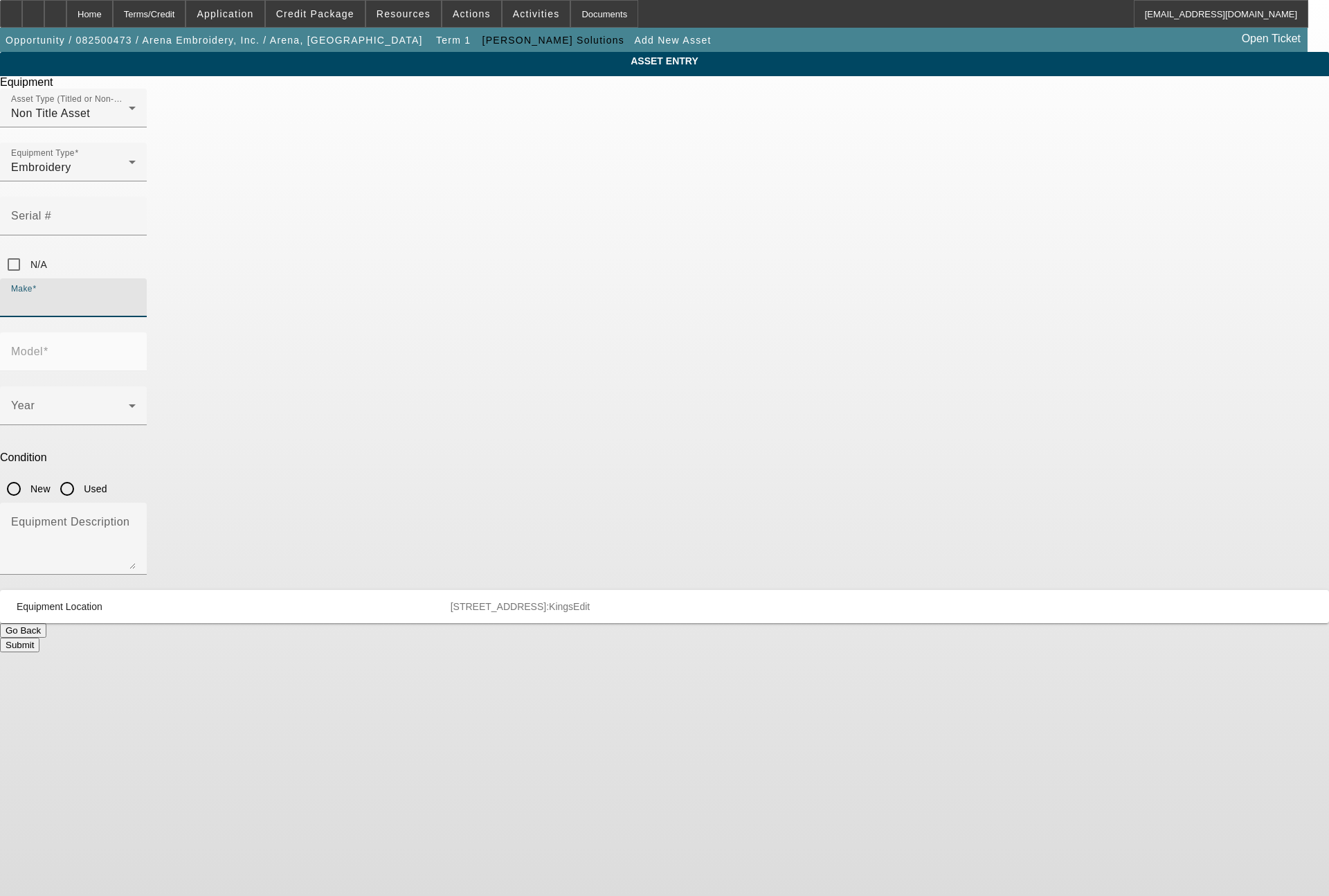
click at [135, 295] on input "Make" at bounding box center [74, 303] width 125 height 17
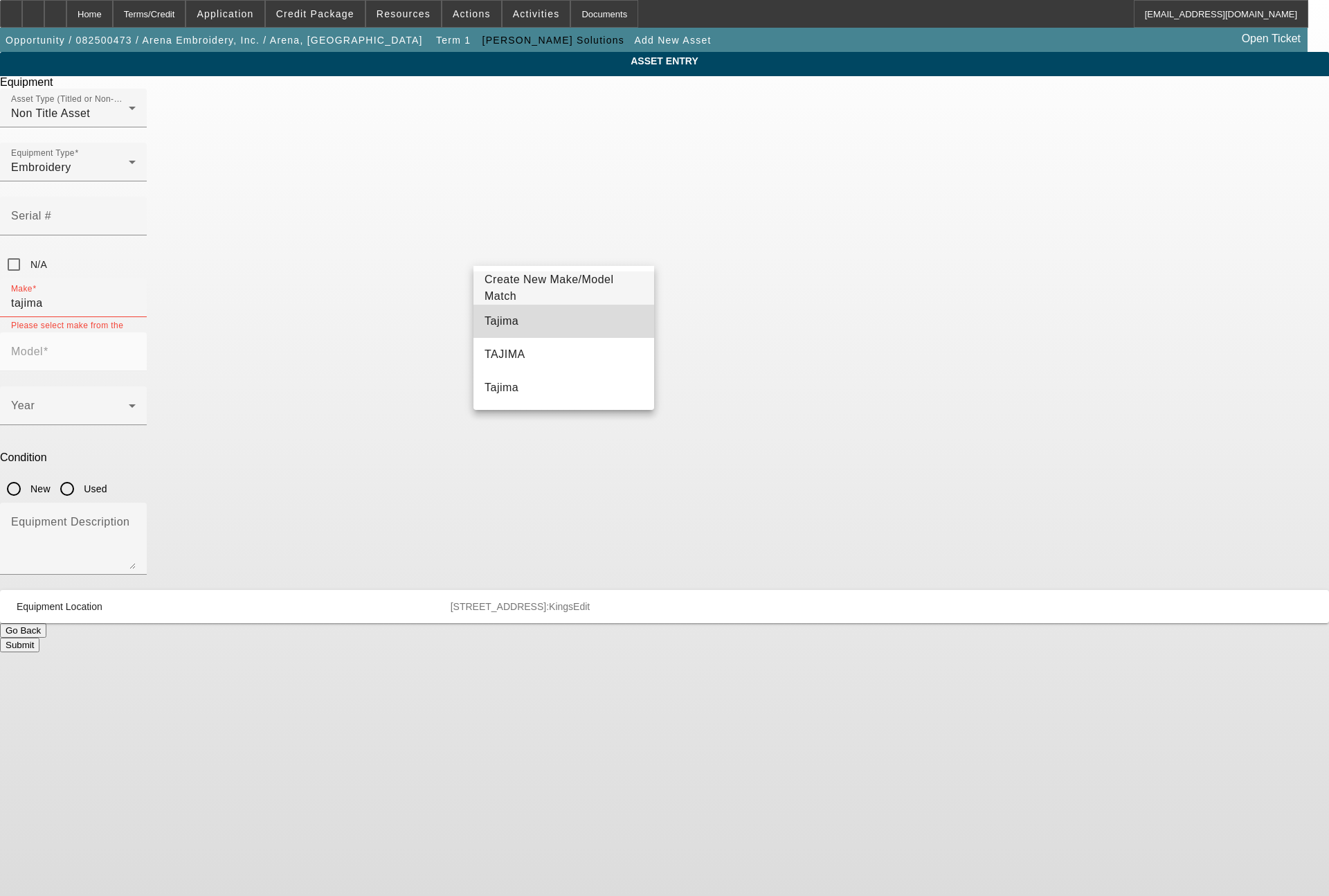
click at [511, 318] on mat-option "Tajima" at bounding box center [563, 321] width 180 height 33
type input "Tajima"
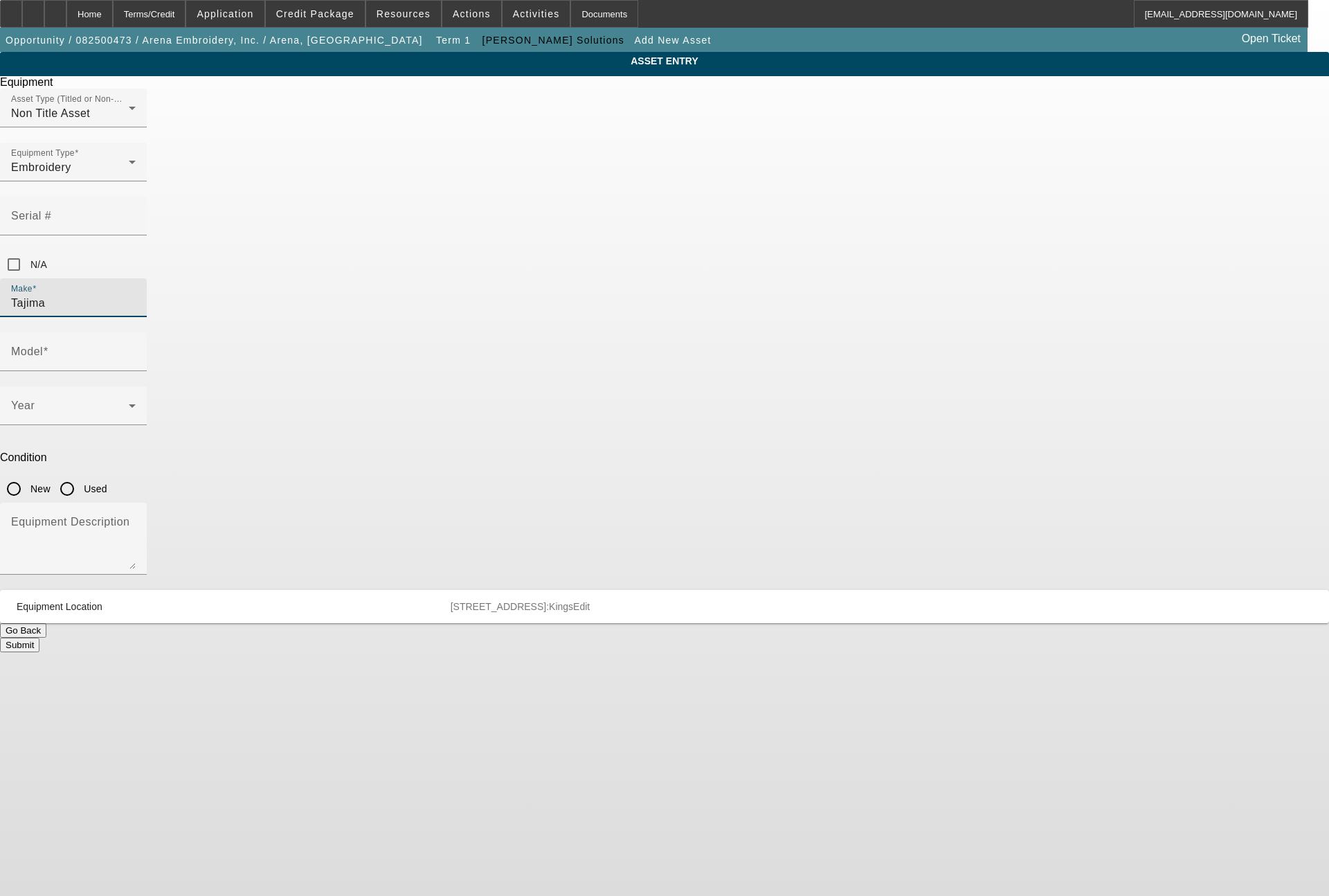
click at [135, 387] on div "Year" at bounding box center [74, 406] width 125 height 39
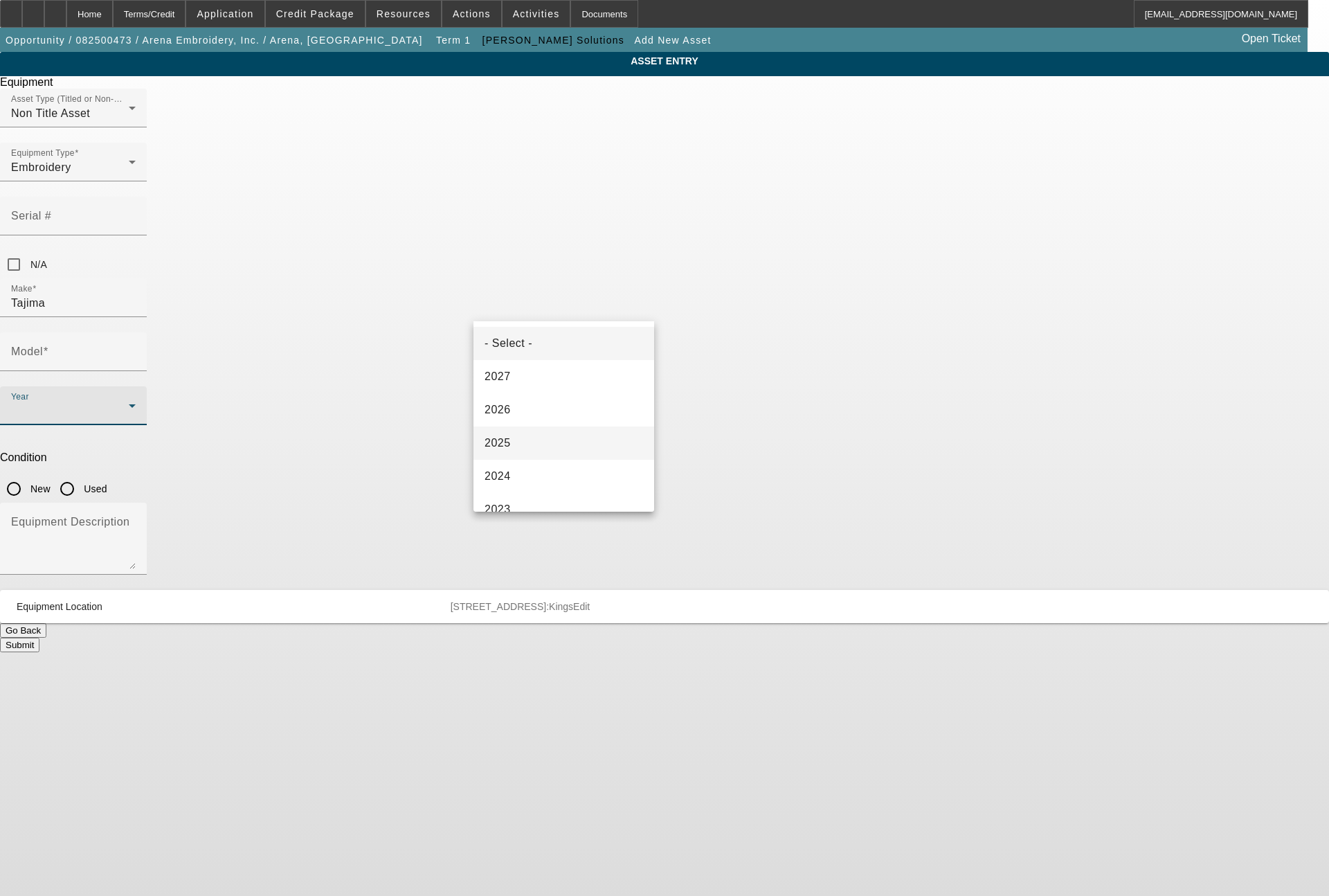
click at [495, 437] on span "2025" at bounding box center [497, 443] width 26 height 17
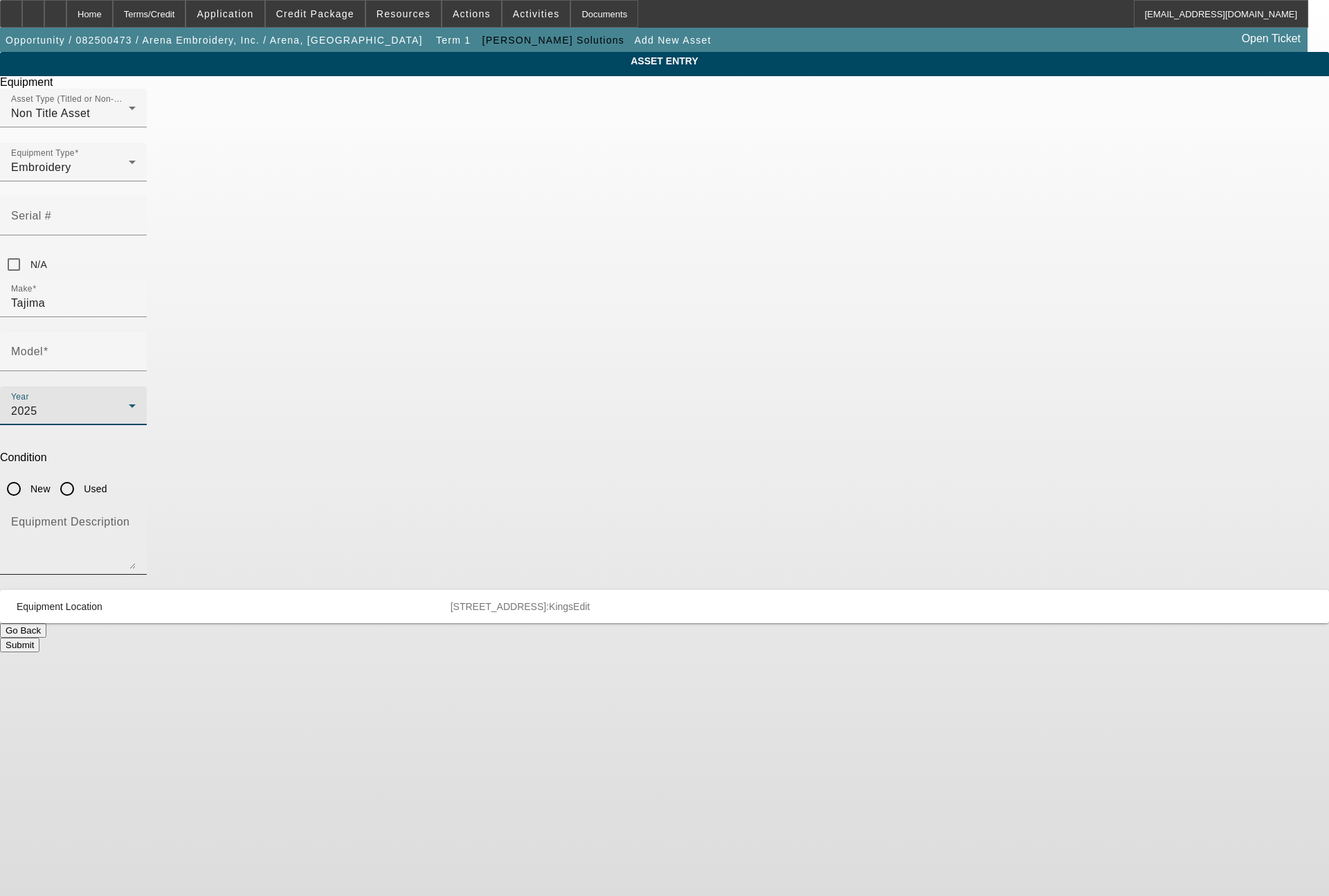
click at [135, 519] on textarea "Equipment Description" at bounding box center [74, 544] width 125 height 50
type textarea "single head machine"
click at [27, 475] on input "New" at bounding box center [13, 488] width 27 height 27
radio input "true"
click at [135, 333] on div "Model" at bounding box center [74, 352] width 125 height 39
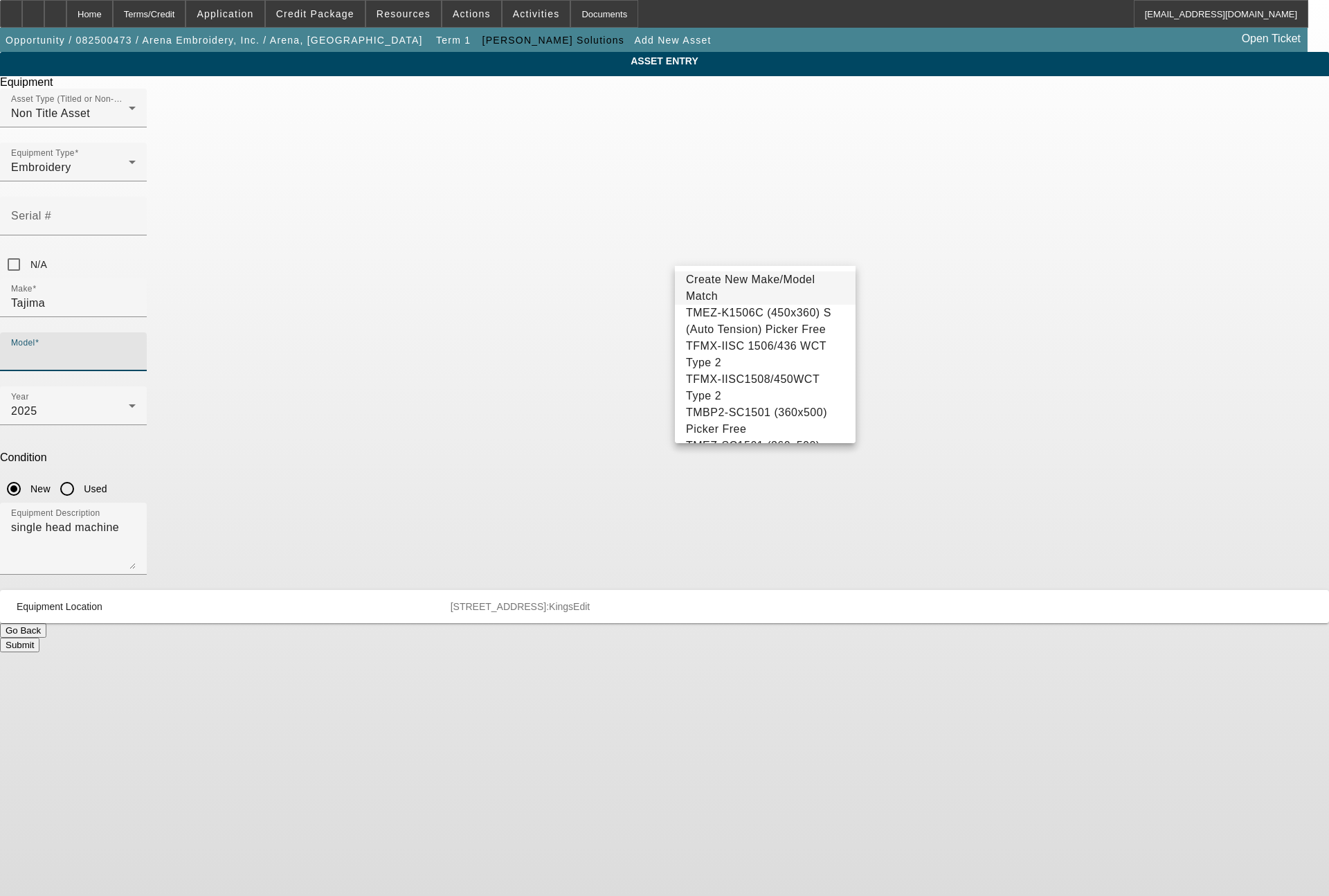
scroll to position [154, 0]
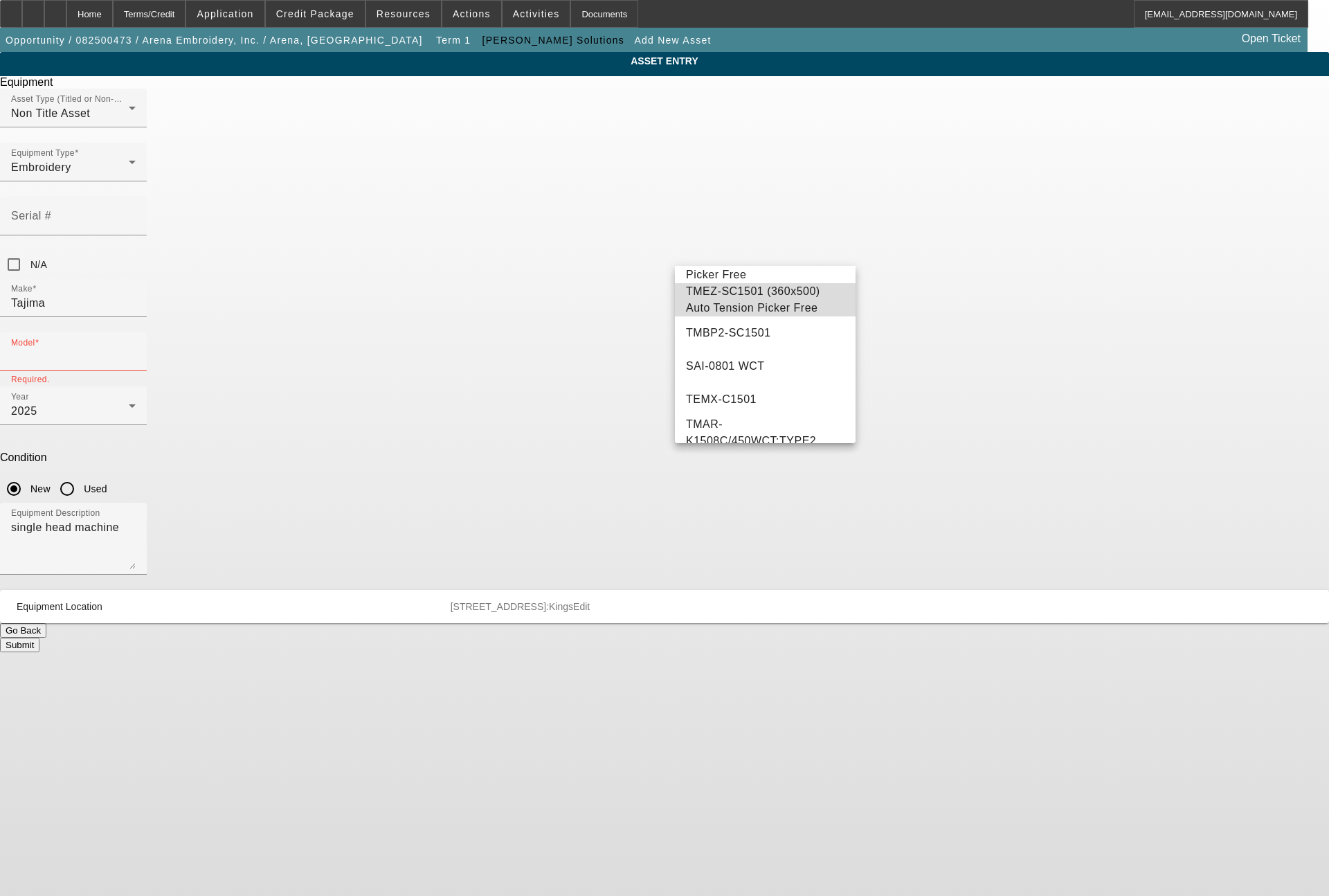
click at [773, 316] on span "TMEZ-SC1501 (360x500) Auto Tension Picker Free" at bounding box center [766, 300] width 159 height 33
type input "TMEZ-SC1501 (360x500) Auto Tension Picker Free"
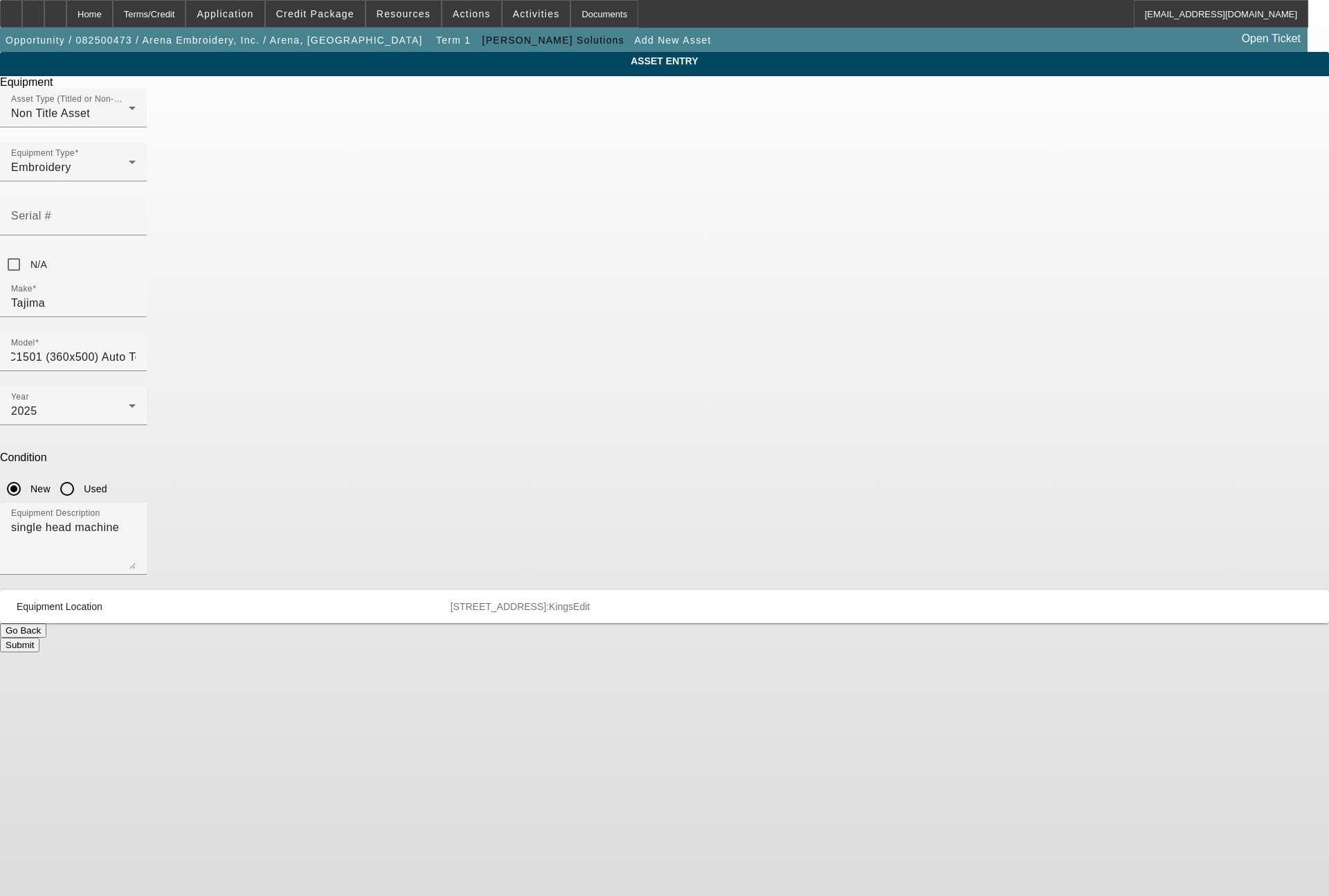
scroll to position [0, 0]
click at [39, 638] on button "Submit" at bounding box center [20, 645] width 39 height 15
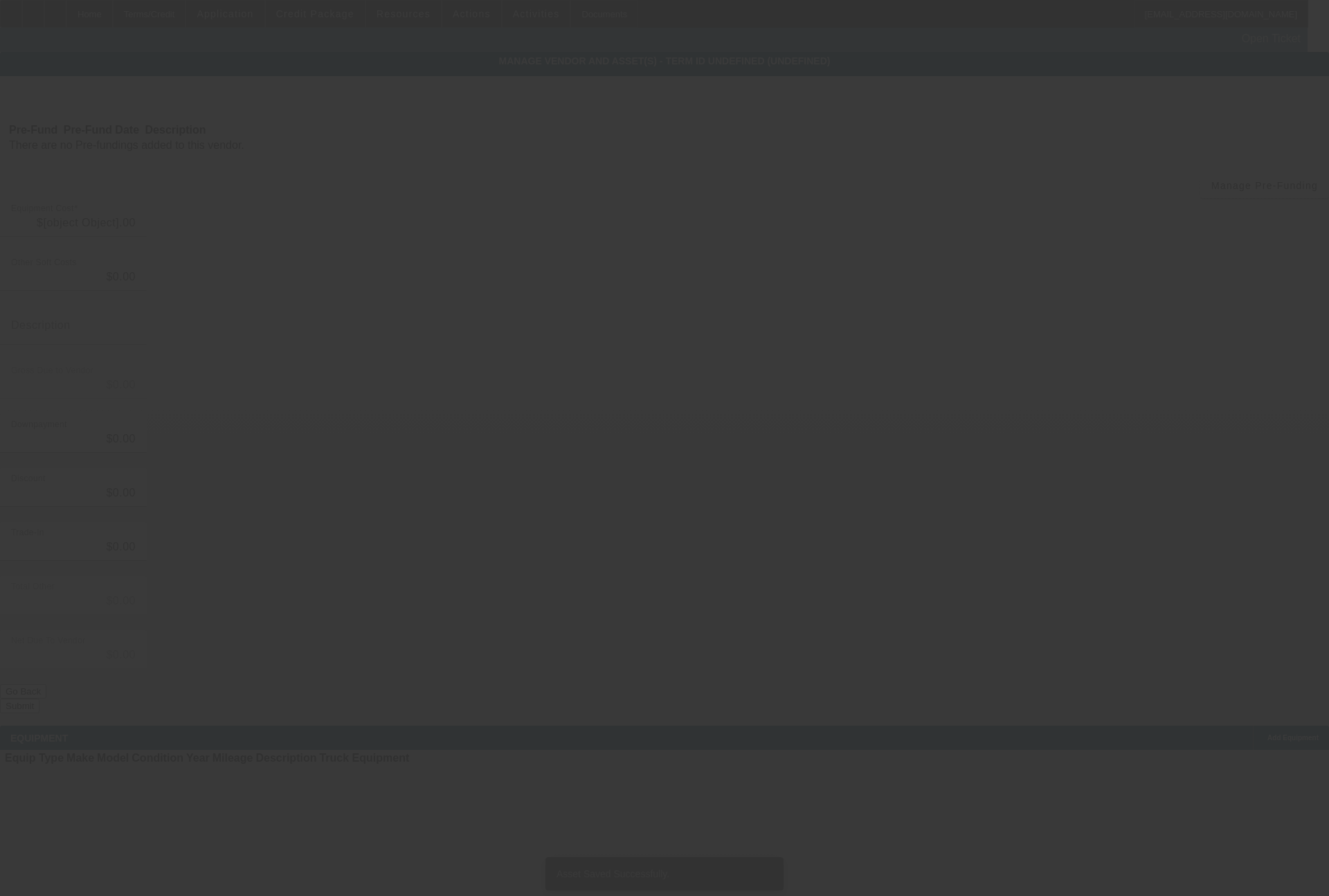
type input "$30,340.00"
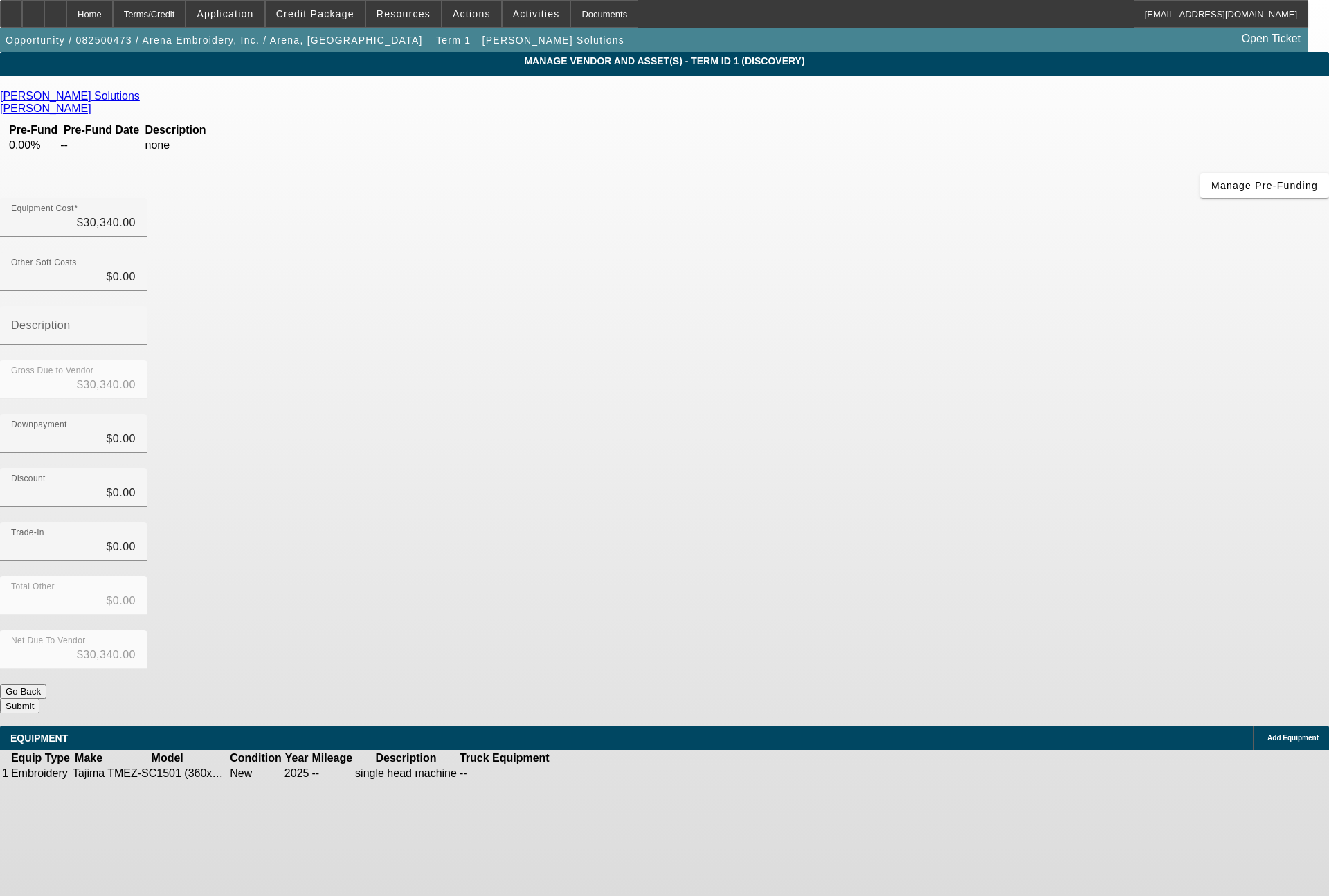
click at [39, 698] on button "Submit" at bounding box center [20, 705] width 39 height 15
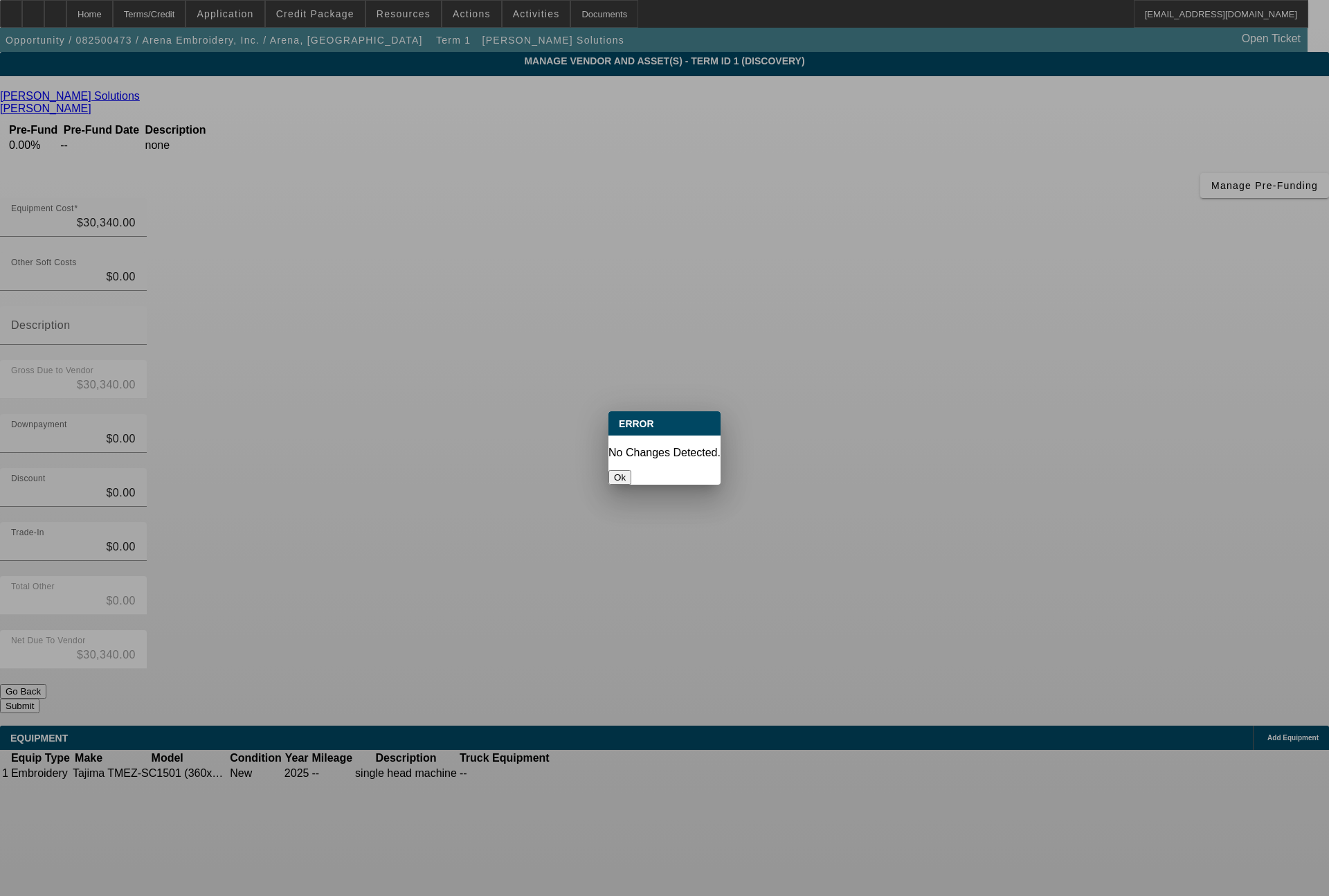
click at [632, 470] on button "Ok" at bounding box center [620, 477] width 23 height 15
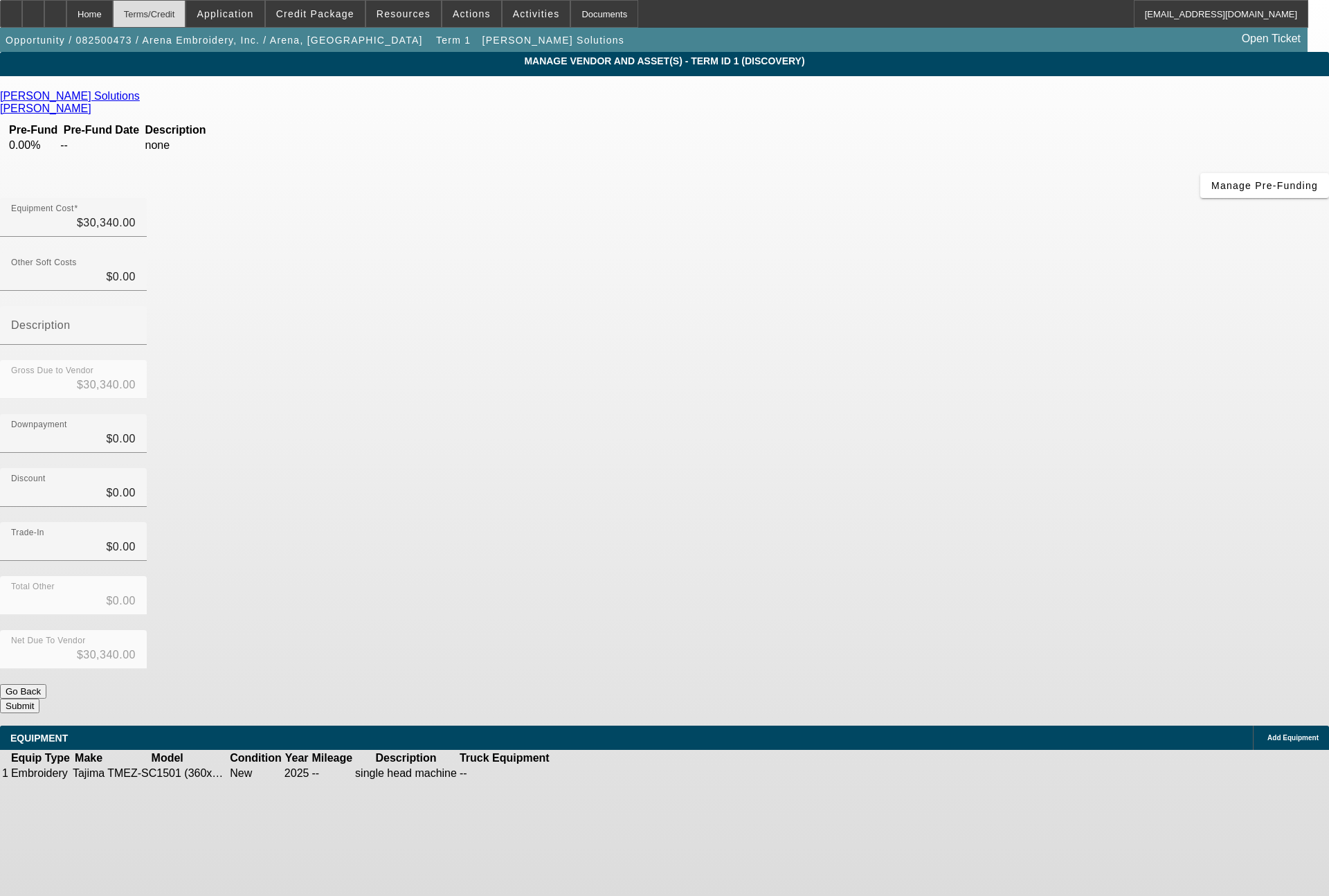
click at [186, 20] on div "Terms/Credit" at bounding box center [149, 13] width 74 height 27
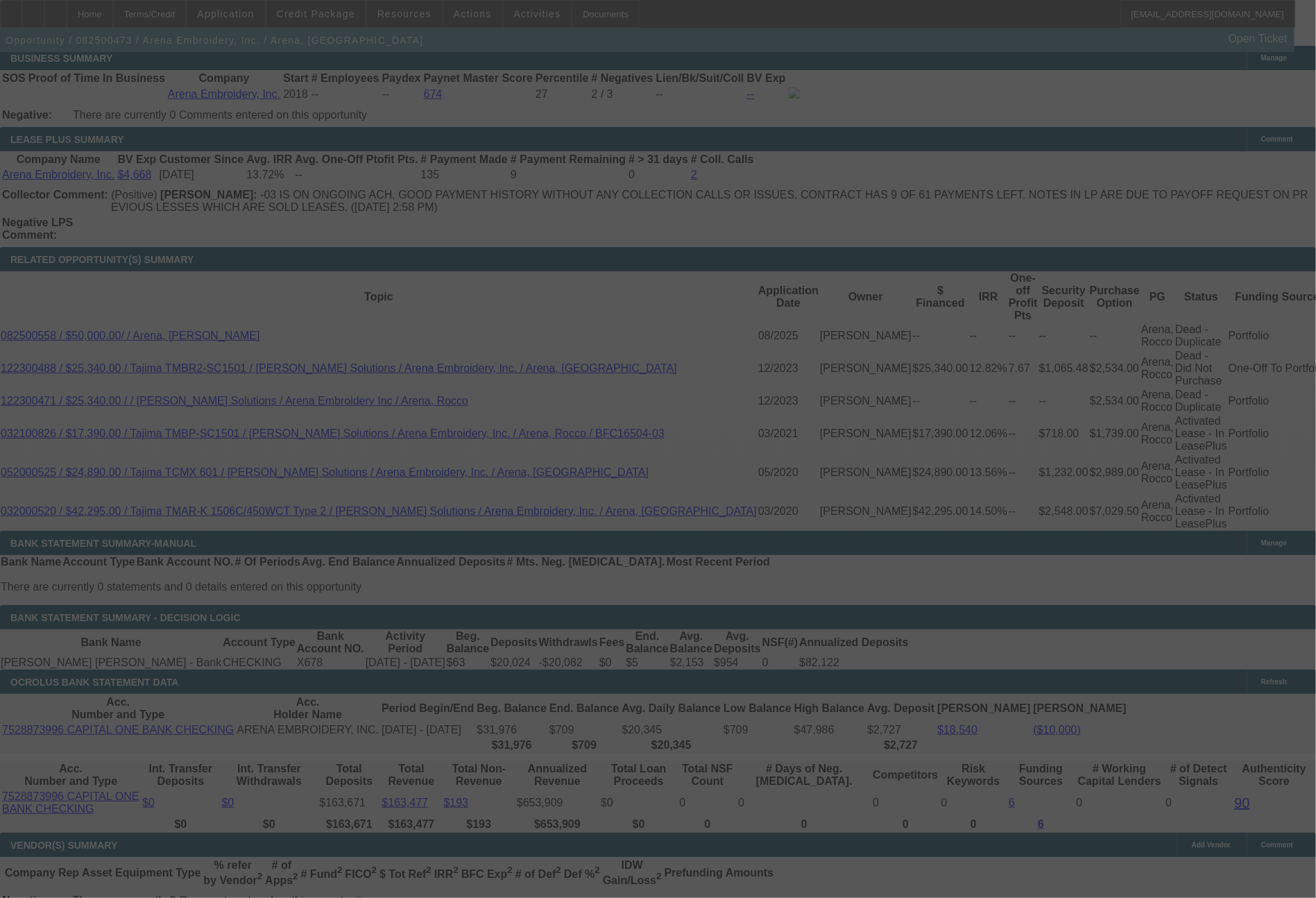
select select "0"
select select "2"
select select "0.1"
select select "4"
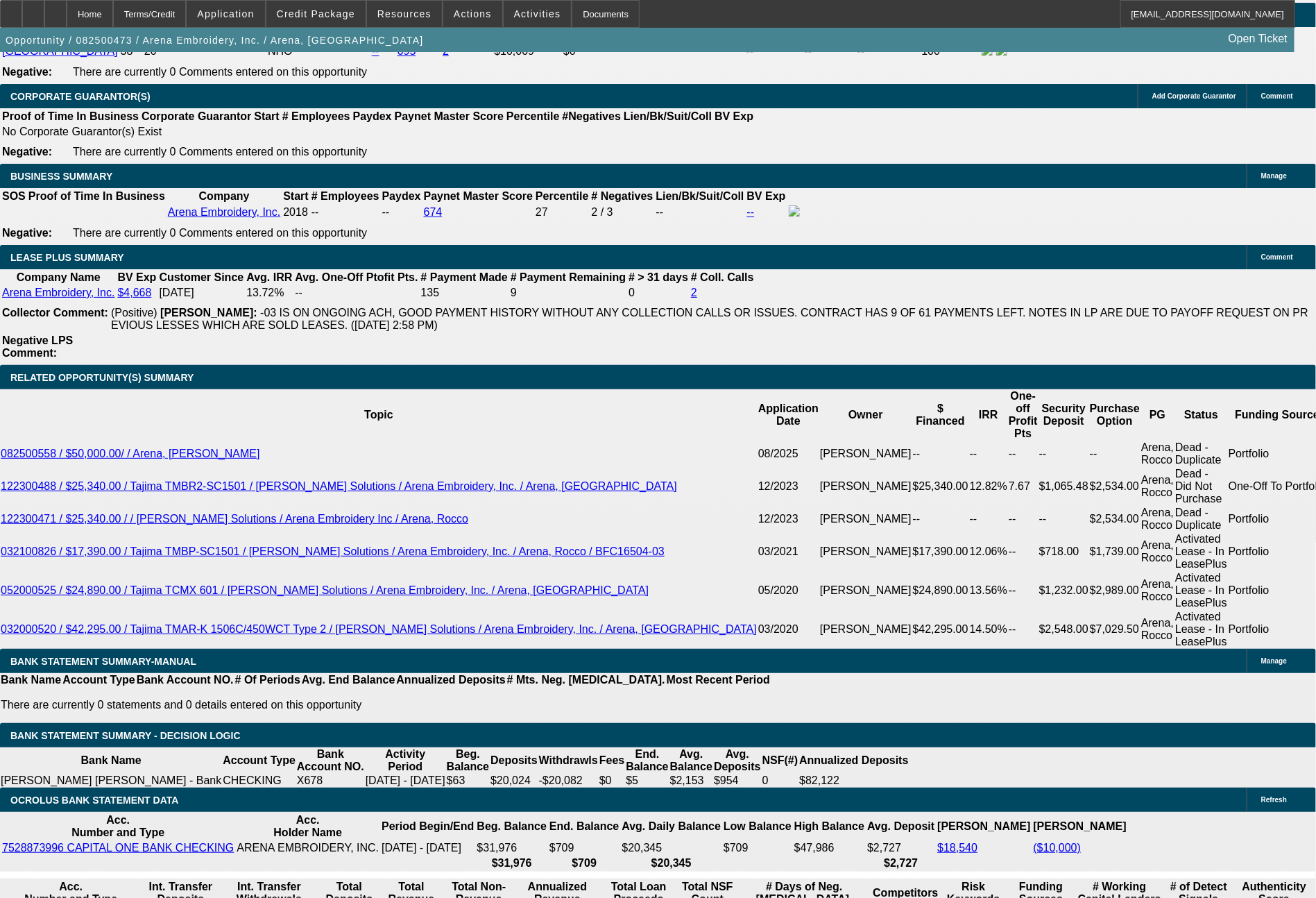
scroll to position [2144, 0]
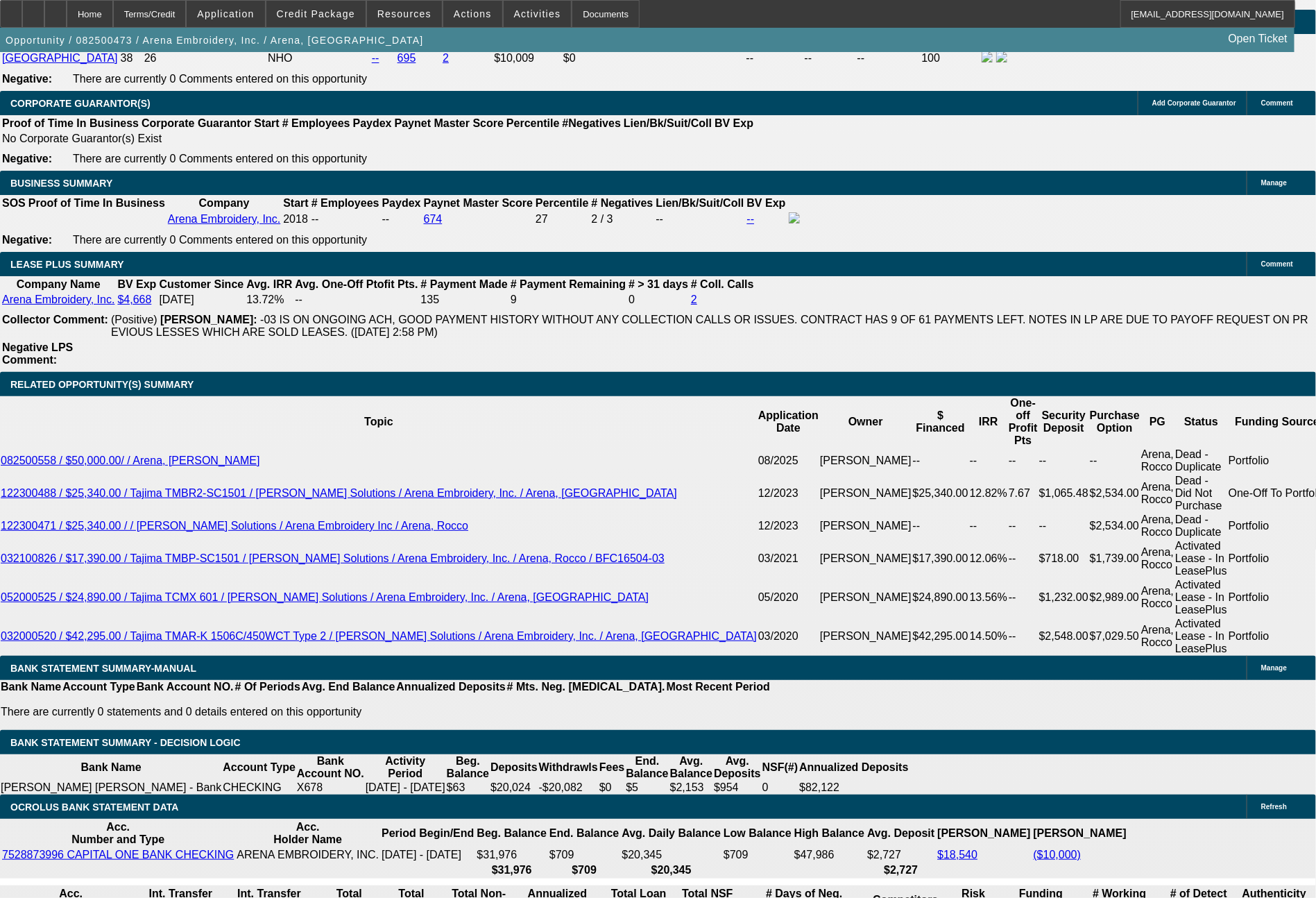
type input "$0.00"
type input "60"
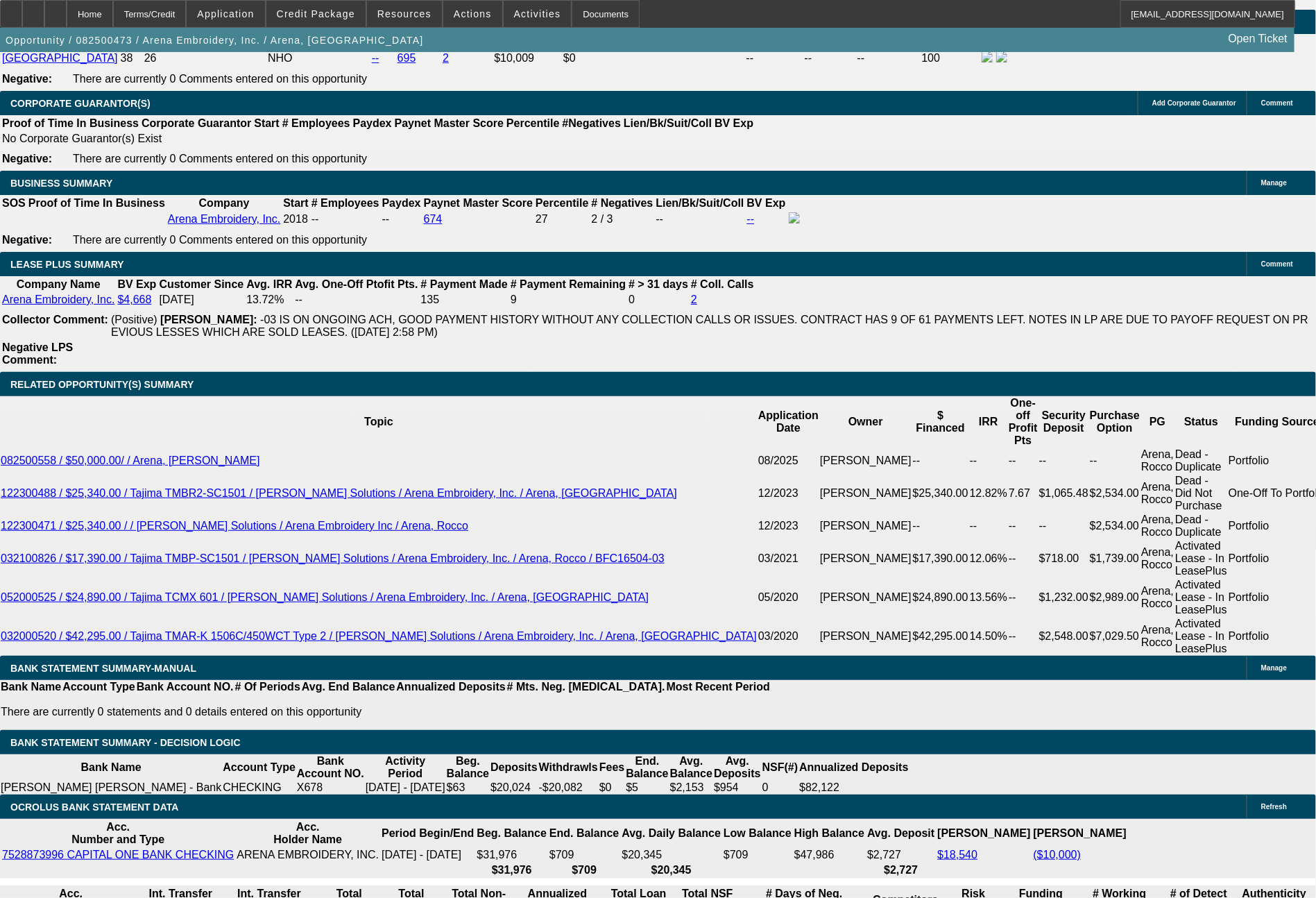
type input "633"
type input "9.2"
type input "$1,266.00"
type input "6"
type input "$12.00"
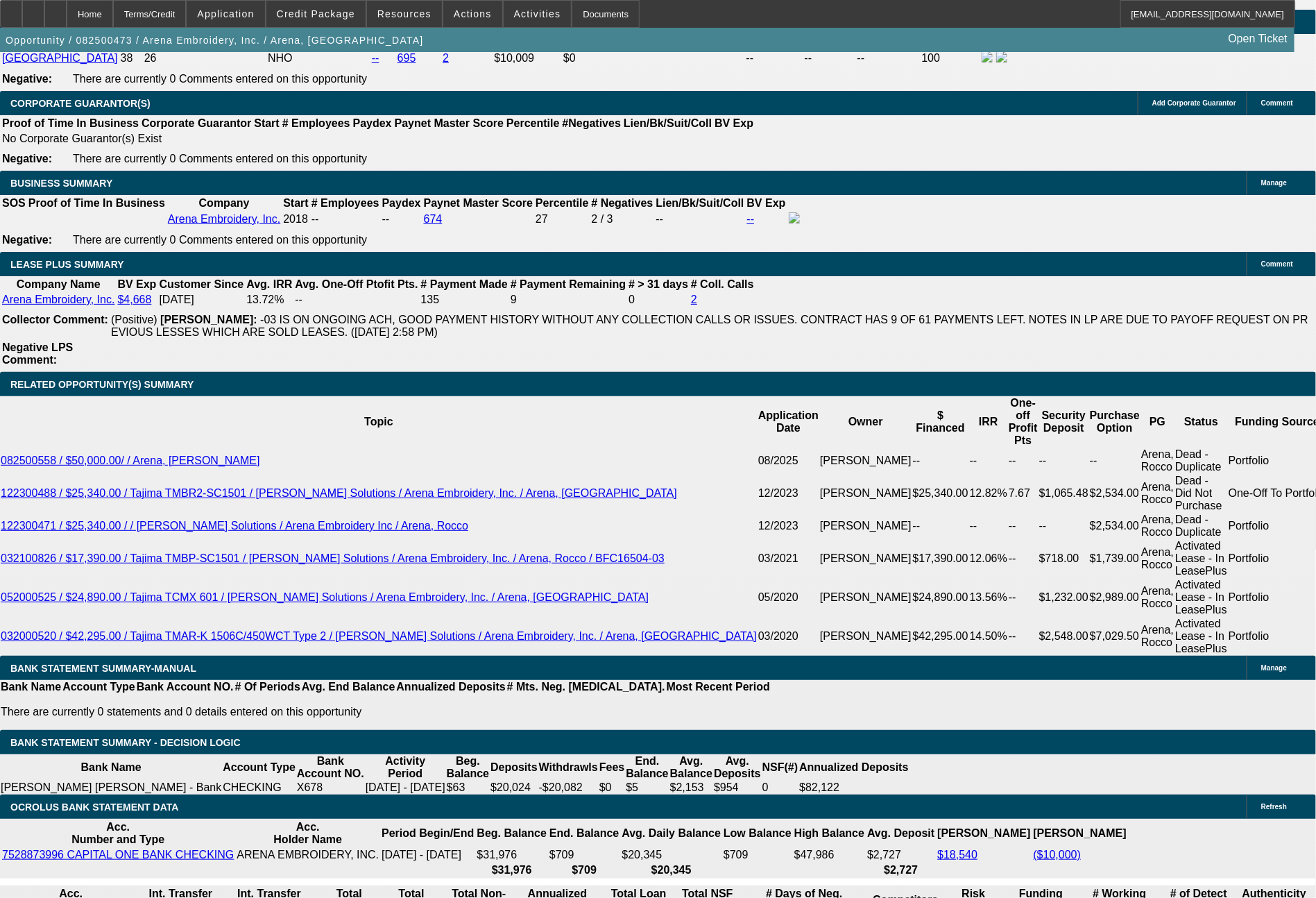
type input "627"
type input "8.8"
type input "$1,254.00"
type input "$627.00"
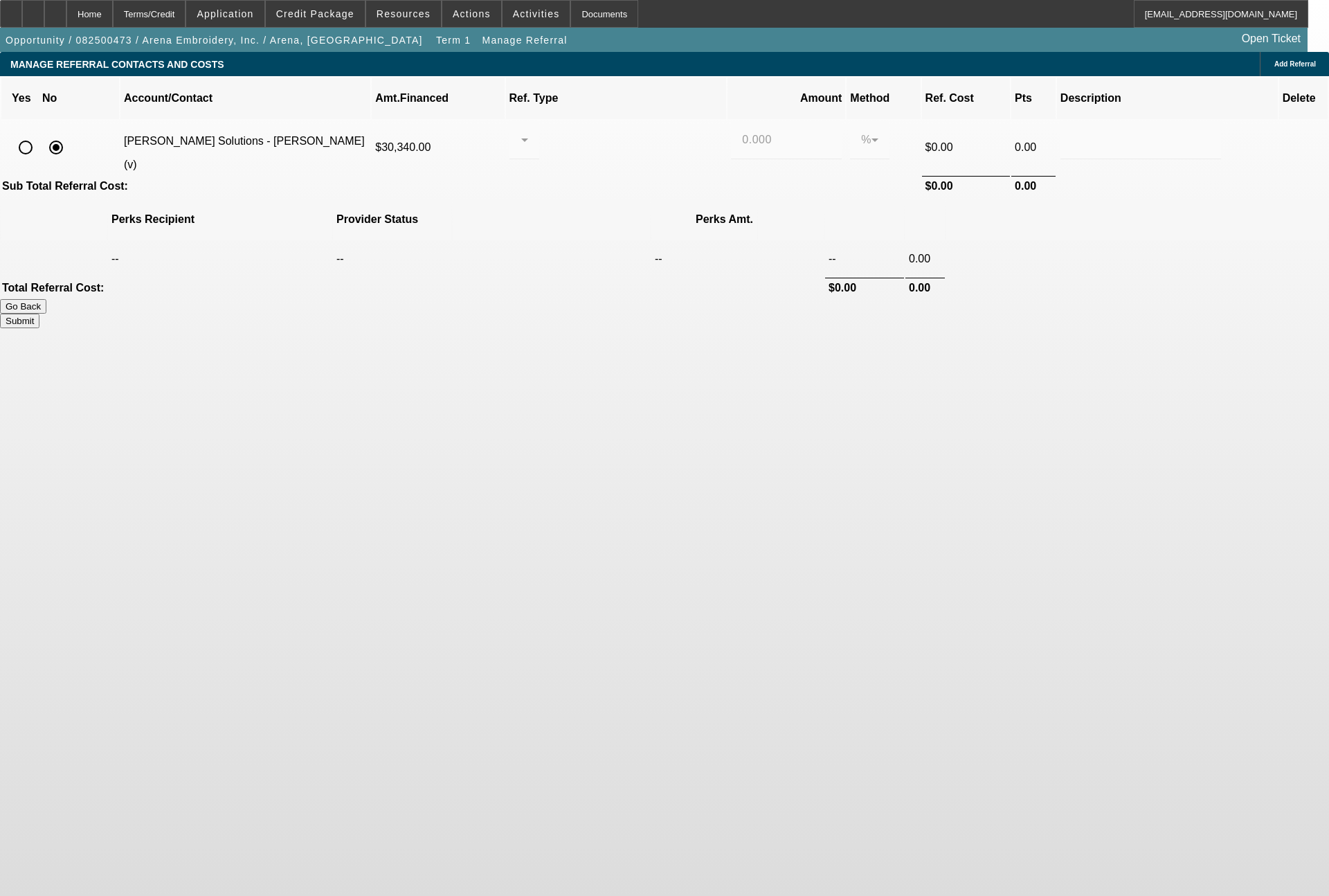
click at [39, 133] on input "radio" at bounding box center [25, 147] width 27 height 27
radio input "true"
click at [540, 159] on div at bounding box center [524, 167] width 29 height 15
click at [521, 131] on div at bounding box center [521, 140] width 1 height 17
click at [615, 160] on span "Pay vendor SALES PERSON" at bounding box center [632, 163] width 113 height 33
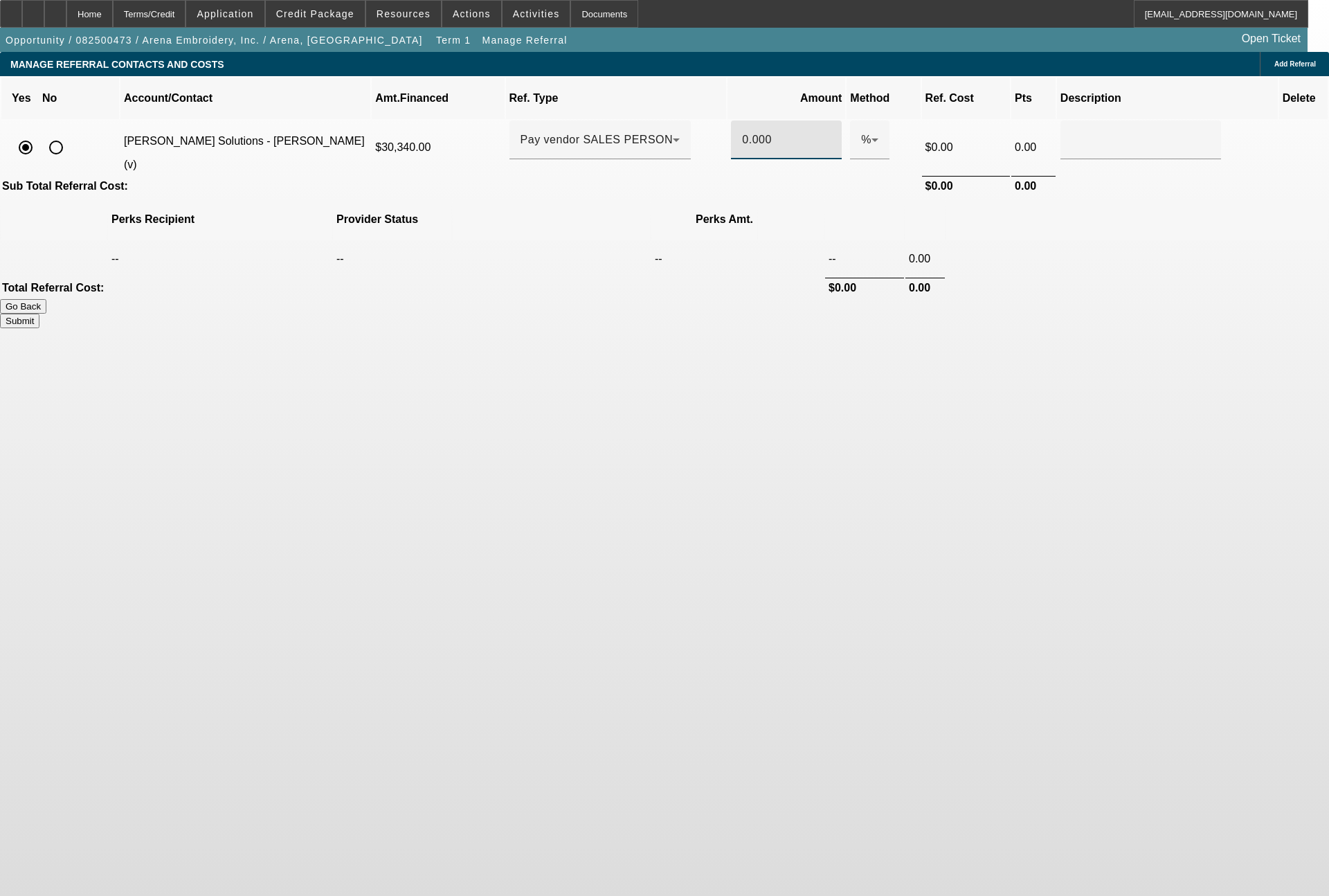
click at [744, 131] on input "0.000" at bounding box center [787, 140] width 88 height 17
click at [39, 314] on button "Submit" at bounding box center [20, 321] width 39 height 15
type input "0.500"
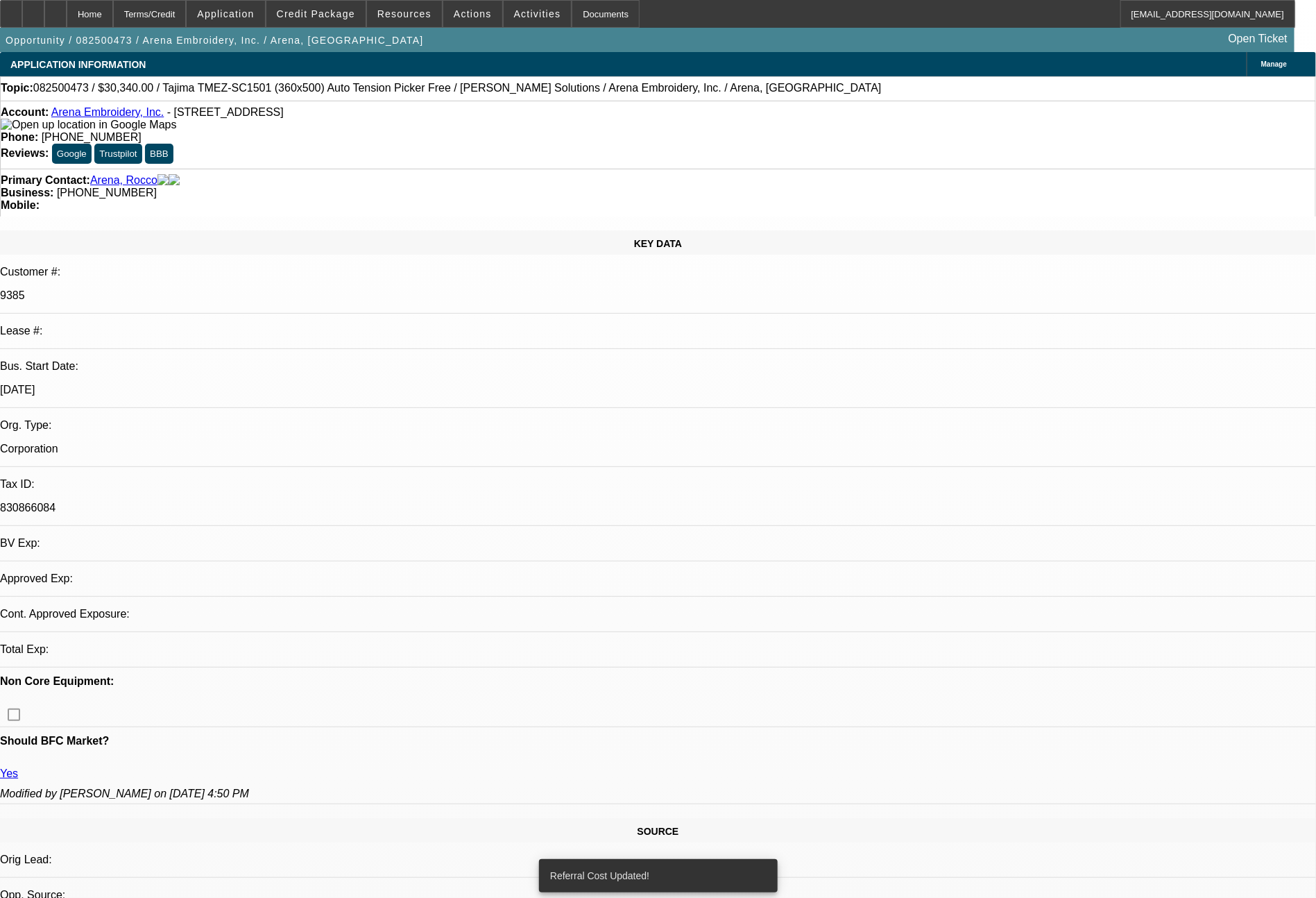
select select "0"
select select "2"
select select "0.1"
select select "4"
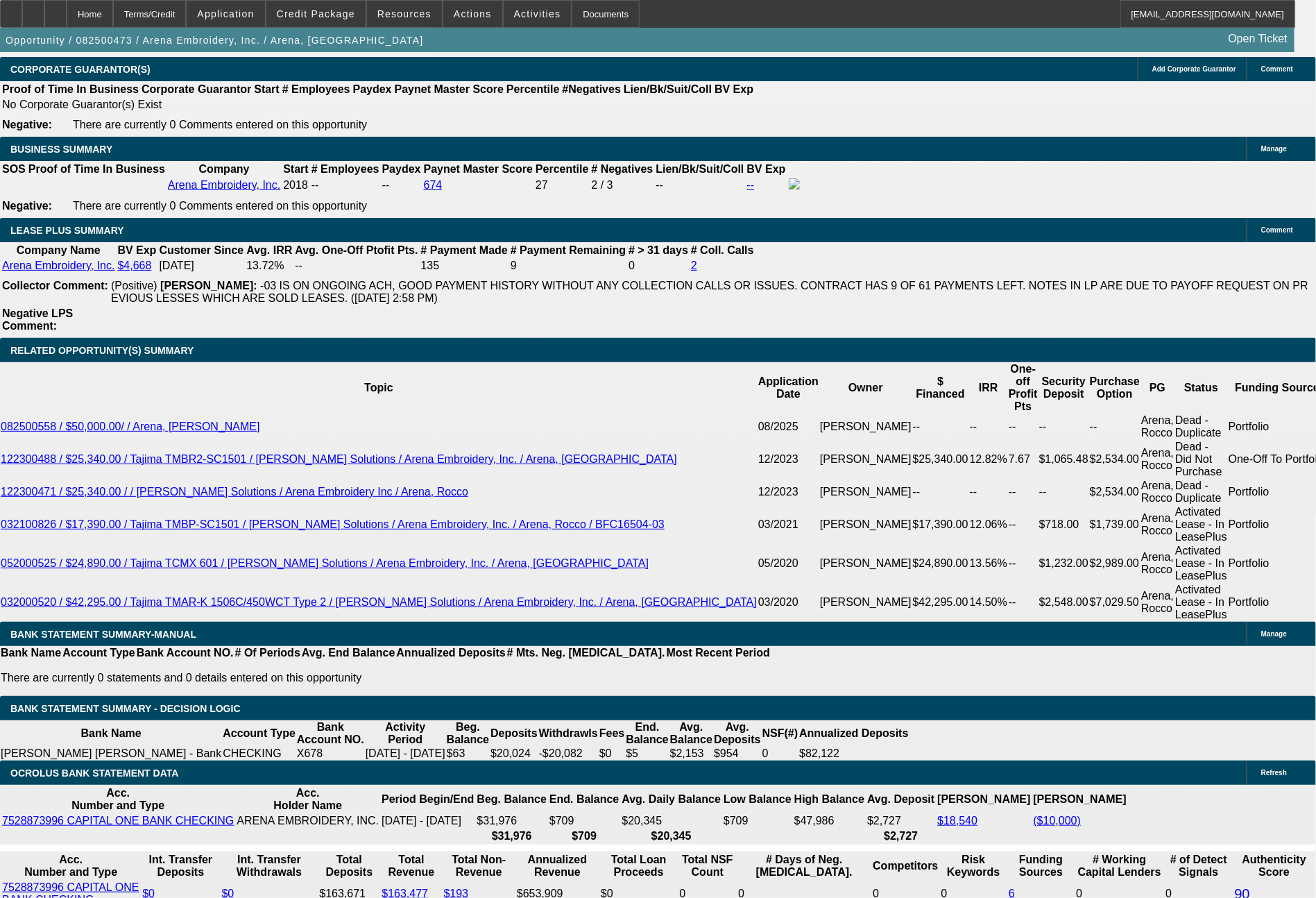
scroll to position [2192, 0]
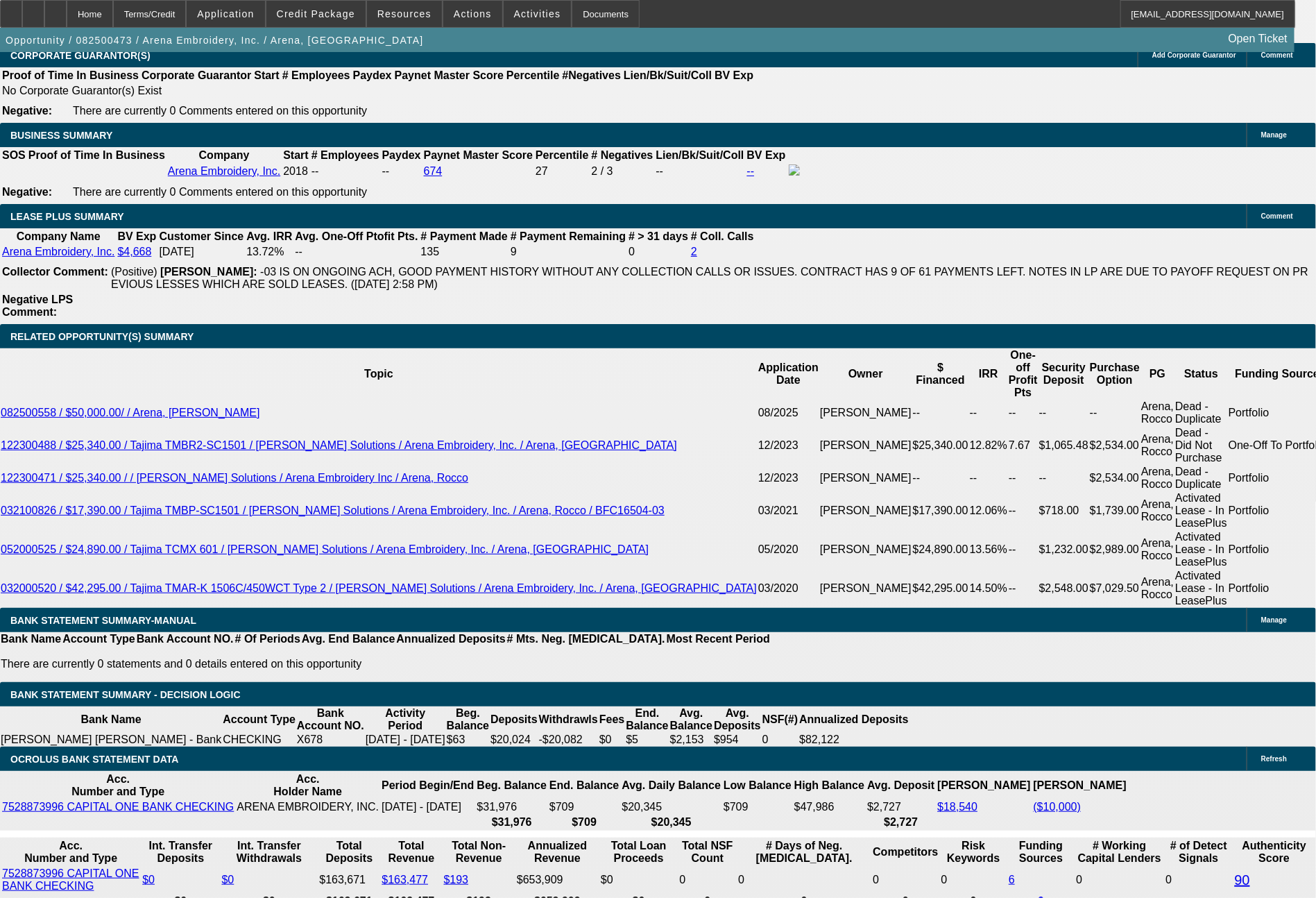
drag, startPoint x: 211, startPoint y: 552, endPoint x: 307, endPoint y: 418, distance: 164.8
type input "6"
type input "$12.00"
type input "UNKNOWN"
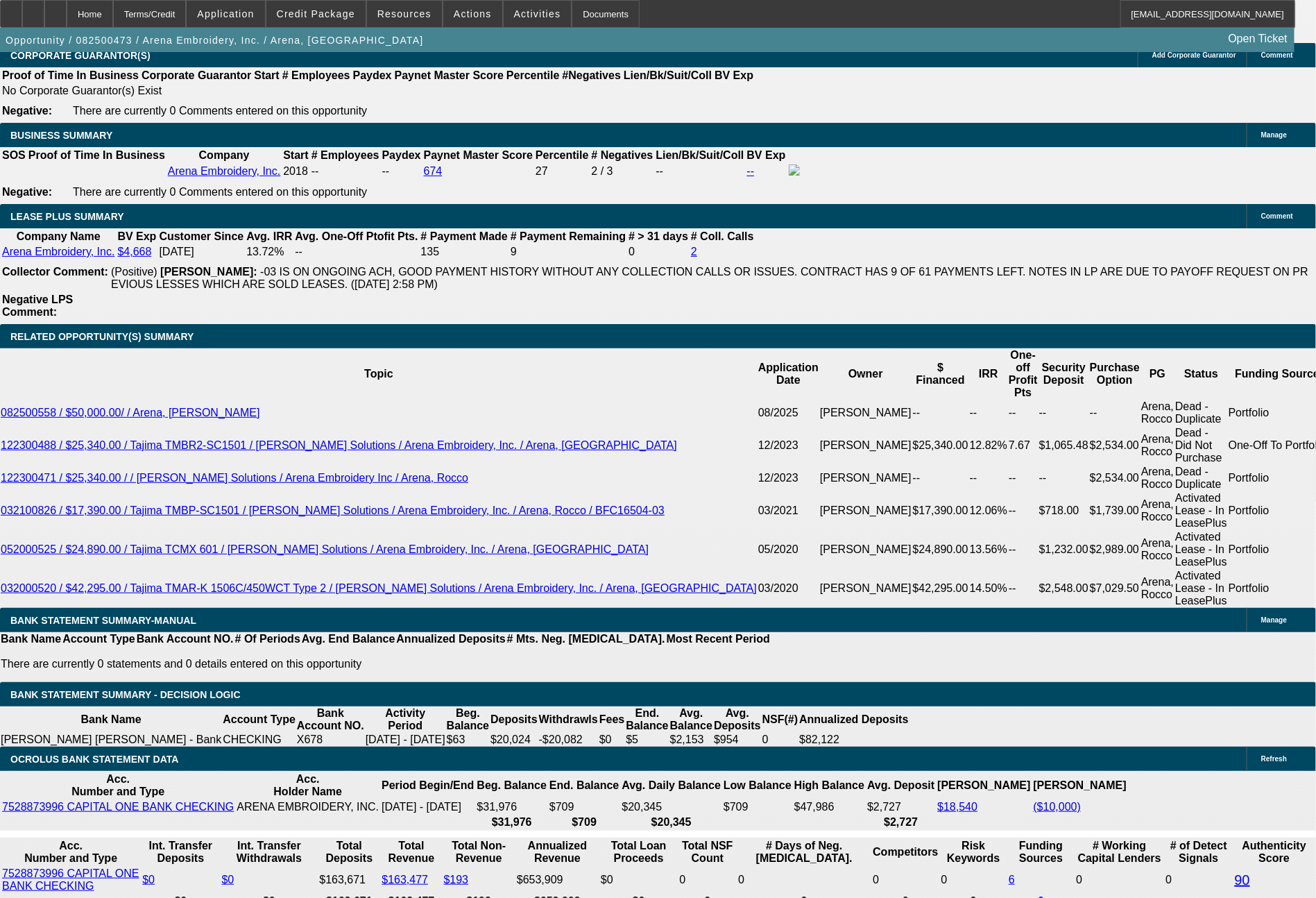
type input "633"
type input "$1,266.00"
type input "9.2"
type input "$633.00"
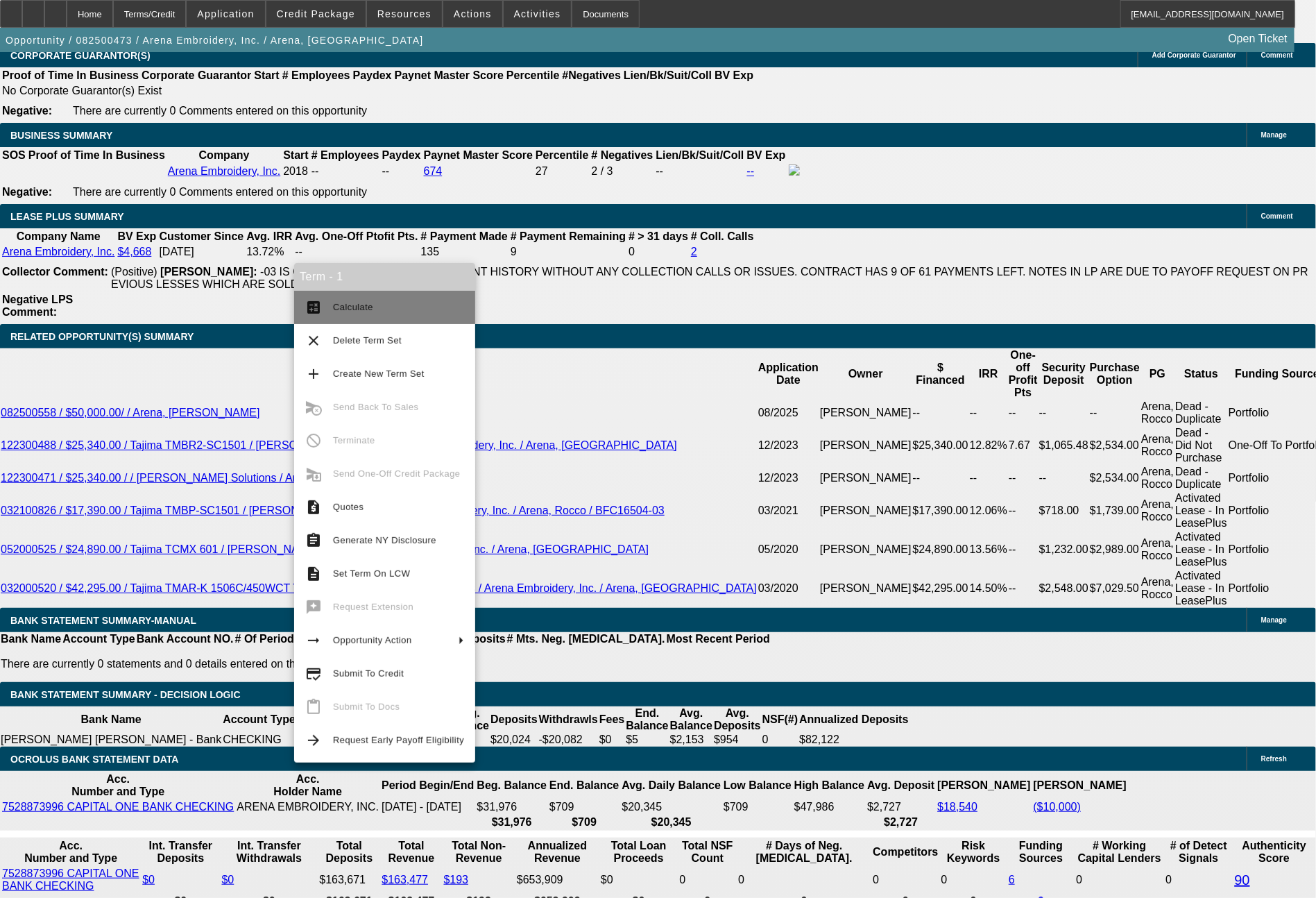
click at [347, 317] on button "calculate Calculate" at bounding box center [384, 307] width 181 height 33
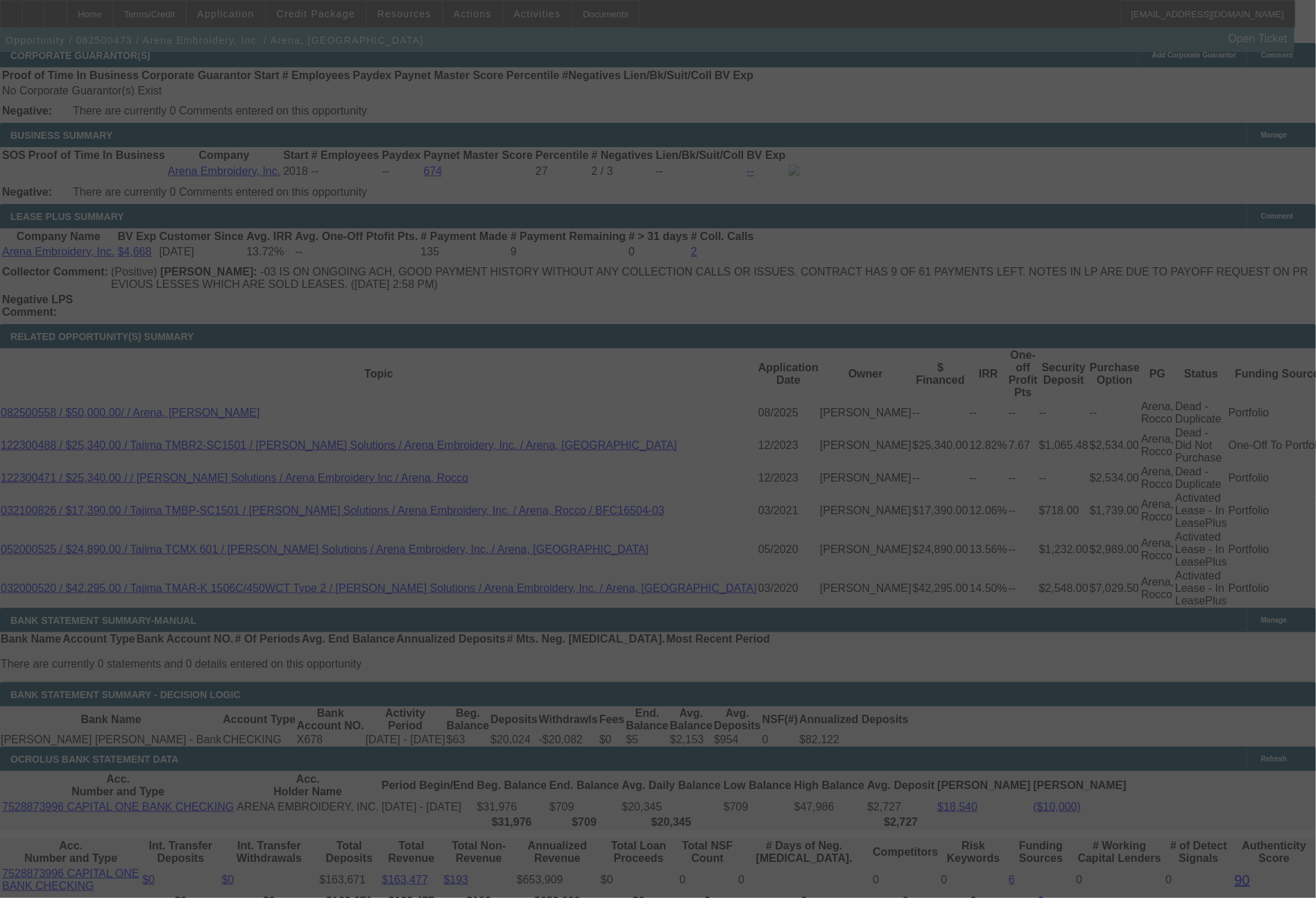
select select "0"
select select "2"
select select "0.1"
select select "4"
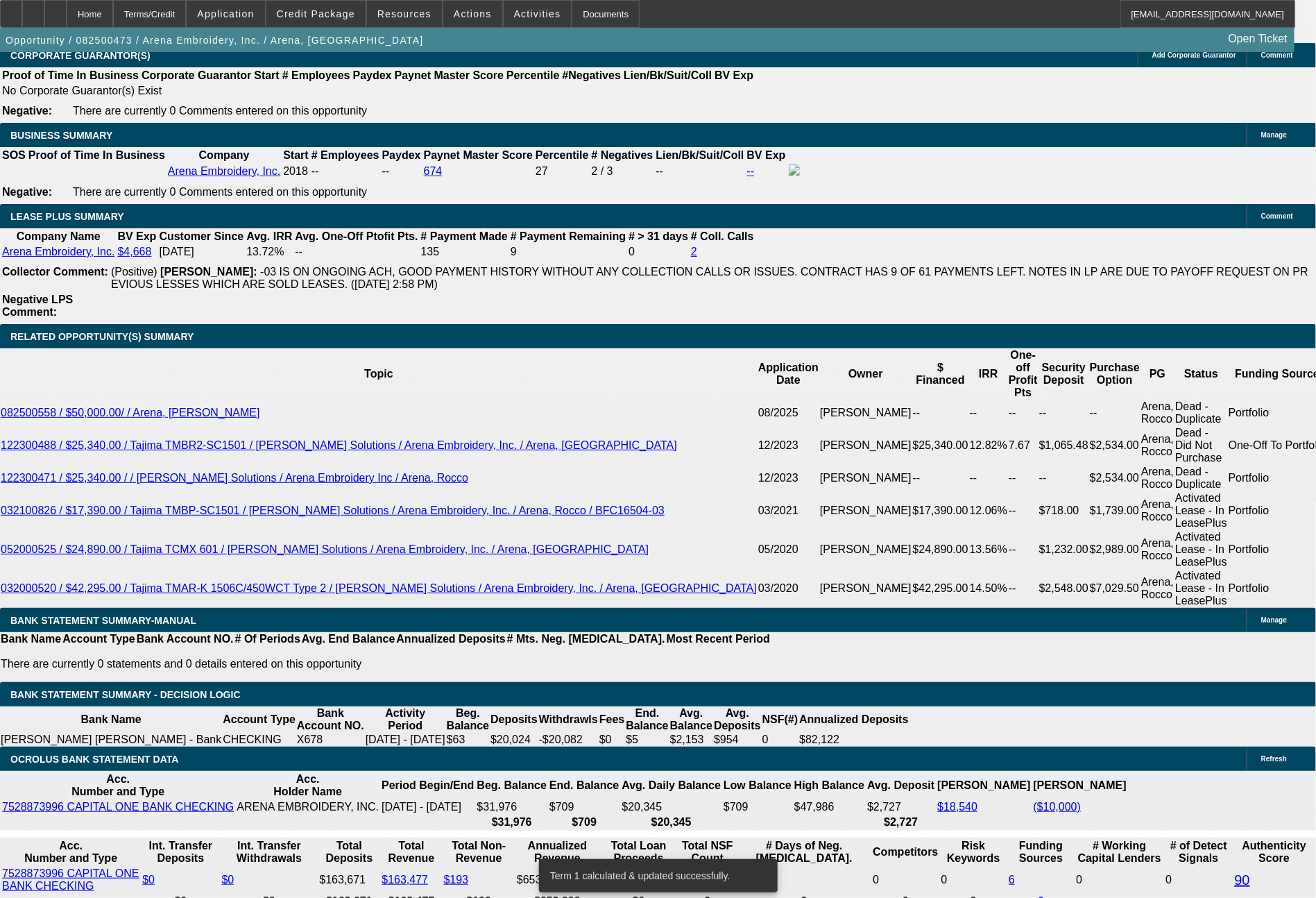
click at [462, 17] on span "Actions" at bounding box center [472, 14] width 38 height 11
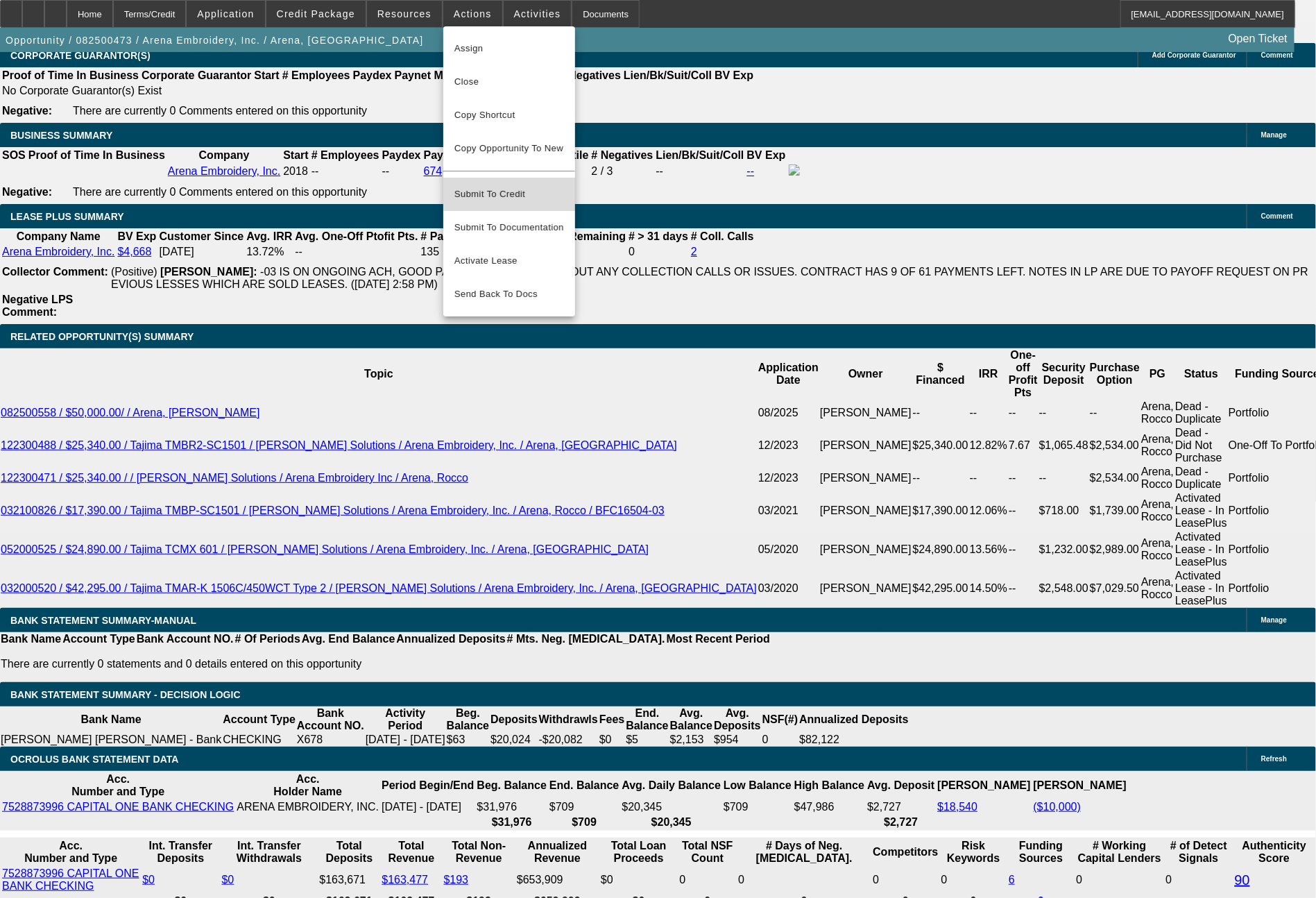
click at [504, 187] on span "Submit To Credit" at bounding box center [509, 194] width 110 height 17
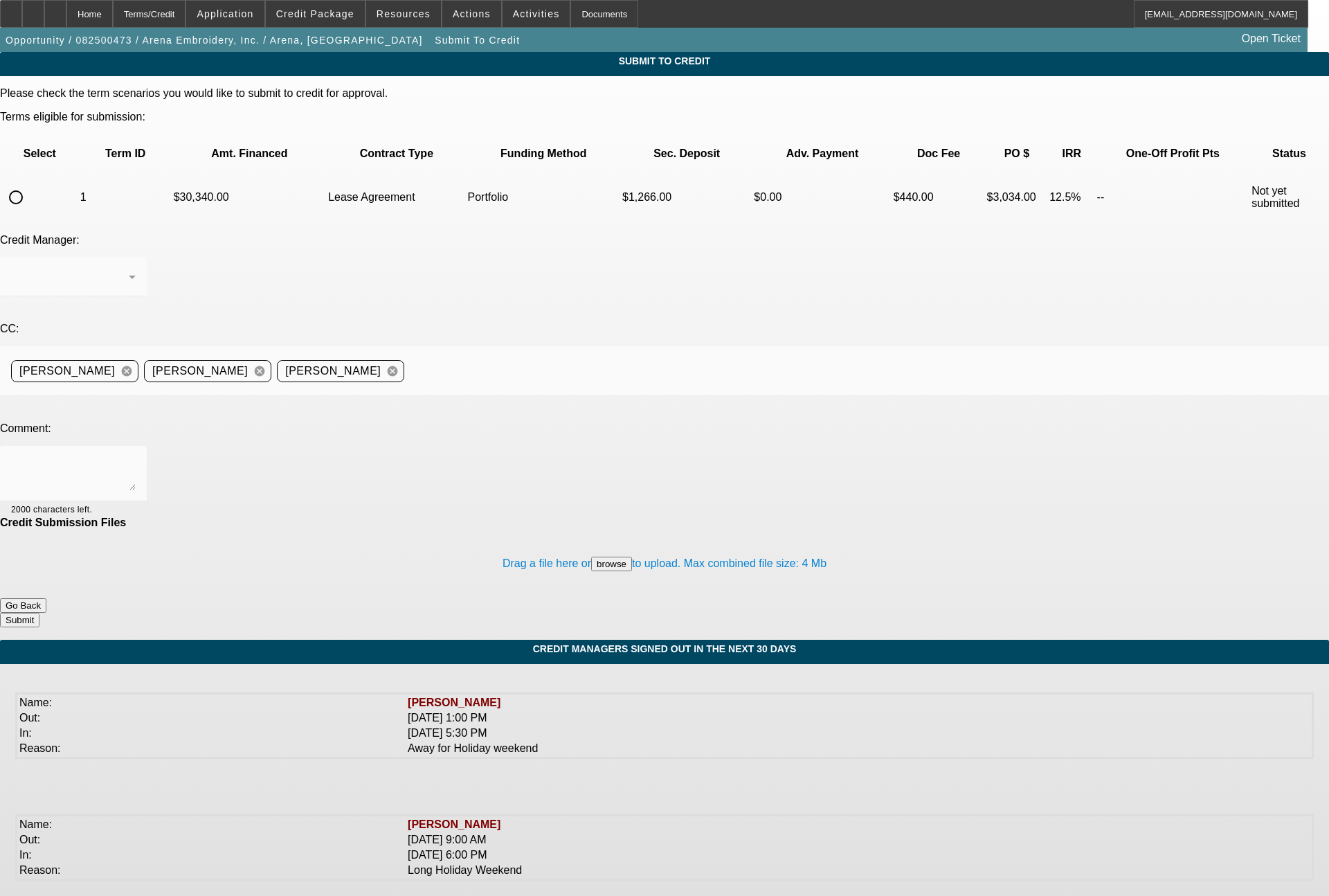
click at [29, 183] on input "radio" at bounding box center [15, 196] width 27 height 27
radio input "true"
click at [135, 258] on div "Arida, Michael" at bounding box center [74, 276] width 125 height 39
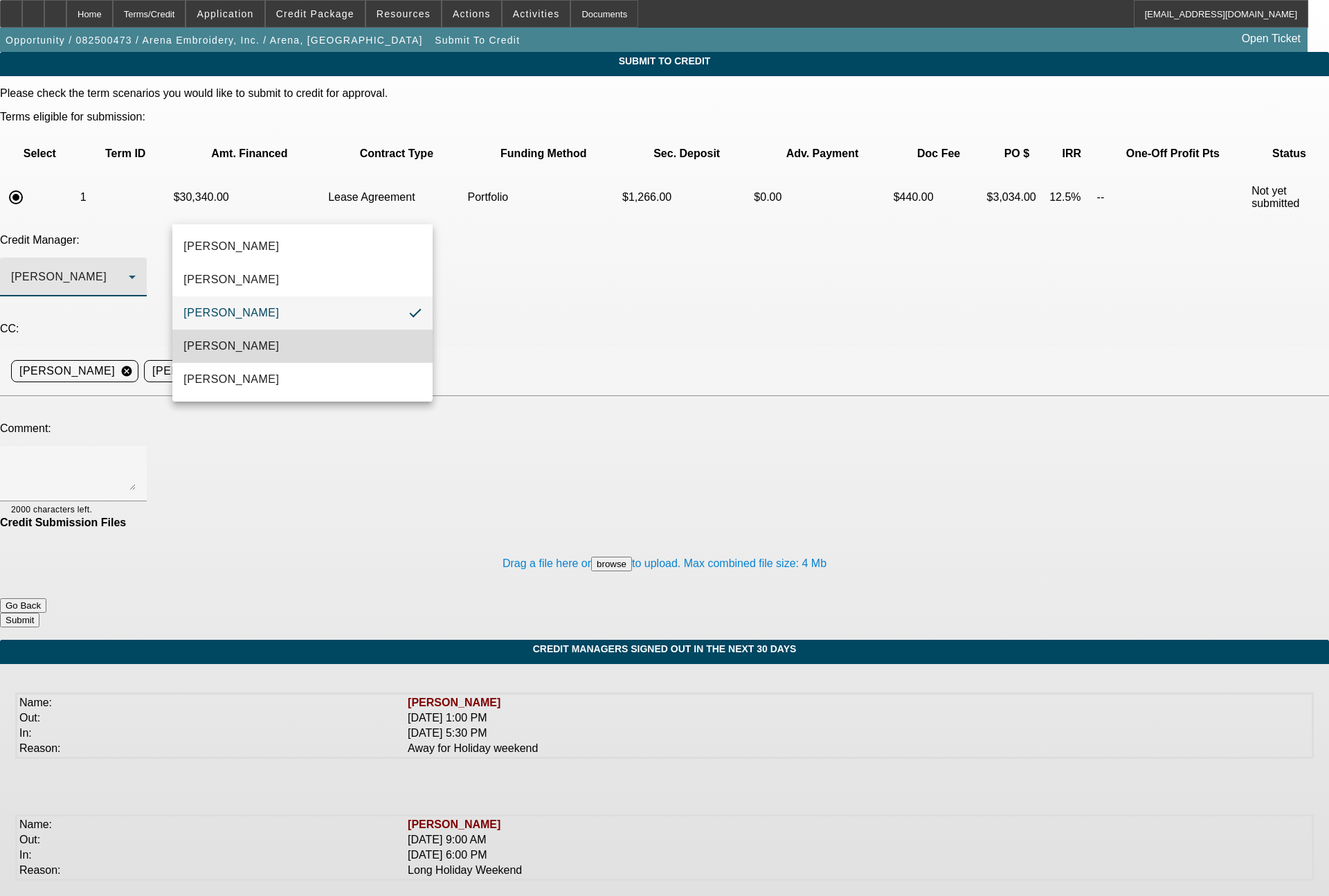
click at [249, 345] on mat-option "Magner, Bill" at bounding box center [302, 346] width 260 height 33
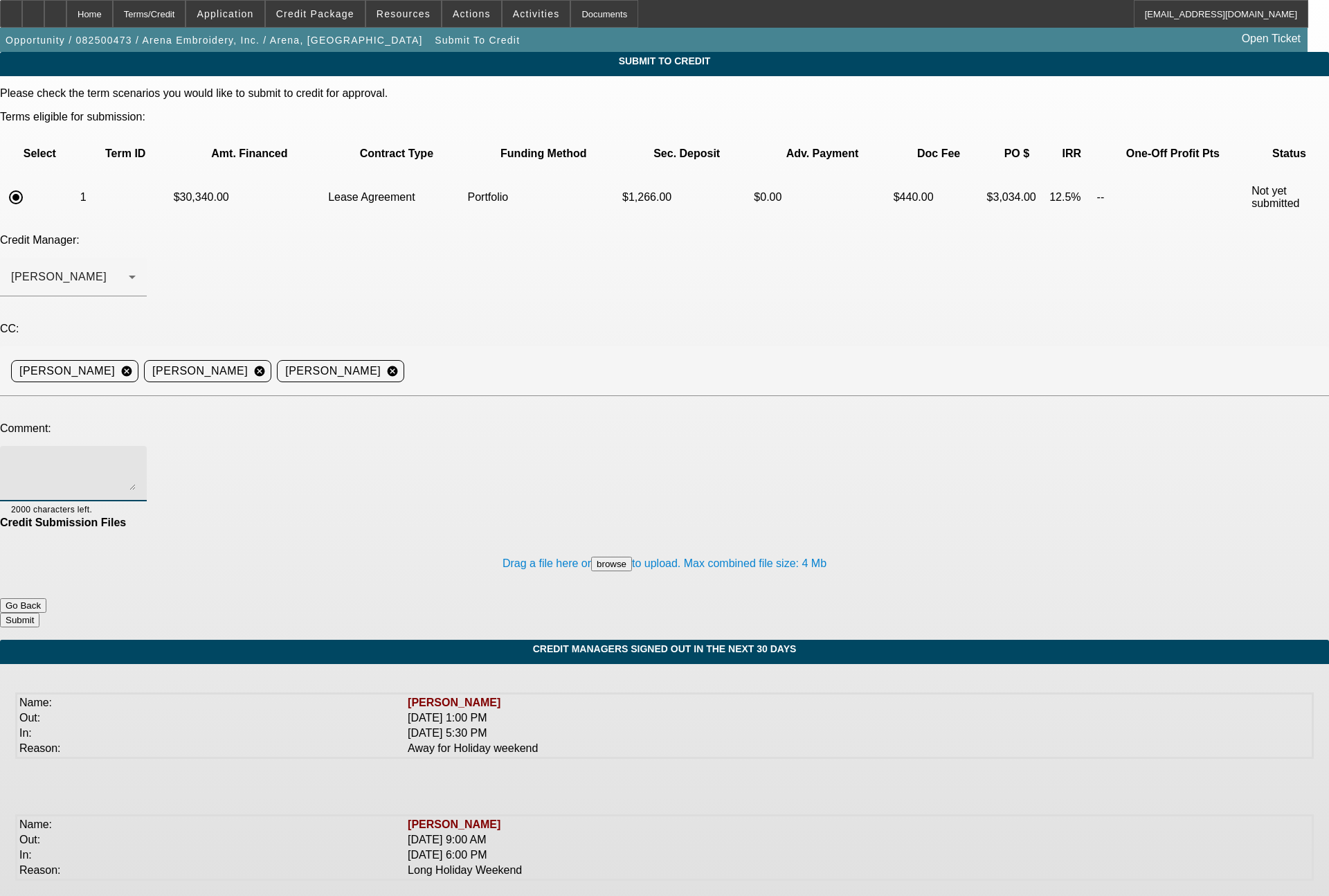
click at [135, 457] on textarea at bounding box center [74, 473] width 125 height 33
click at [135, 457] on textarea "Bill - 3x past lessee in good standing. Let me know if you want to to do this i…" at bounding box center [74, 473] width 125 height 33
type textarea "Bill - 3x past lessee in good standing adding another new Tajima single head ma…"
click at [39, 613] on button "Submit" at bounding box center [20, 620] width 39 height 15
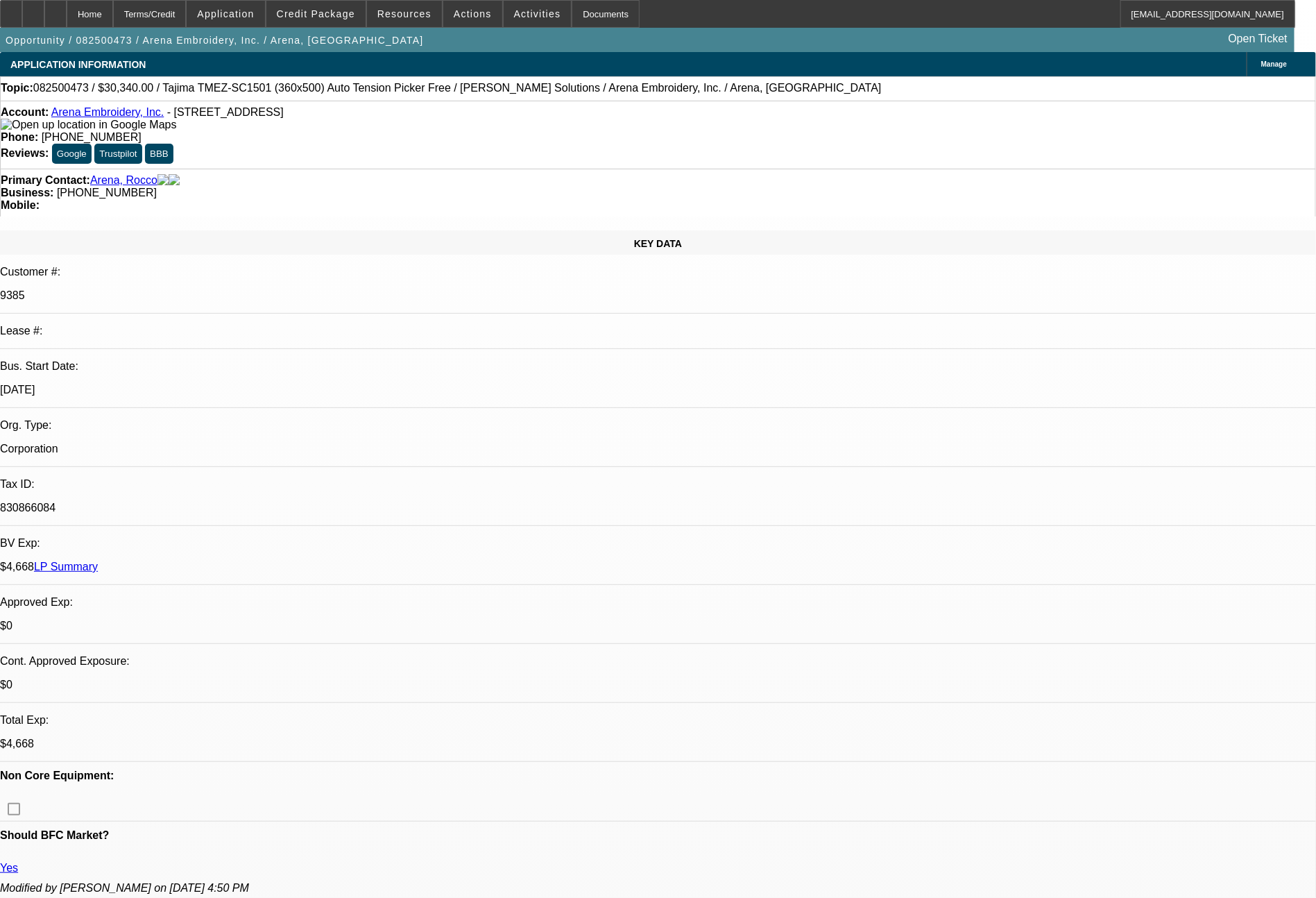
select select "0"
select select "2"
select select "0.1"
select select "4"
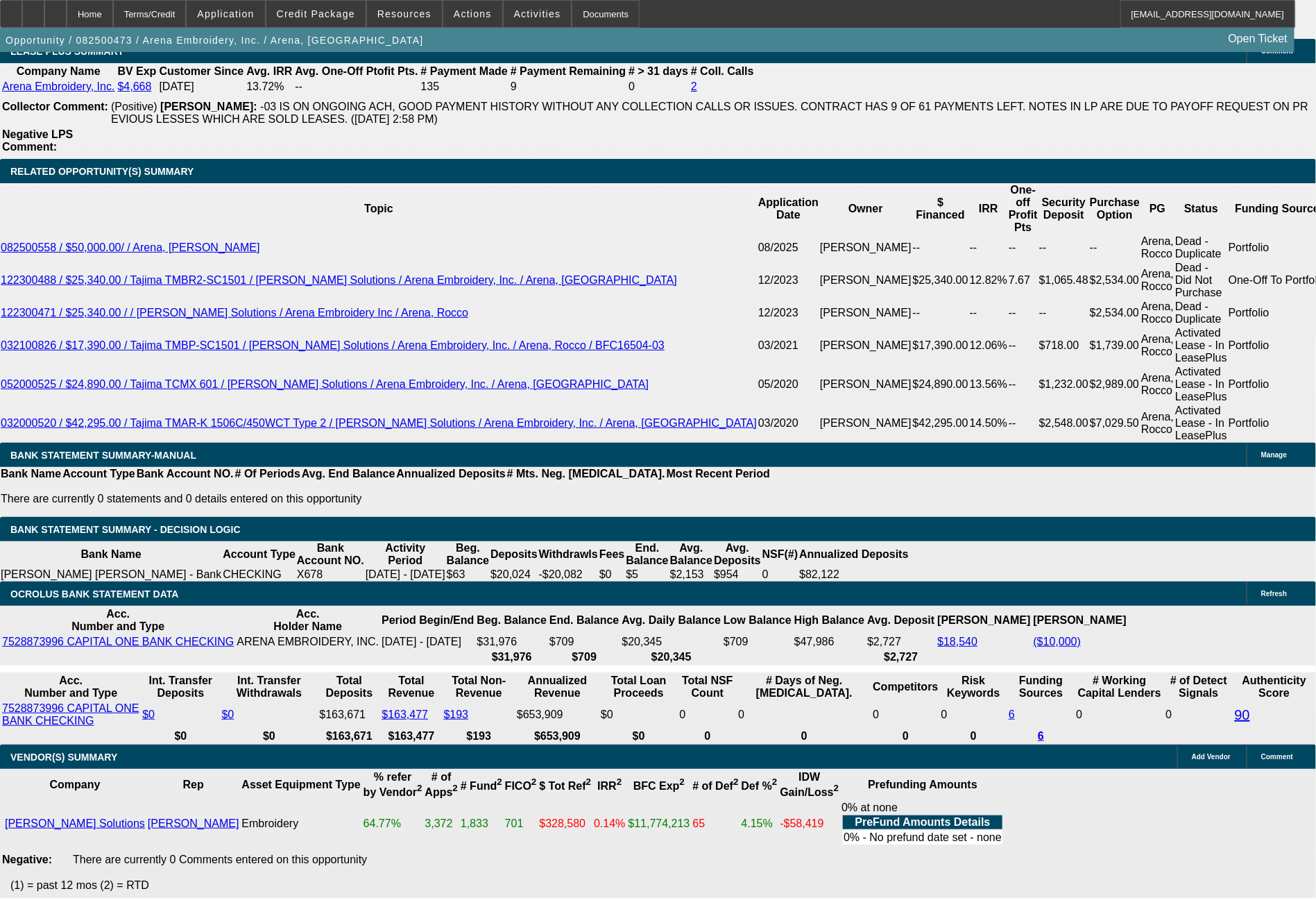
scroll to position [2257, 0]
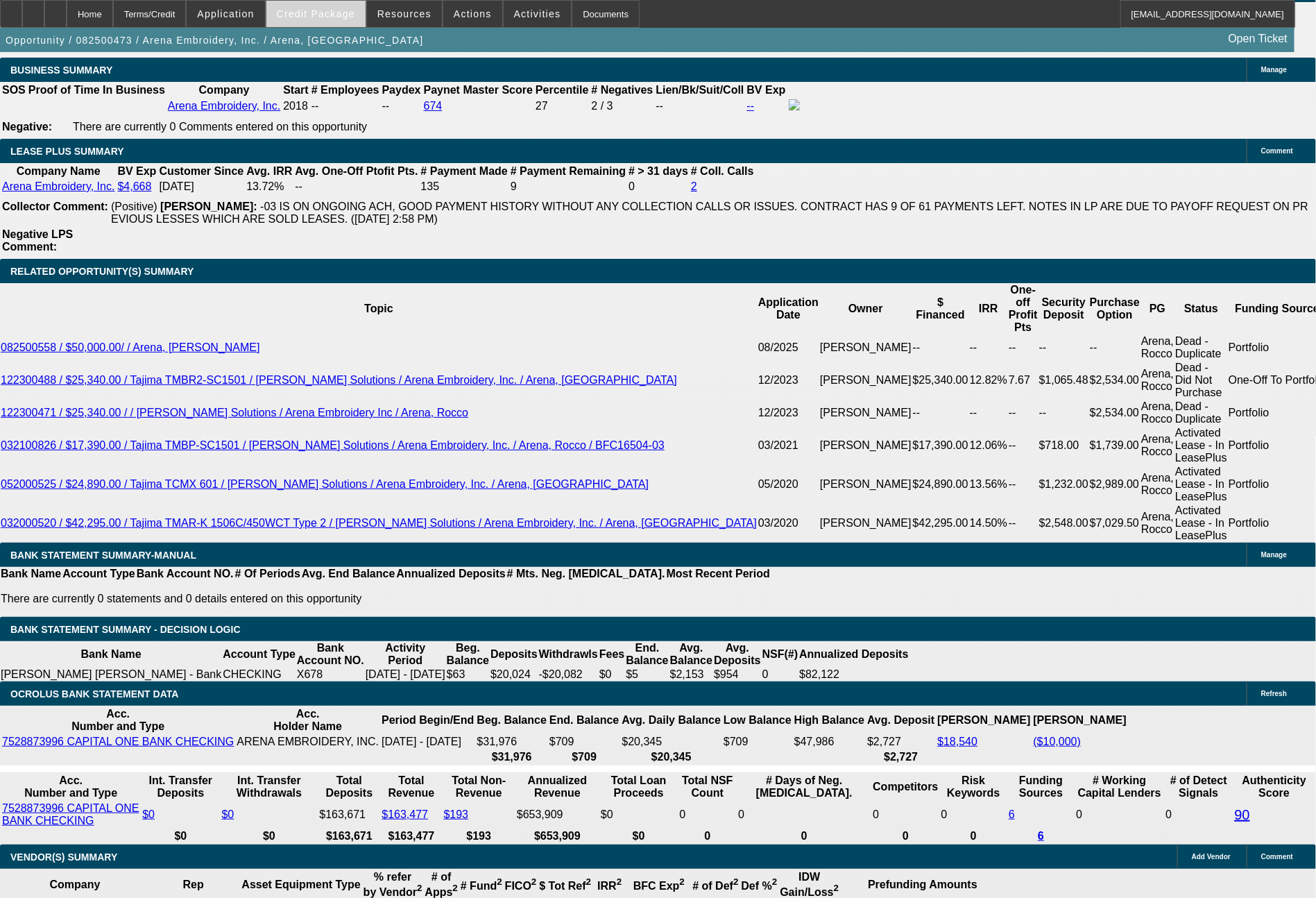
click at [325, 2] on span at bounding box center [316, 13] width 99 height 33
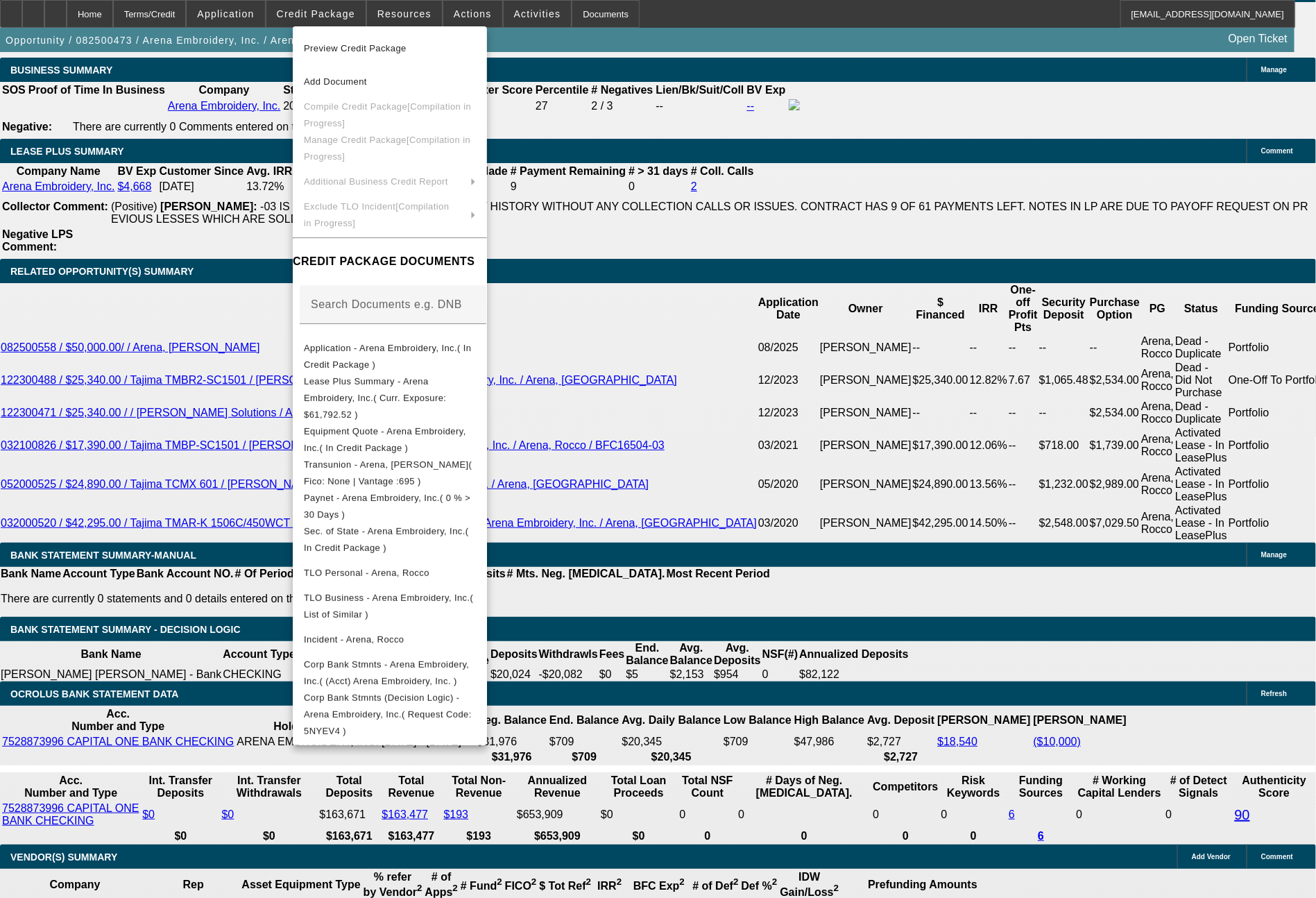
click at [1034, 792] on div at bounding box center [658, 449] width 1316 height 898
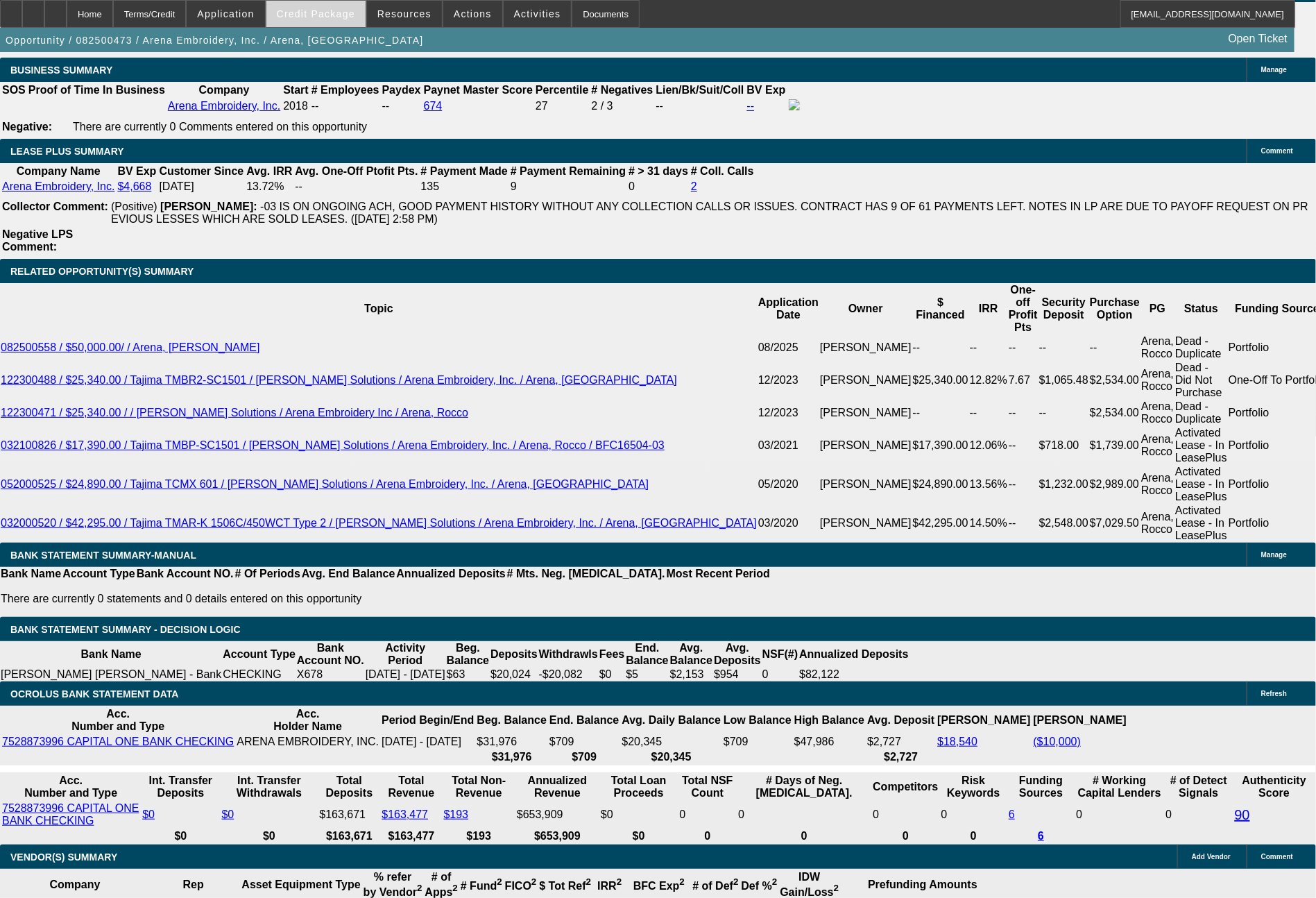
click at [336, 18] on span "Credit Package" at bounding box center [316, 14] width 78 height 11
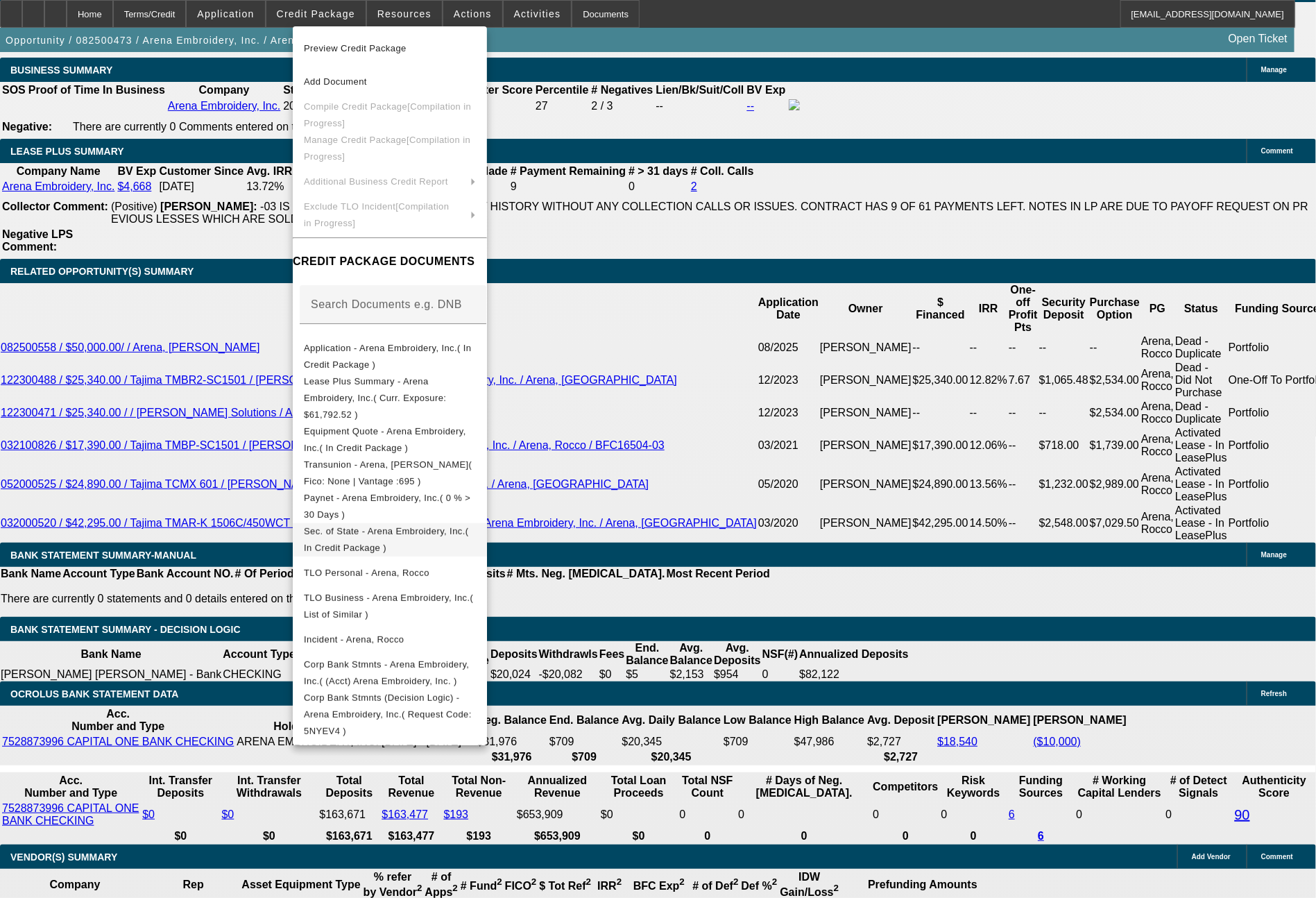
click at [383, 526] on span "Sec. of State - Arena Embroidery, Inc.( In Credit Package )" at bounding box center [386, 539] width 164 height 27
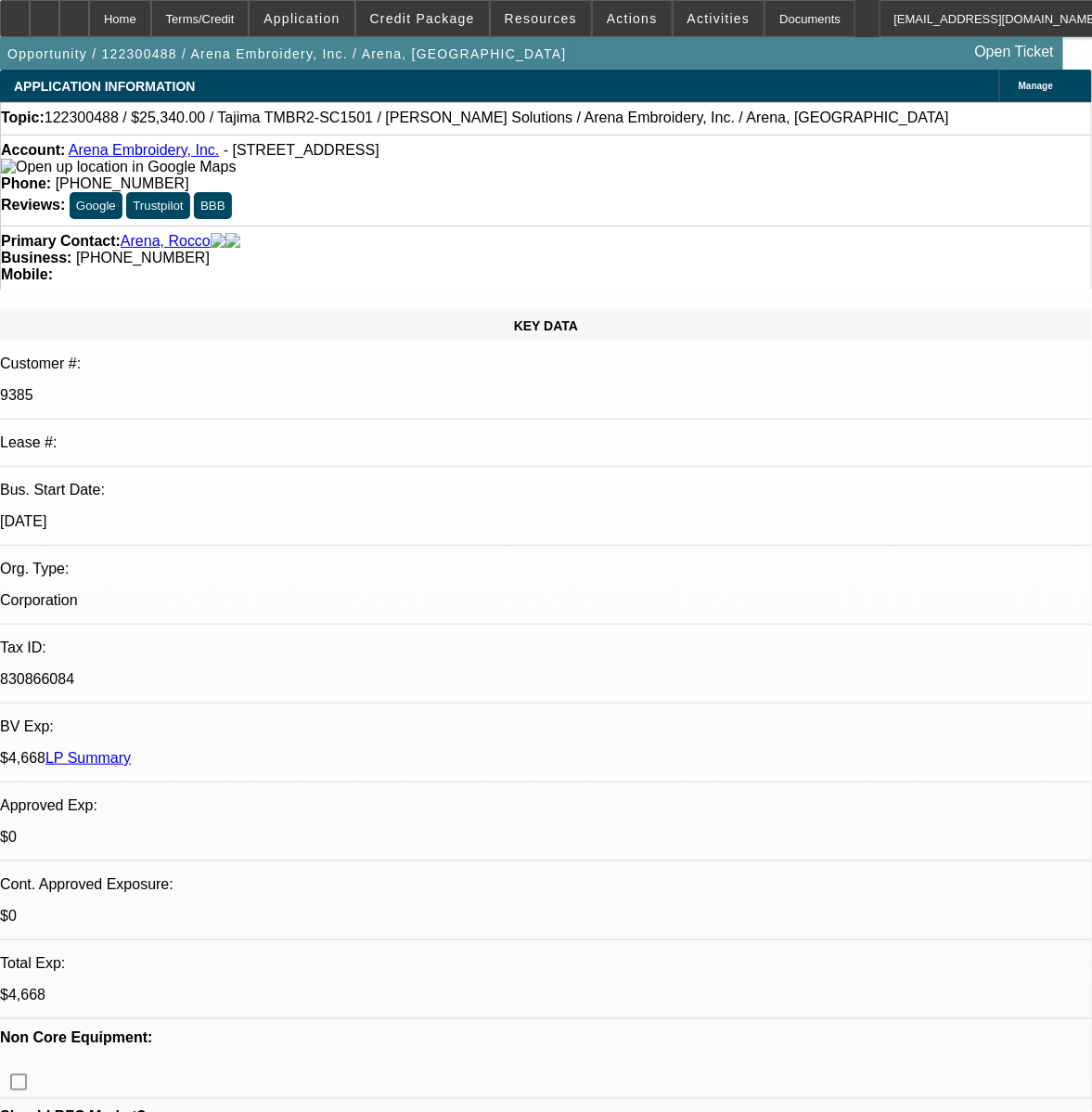
select select "0"
select select "2"
select select "0.1"
select select "0"
select select "2"
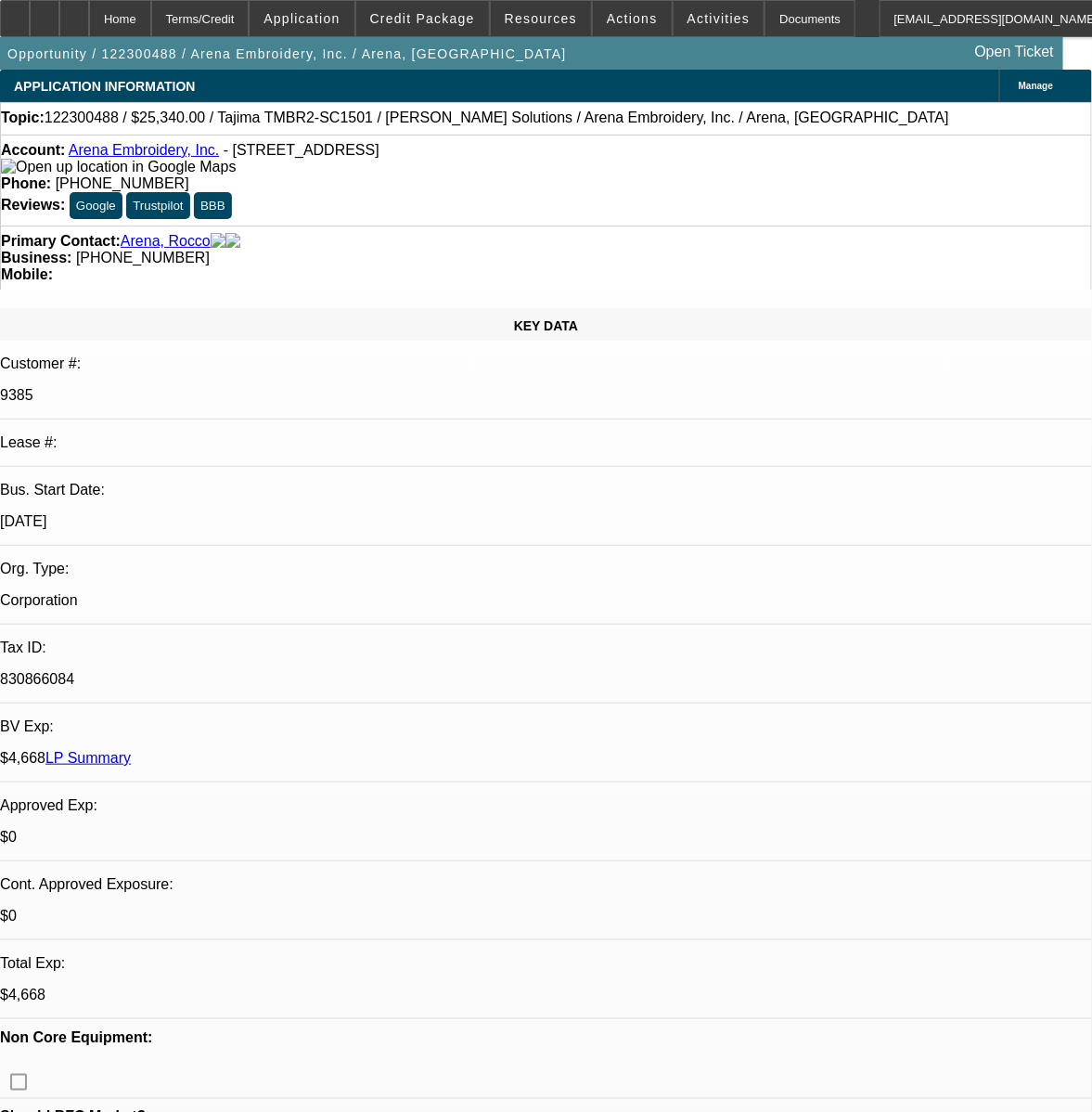
select select "0.1"
select select "0"
select select "2"
select select "0.1"
select select "0"
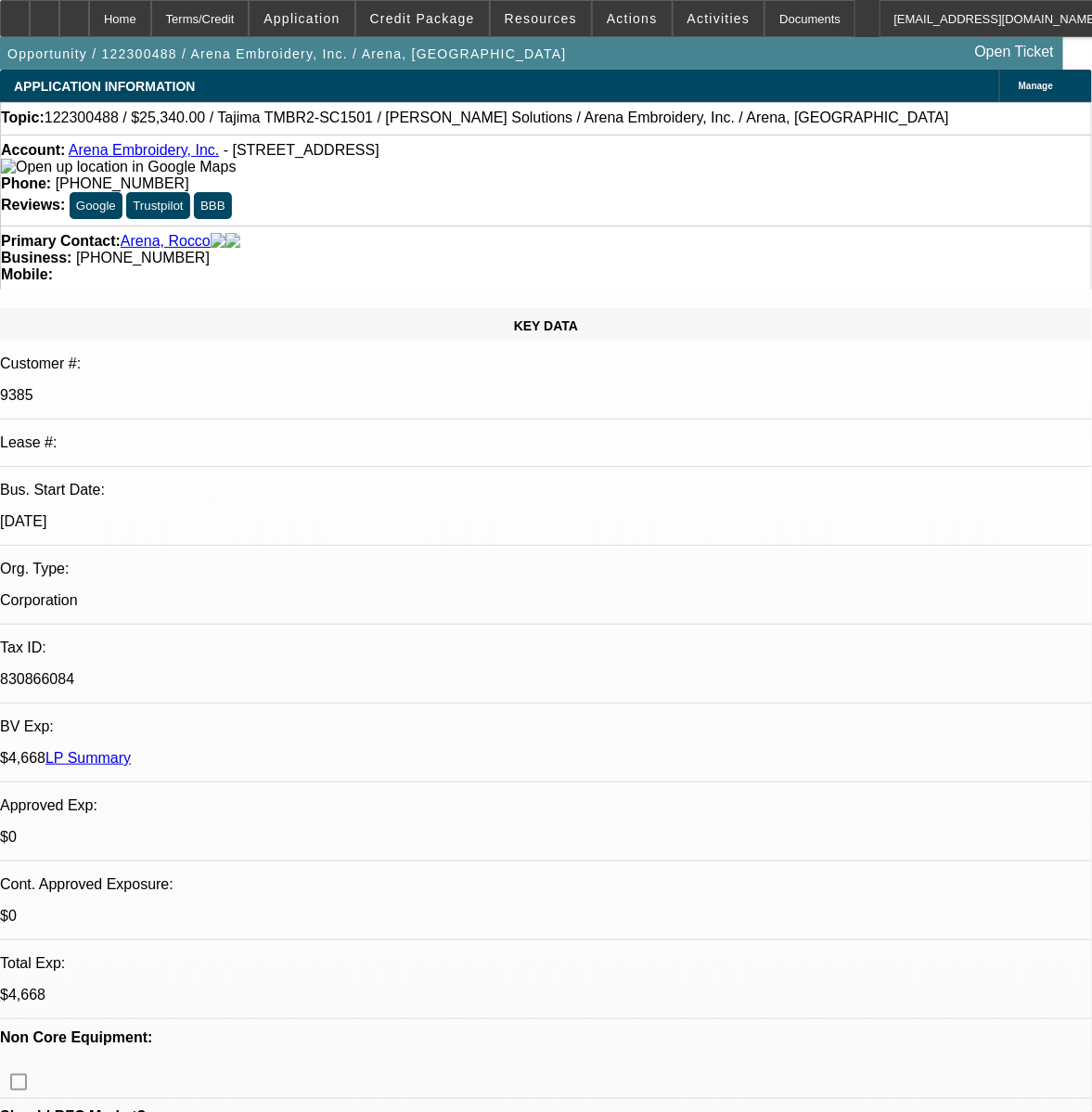
select select "2"
select select "0.1"
select select "1"
select select "2"
select select "4"
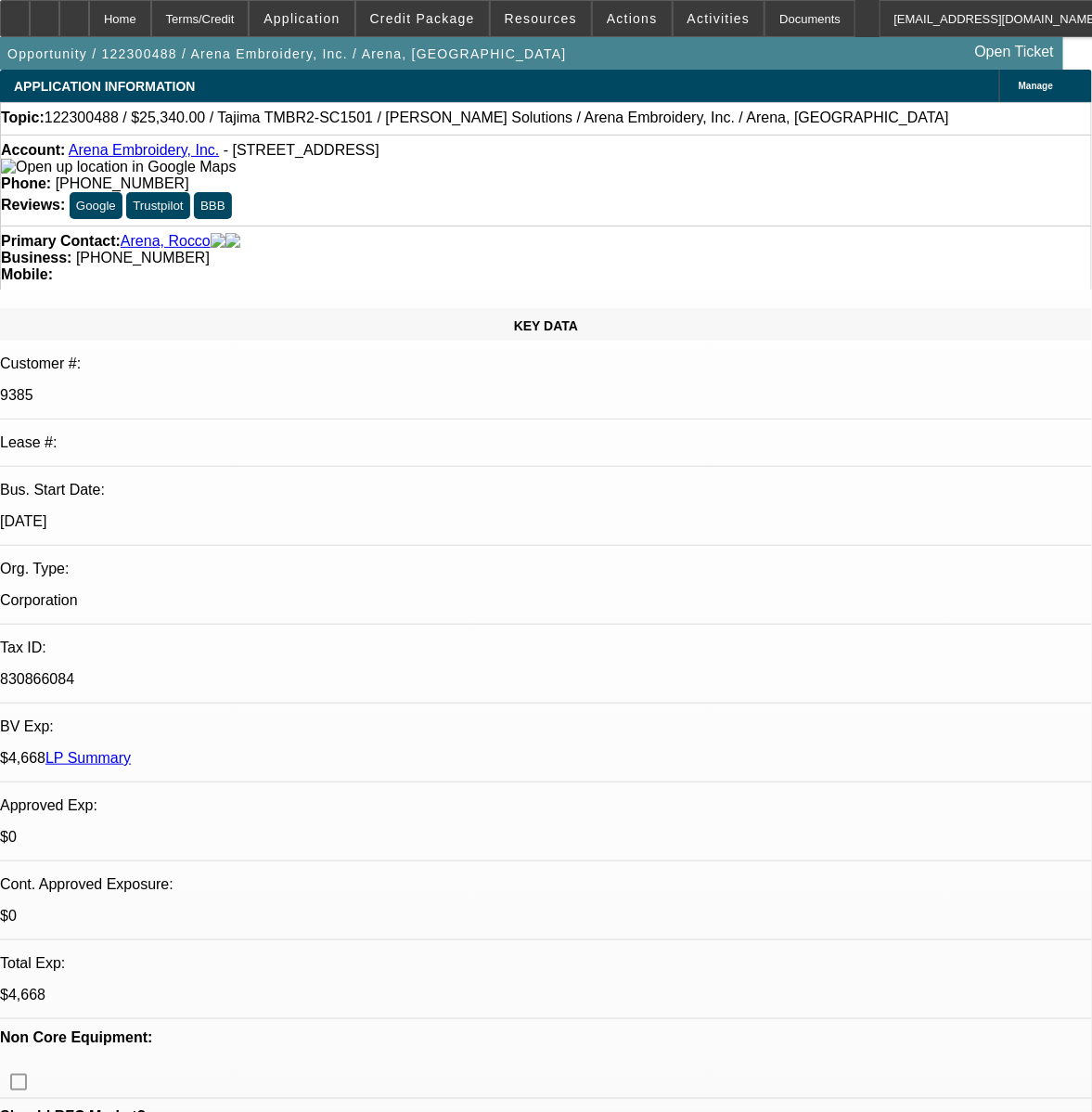
select select "1"
select select "2"
select select "4"
select select "1"
select select "2"
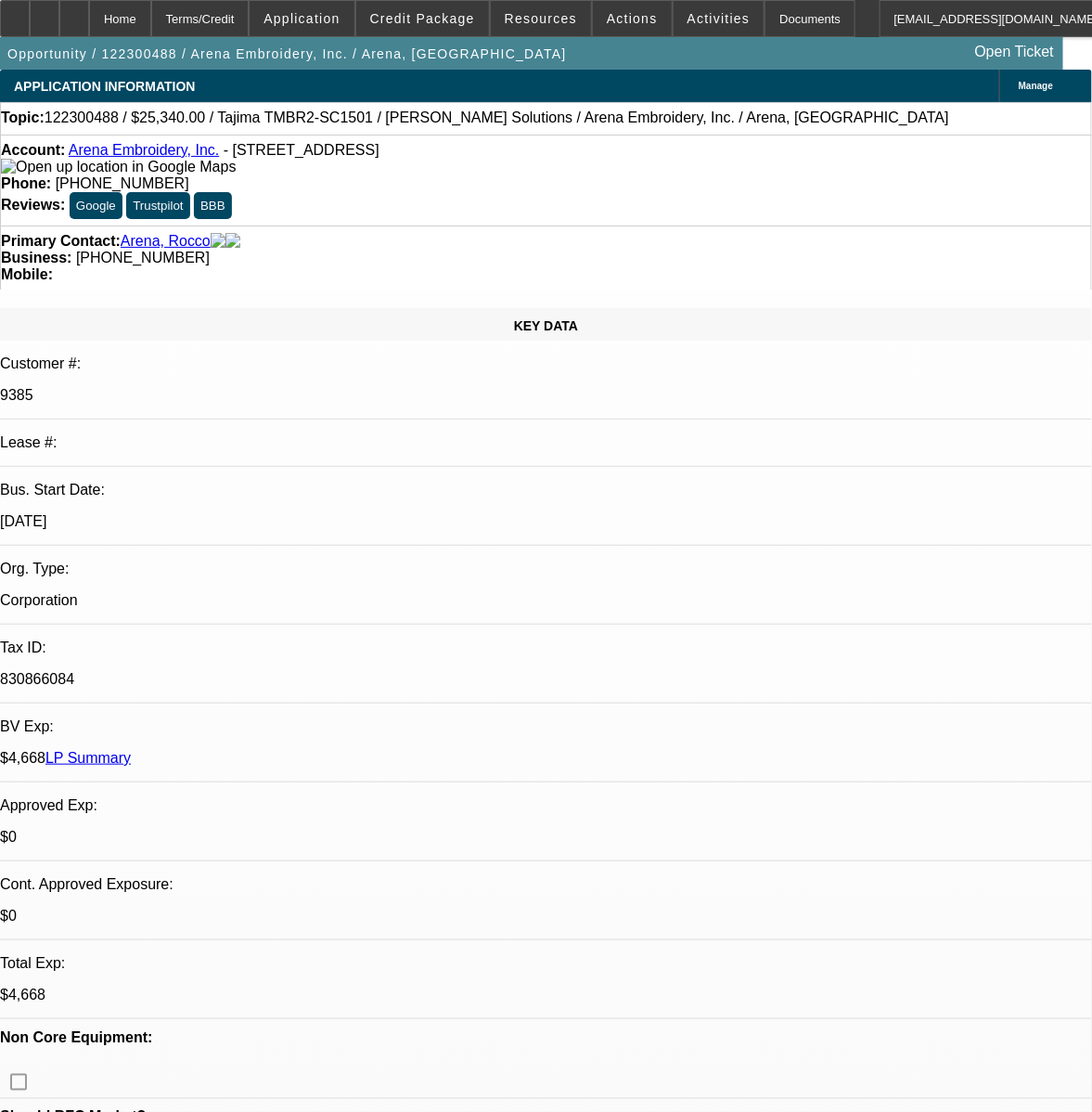
select select "4"
select select "1"
select select "2"
select select "4"
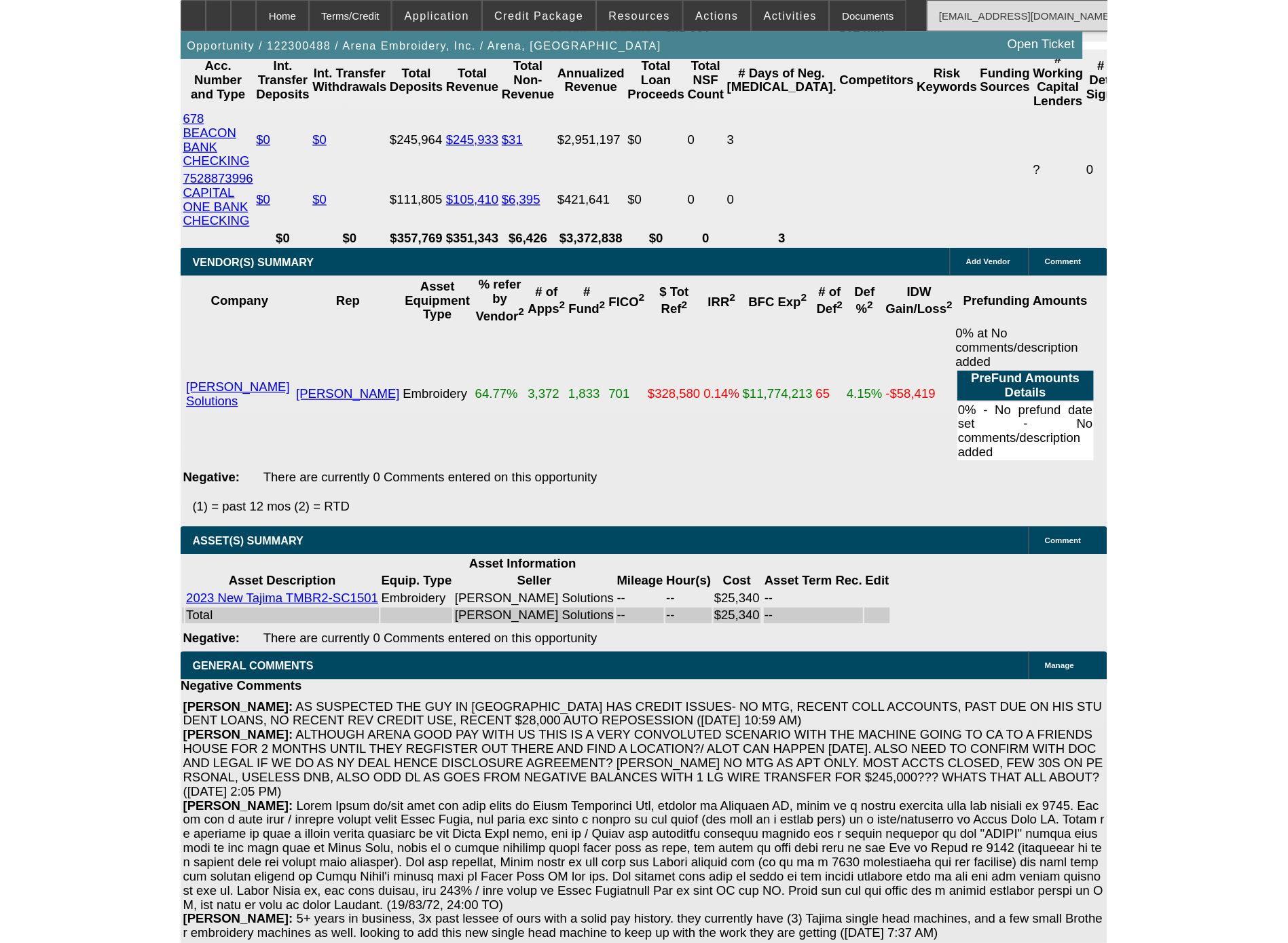
scroll to position [2490, 0]
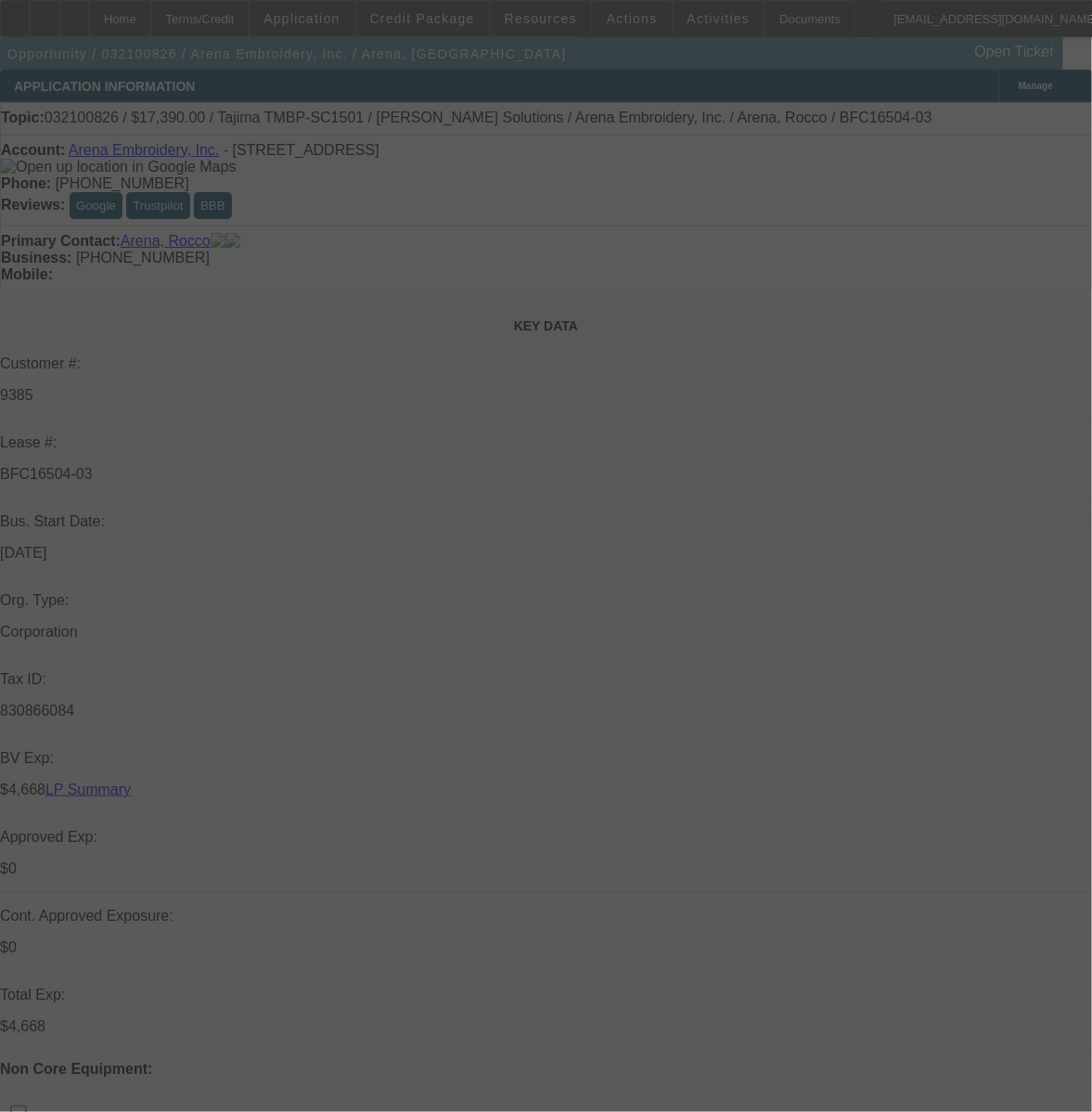
select select "0"
select select "2"
select select "0.1"
select select "4"
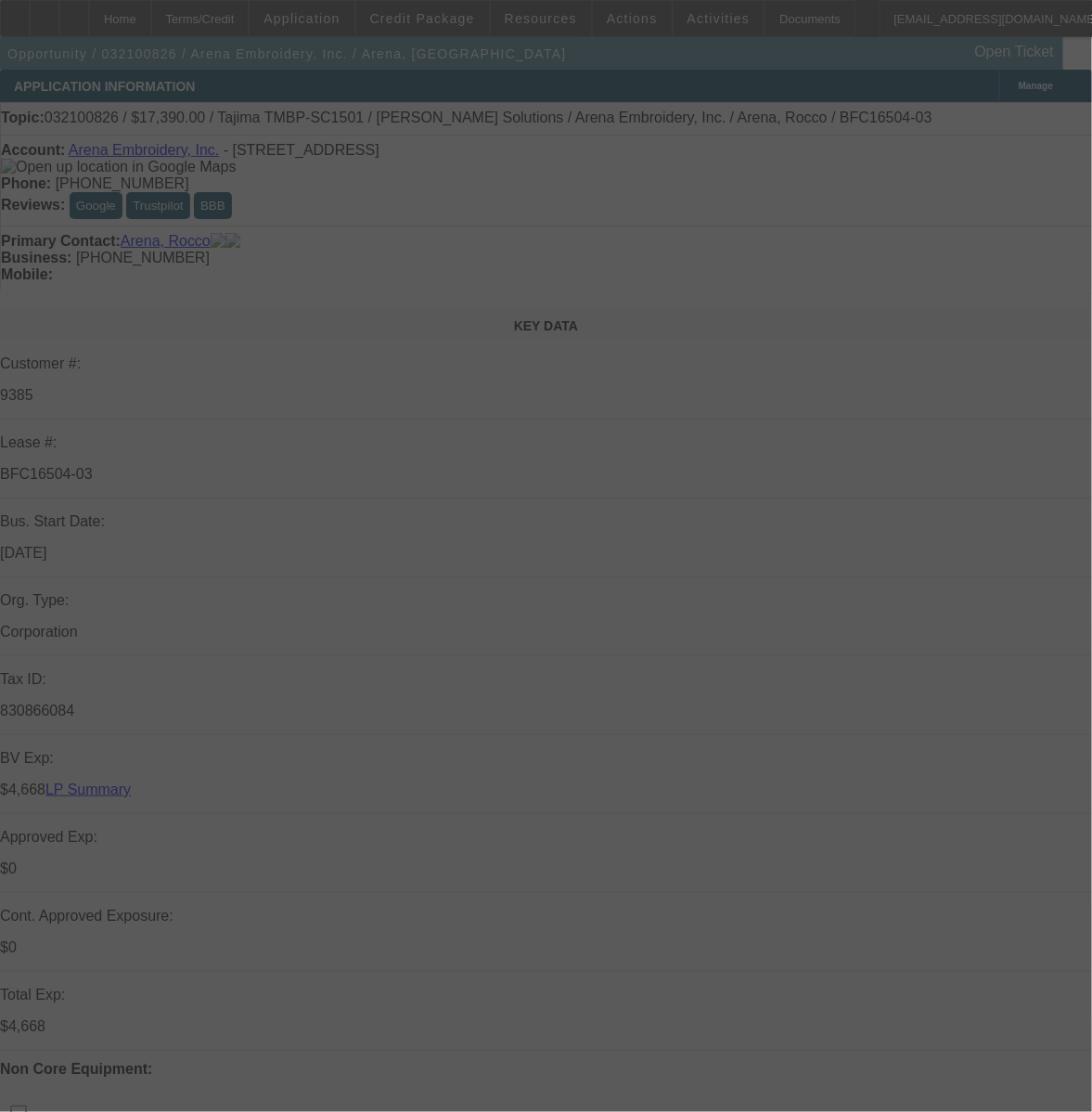
select select "0"
select select "2"
select select "0.1"
select select "4"
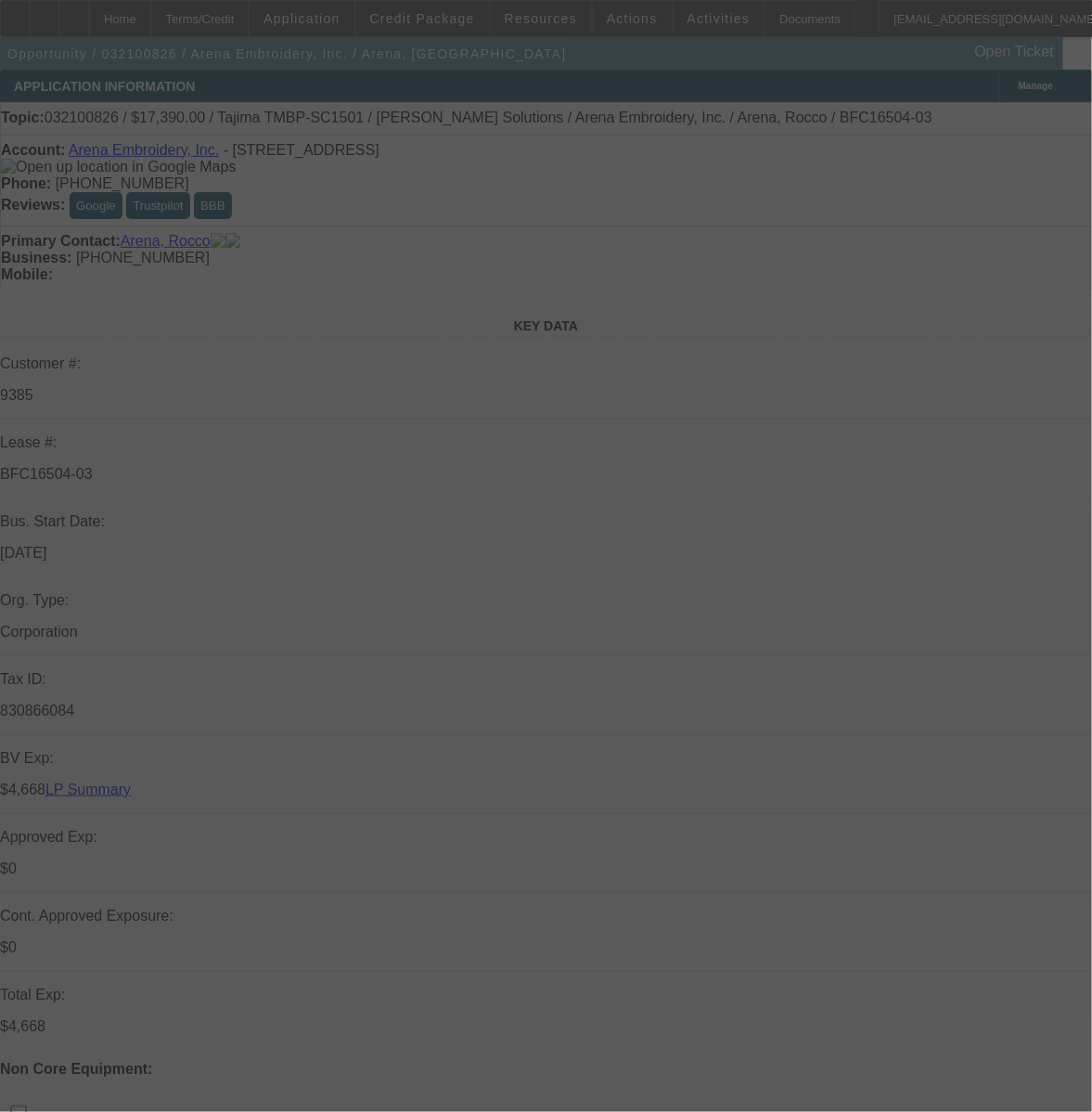
select select "0"
select select "2"
select select "0.1"
select select "4"
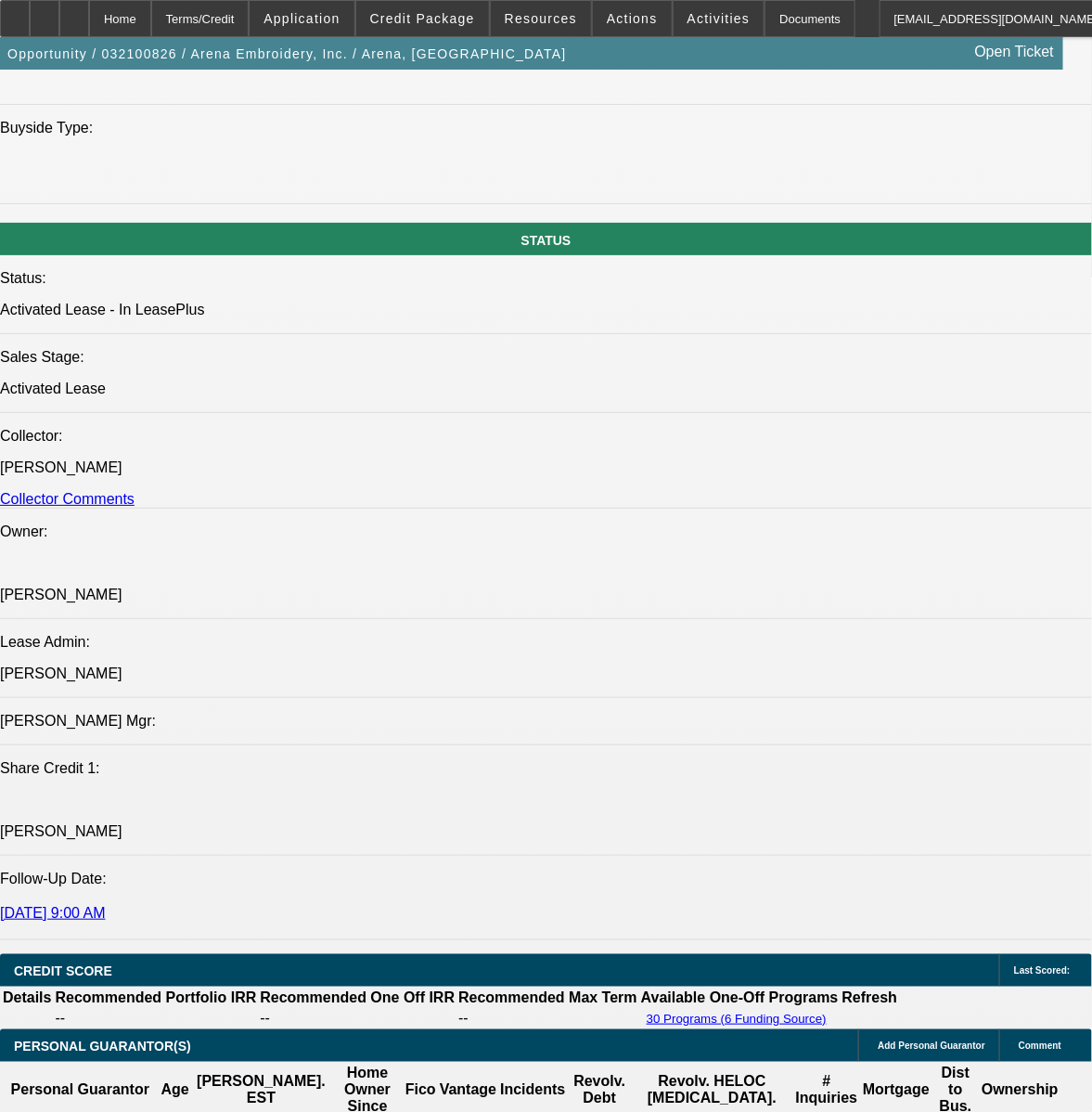
scroll to position [2919, 0]
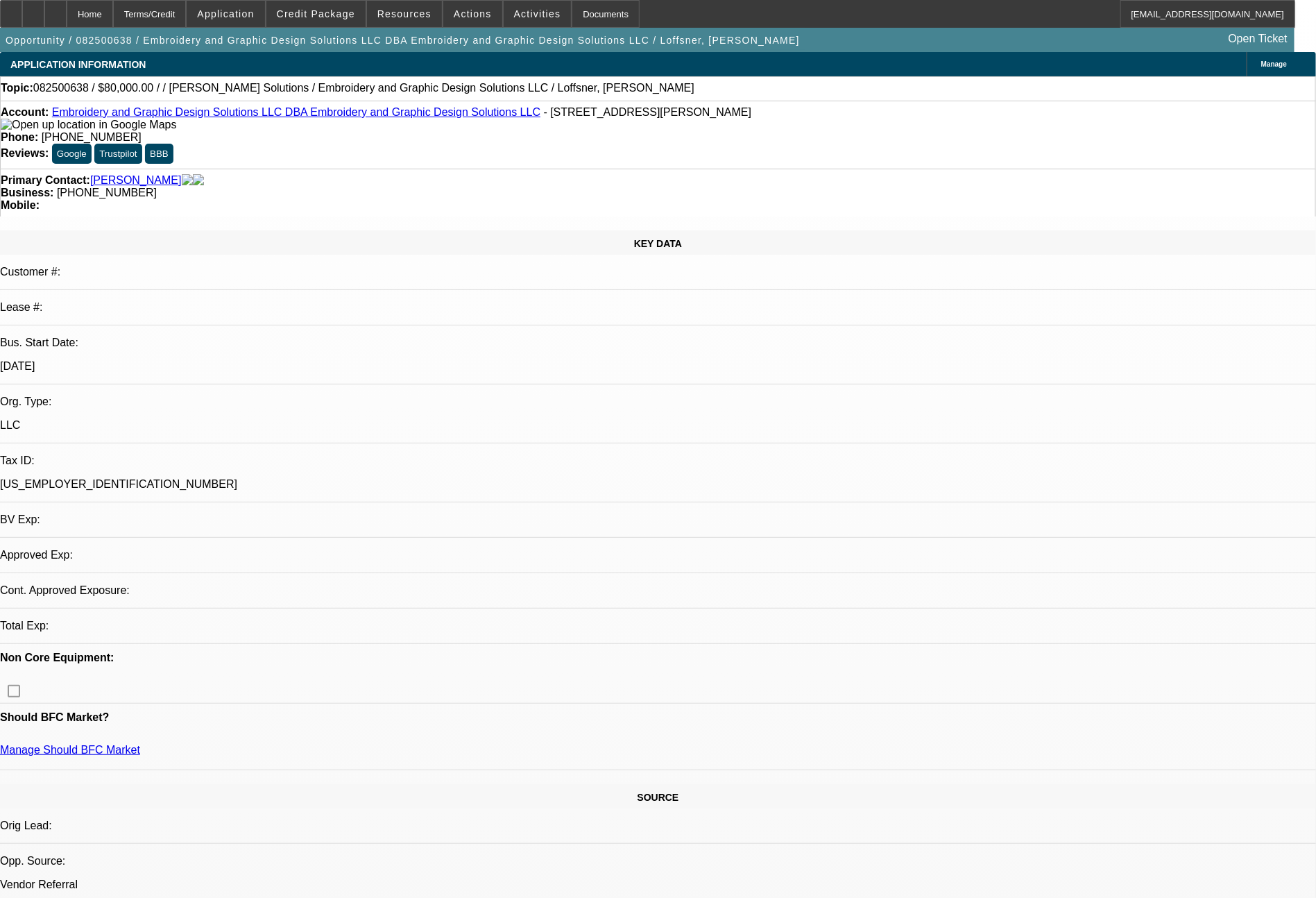
select select "0"
select select "2"
select select "0.1"
select select "4"
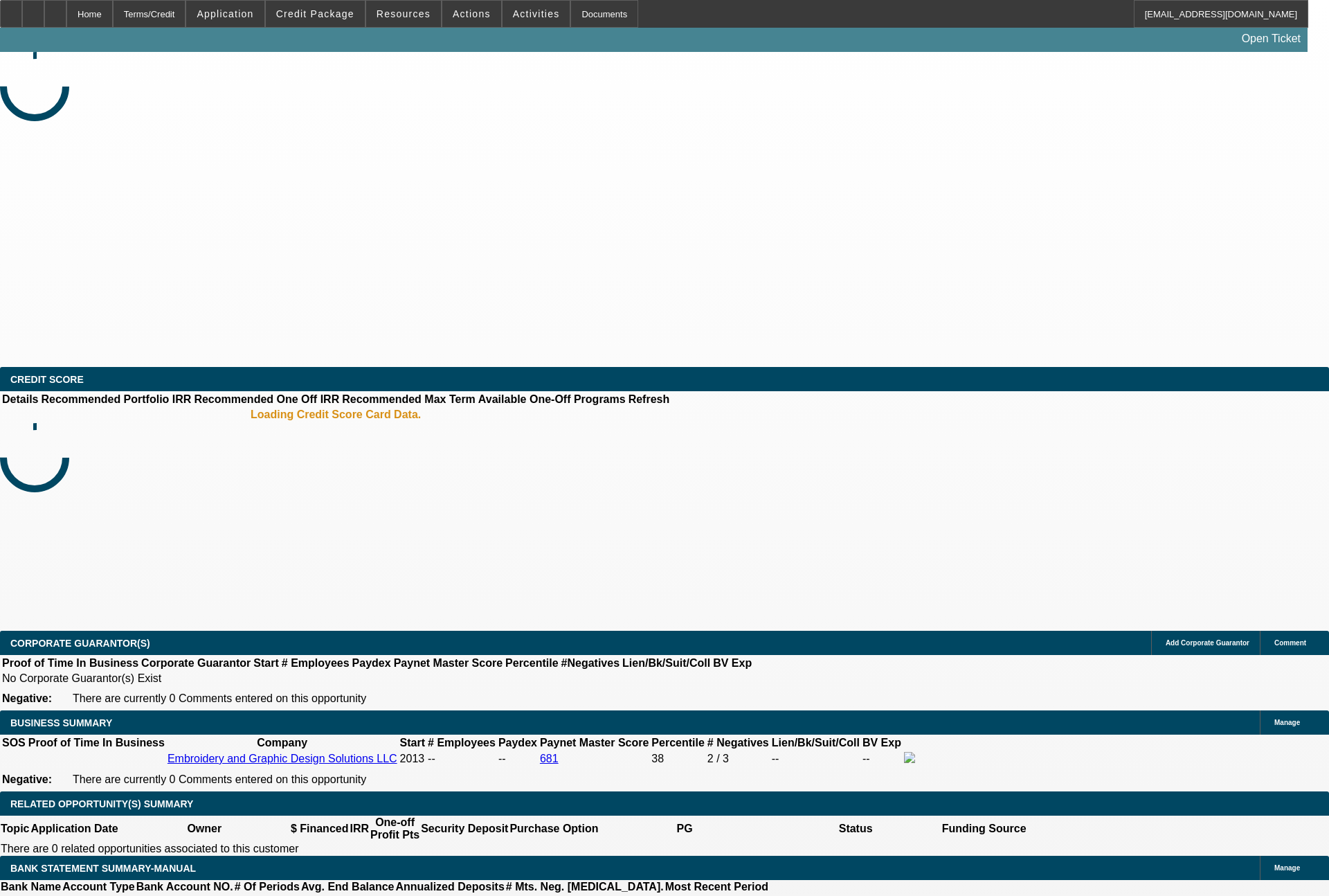
select select "0"
select select "2"
select select "0.1"
select select "4"
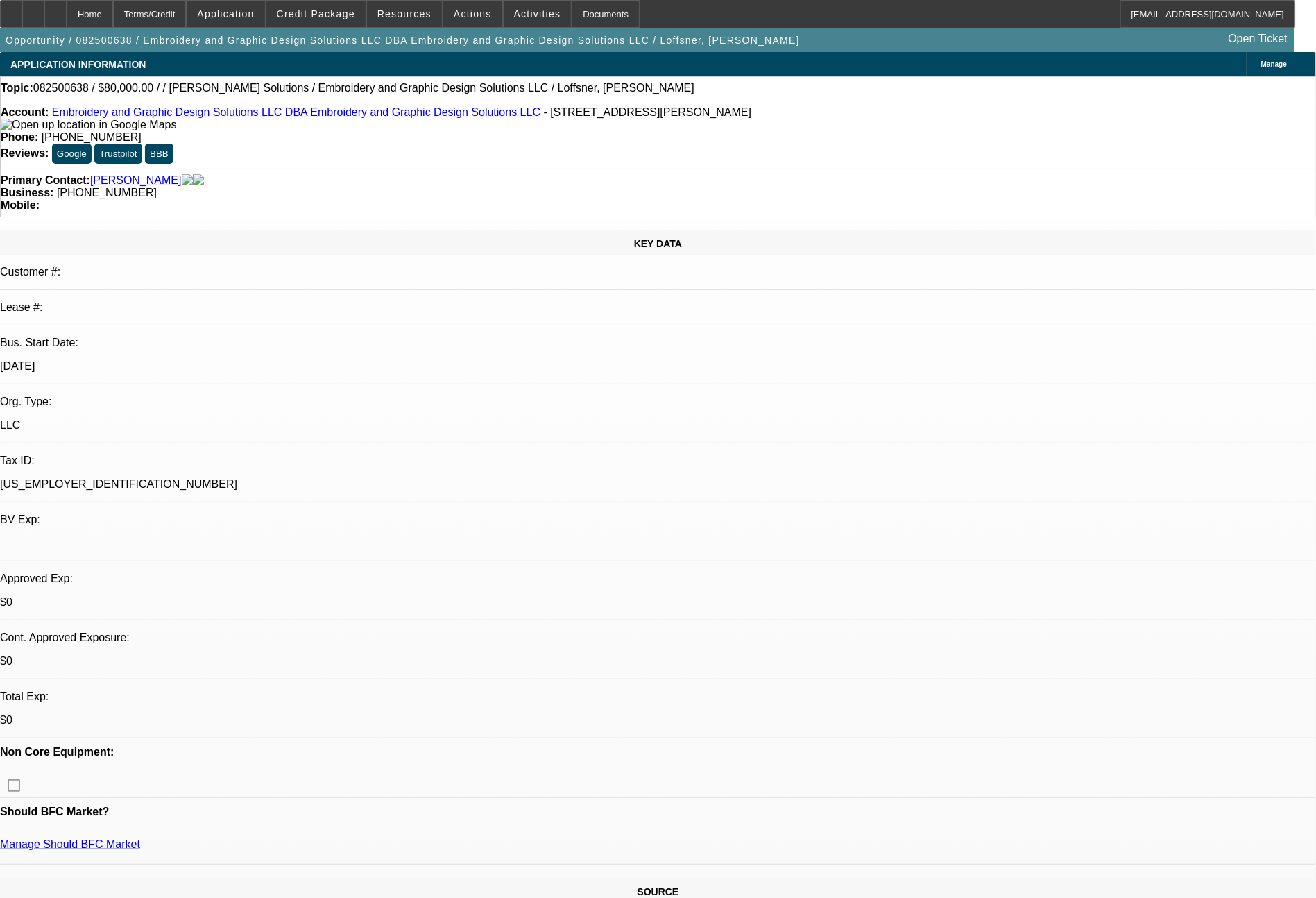
select select "0"
select select "2"
select select "0.1"
select select "4"
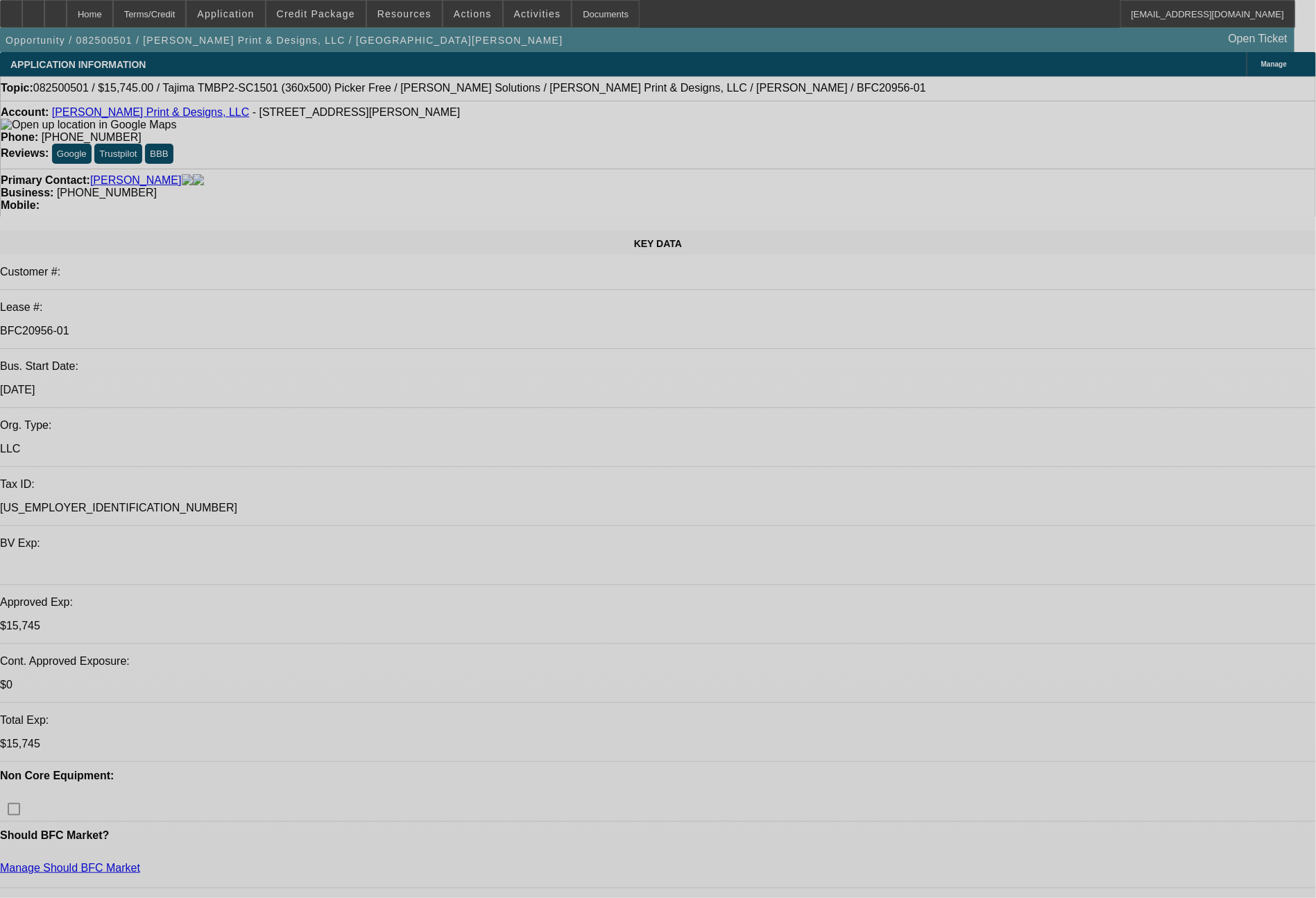
select select "0"
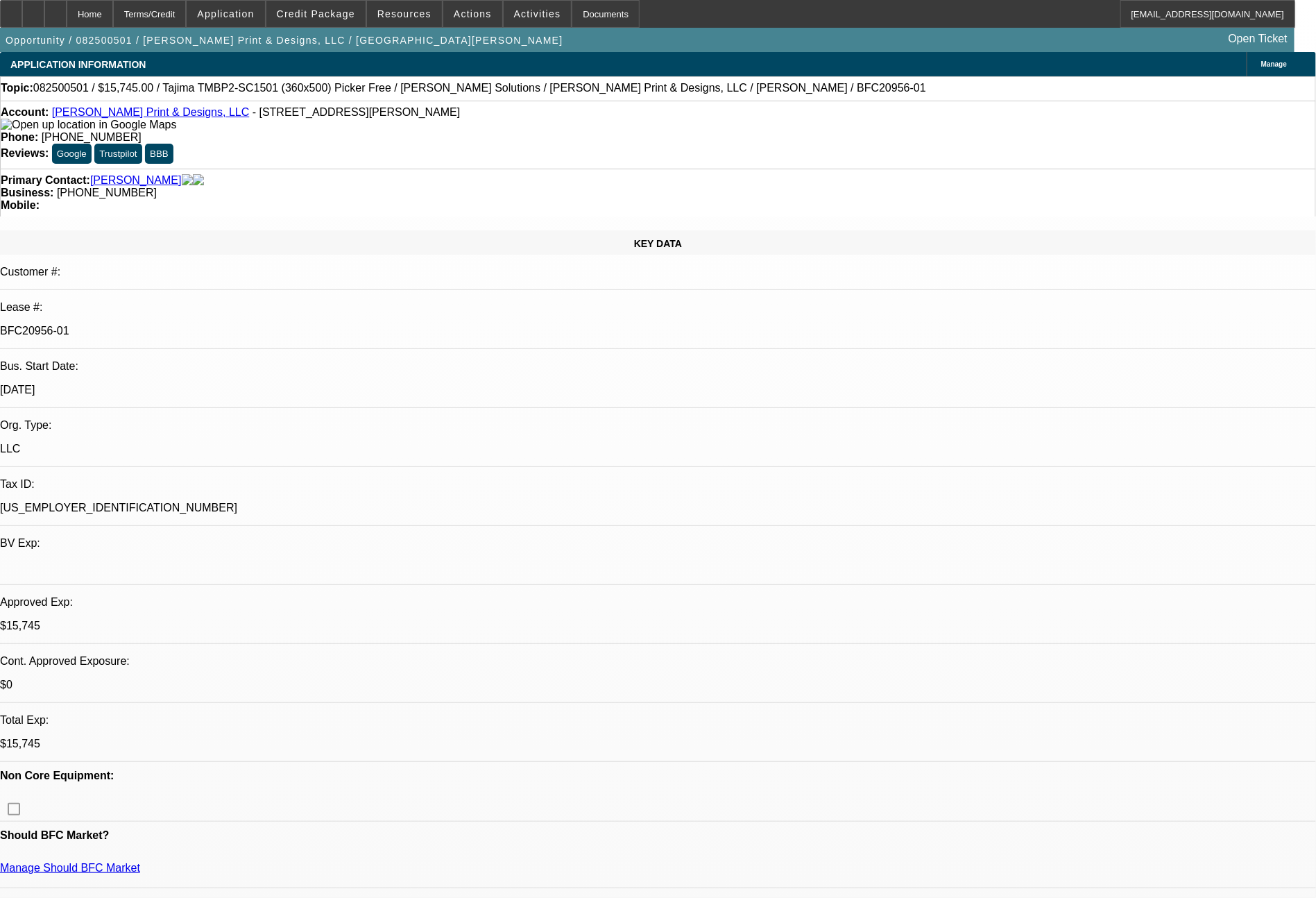
select select "2"
select select "0"
select select "6"
select select "0"
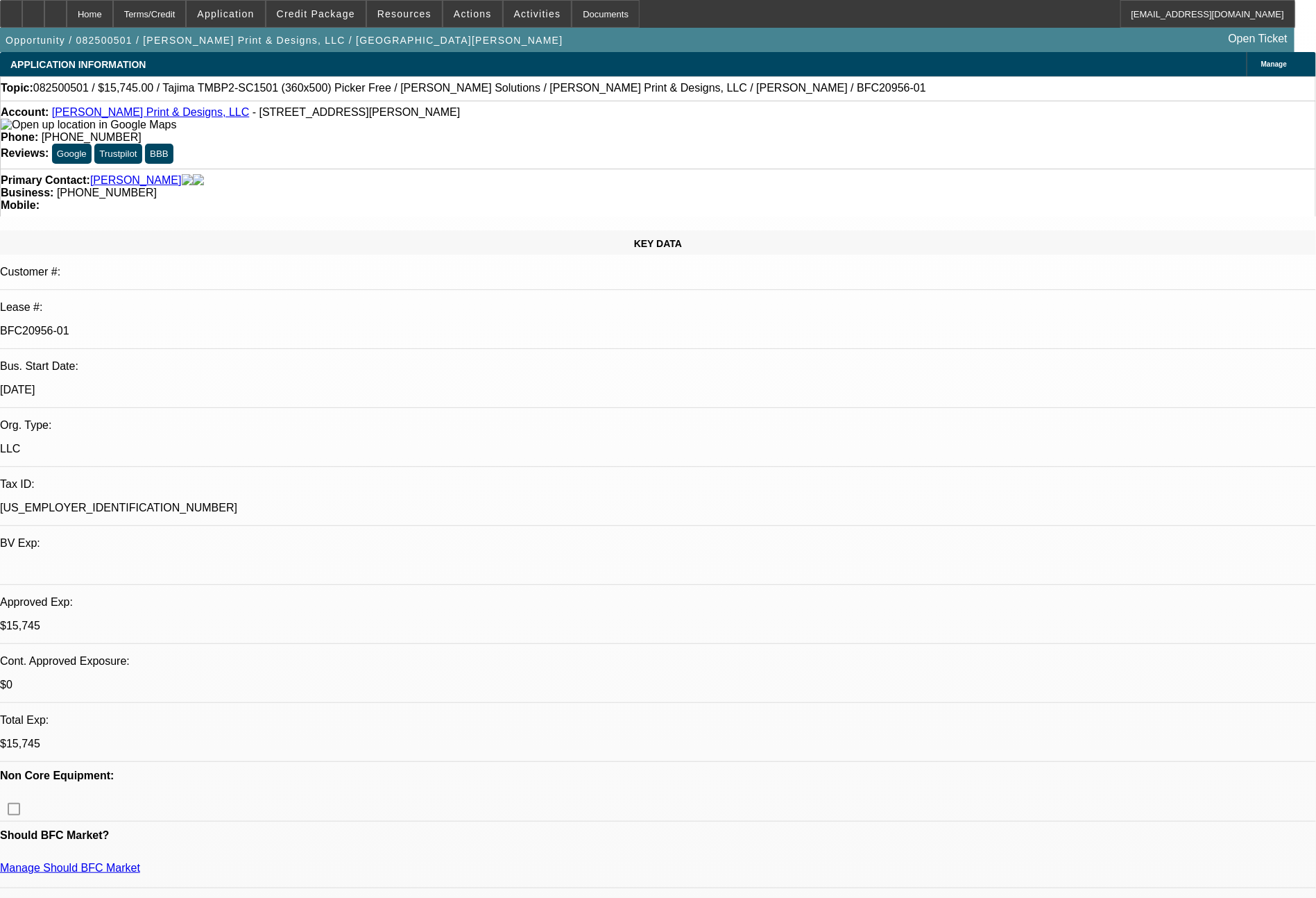
select select "2"
select select "0"
select select "6"
select select "0"
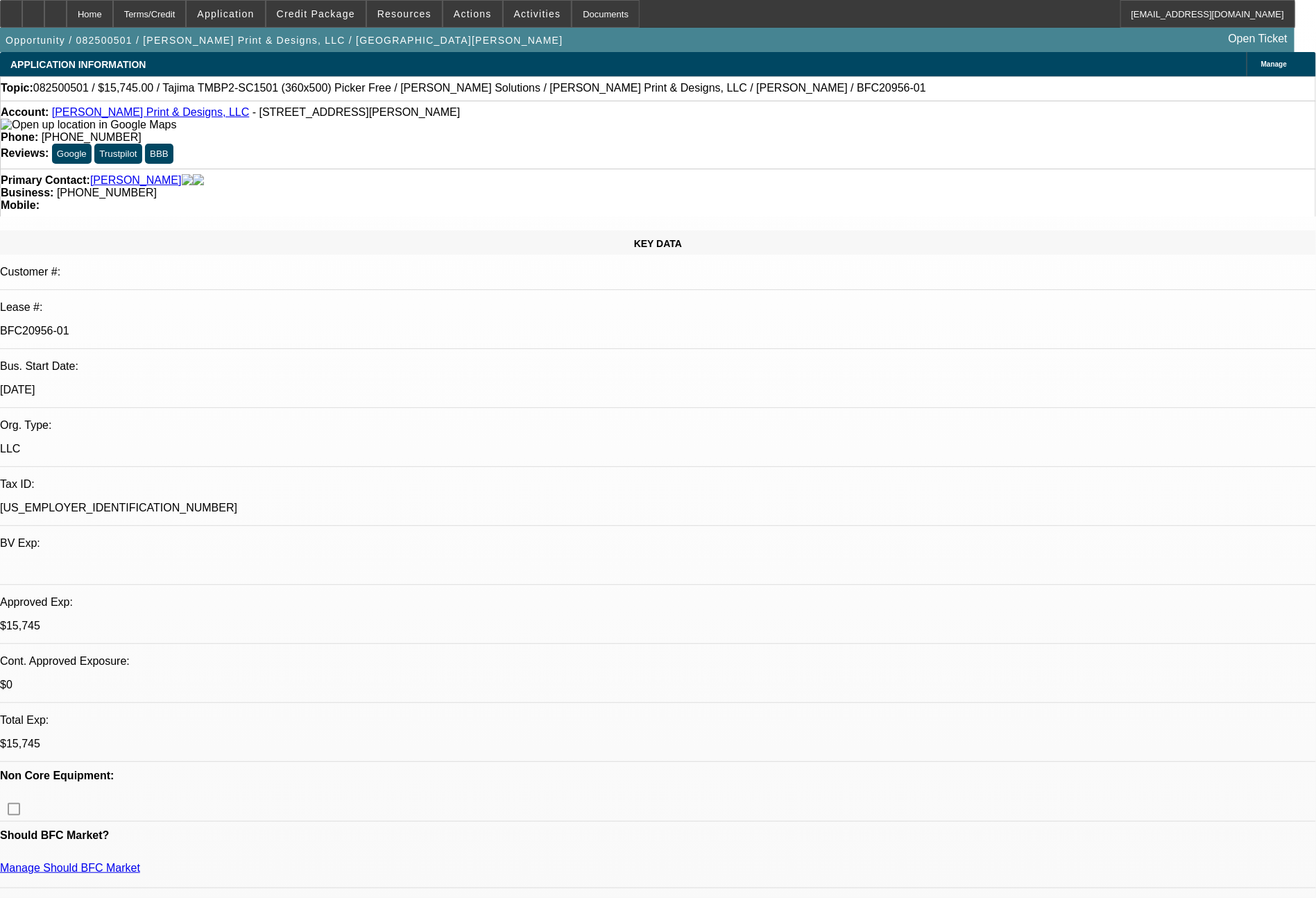
select select "2"
select select "0"
select select "6"
select select "0"
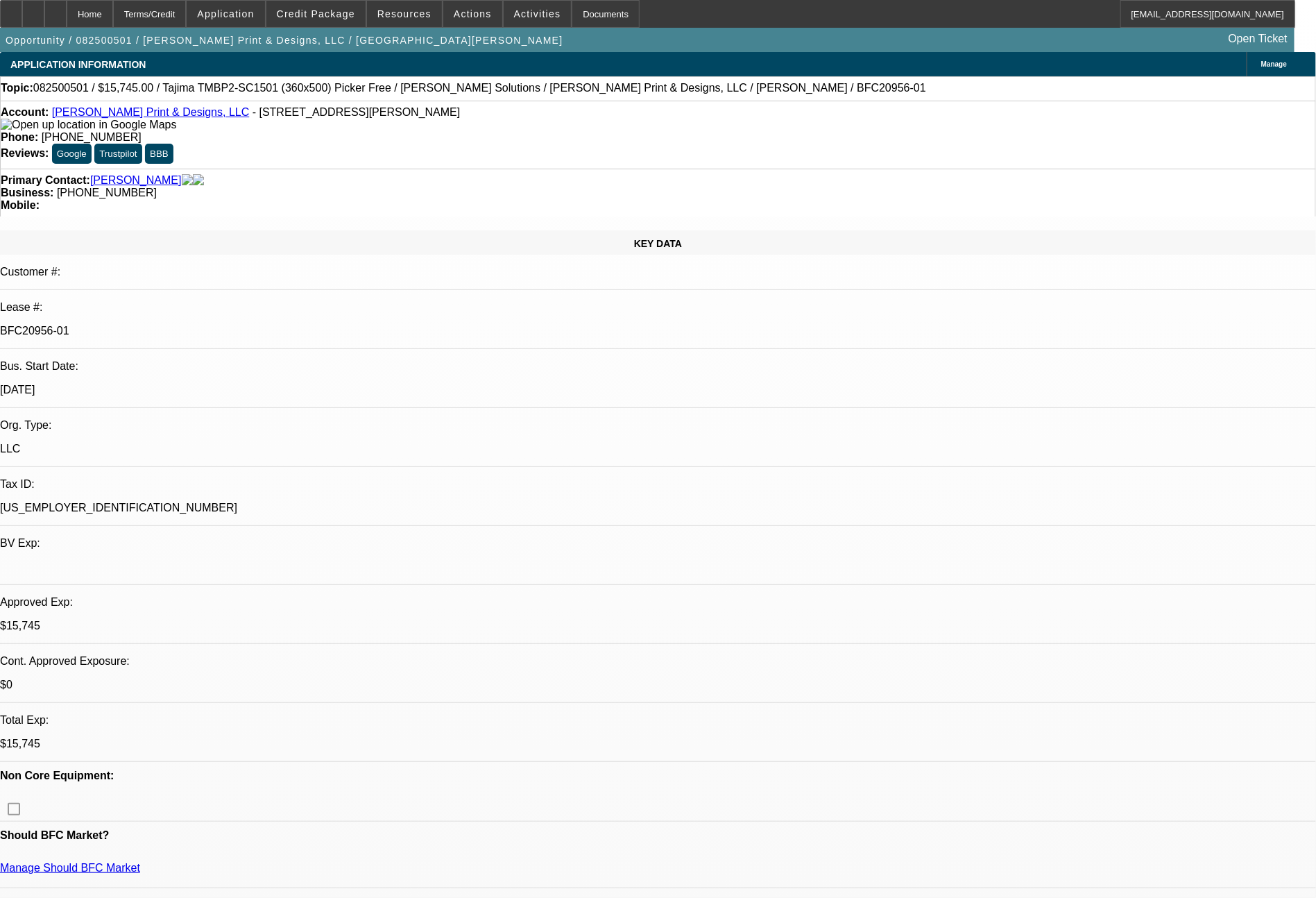
select select "2"
select select "0"
select select "6"
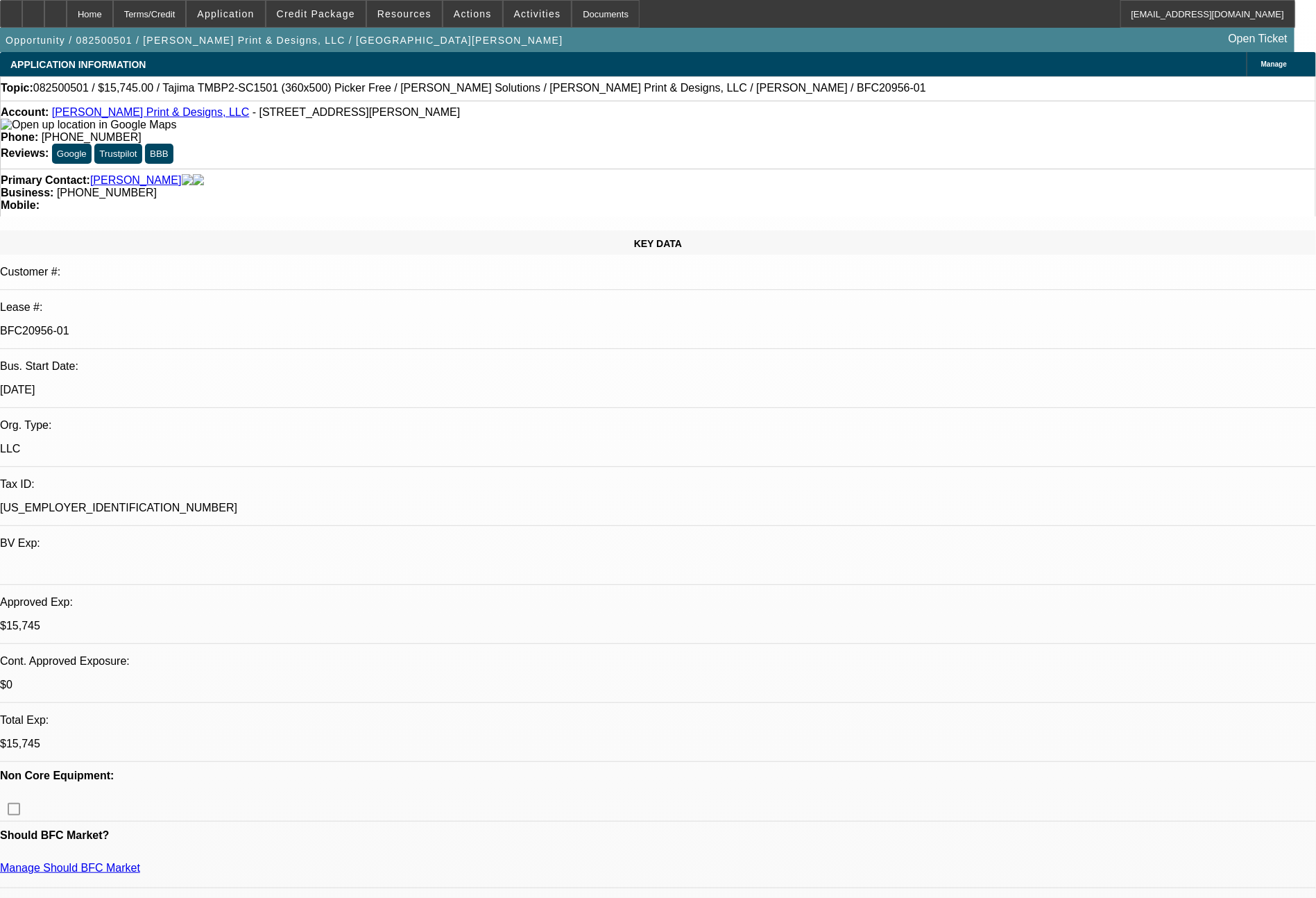
scroll to position [250, 0]
drag, startPoint x: 1132, startPoint y: 622, endPoint x: 1108, endPoint y: 608, distance: 27.8
copy td "ready for docs. you can call to John to 682 583 0440. thanks - john"
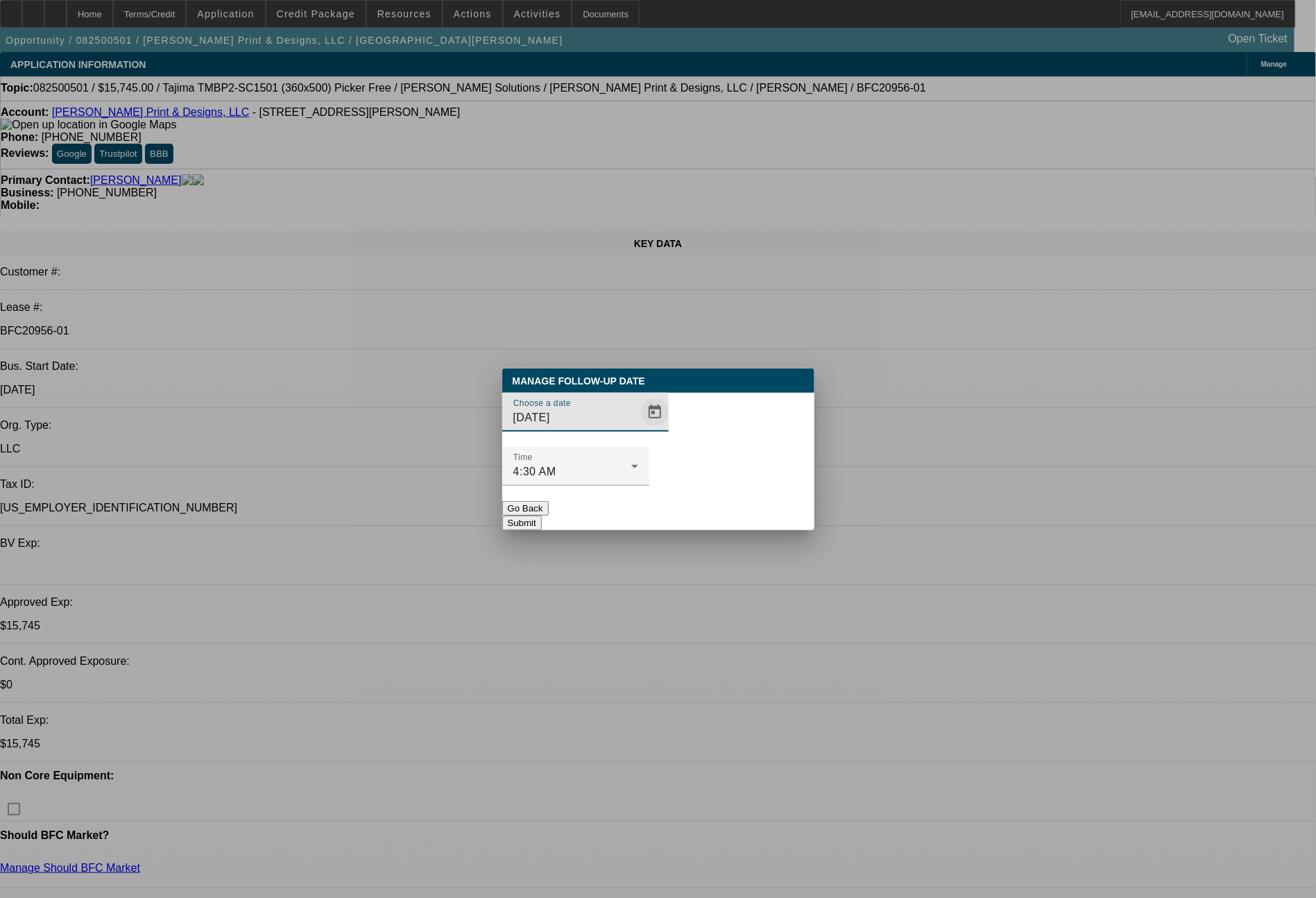
click at [640, 429] on span "Open calendar" at bounding box center [654, 411] width 33 height 33
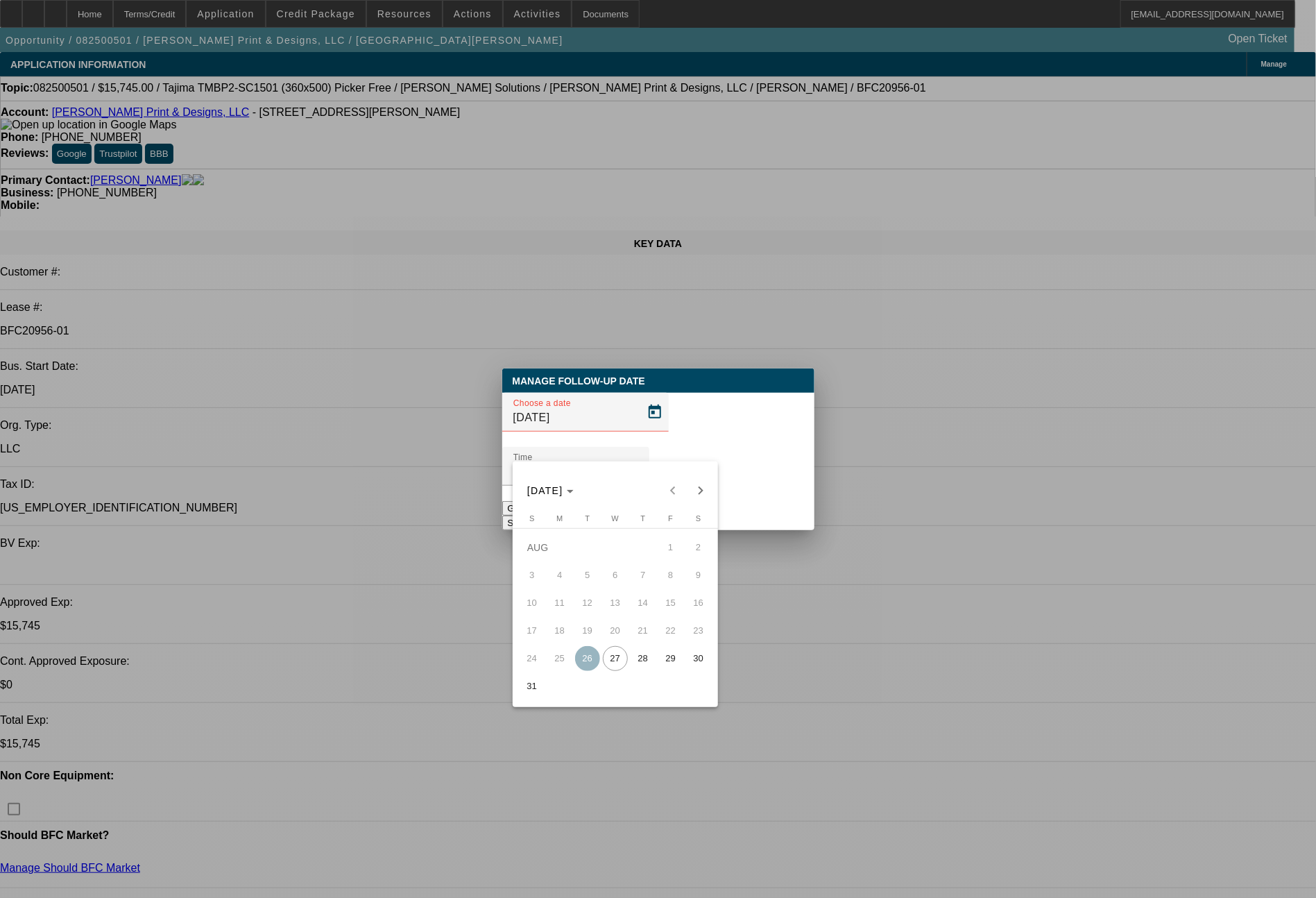
click at [617, 653] on span "27" at bounding box center [615, 659] width 25 height 25
type input "8/27/2025"
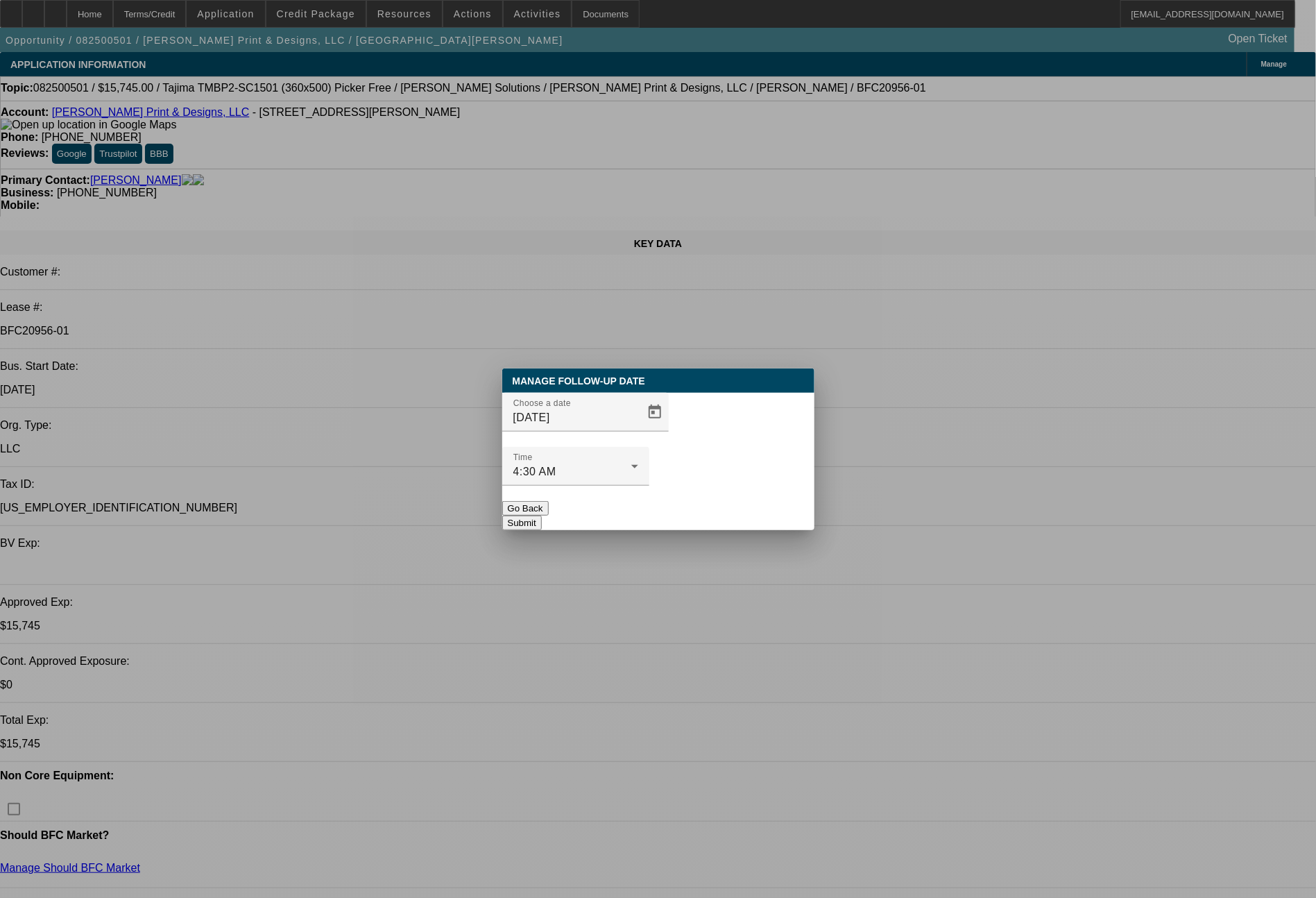
click at [542, 515] on button "Submit" at bounding box center [522, 522] width 39 height 15
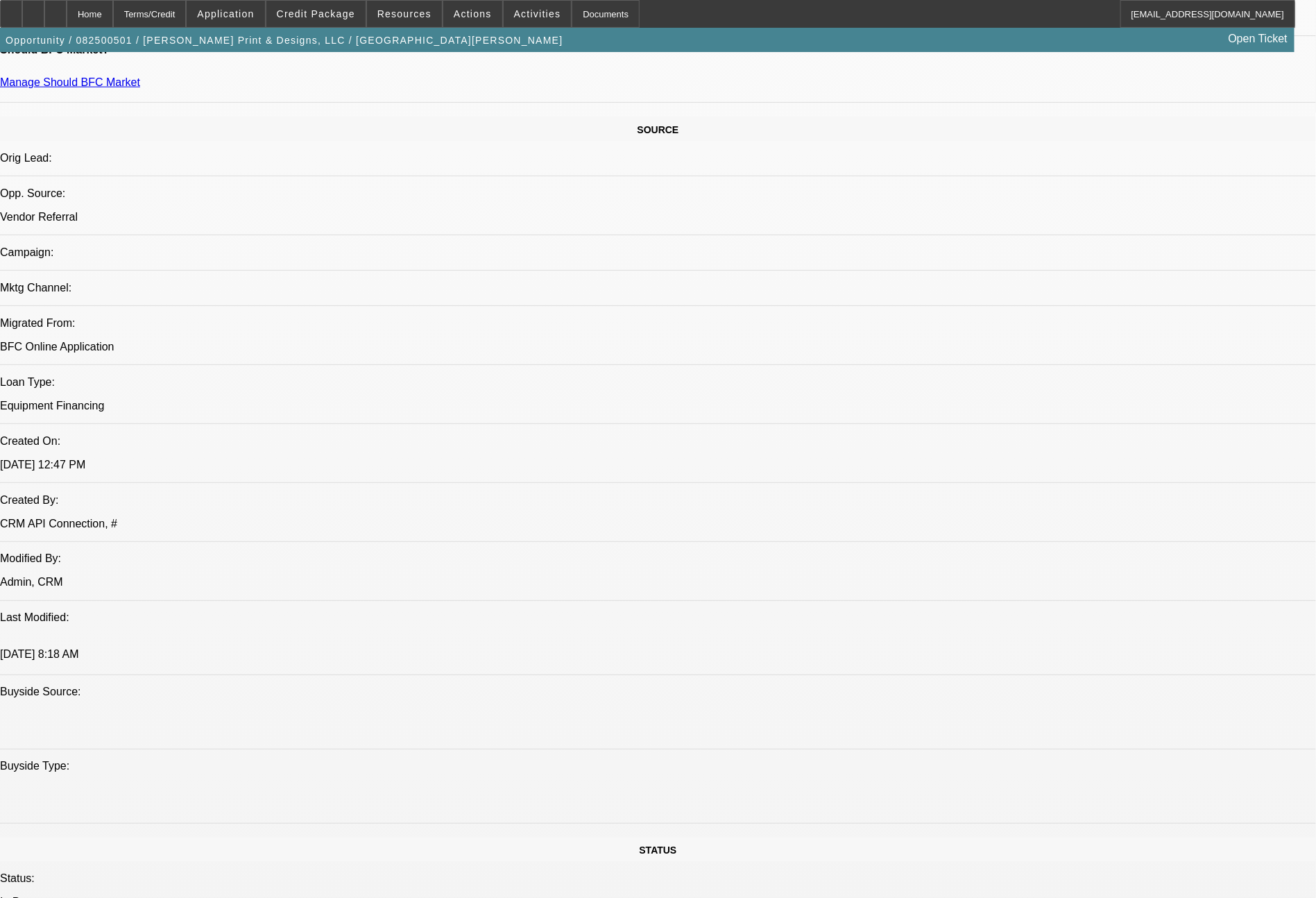
scroll to position [1572, 0]
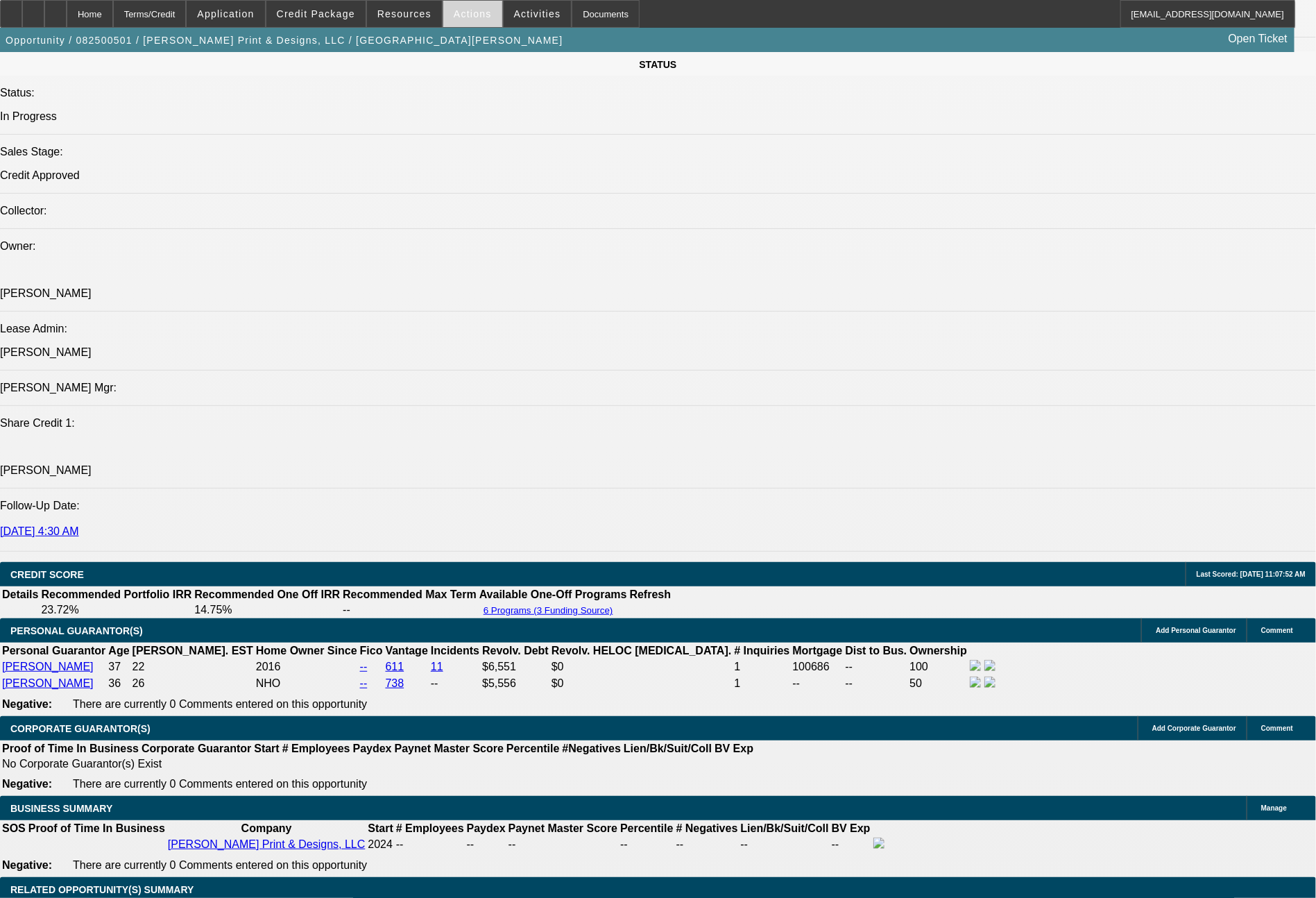
click at [472, 15] on span "Actions" at bounding box center [472, 14] width 38 height 11
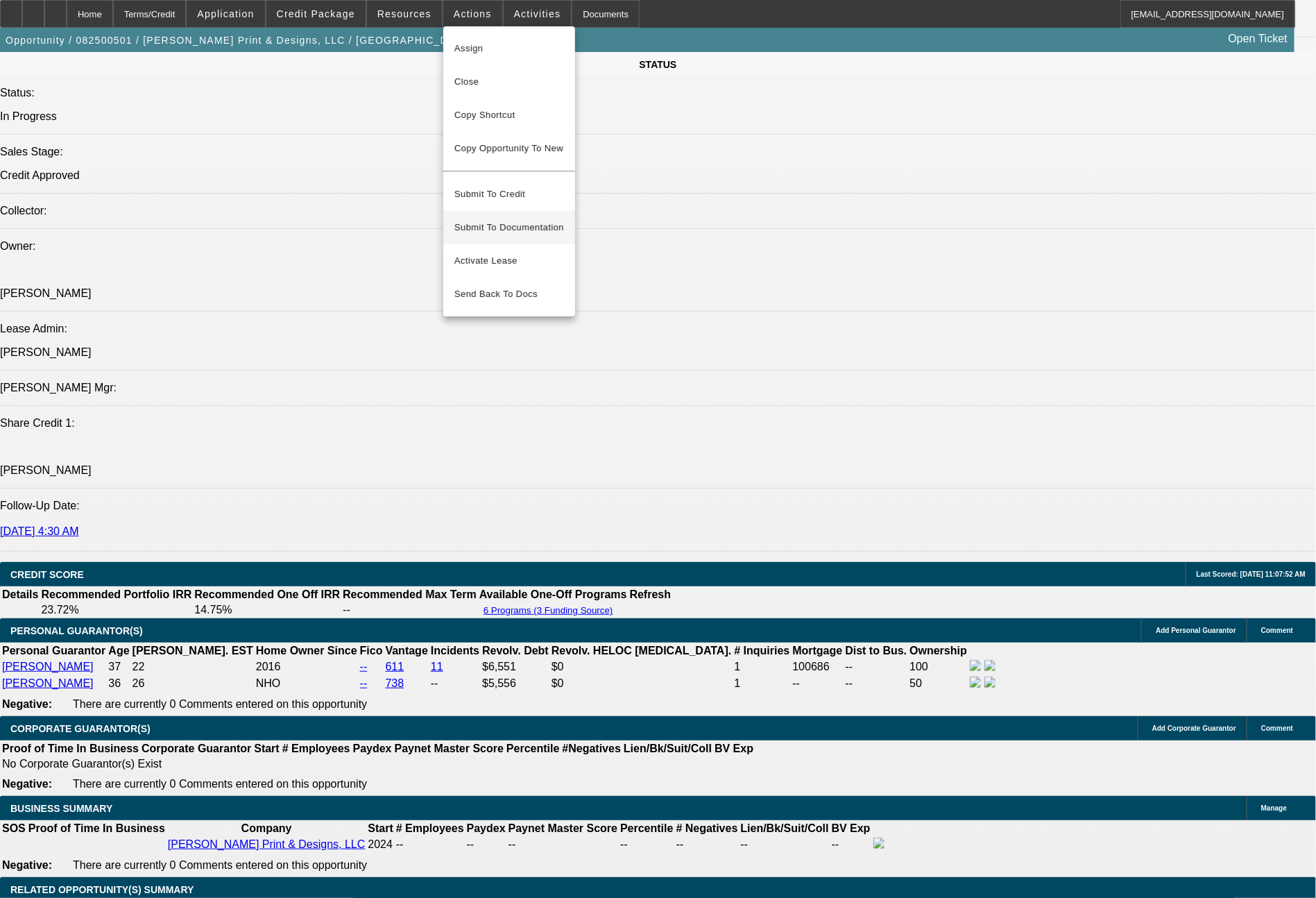
click at [517, 219] on span "Submit To Documentation" at bounding box center [509, 228] width 110 height 17
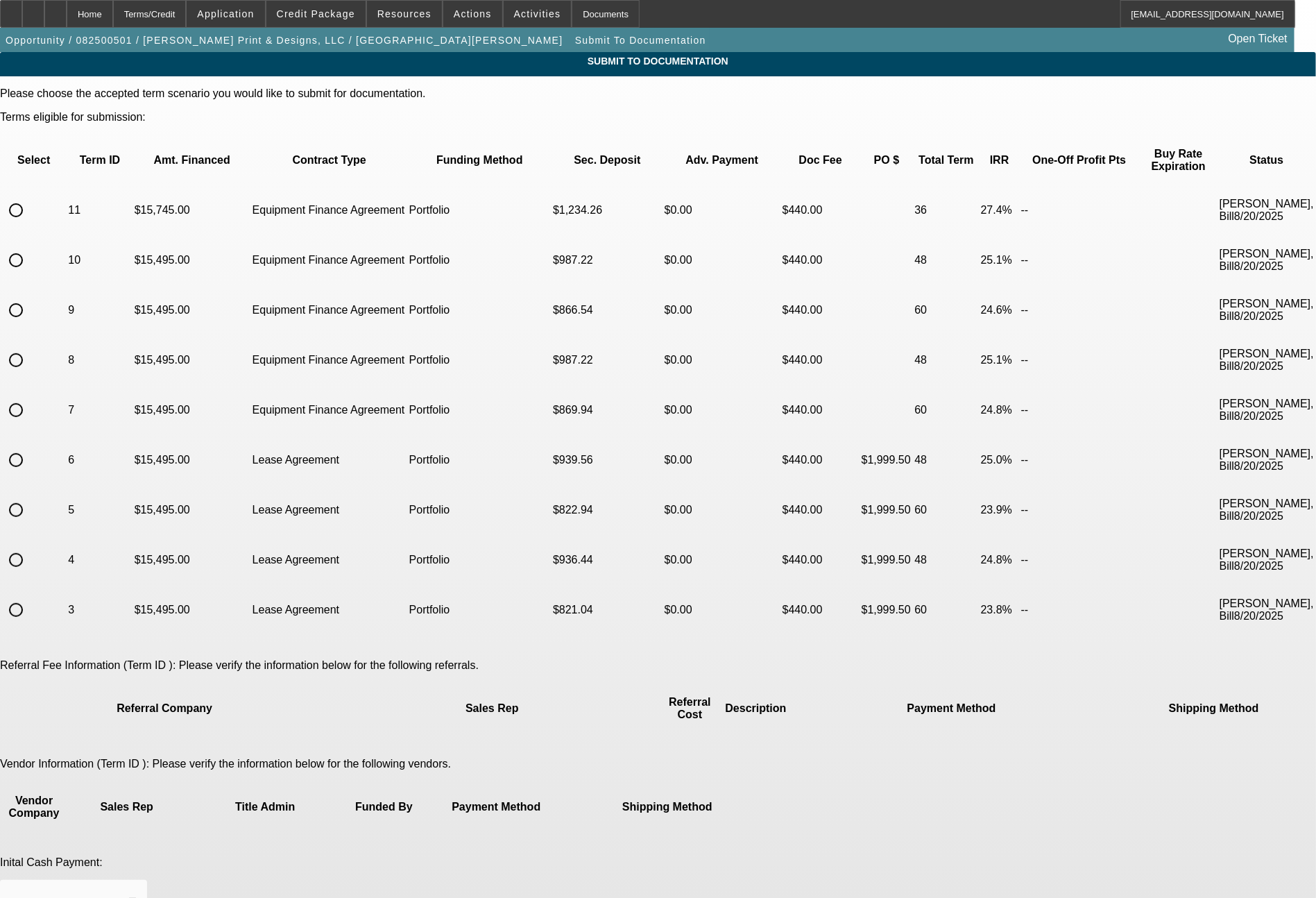
click at [30, 296] on input "radio" at bounding box center [15, 309] width 27 height 27
radio input "true"
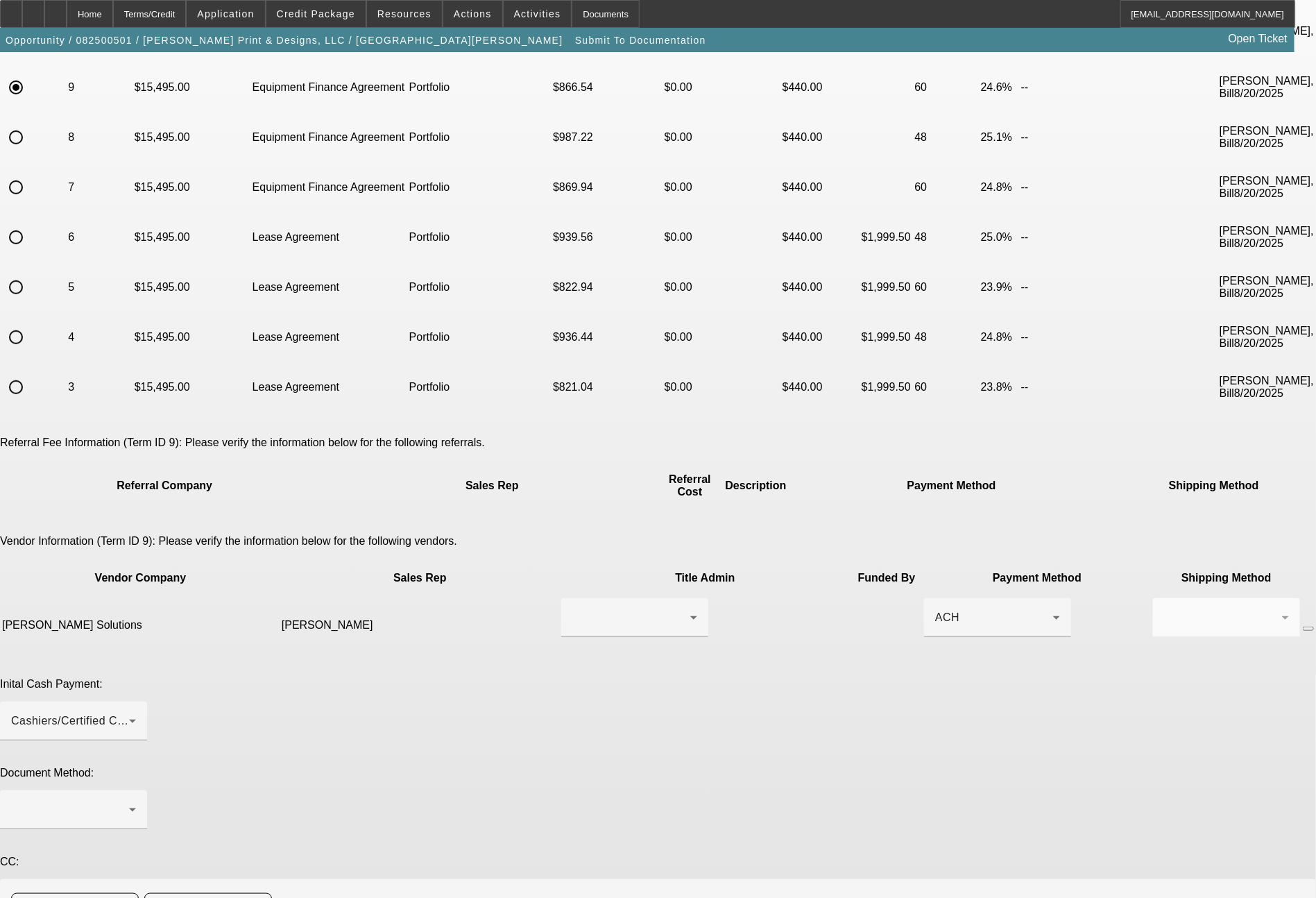
scroll to position [267, 0]
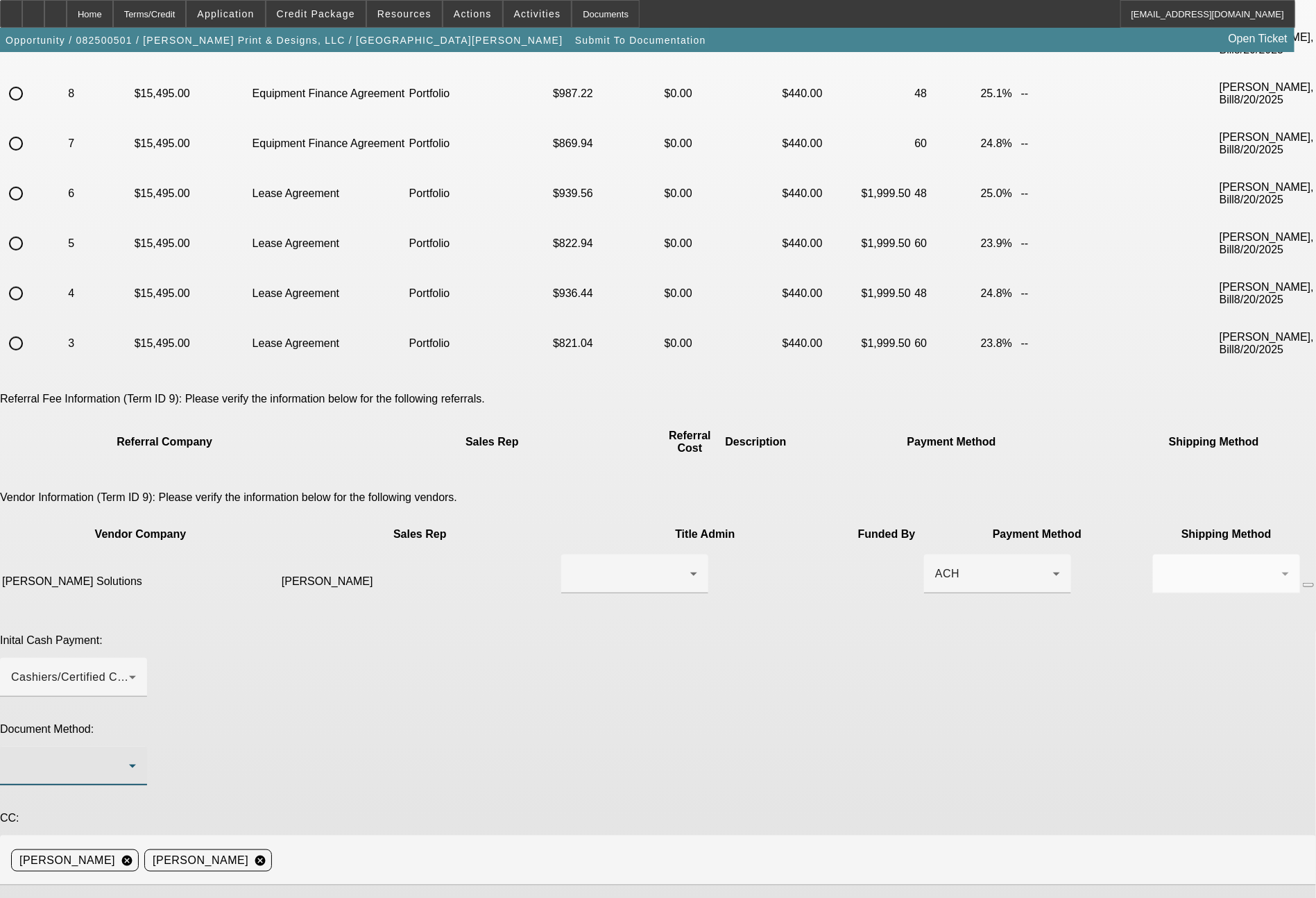
click at [129, 757] on div at bounding box center [70, 766] width 118 height 17
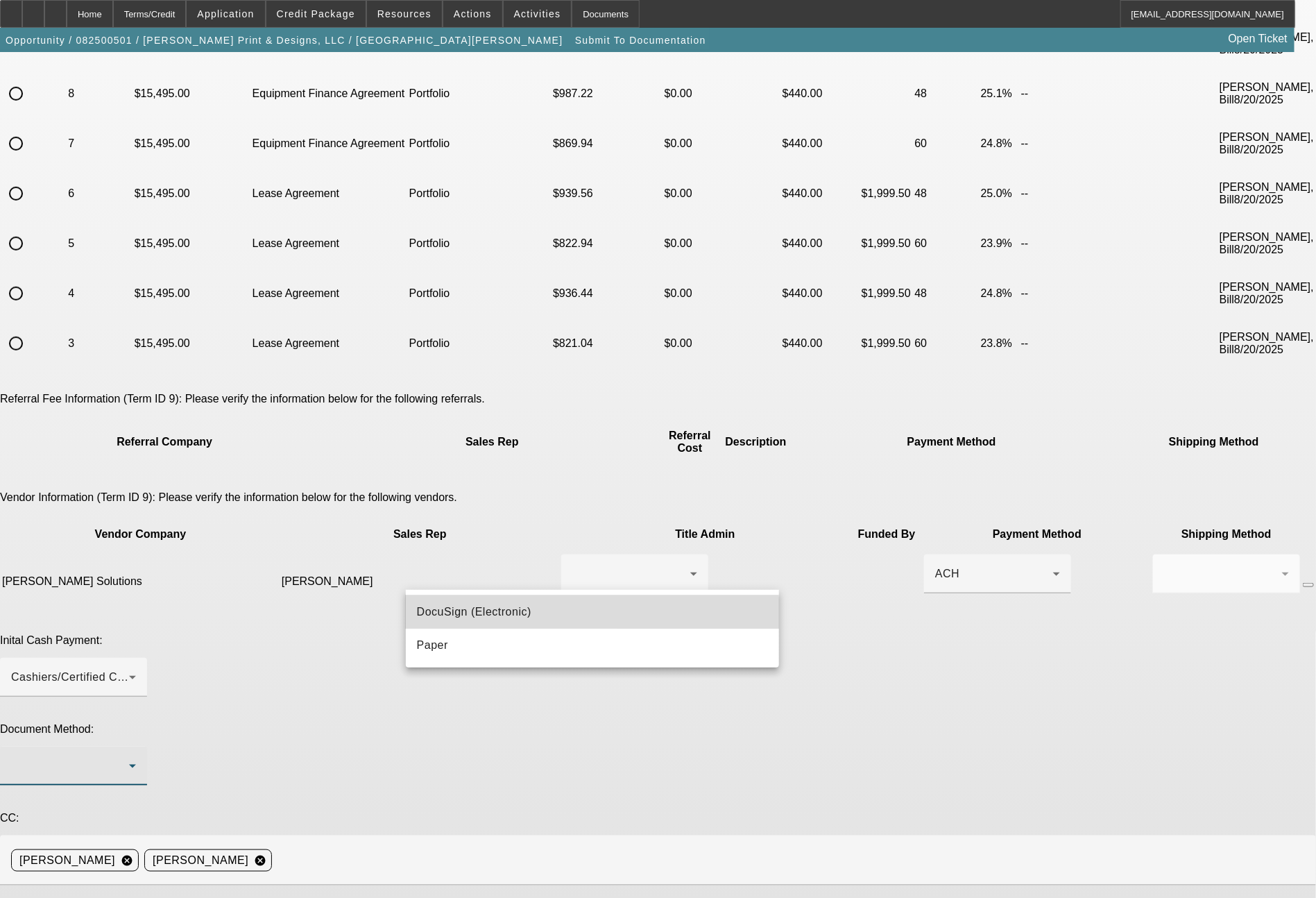
click at [434, 617] on span "DocuSign (Electronic)" at bounding box center [474, 612] width 115 height 17
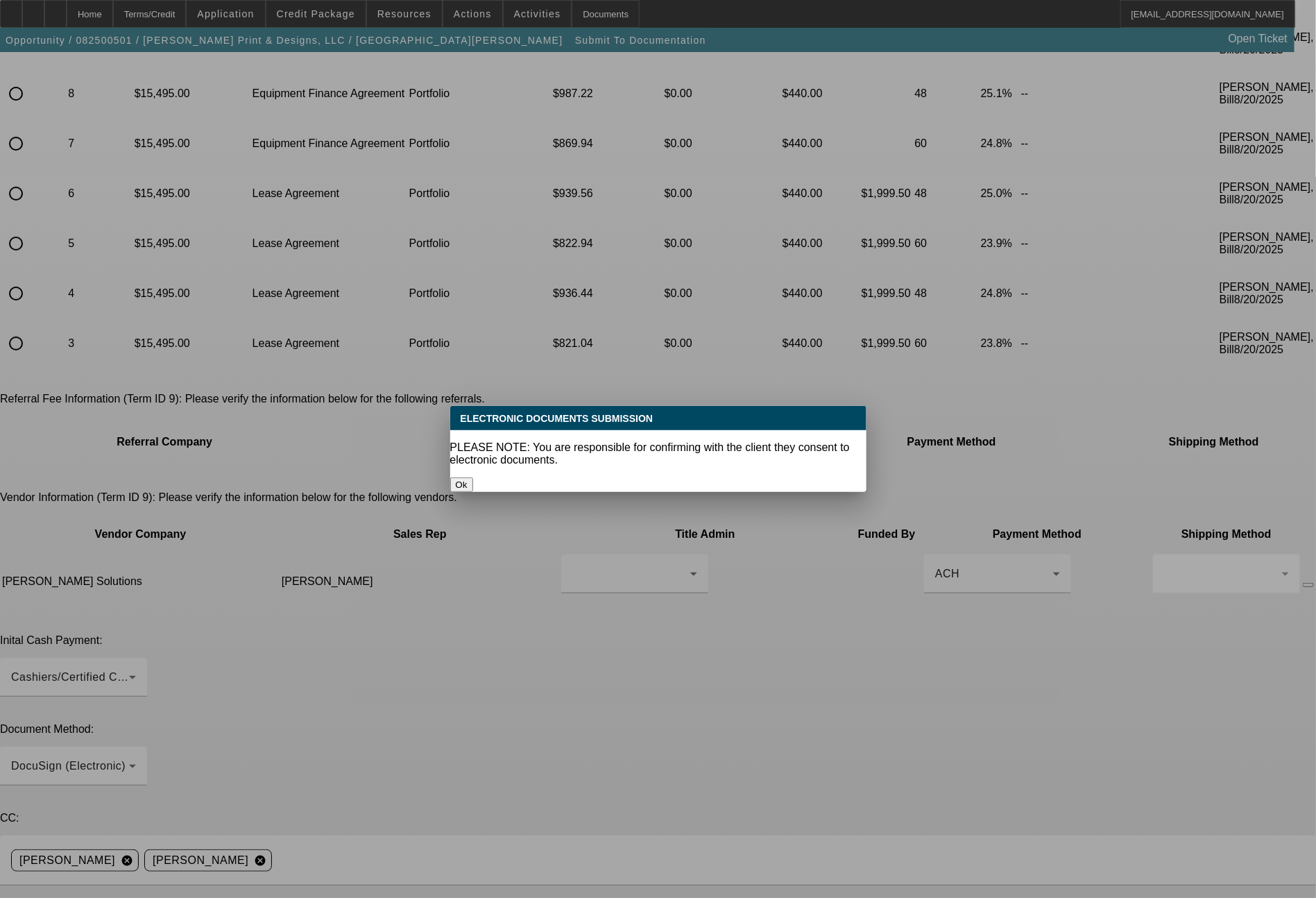
click at [473, 477] on button "Ok" at bounding box center [461, 485] width 23 height 15
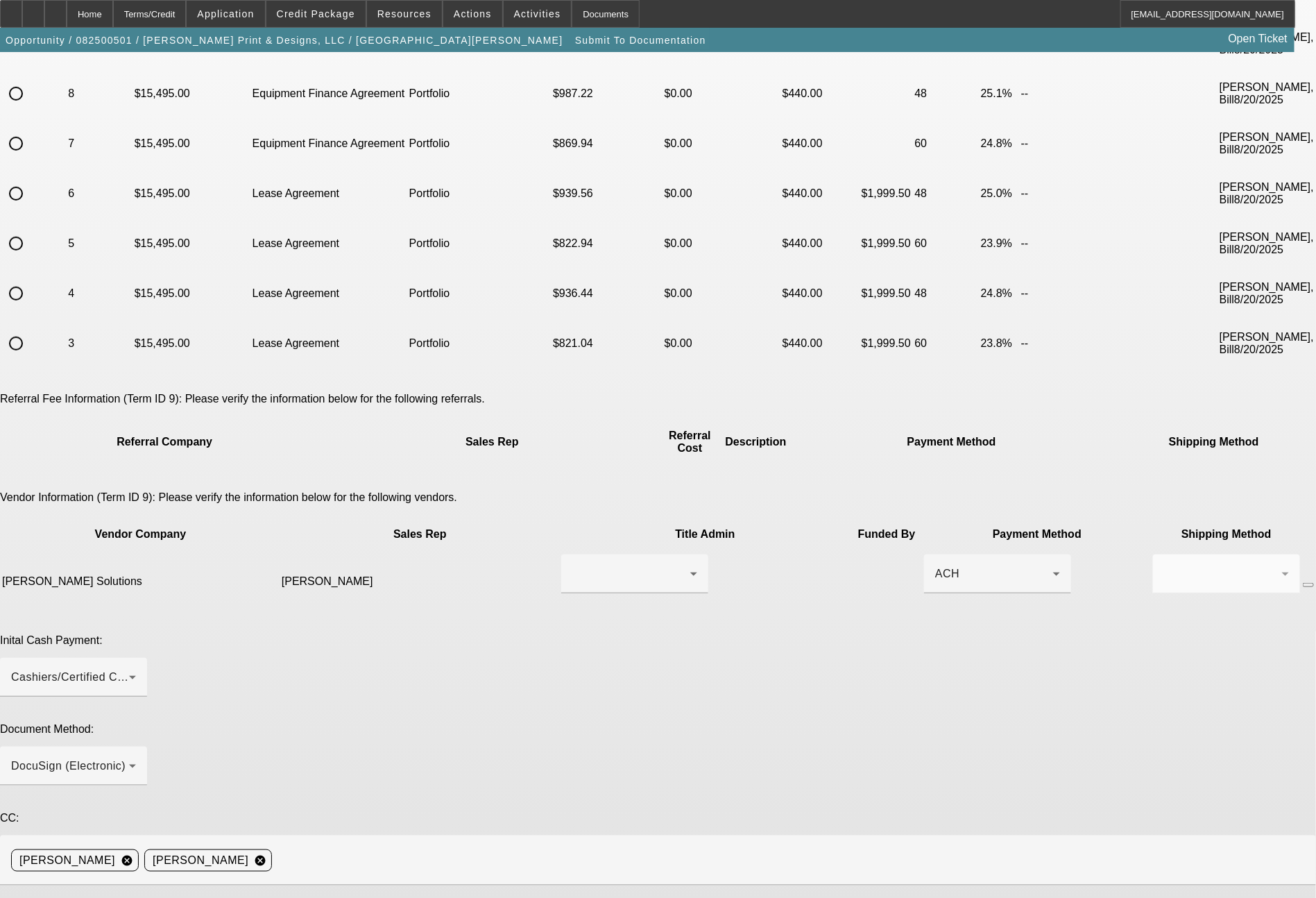
paste textarea "ready for docs. you can call to John to 682 583 0440. thanks - john"
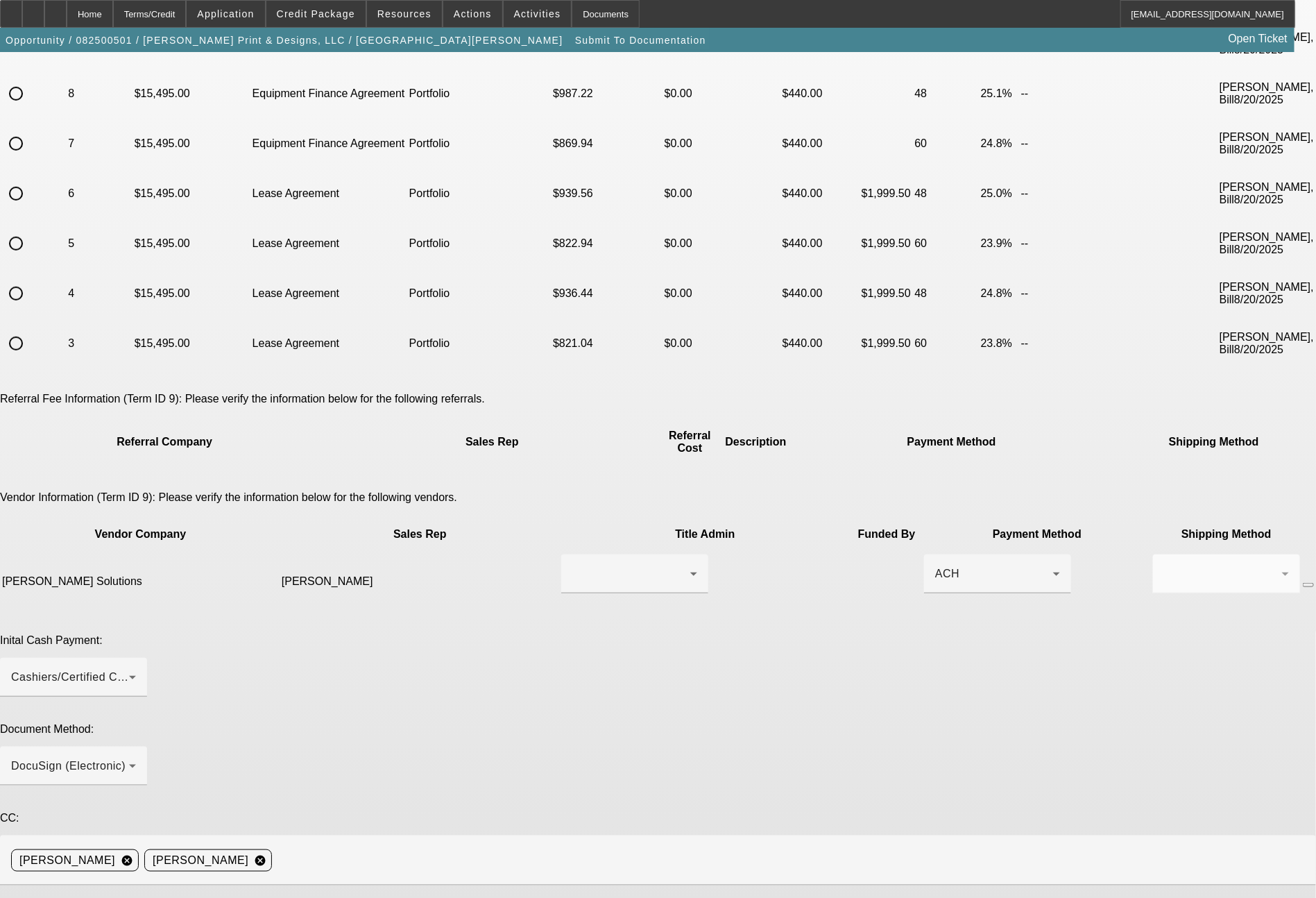
type textarea "Mark - good morning. Their business listing with the TX Sec of State is now sho…"
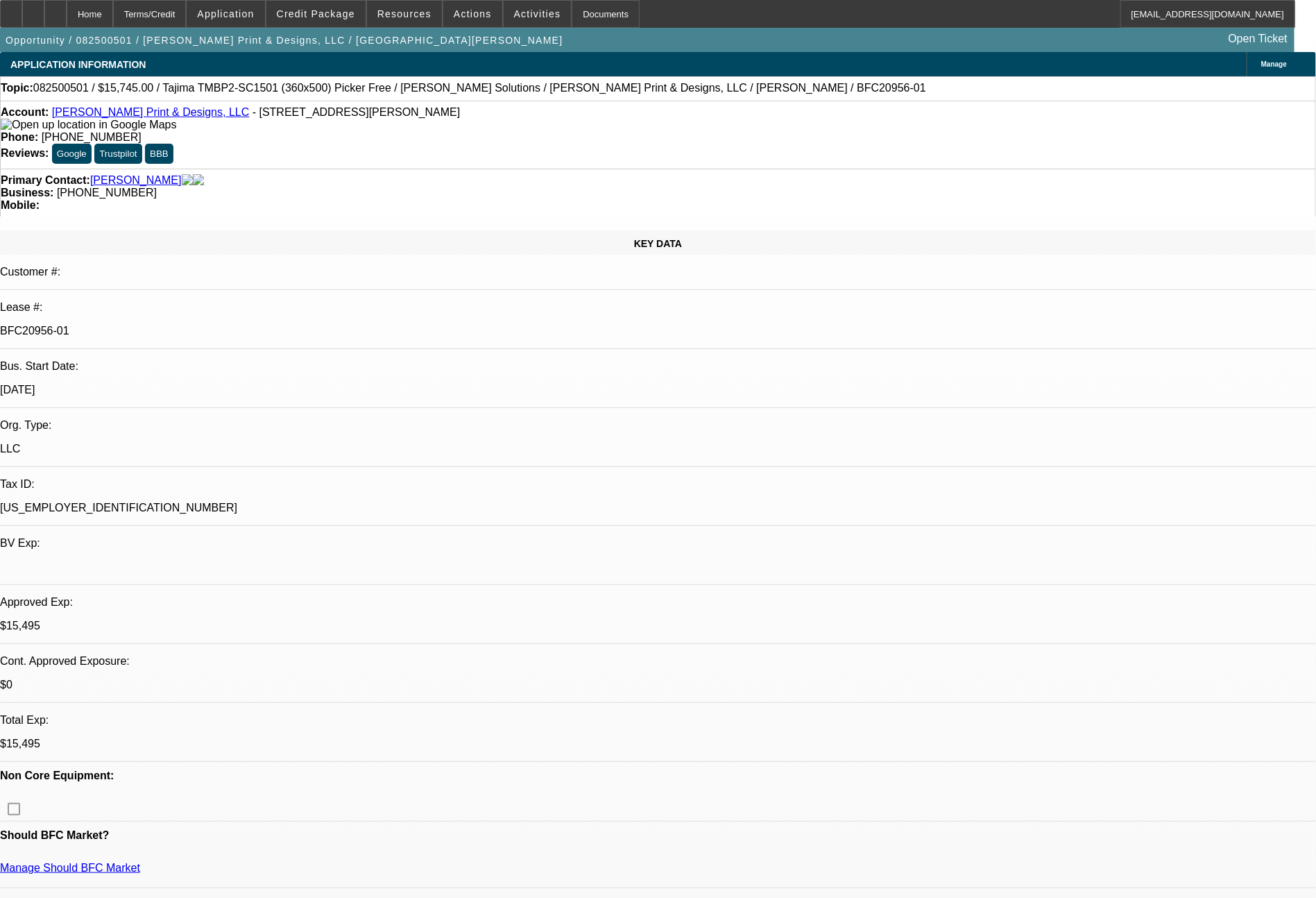
select select "0"
select select "2"
select select "0"
select select "6"
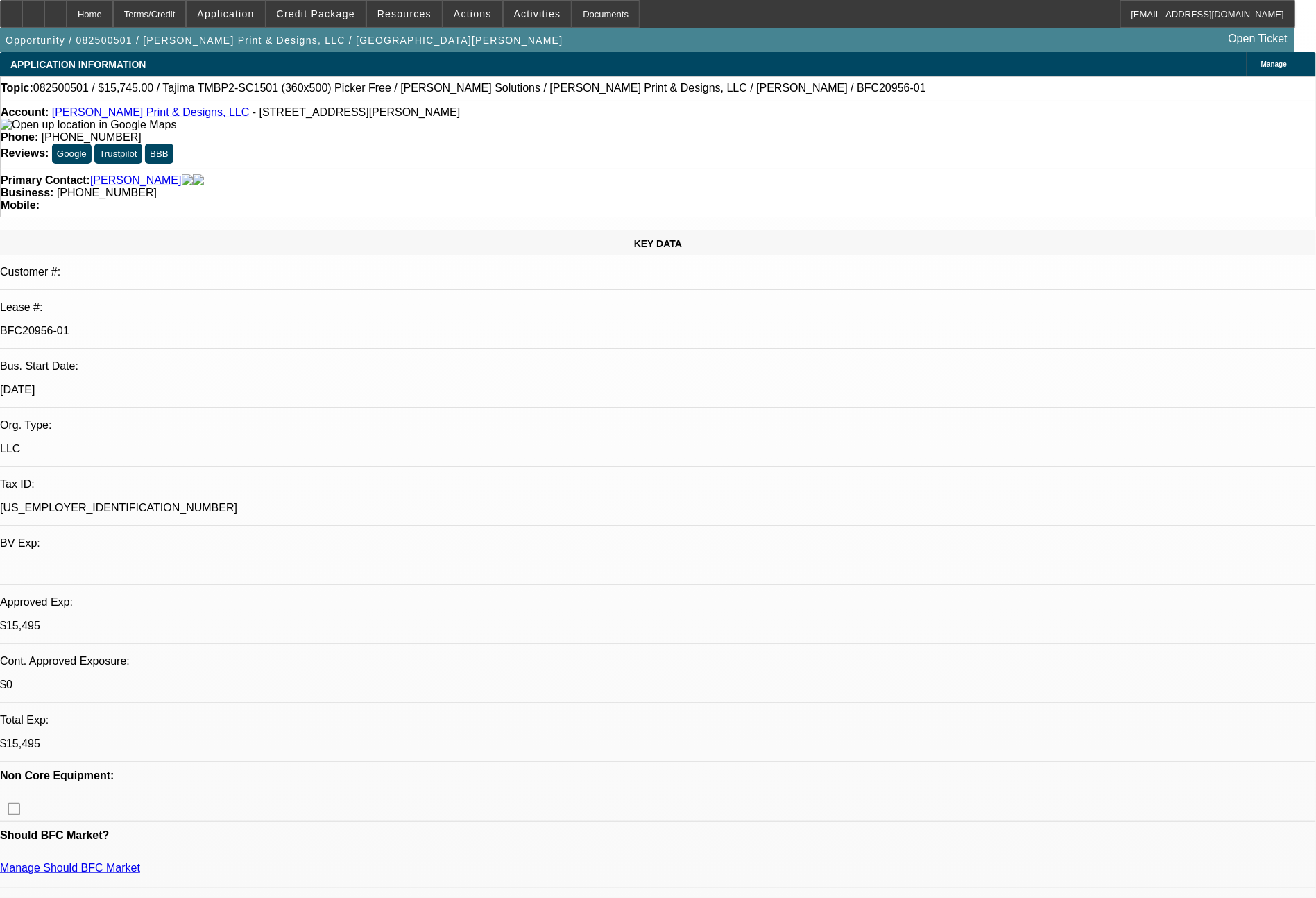
select select "0"
select select "2"
select select "0"
select select "6"
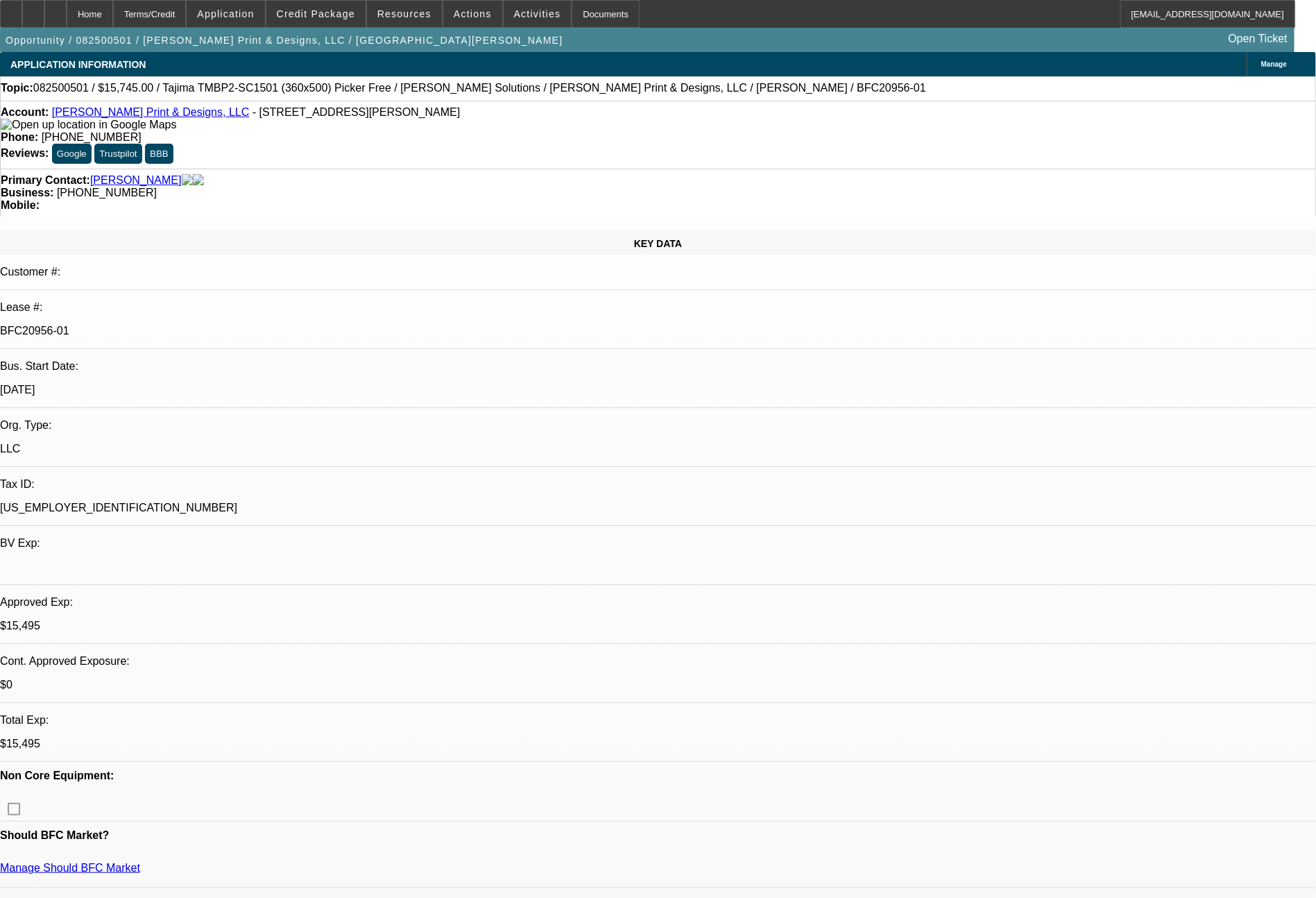
select select "0"
select select "2"
select select "0"
select select "6"
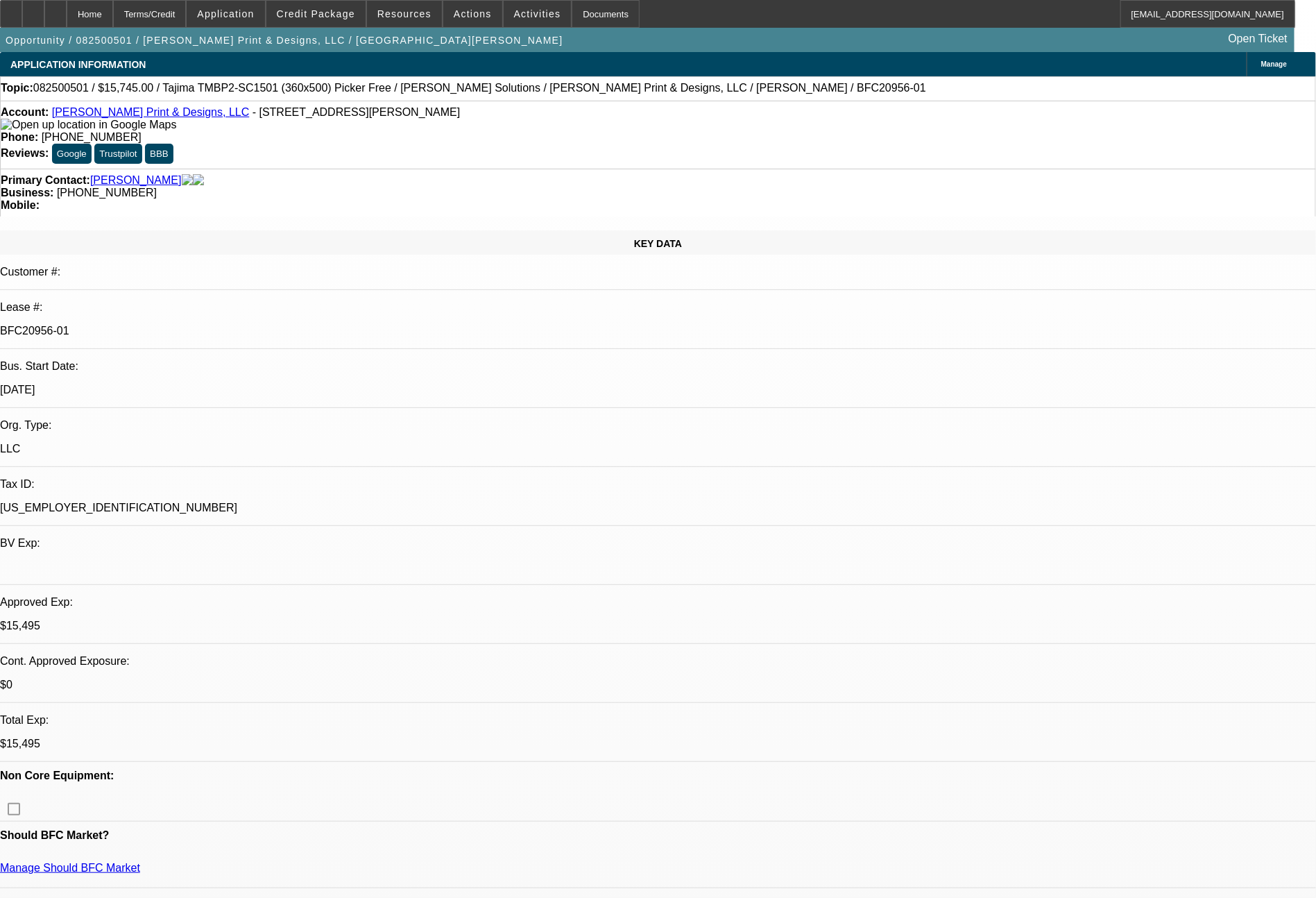
select select "0"
select select "2"
select select "0"
select select "6"
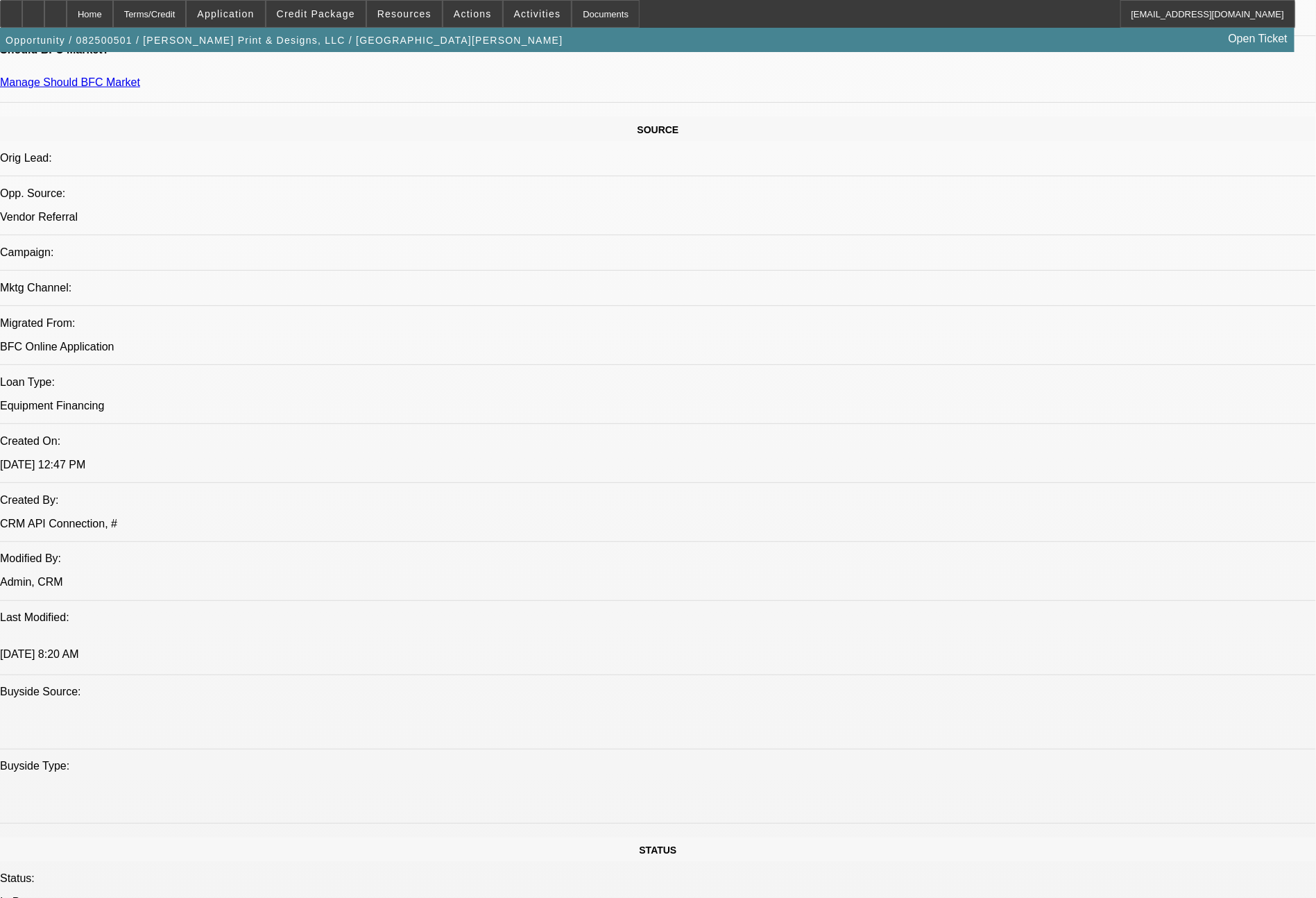
scroll to position [1572, 0]
